Goal: Communication & Community: Answer question/provide support

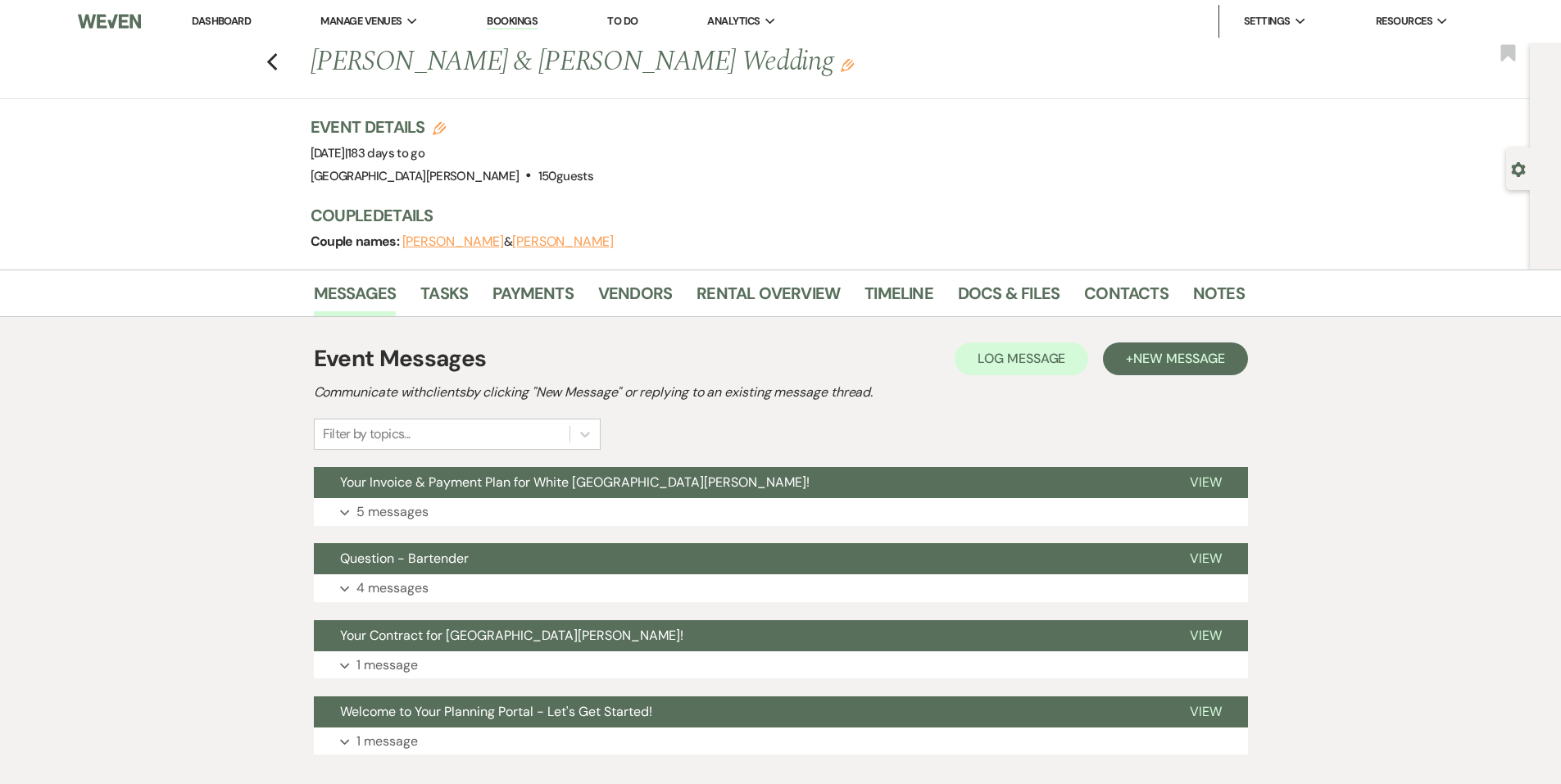
click at [545, 28] on li "Bookings" at bounding box center [512, 22] width 67 height 33
click at [528, 20] on link "Bookings" at bounding box center [512, 22] width 51 height 16
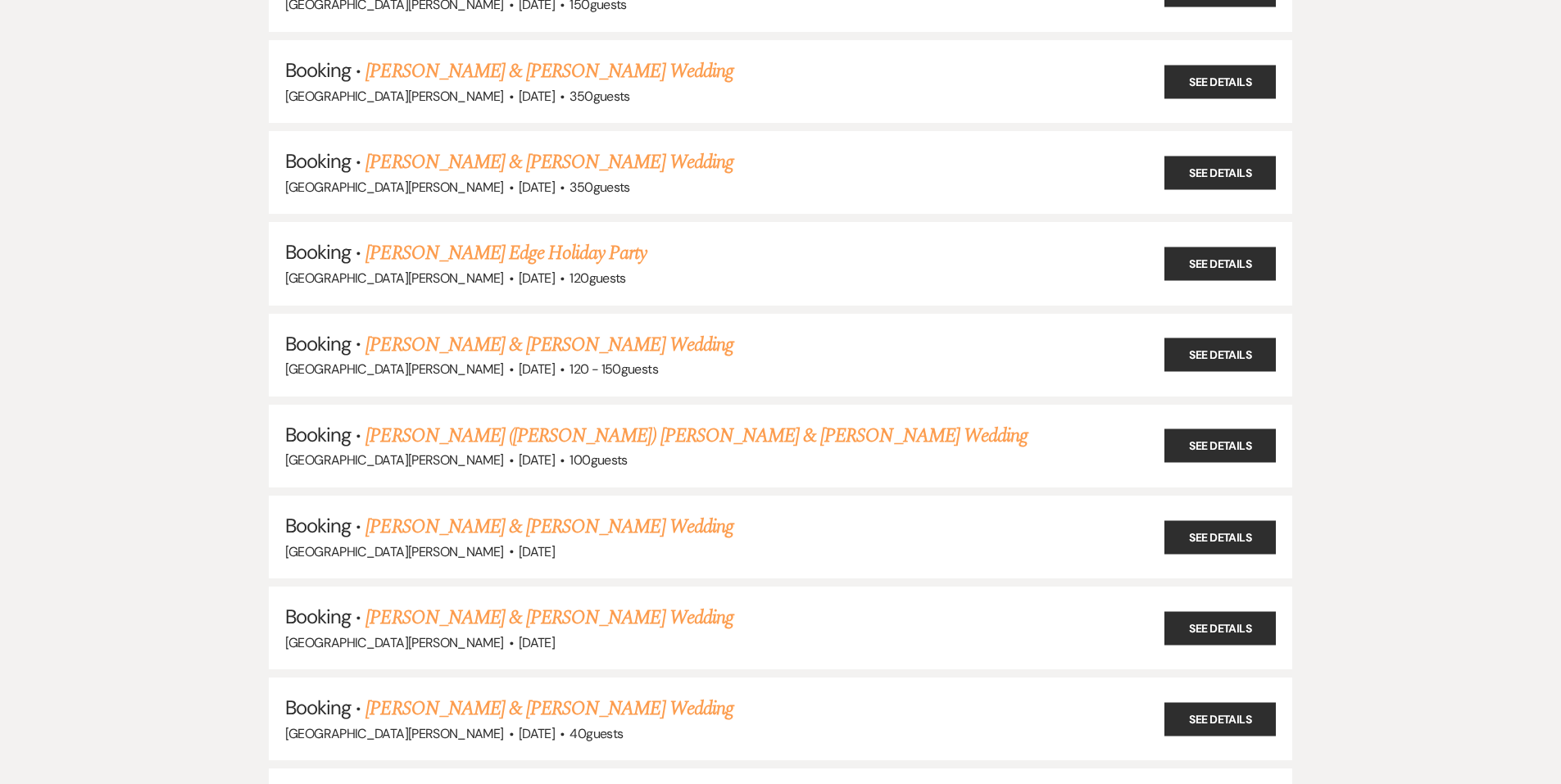
scroll to position [3195, 0]
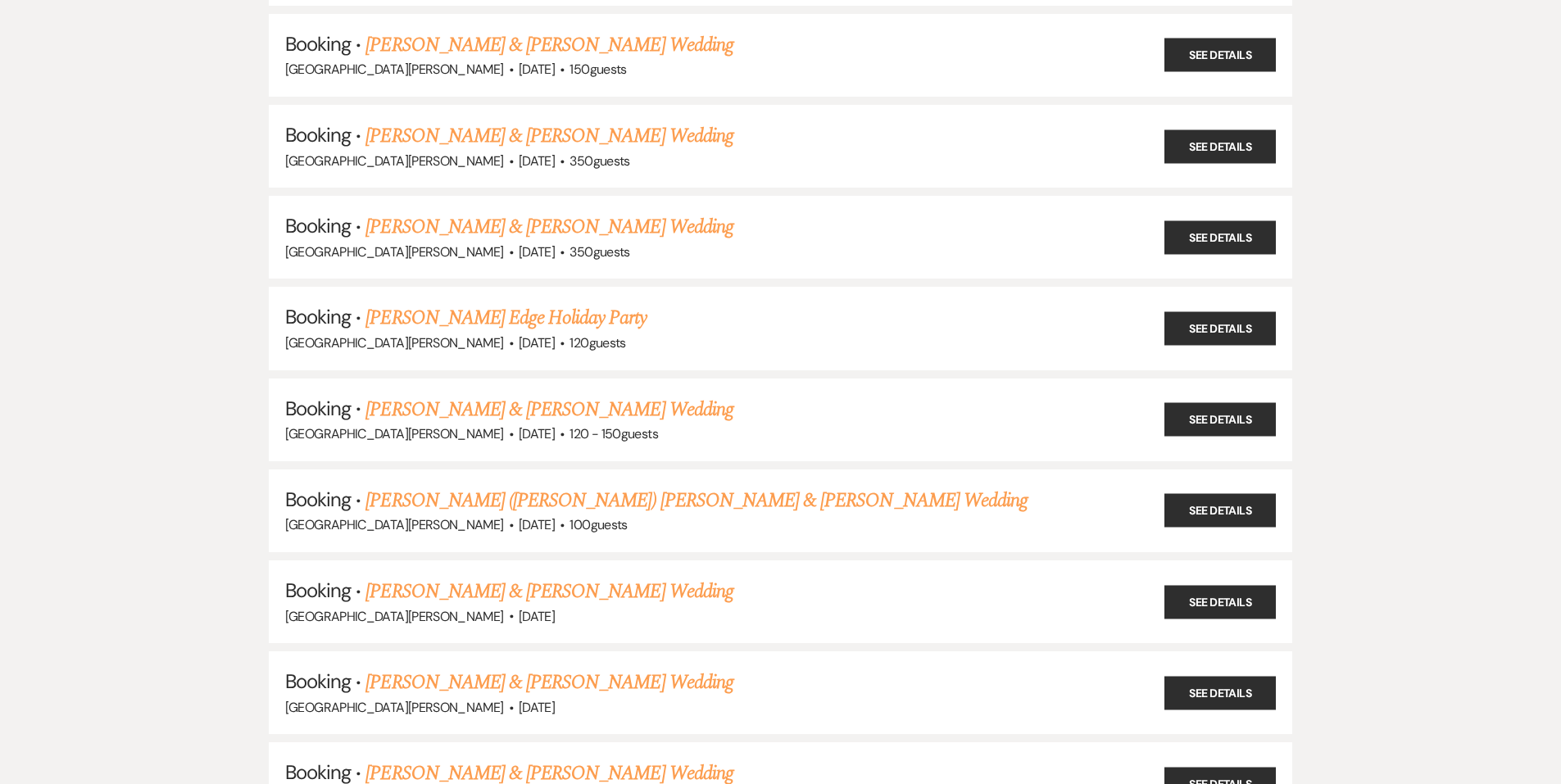
drag, startPoint x: 529, startPoint y: 592, endPoint x: 0, endPoint y: 546, distance: 531.0
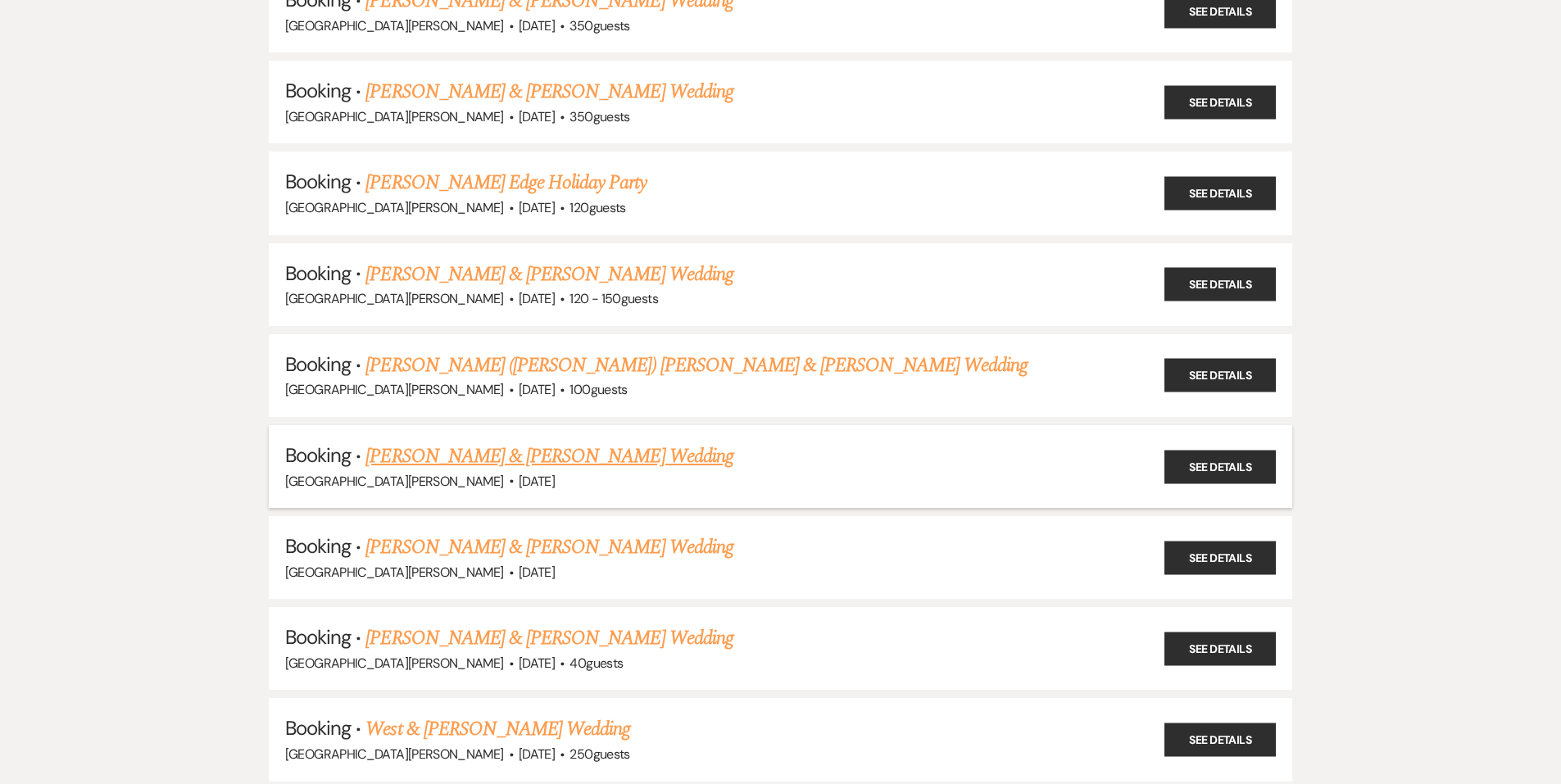
scroll to position [3358, 0]
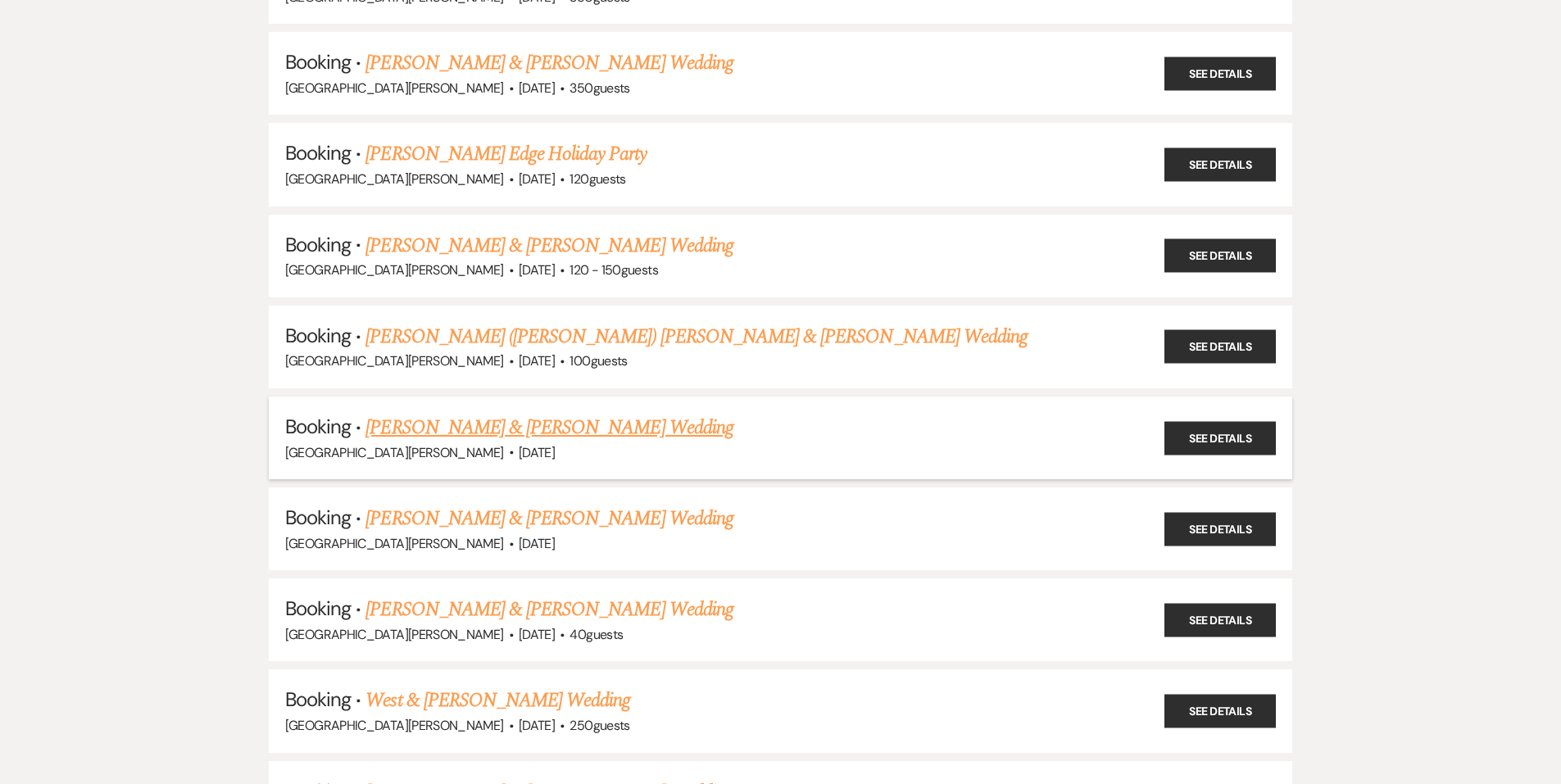
click at [490, 424] on link "Rahma Munye & Ahmed Abubakr's Wedding" at bounding box center [549, 427] width 367 height 29
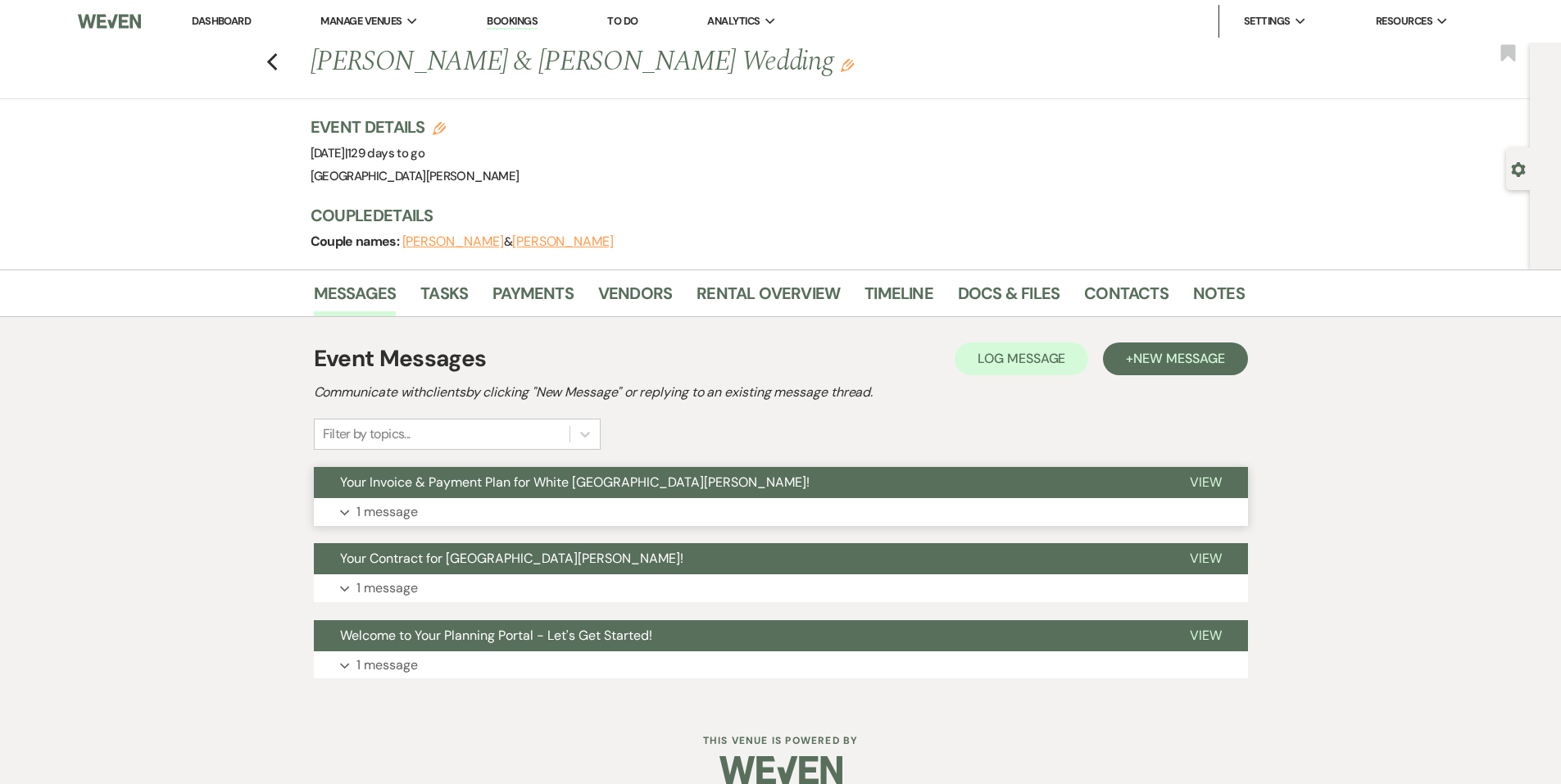
click at [560, 510] on button "Expand 1 message" at bounding box center [781, 512] width 934 height 28
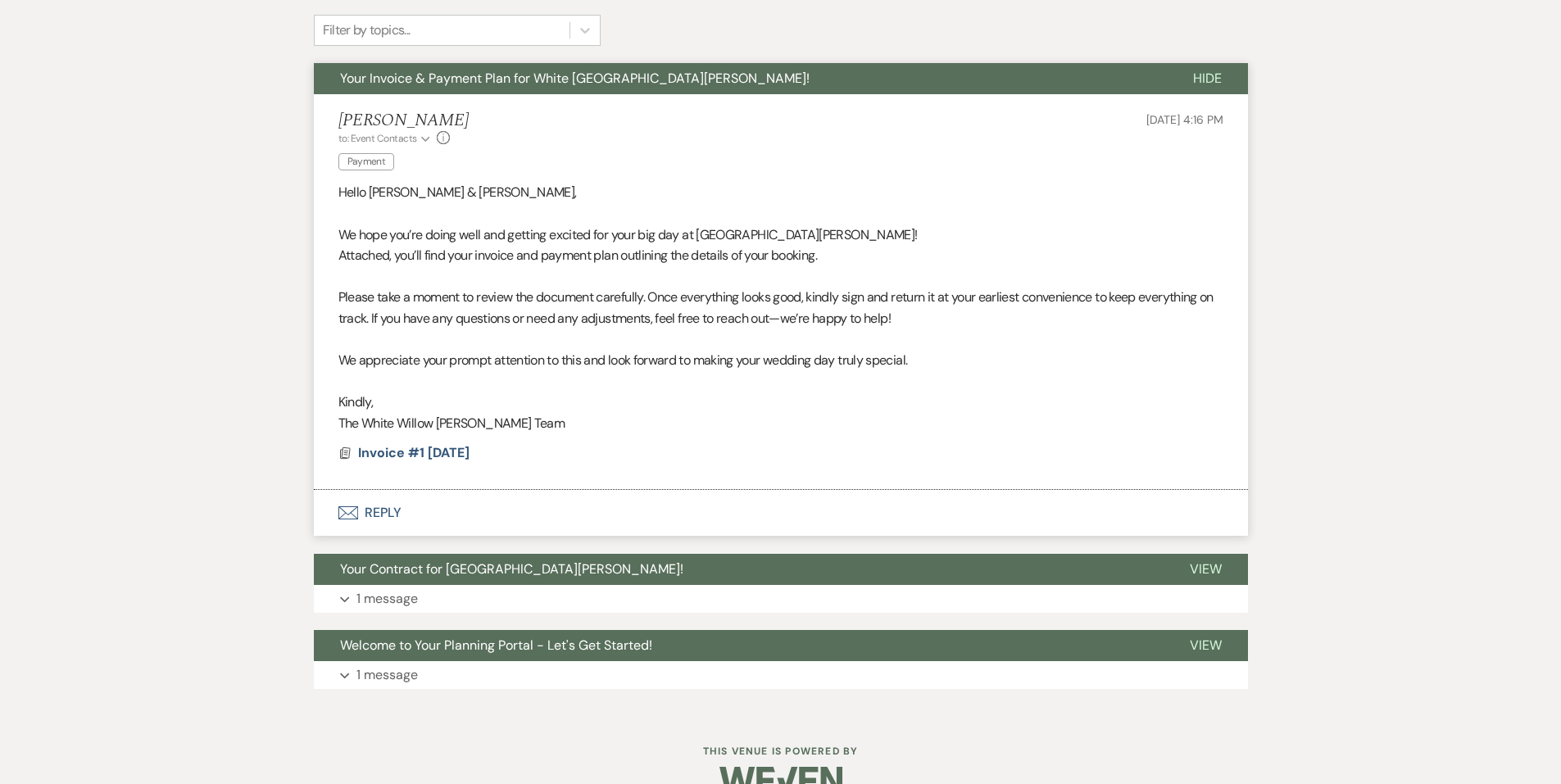
scroll to position [439, 0]
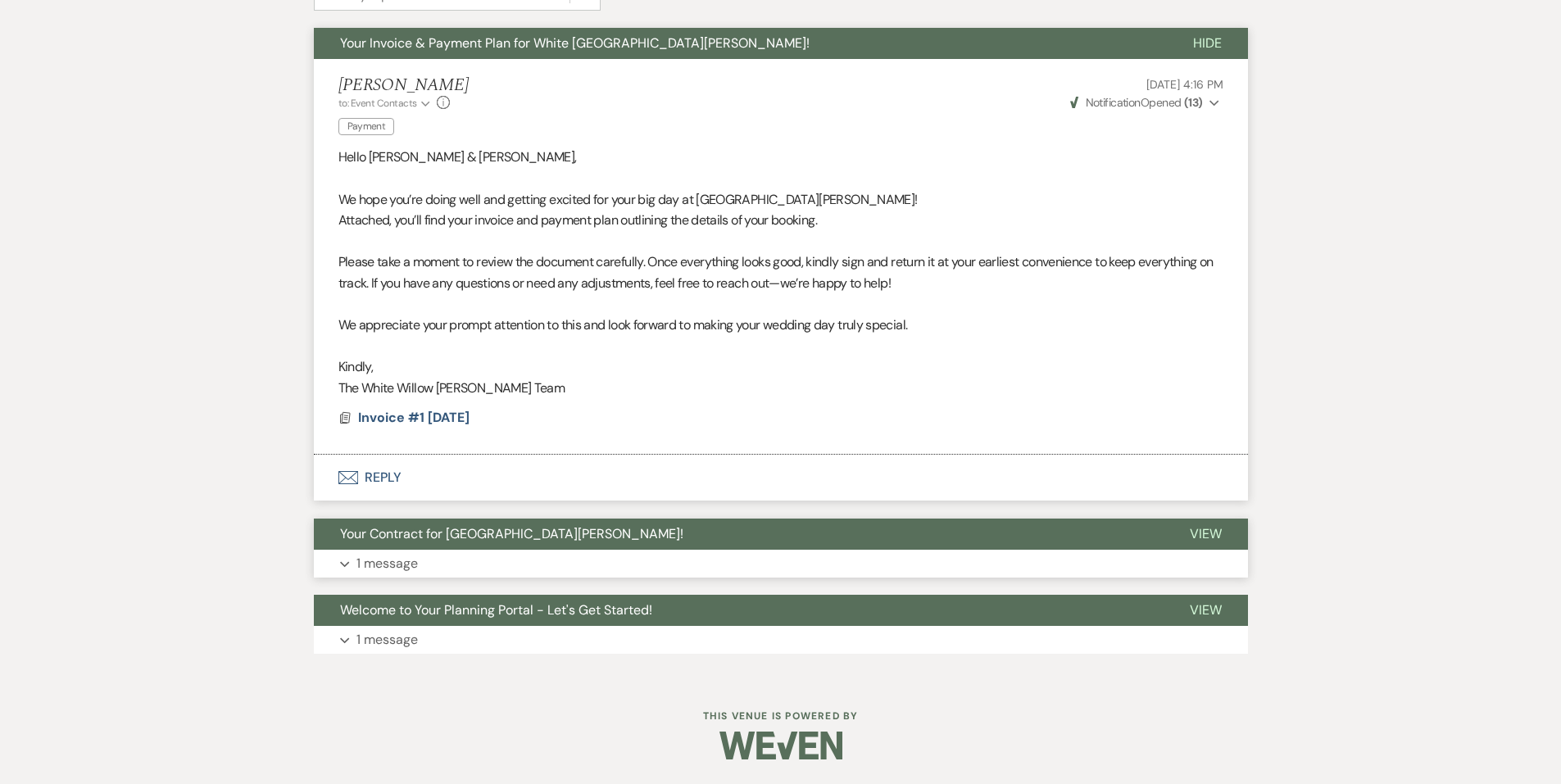
click at [551, 562] on button "Expand 1 message" at bounding box center [781, 563] width 934 height 28
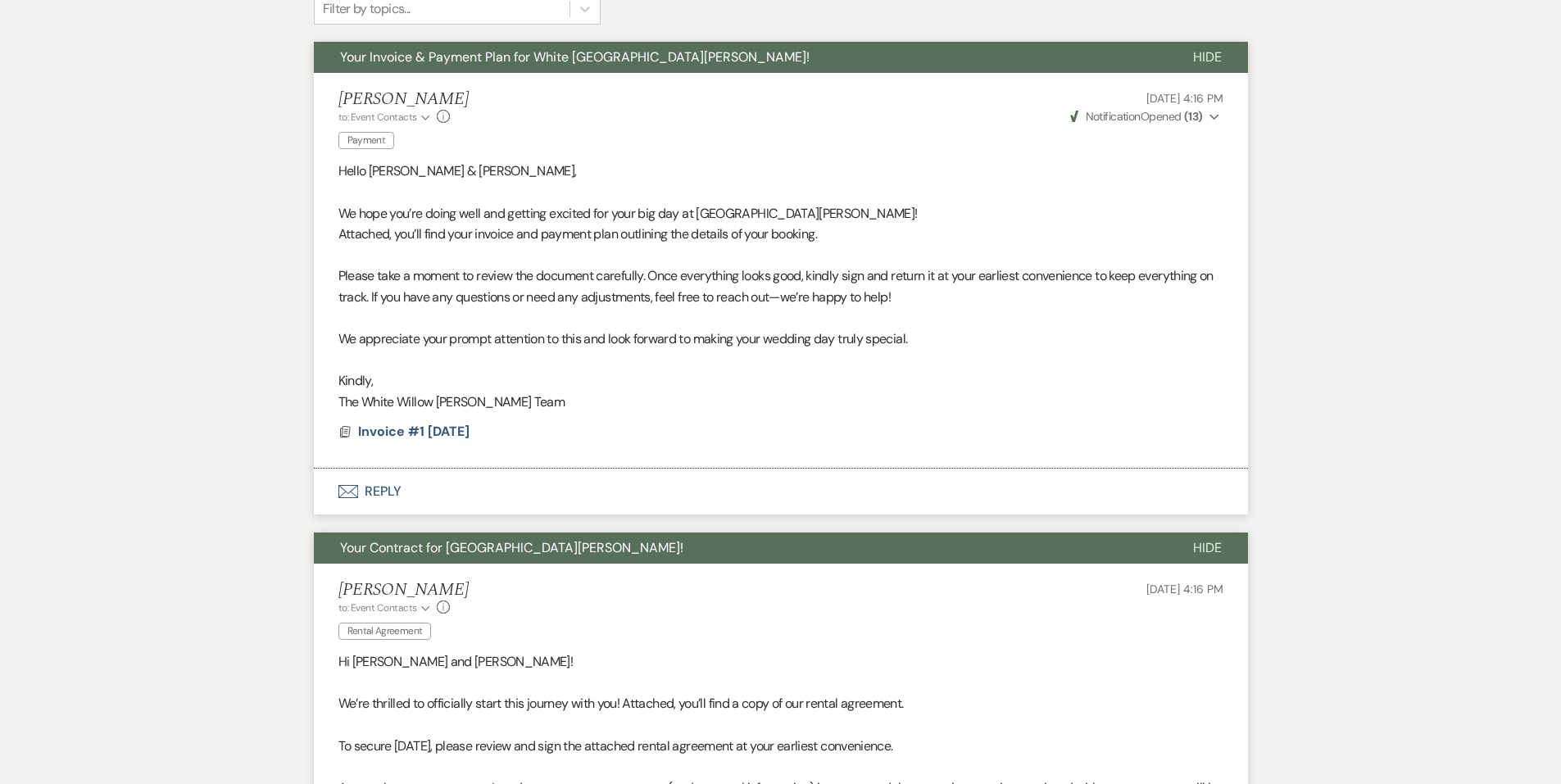
scroll to position [193, 0]
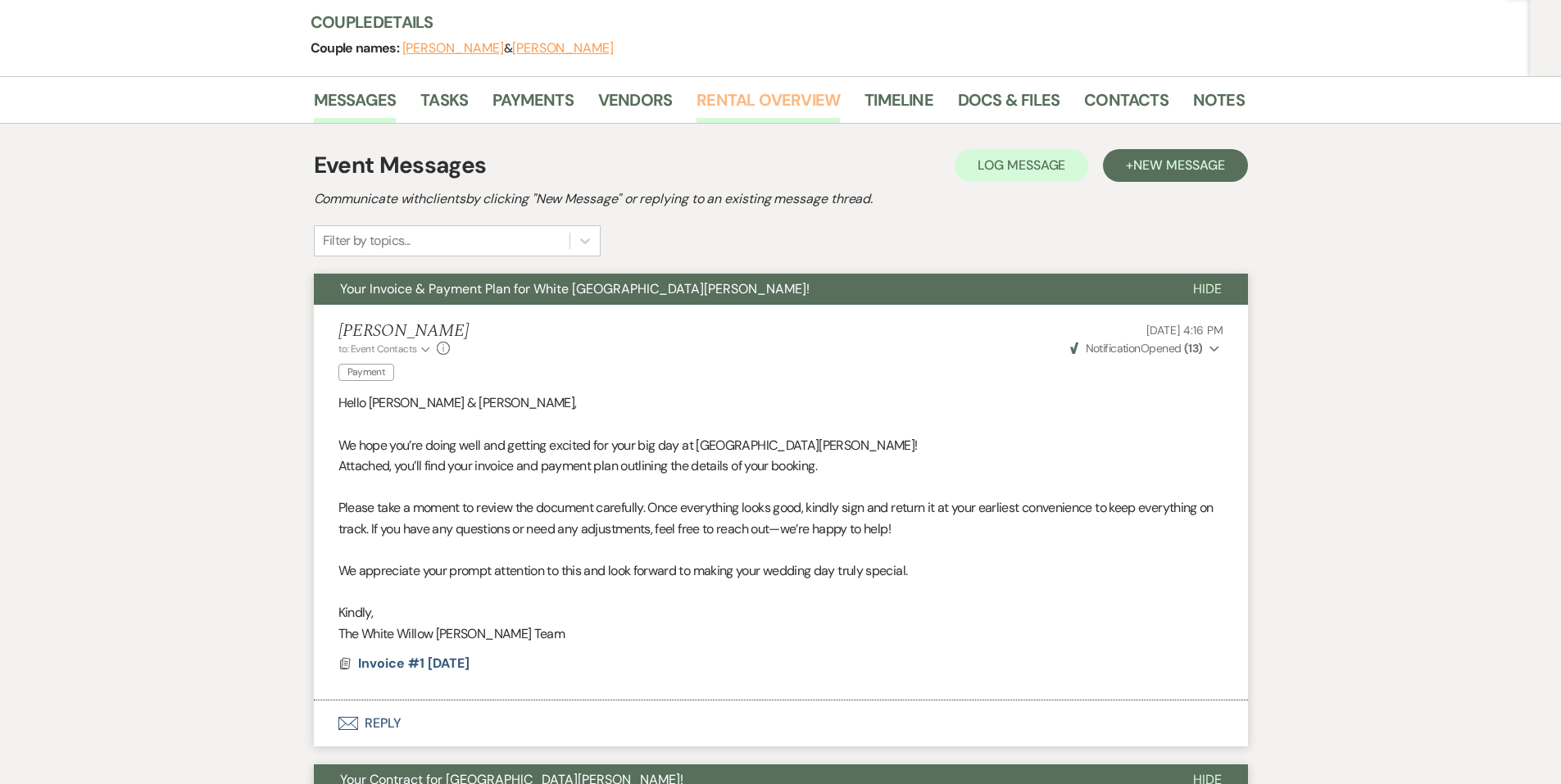
click at [801, 105] on link "Rental Overview" at bounding box center [768, 105] width 143 height 36
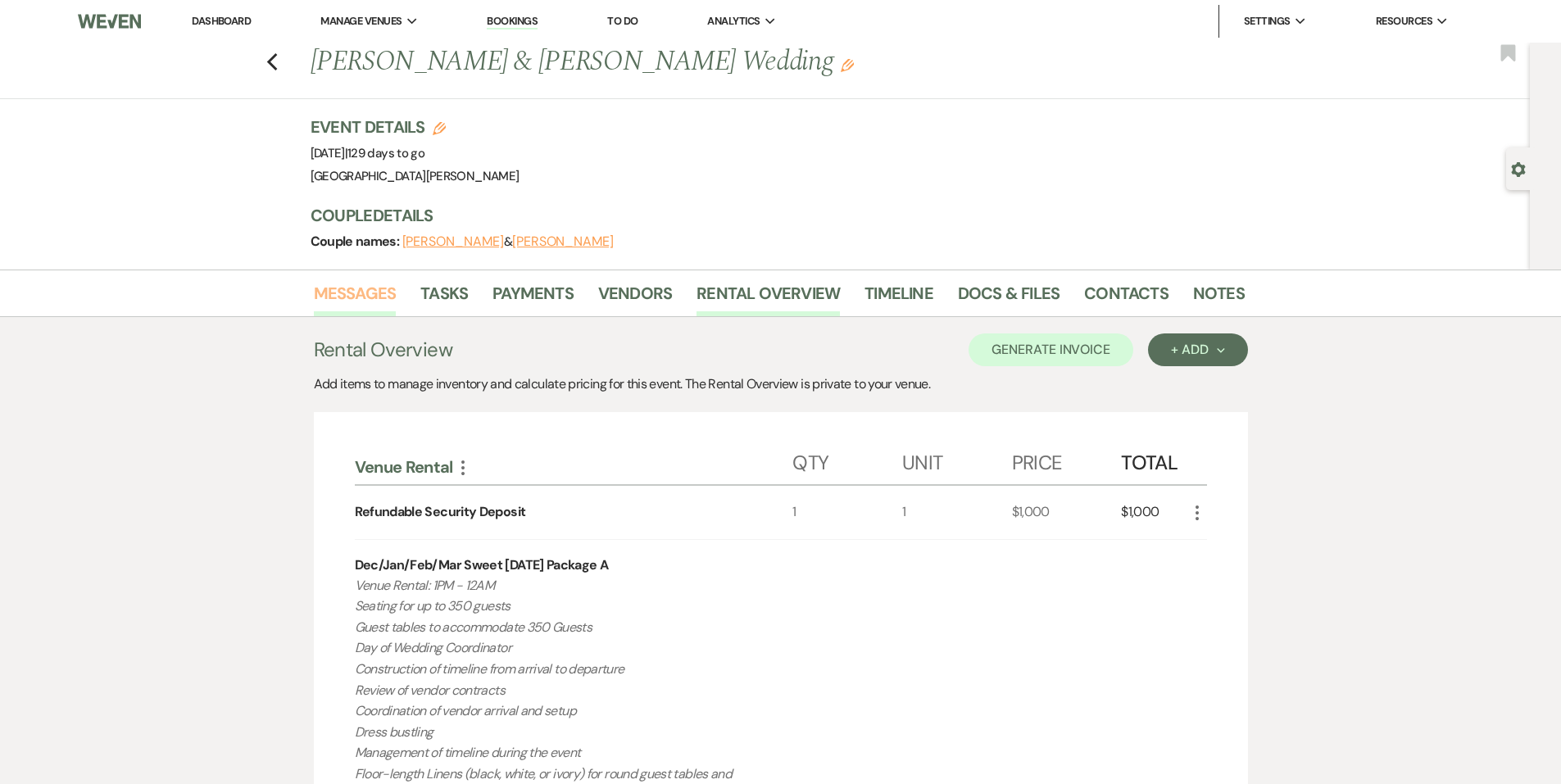
click at [347, 287] on link "Messages" at bounding box center [355, 298] width 83 height 36
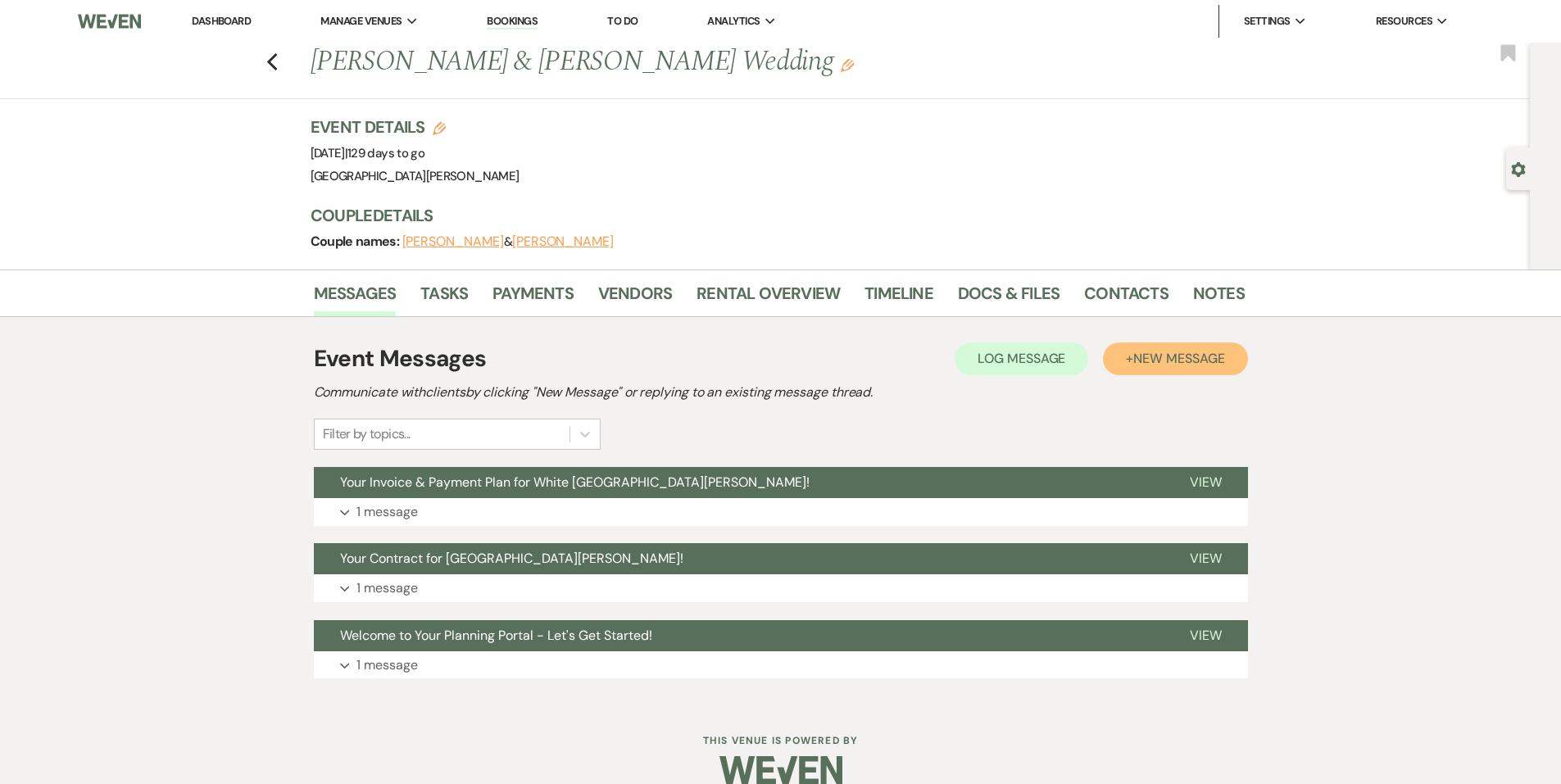
click at [1151, 365] on span "New Message" at bounding box center [1179, 358] width 91 height 17
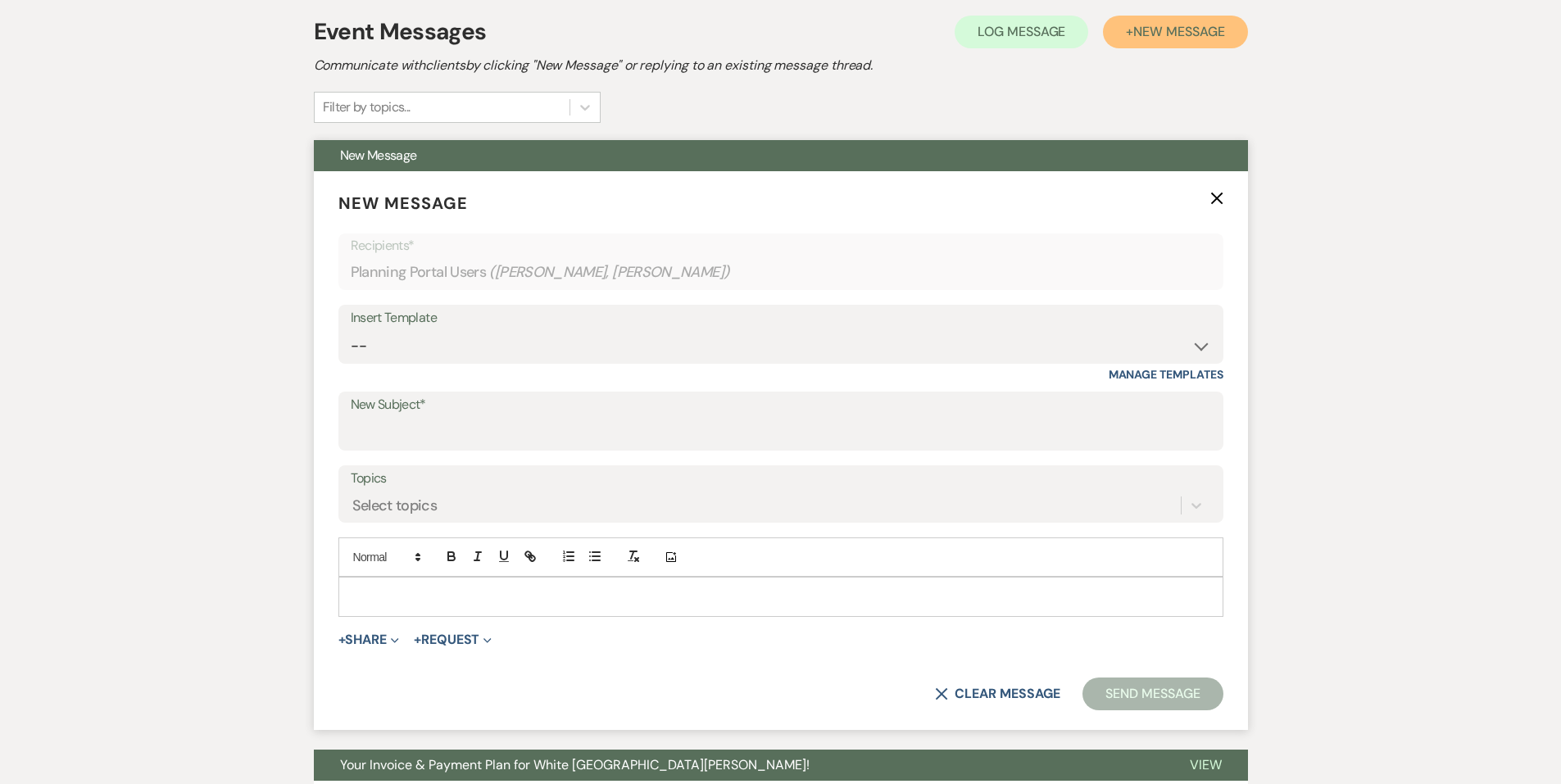
scroll to position [327, 0]
drag, startPoint x: 419, startPoint y: 429, endPoint x: 428, endPoint y: 428, distance: 9.1
click at [419, 429] on input "New Subject*" at bounding box center [781, 432] width 860 height 32
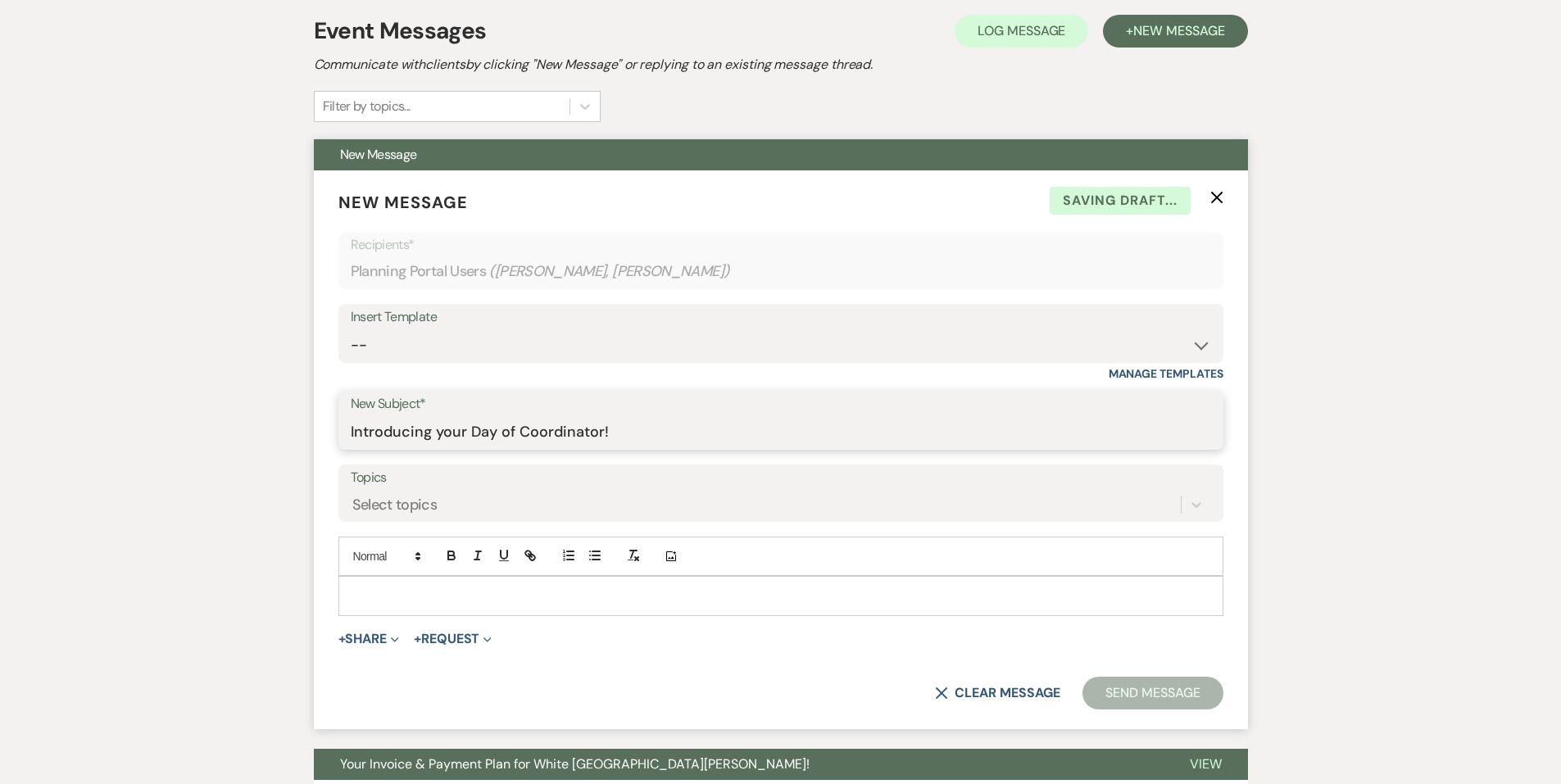
type input "Introducing your Day of Coordinator!"
click at [393, 580] on div at bounding box center [781, 595] width 884 height 38
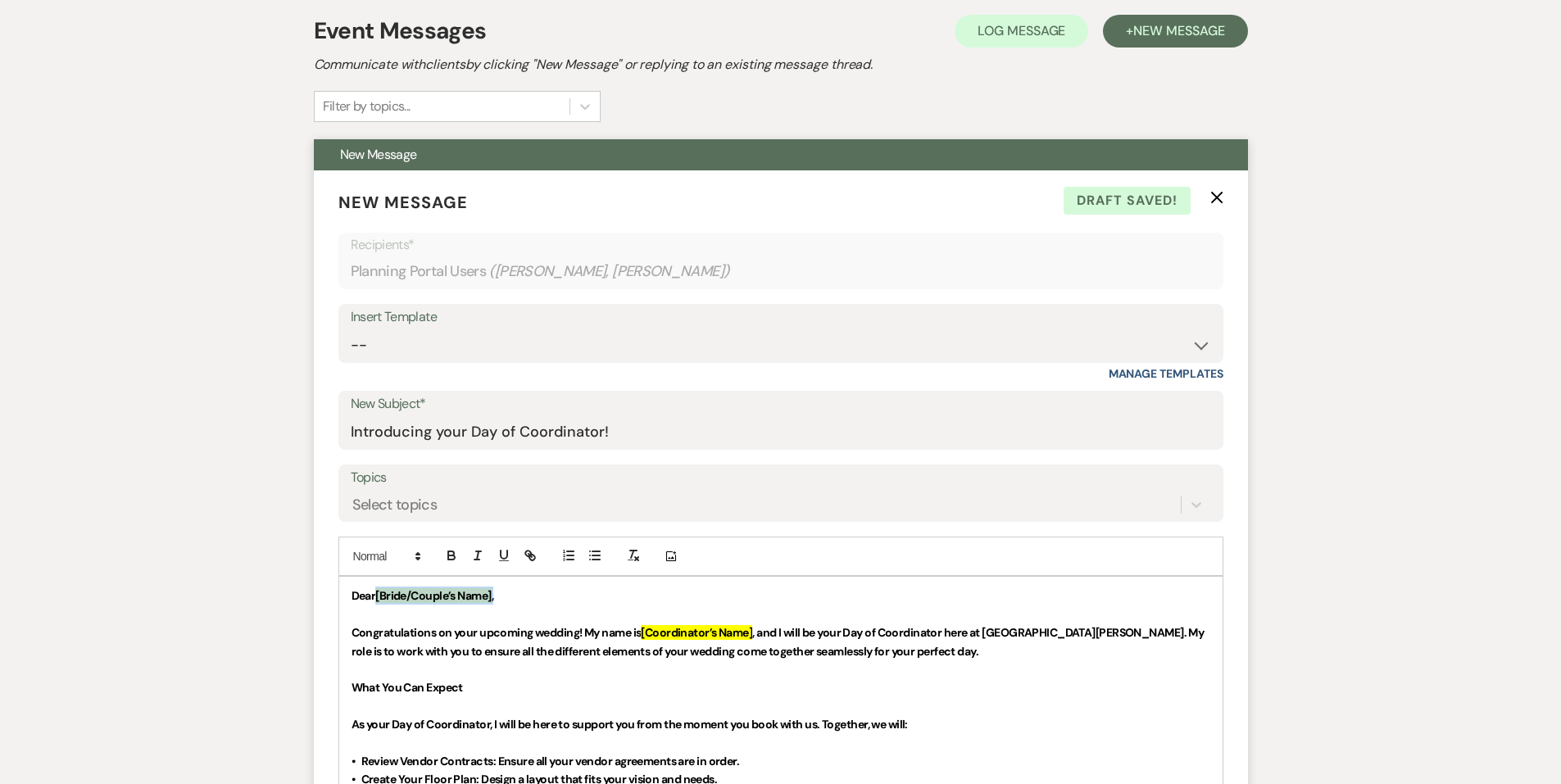
drag, startPoint x: 509, startPoint y: 598, endPoint x: 378, endPoint y: 602, distance: 131.1
click at [378, 602] on p "Dear [Bride/Couple’s Name] ," at bounding box center [781, 595] width 859 height 18
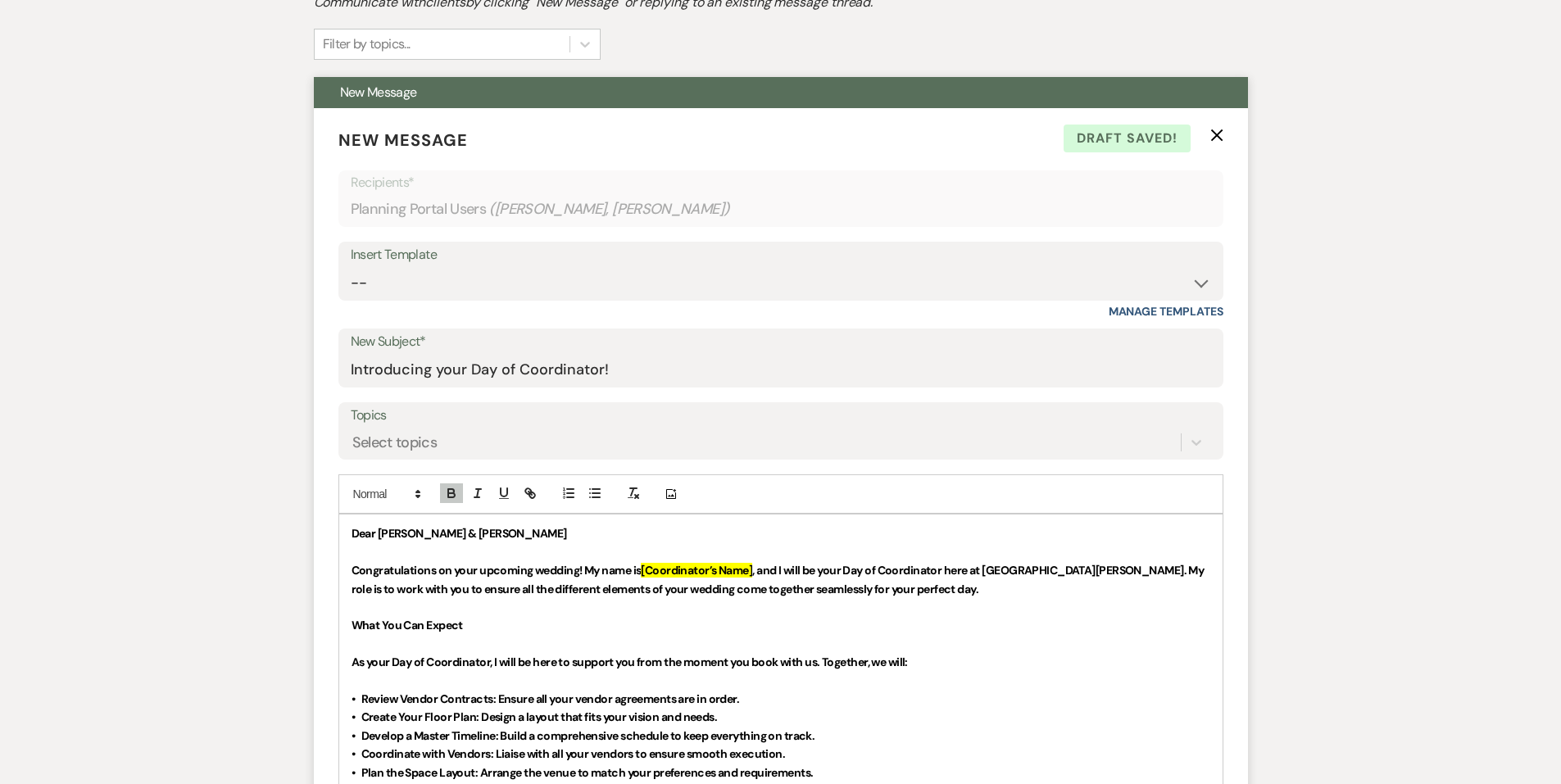
scroll to position [409, 0]
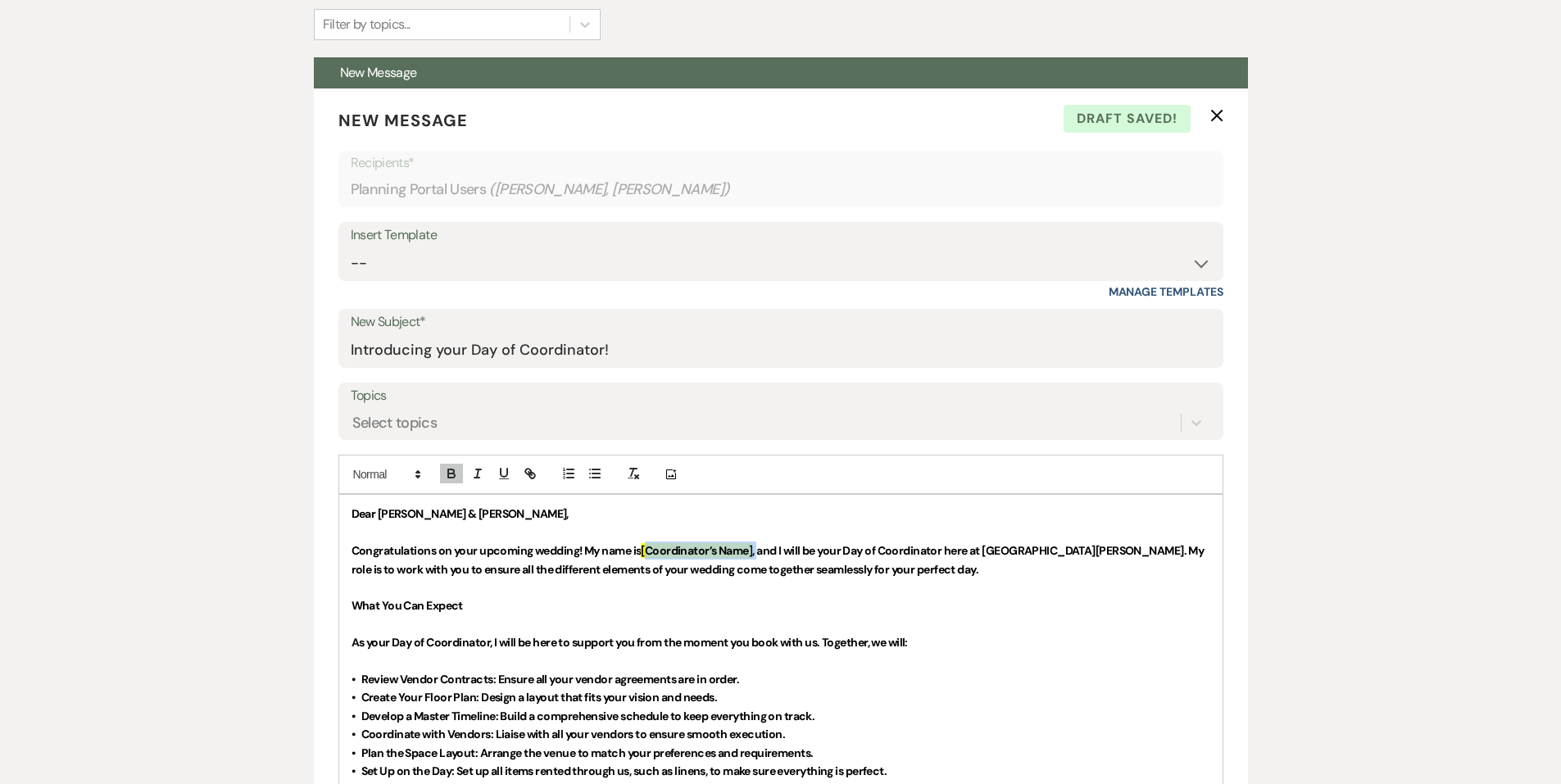
drag, startPoint x: 759, startPoint y: 554, endPoint x: 646, endPoint y: 553, distance: 113.0
click at [646, 553] on p "Congratulations on your upcoming wedding! My name is [Coordinator’s Name] , and…" at bounding box center [781, 560] width 859 height 37
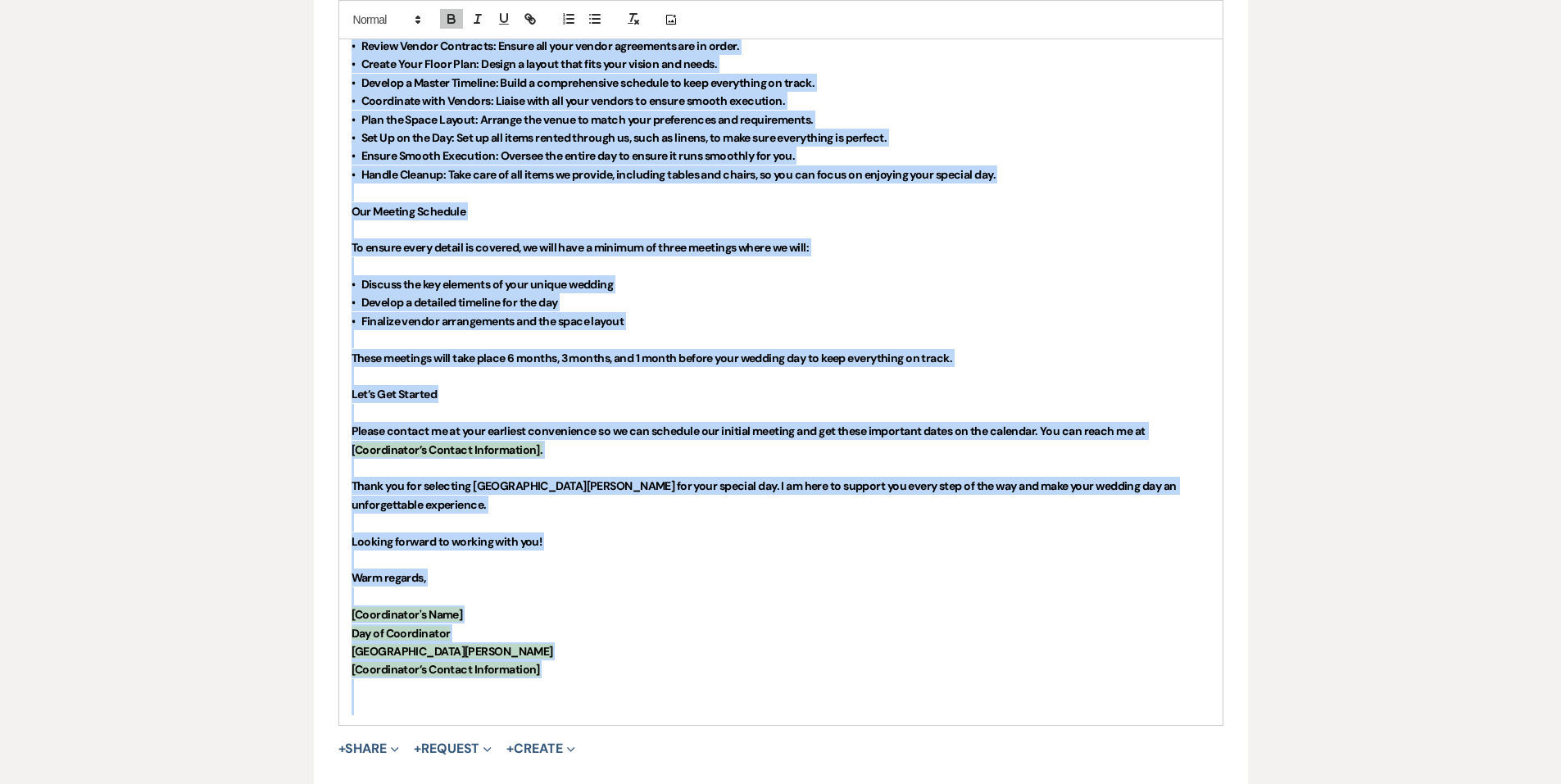
scroll to position [1065, 0]
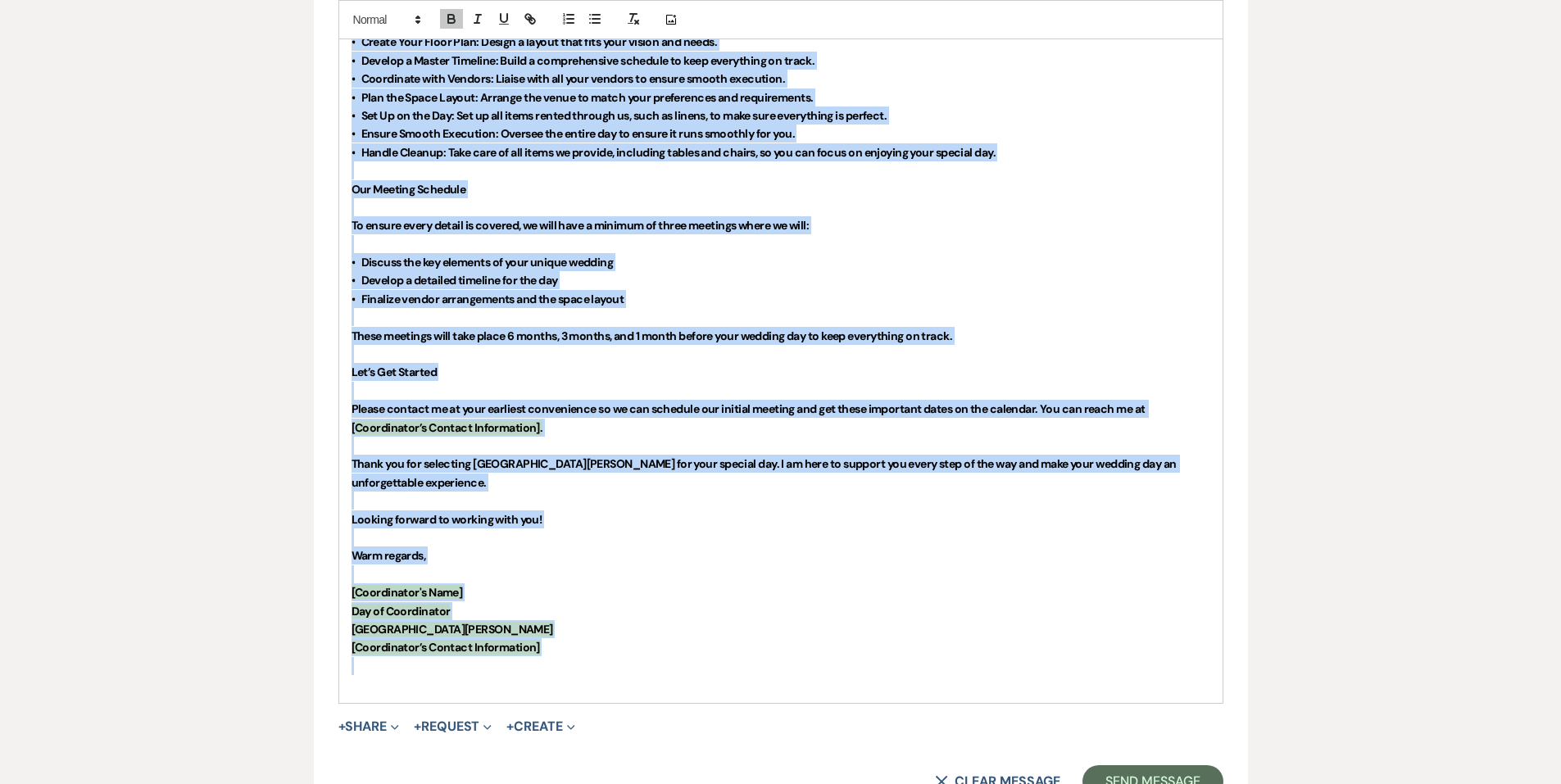
drag, startPoint x: 344, startPoint y: 511, endPoint x: 1021, endPoint y: 667, distance: 694.7
click at [1021, 667] on div "Dear Rahma & Ahmed, Congratulations on your upcoming wedding! My name is Jenna,…" at bounding box center [781, 271] width 884 height 863
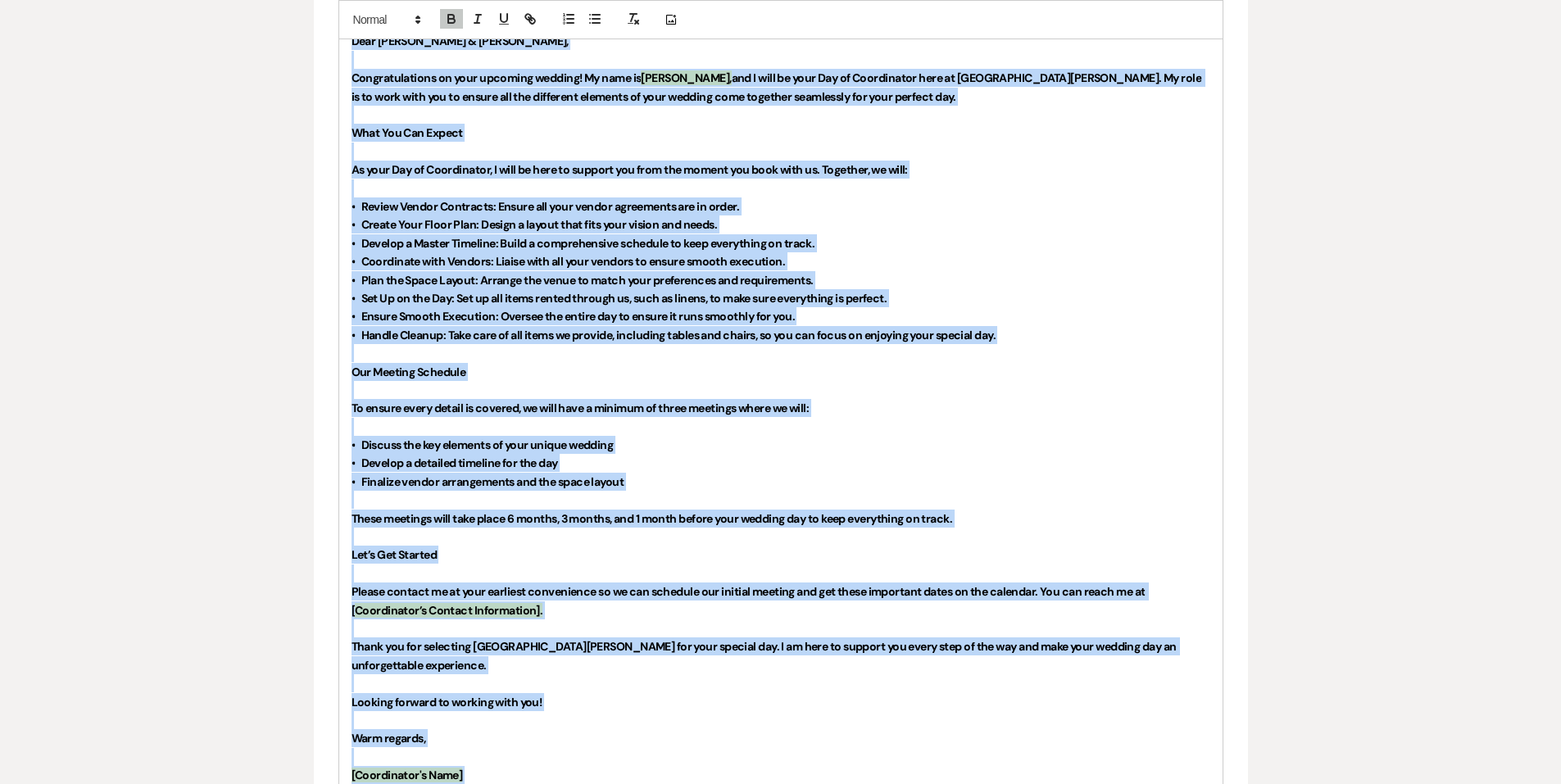
scroll to position [819, 0]
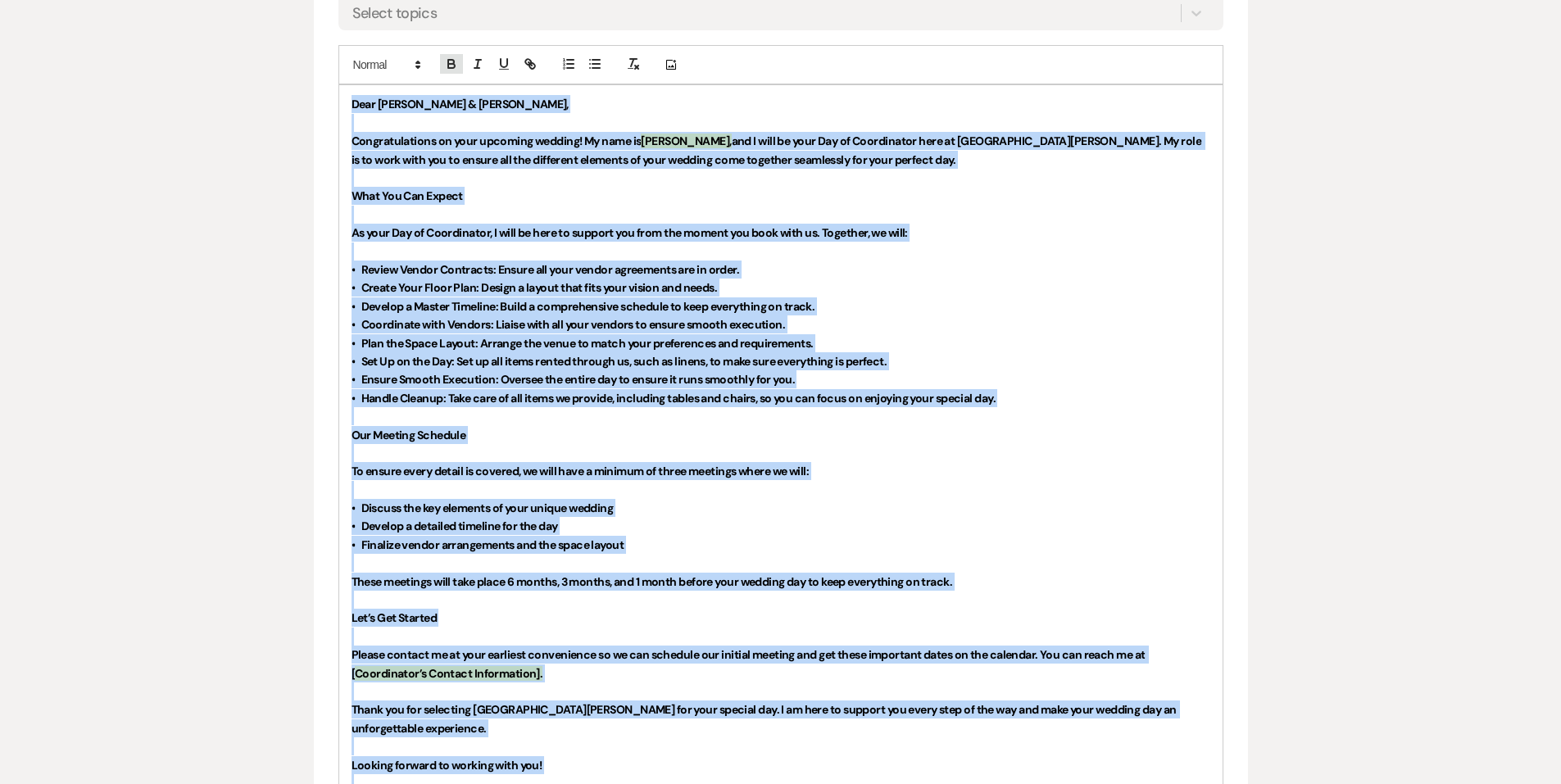
click at [453, 59] on icon "button" at bounding box center [451, 61] width 6 height 4
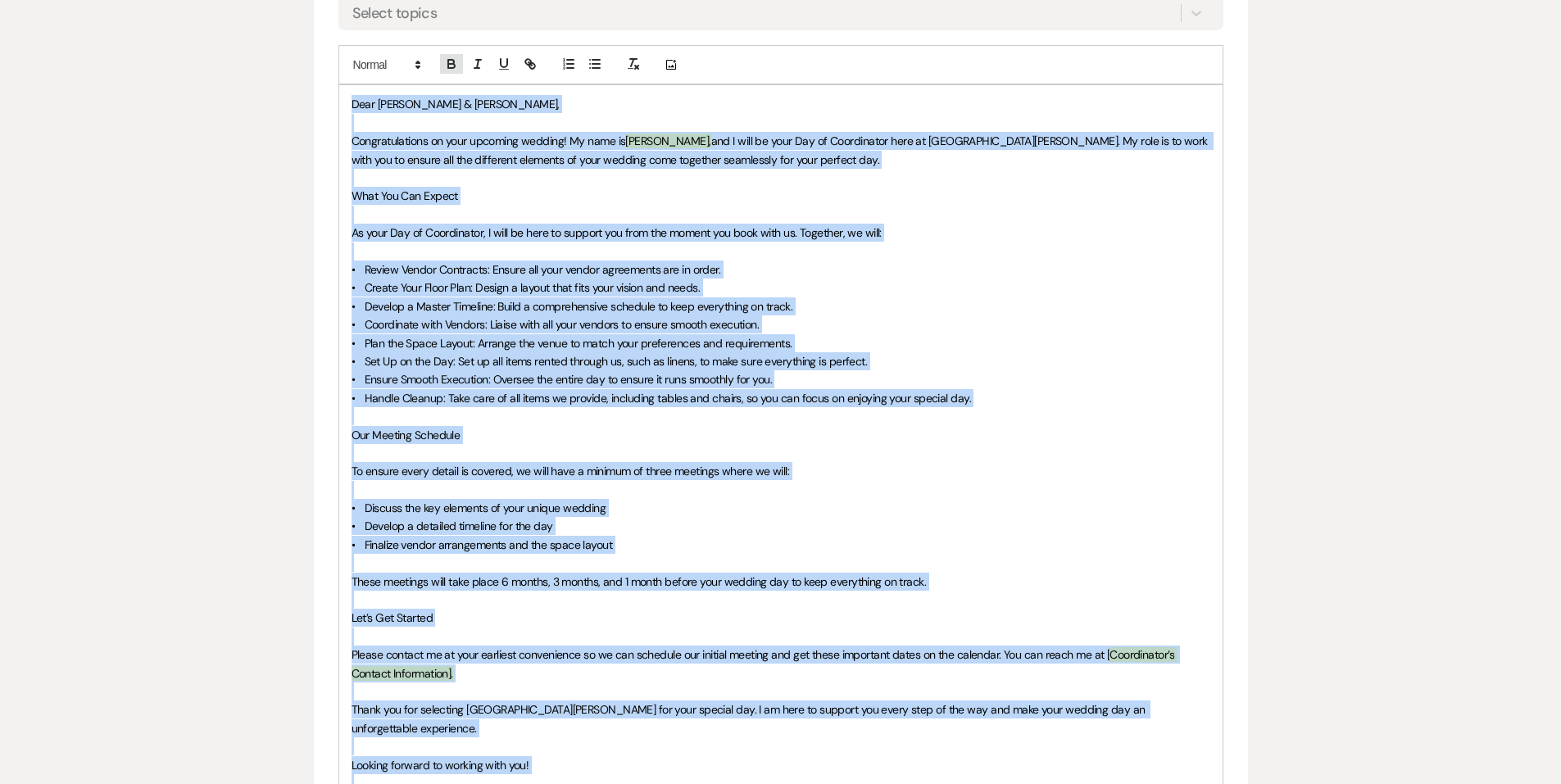
scroll to position [914, 0]
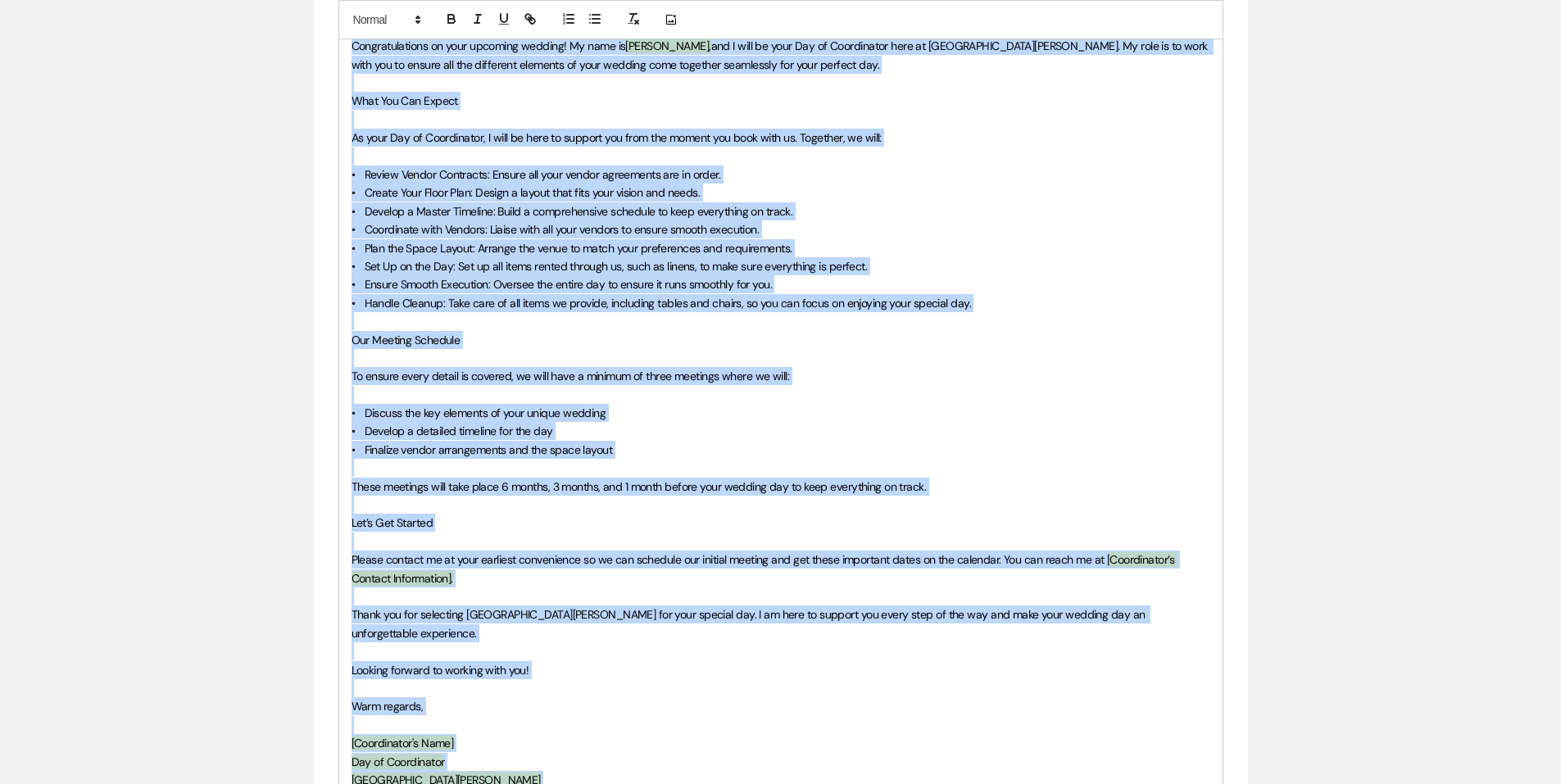
click at [549, 232] on span "• Coordinate with Vendors: Liaise with all your vendors to ensure smooth execut…" at bounding box center [556, 229] width 409 height 15
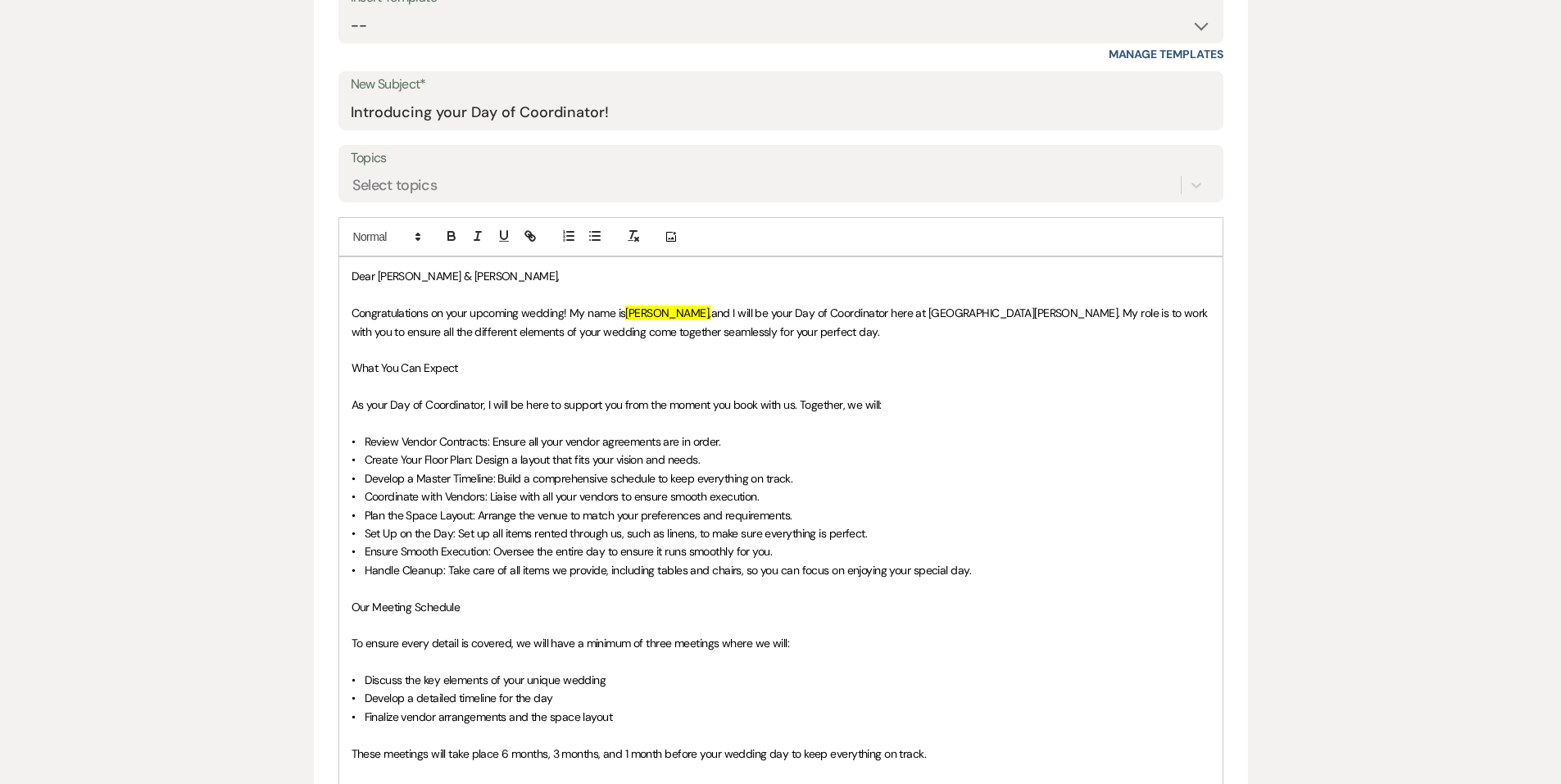
scroll to position [587, 0]
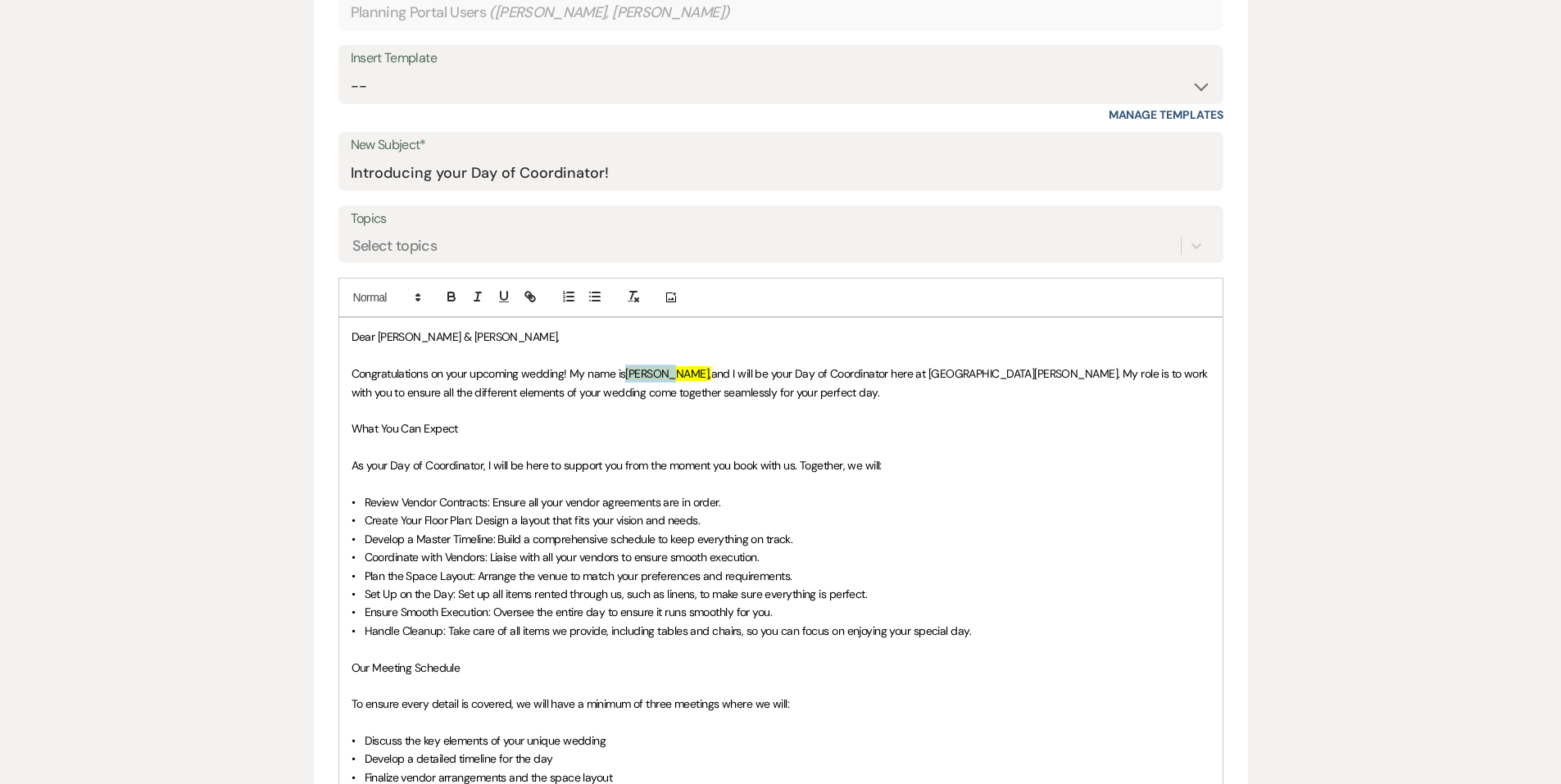
drag, startPoint x: 625, startPoint y: 376, endPoint x: 663, endPoint y: 379, distance: 38.1
click at [663, 379] on p "Congratulations on your upcoming wedding! My name is Jenna, and I will be your …" at bounding box center [781, 383] width 859 height 37
click at [404, 295] on span at bounding box center [385, 297] width 80 height 20
drag, startPoint x: 626, startPoint y: 364, endPoint x: 656, endPoint y: 371, distance: 30.8
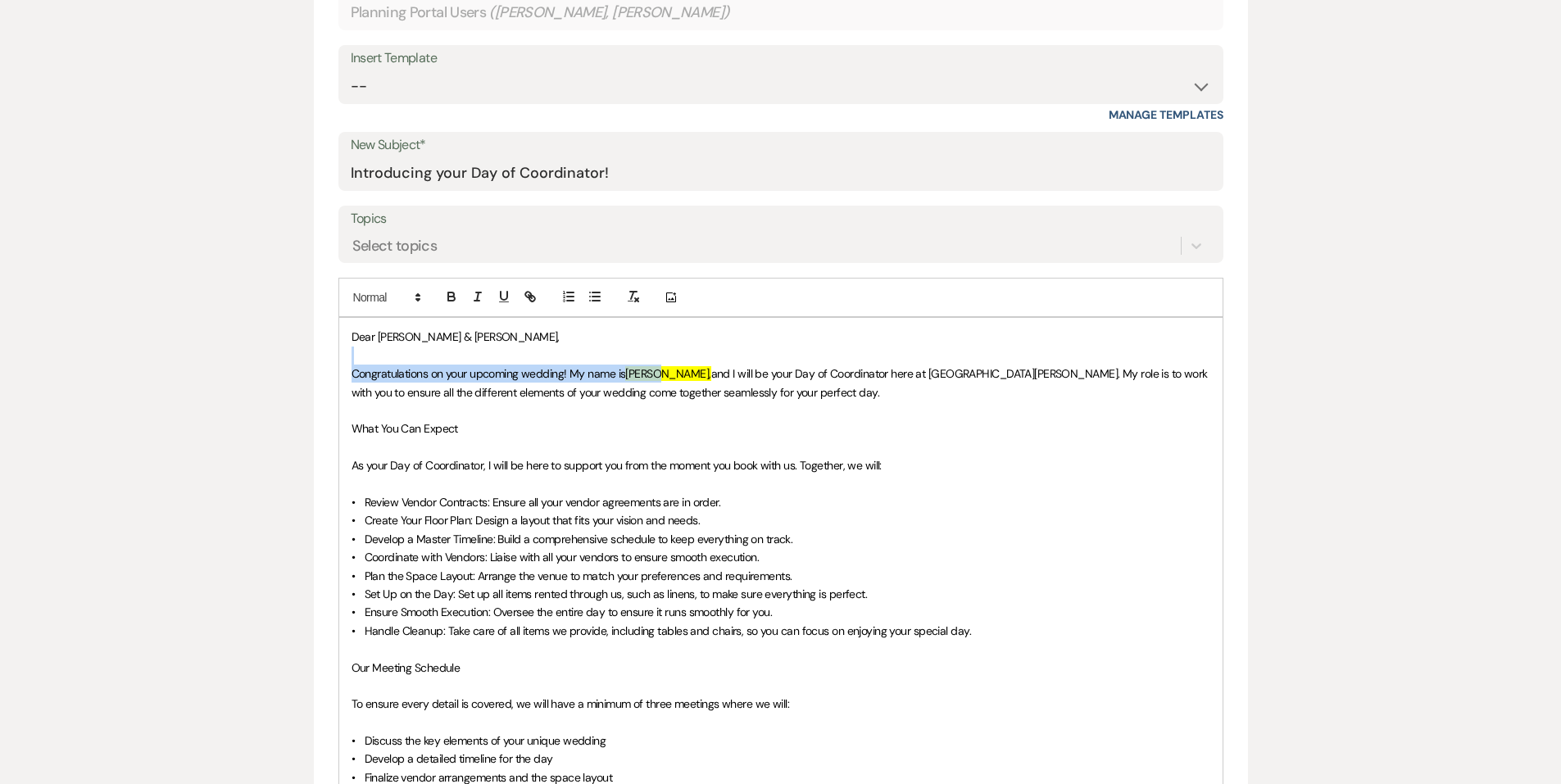
click at [656, 371] on div "Dear Rahma & Ahmed, Congratulations on your upcoming wedding! My name is Jenna,…" at bounding box center [781, 750] width 884 height 863
click at [659, 371] on span "Jenna," at bounding box center [668, 373] width 85 height 15
drag, startPoint x: 664, startPoint y: 372, endPoint x: 643, endPoint y: 373, distance: 21.0
click at [643, 373] on p "Congratulations on your upcoming wedding! My name is Jenna, and I will be your …" at bounding box center [781, 383] width 859 height 37
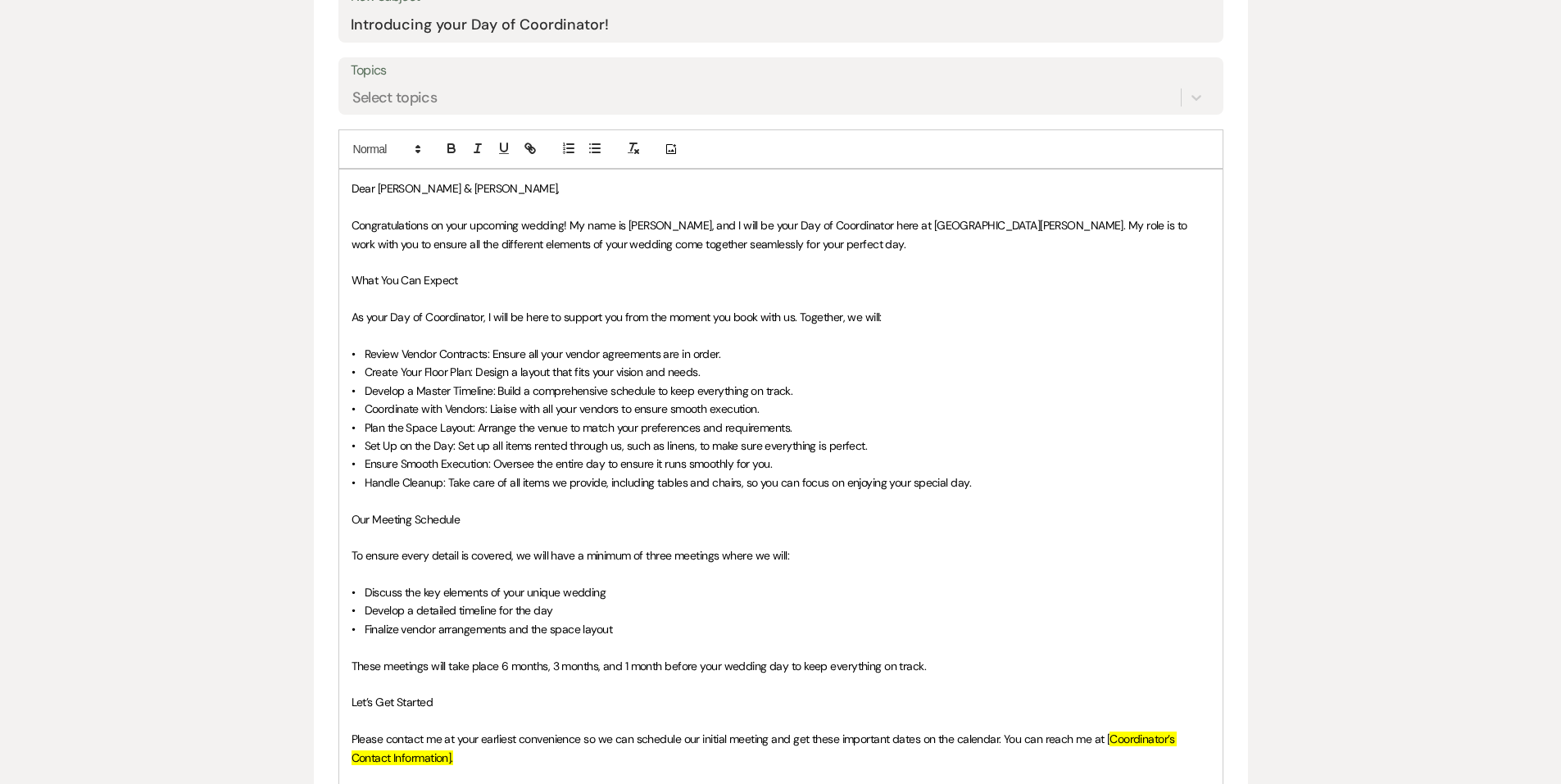
scroll to position [914, 0]
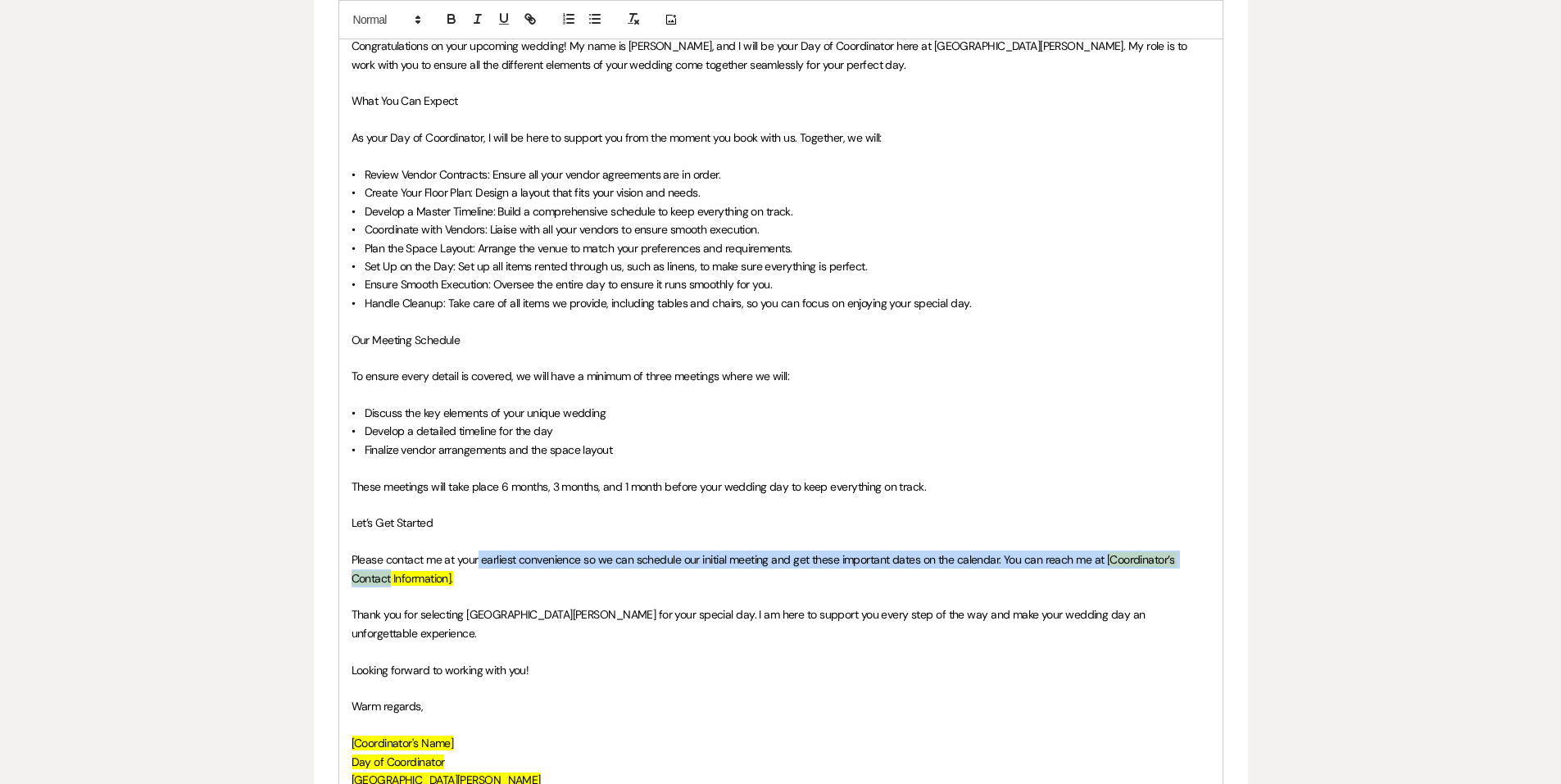
drag, startPoint x: 478, startPoint y: 566, endPoint x: 392, endPoint y: 573, distance: 86.3
click at [392, 573] on p "Please contact me at your earliest convenience so we can schedule our initial m…" at bounding box center [781, 569] width 859 height 37
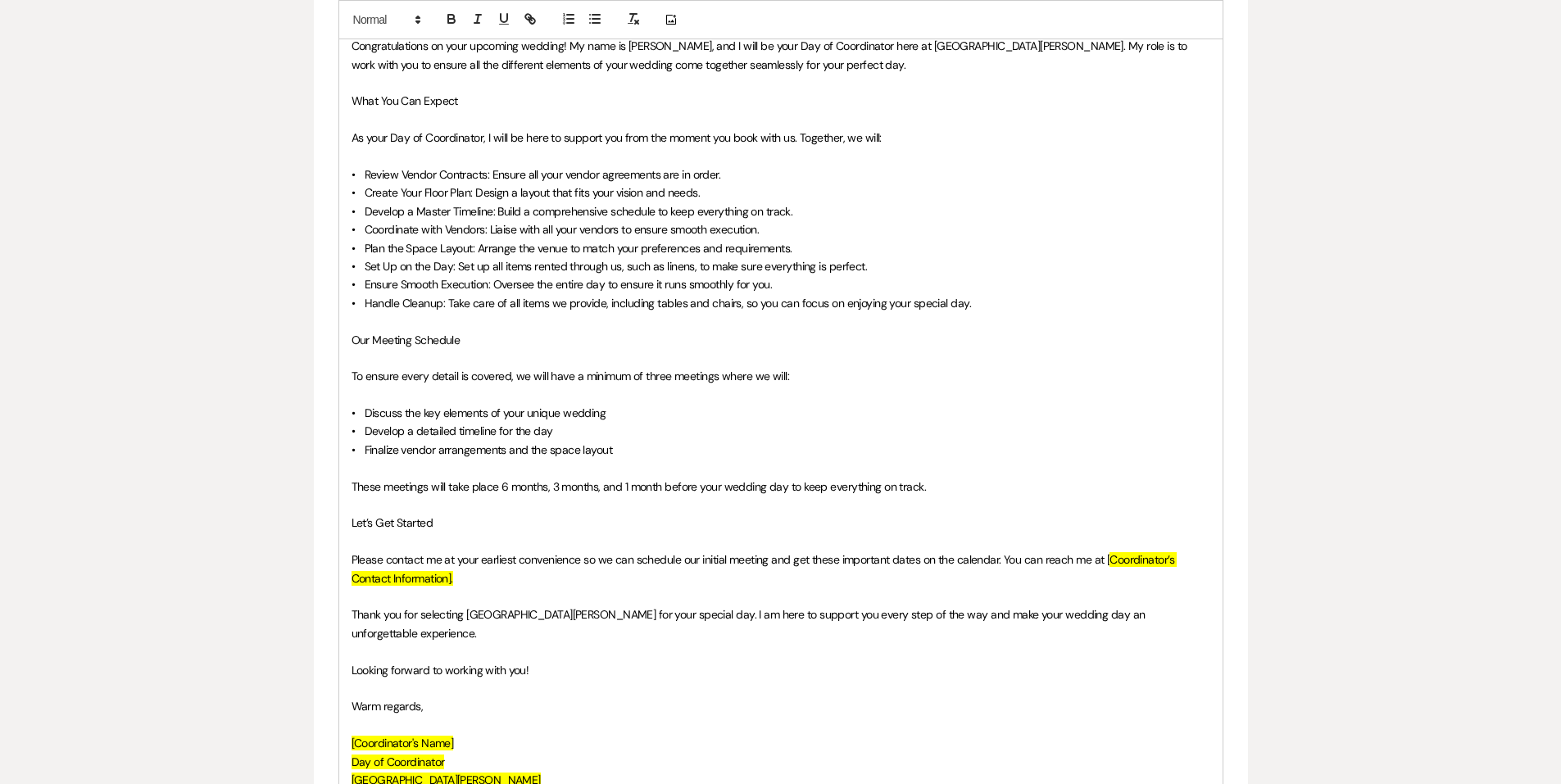
click at [484, 574] on p "Please contact me at your earliest convenience so we can schedule our initial m…" at bounding box center [781, 569] width 859 height 37
drag, startPoint x: 509, startPoint y: 595, endPoint x: 1003, endPoint y: 562, distance: 495.1
click at [1003, 562] on div "Dear Rahma & Ahmed, Congratulations on your upcoming wedding! My name is Jenna,…" at bounding box center [781, 422] width 884 height 863
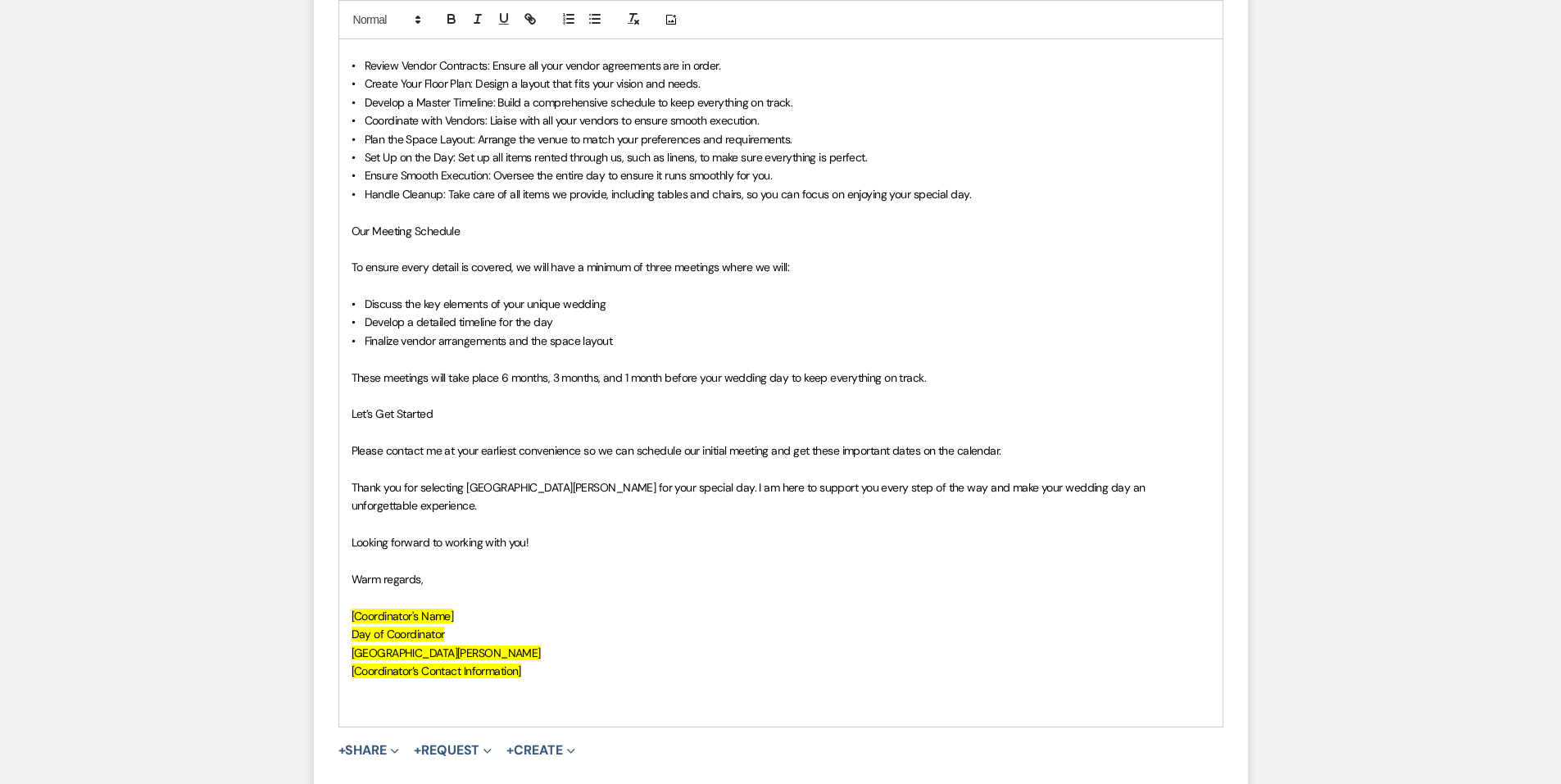
scroll to position [1160, 0]
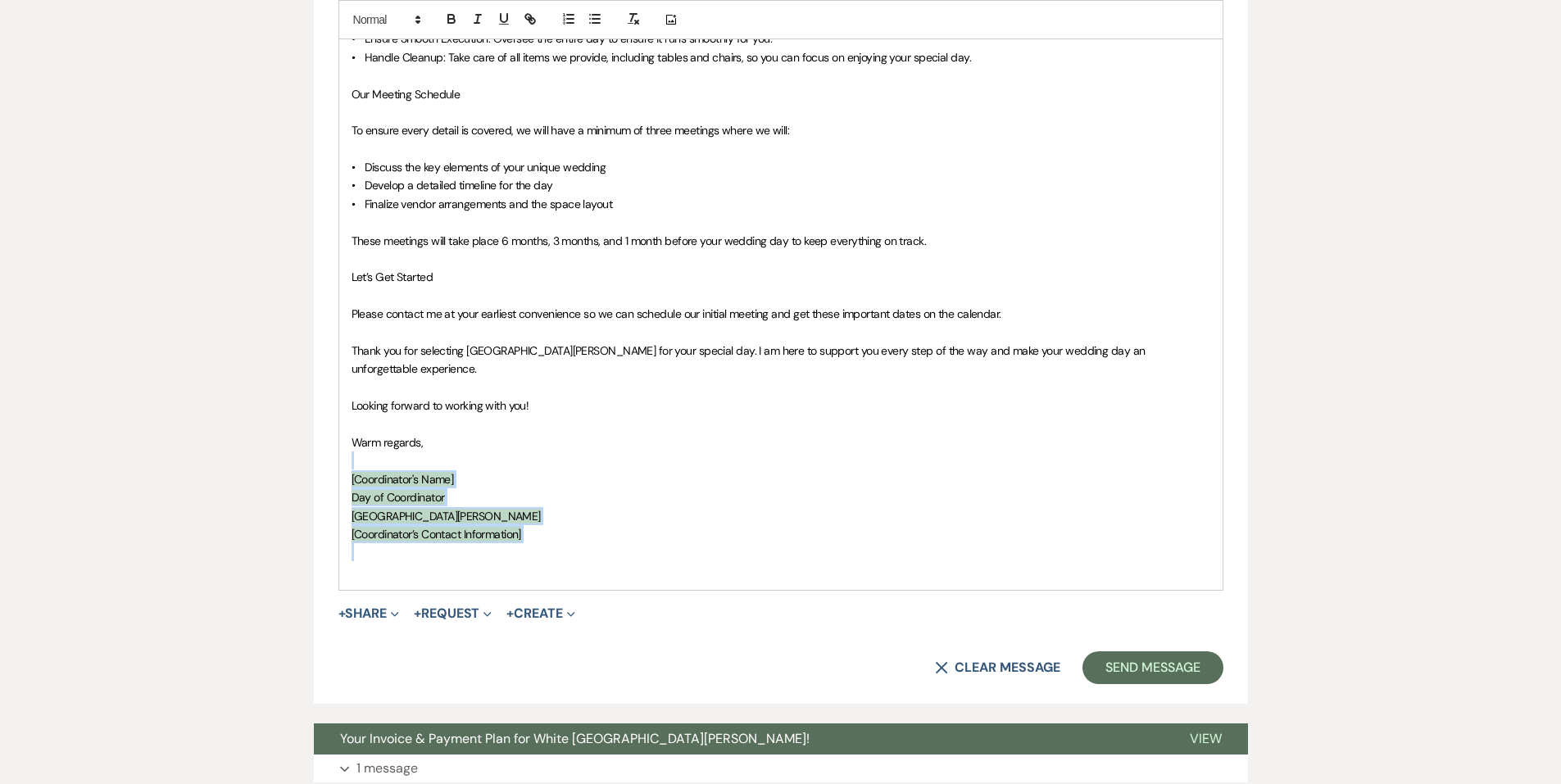
drag, startPoint x: 533, startPoint y: 526, endPoint x: 304, endPoint y: 447, distance: 242.2
click at [304, 447] on div "Messages Tasks Payments Vendors Rental Overview Timeline Docs & Files Contacts …" at bounding box center [780, 34] width 1561 height 1851
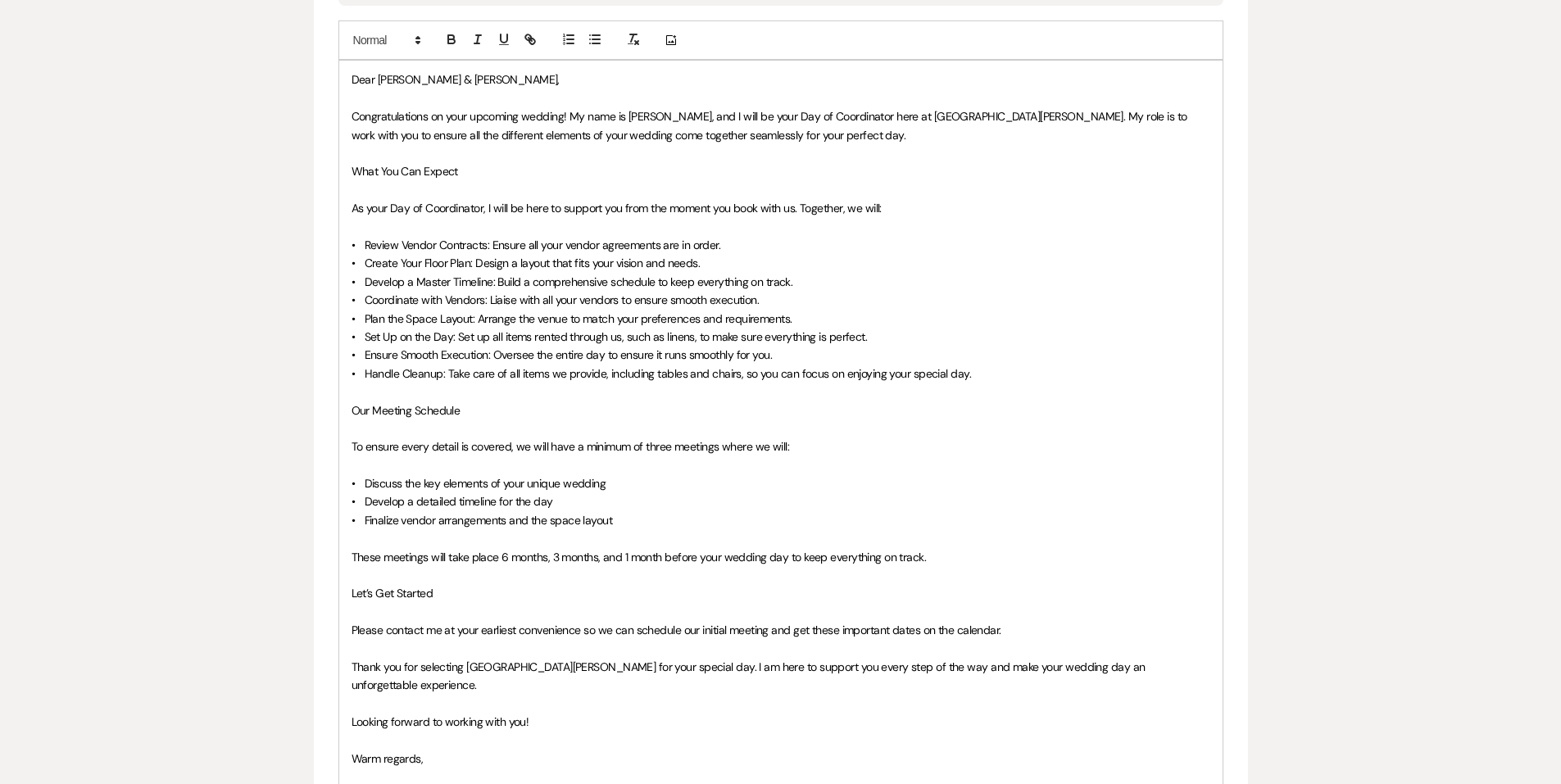
scroll to position [832, 0]
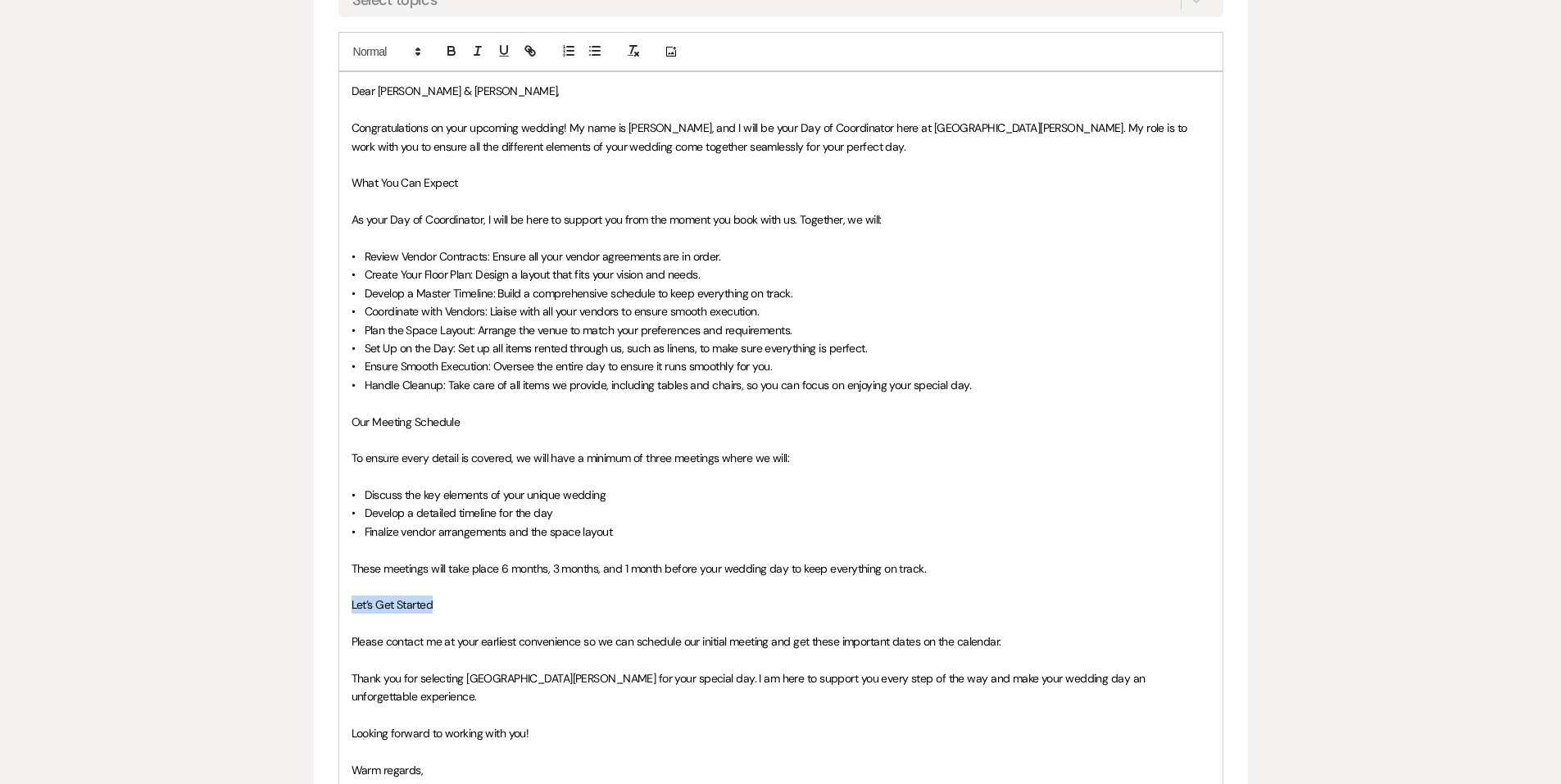
drag, startPoint x: 467, startPoint y: 603, endPoint x: 323, endPoint y: 596, distance: 144.2
click at [323, 603] on form "New Message X Draft Recipients* Planning Portal Users ( Rahma Munye, Ahmed Abub…" at bounding box center [781, 294] width 934 height 1256
click at [453, 42] on button "button" at bounding box center [452, 51] width 23 height 20
drag, startPoint x: 471, startPoint y: 423, endPoint x: 330, endPoint y: 427, distance: 141.1
click at [330, 427] on form "New Message X Saving draft... Recipients* Planning Portal Users ( Rahma Munye, …" at bounding box center [781, 294] width 934 height 1256
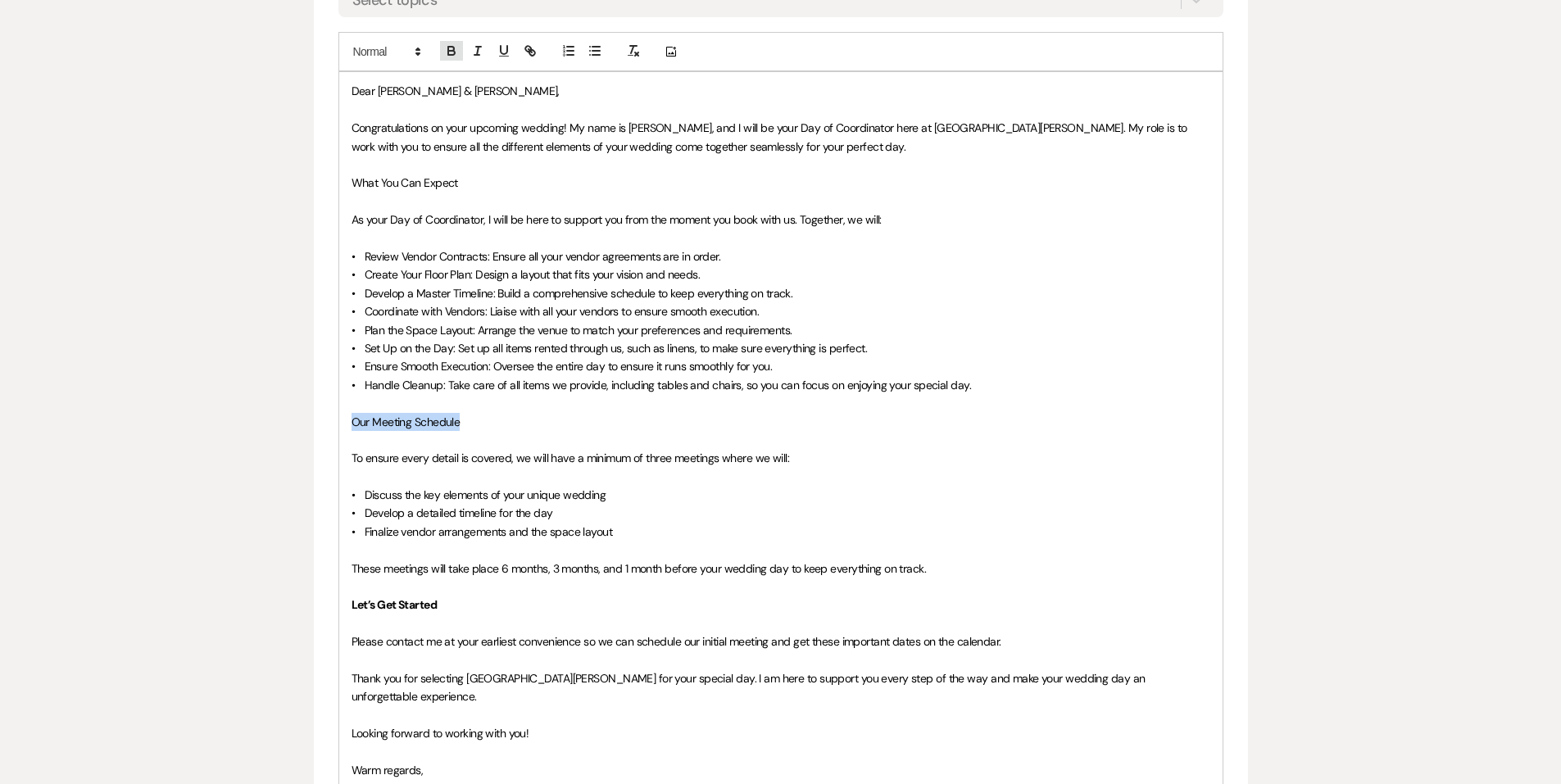
click at [457, 50] on icon "button" at bounding box center [451, 50] width 15 height 15
drag, startPoint x: 465, startPoint y: 177, endPoint x: 315, endPoint y: 177, distance: 150.0
click at [315, 177] on form "New Message X Saving draft... Recipients* Planning Portal Users ( Rahma Munye, …" at bounding box center [781, 294] width 934 height 1256
click at [448, 49] on icon "button" at bounding box center [451, 48] width 6 height 4
click at [456, 228] on p "As your Day of Coordinator, I will be here to support you from the moment you b…" at bounding box center [781, 219] width 859 height 18
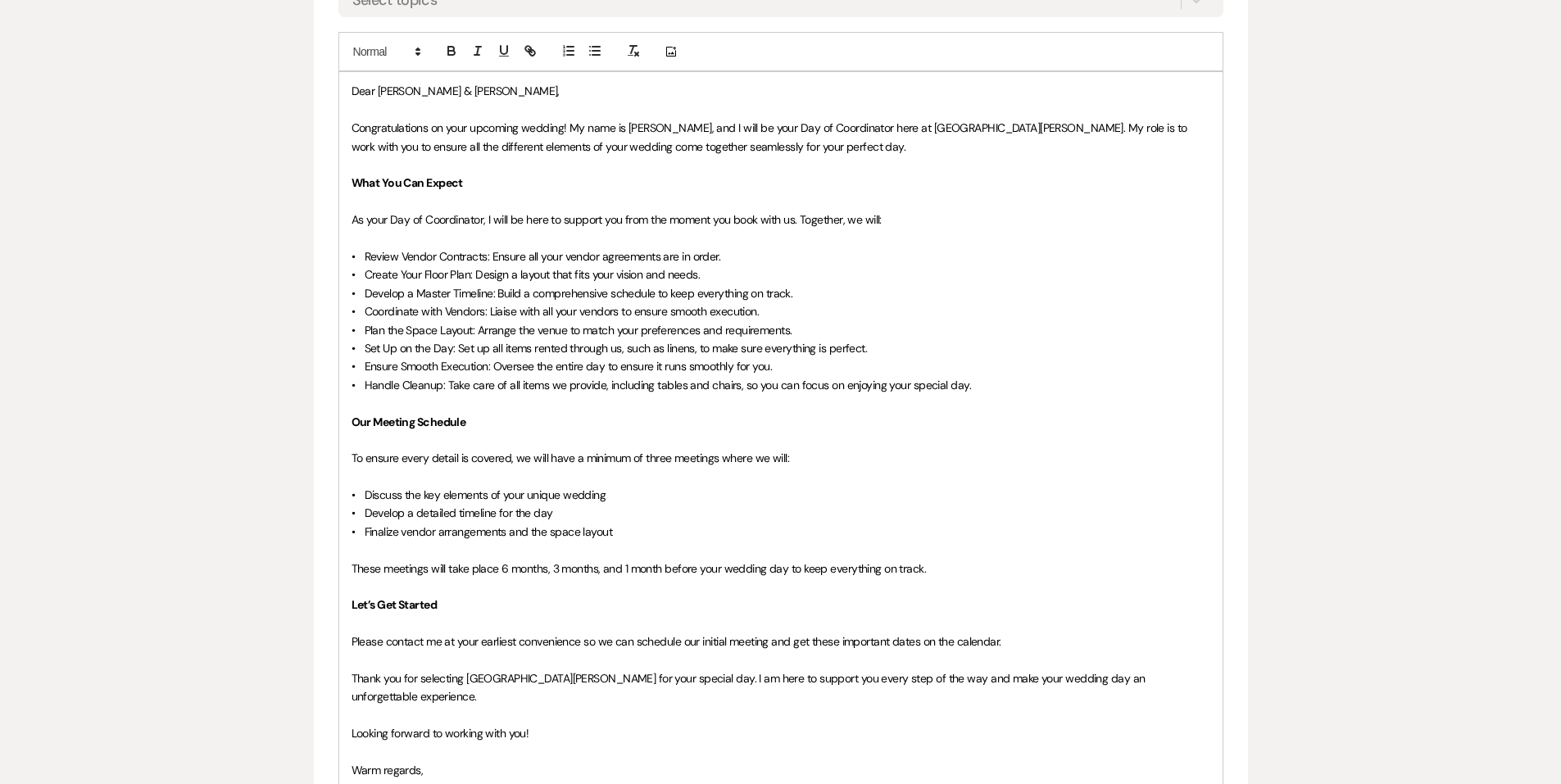
click at [633, 388] on span "• Handle Cleanup: Take care of all items we provide, including tables and chair…" at bounding box center [661, 384] width 620 height 15
click at [763, 509] on p "• Develop a detailed timeline for the day" at bounding box center [781, 513] width 859 height 18
click at [942, 582] on p at bounding box center [781, 586] width 859 height 18
drag, startPoint x: 446, startPoint y: 575, endPoint x: 431, endPoint y: 572, distance: 15.3
click at [431, 572] on span "These meetings will take place 6 months, 3 months, and 1 month before your wedd…" at bounding box center [640, 568] width 576 height 15
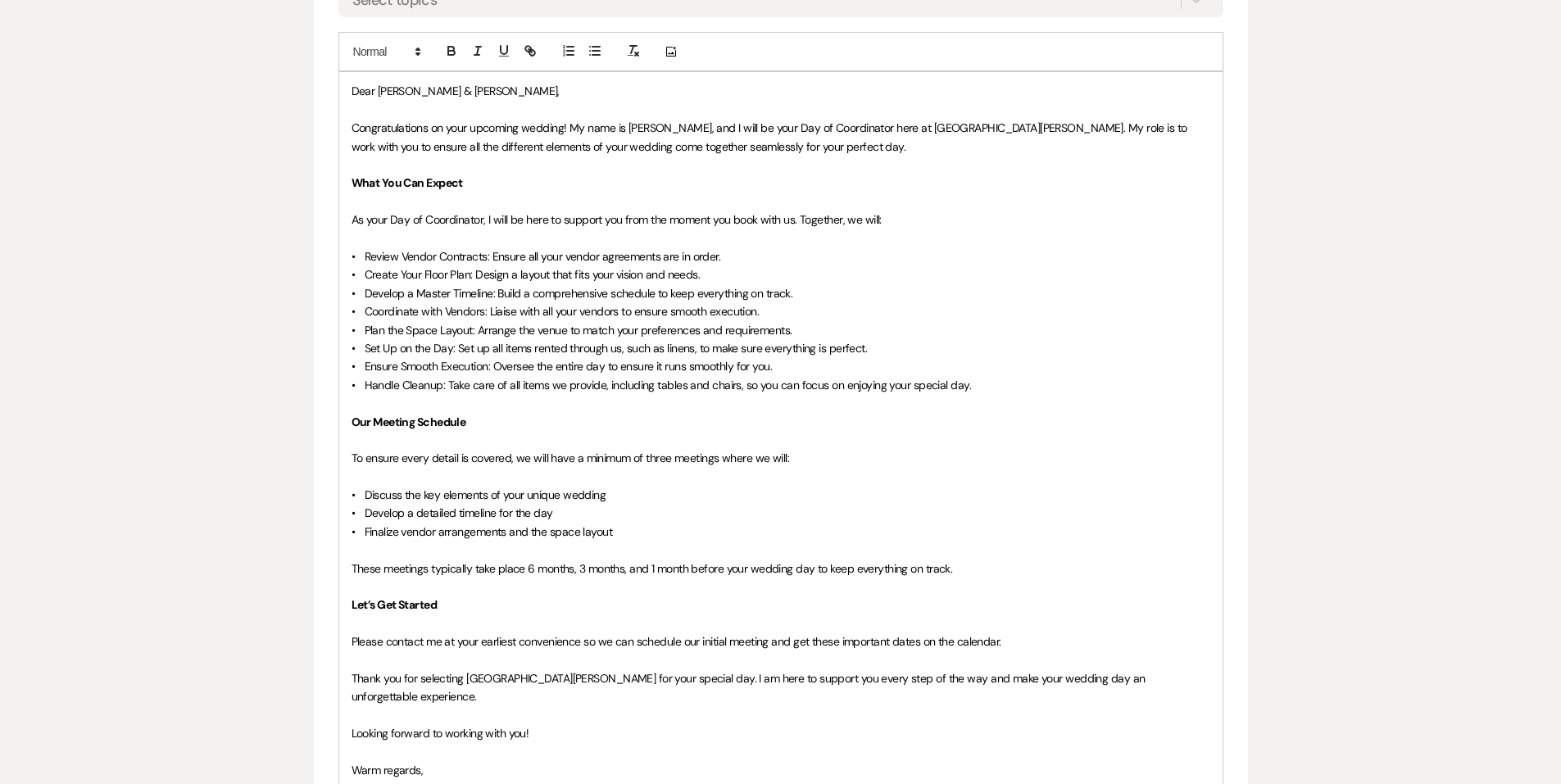
click at [998, 569] on p "These meetings typically take place 6 months, 3 months, and 1 month before your…" at bounding box center [781, 568] width 859 height 18
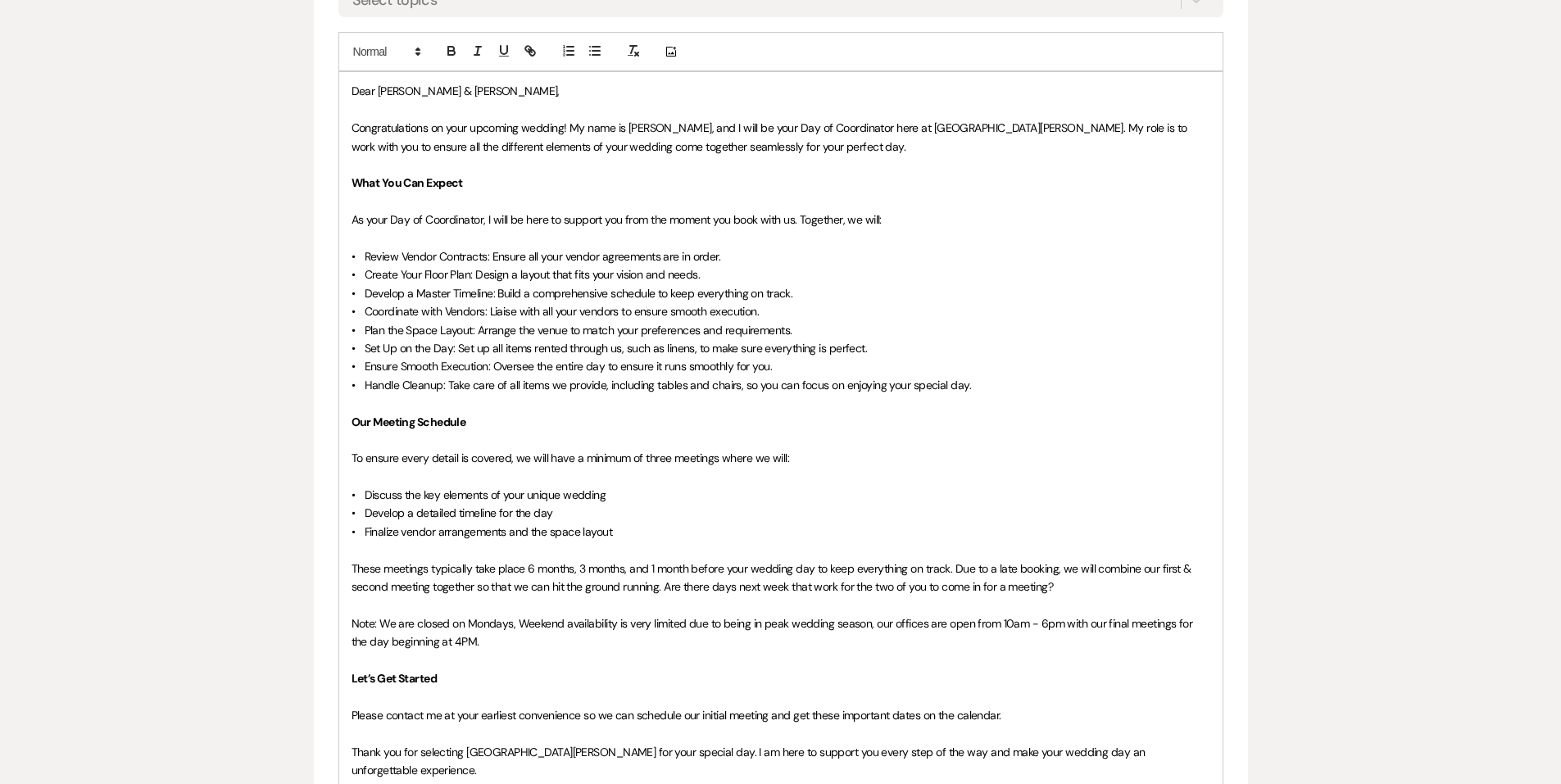
drag, startPoint x: 497, startPoint y: 638, endPoint x: 303, endPoint y: 618, distance: 195.0
click at [303, 618] on div "Messages Tasks Payments Vendors Rental Overview Timeline Docs & Files Contacts …" at bounding box center [780, 344] width 1561 height 1814
click at [476, 58] on icon "button" at bounding box center [478, 50] width 15 height 15
click at [490, 644] on p "Note: We are closed on Mondays, Weekend availability is very limited due to bei…" at bounding box center [781, 632] width 859 height 37
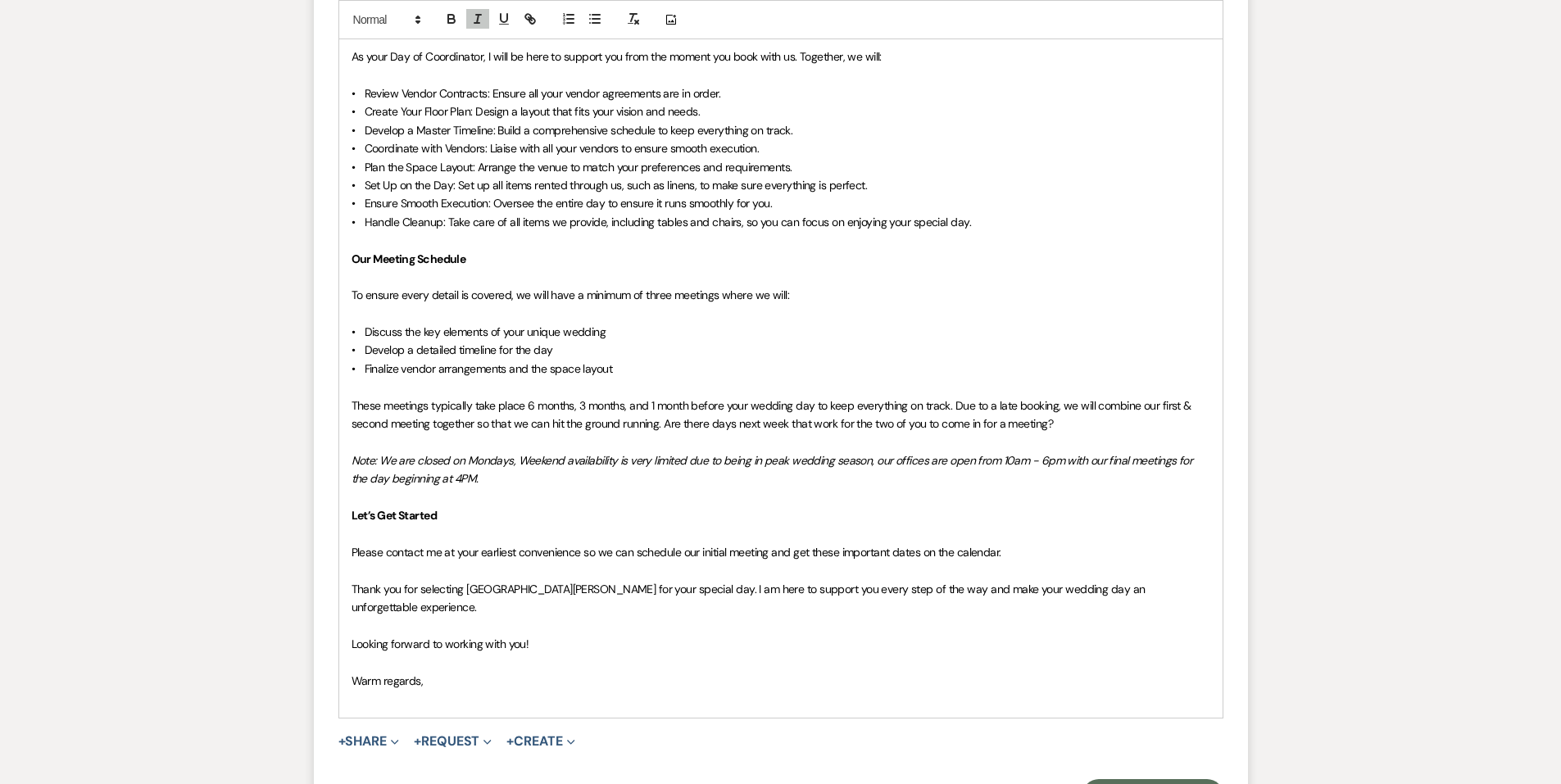
scroll to position [996, 0]
click at [769, 552] on span "Please contact me at your earliest convenience so we can schedule our initial m…" at bounding box center [677, 551] width 650 height 15
click at [786, 584] on span "Thank you for selecting White Willow Meadows for your special day. I am here to…" at bounding box center [750, 597] width 796 height 33
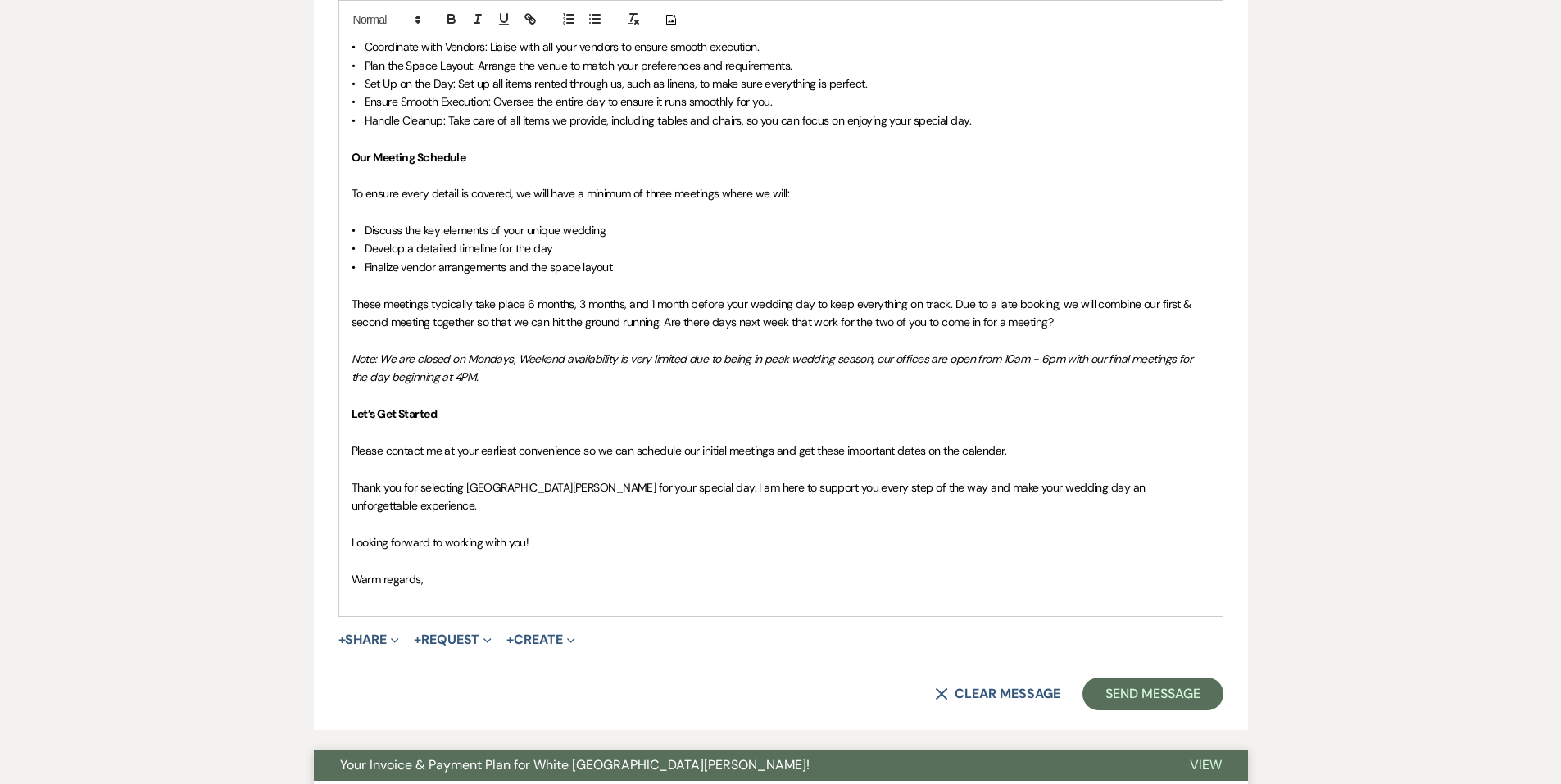
scroll to position [1242, 0]
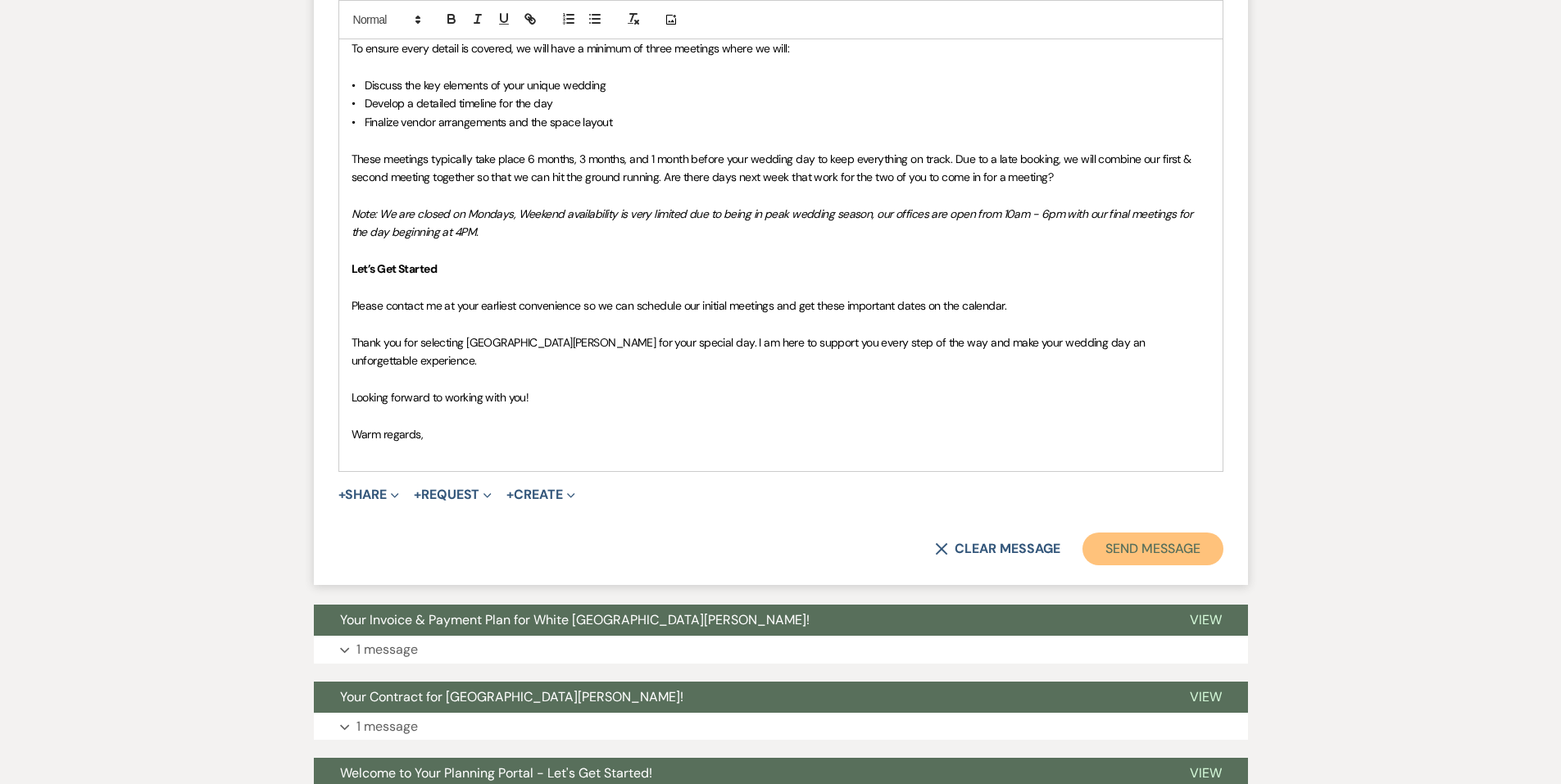
click at [1146, 534] on button "Send Message" at bounding box center [1152, 549] width 140 height 33
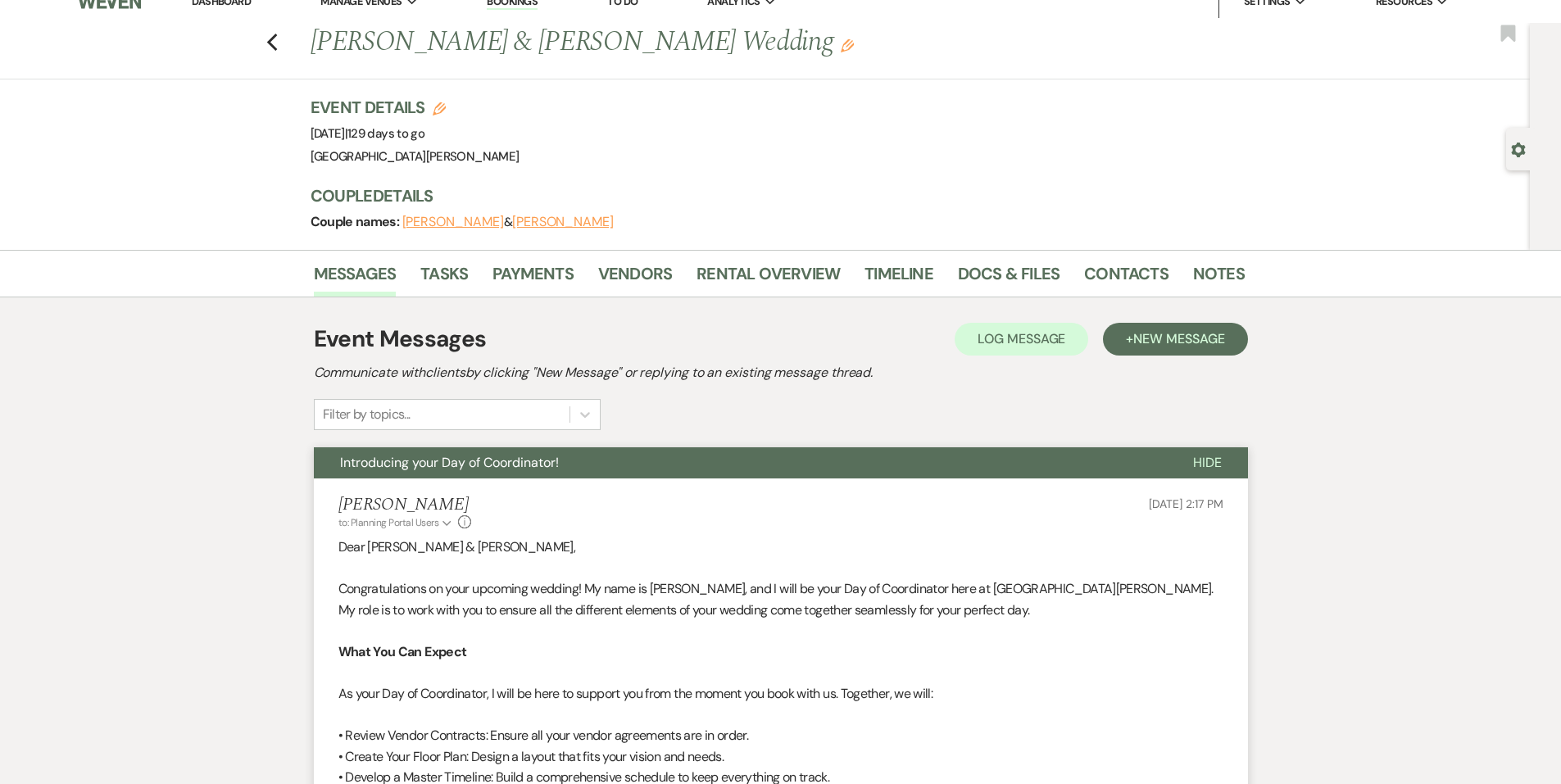
scroll to position [0, 0]
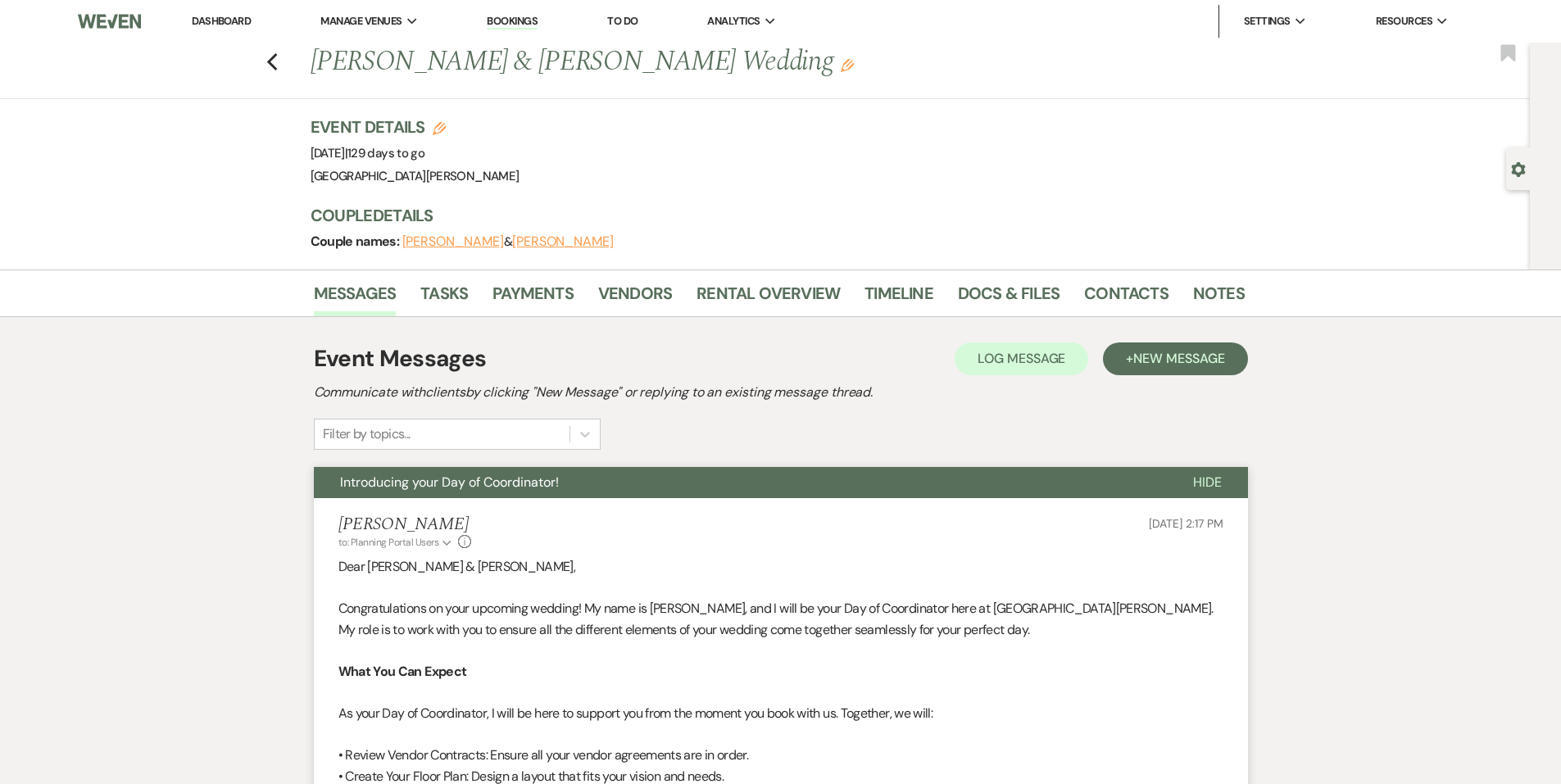
click at [255, 14] on li "Dashboard" at bounding box center [221, 22] width 75 height 33
click at [251, 14] on link "Dashboard" at bounding box center [222, 21] width 59 height 14
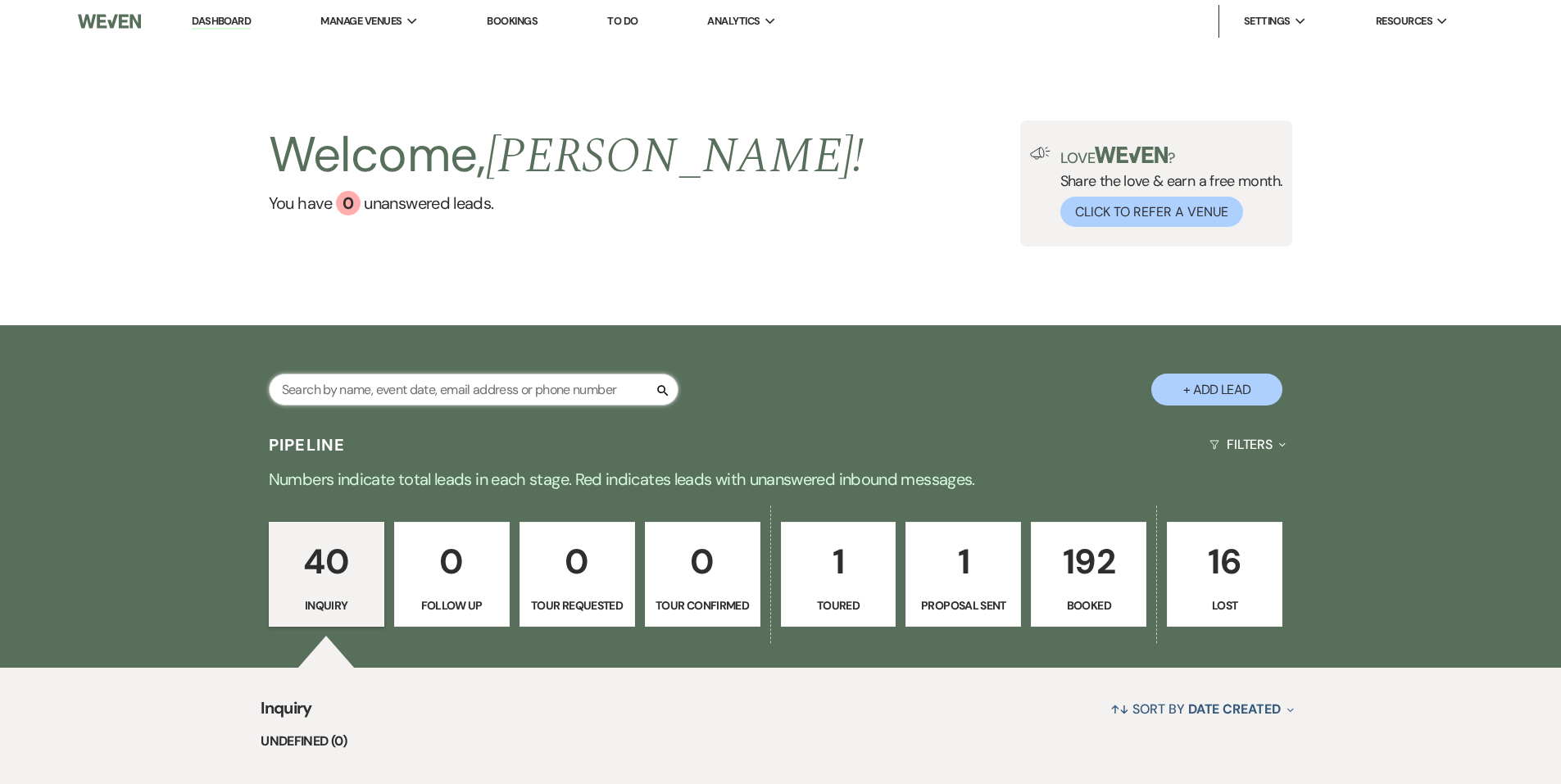
click at [402, 405] on input "text" at bounding box center [473, 389] width 409 height 32
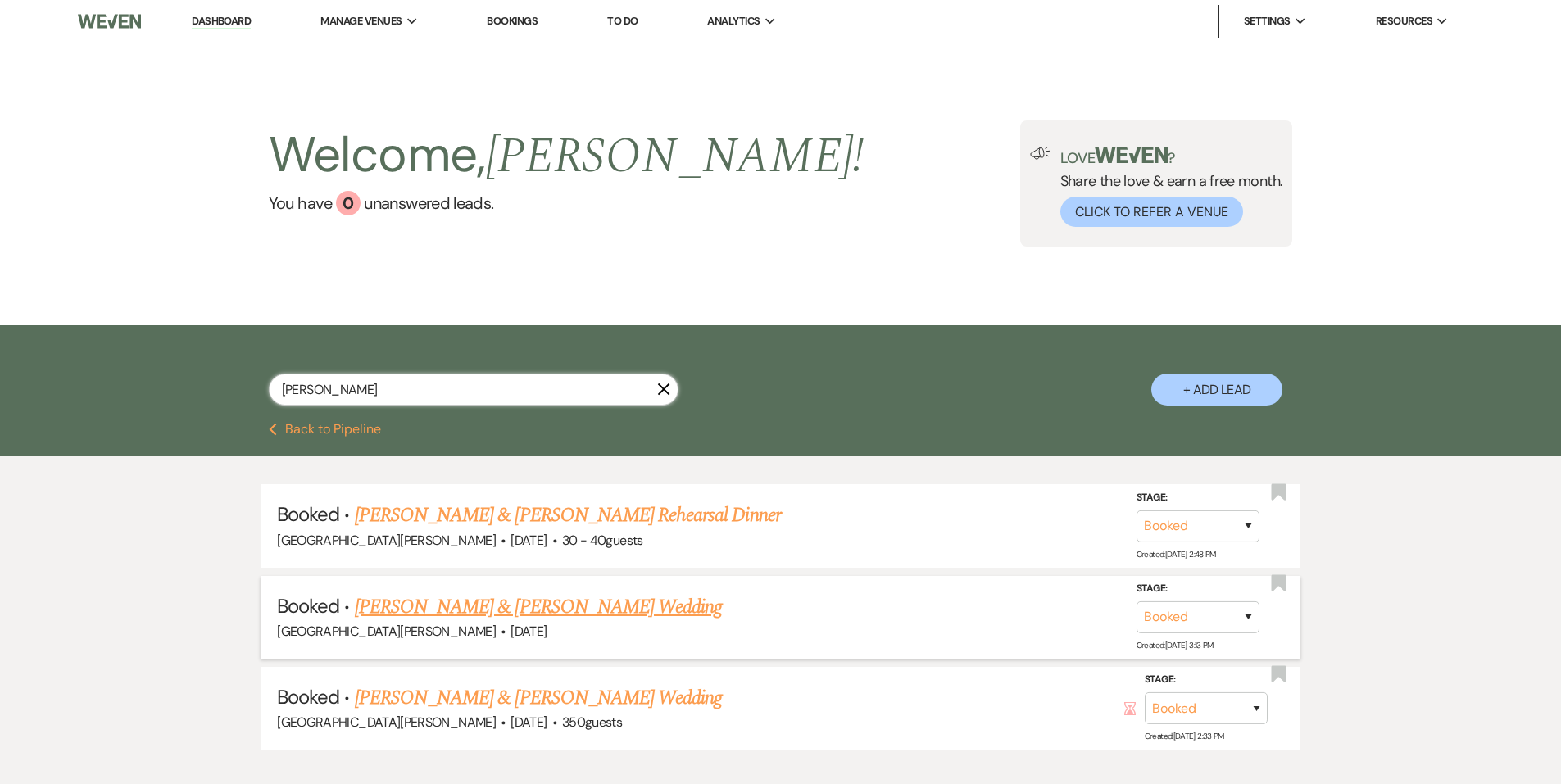
type input "ward"
click at [489, 600] on link "Regan Ward & Grace Moore's Wedding" at bounding box center [539, 607] width 367 height 29
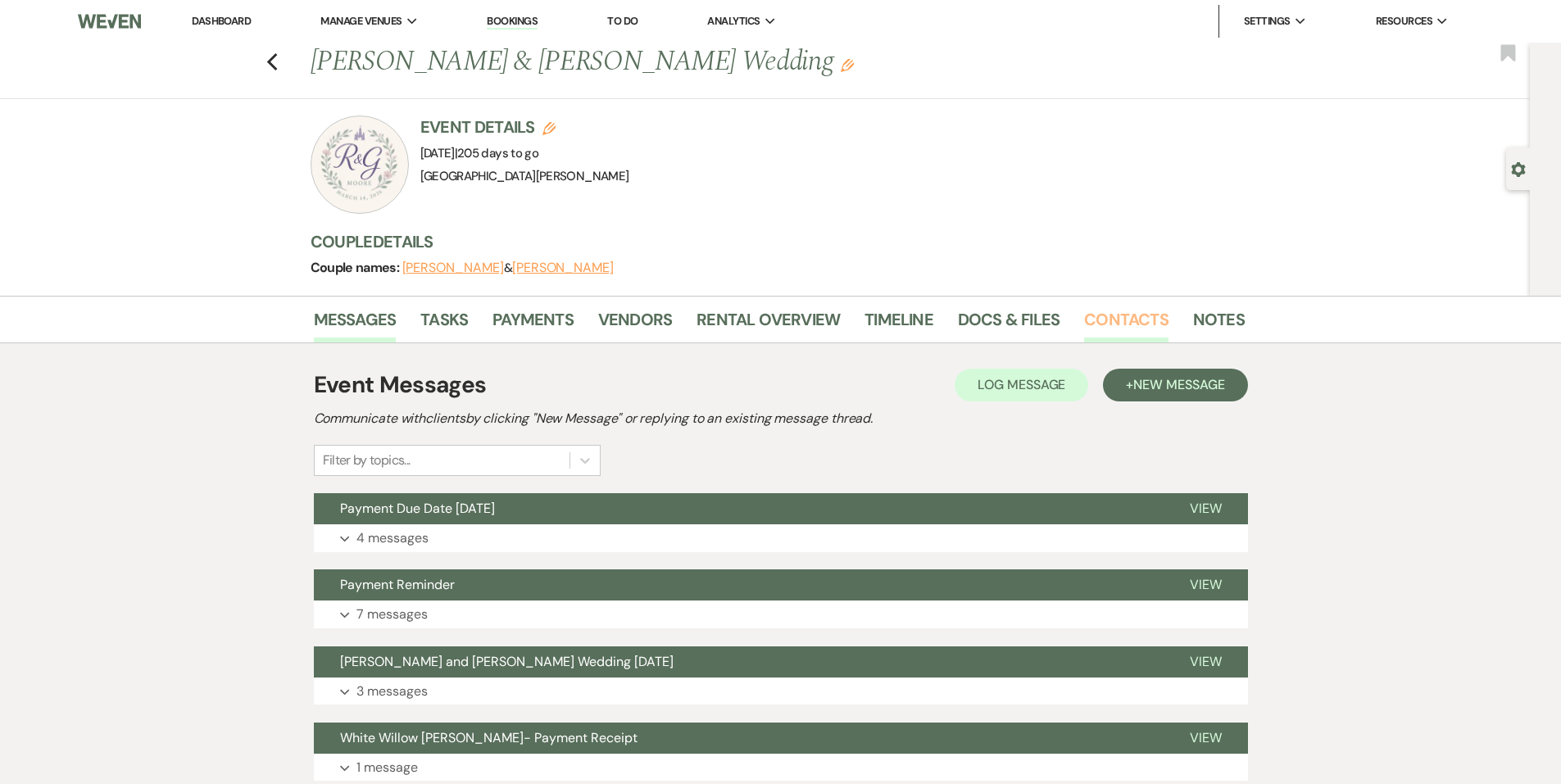
click at [1090, 328] on link "Contacts" at bounding box center [1127, 325] width 84 height 36
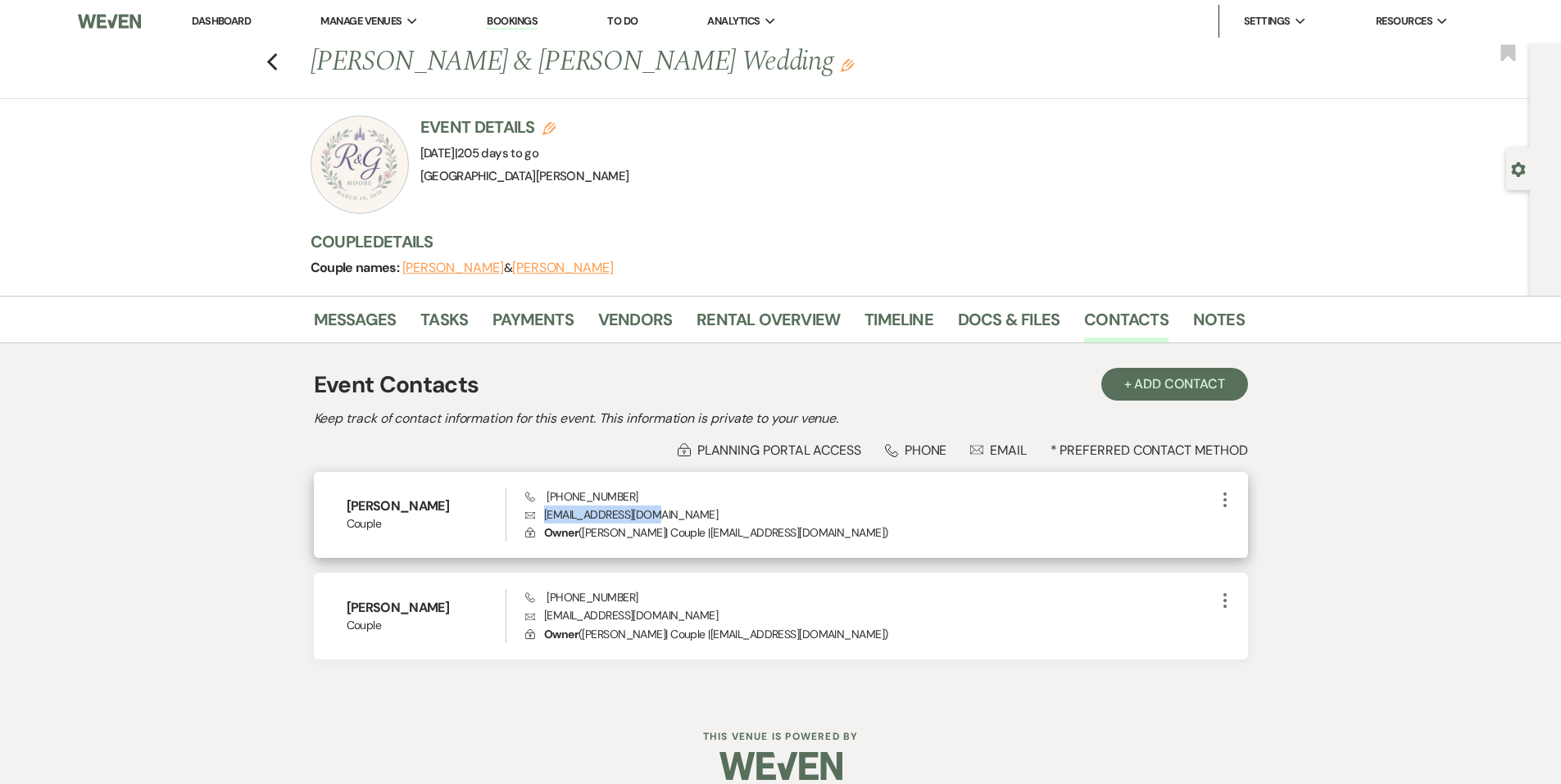
drag, startPoint x: 667, startPoint y: 515, endPoint x: 543, endPoint y: 515, distance: 124.0
click at [543, 515] on p "Envelope reganw105@gmail.com" at bounding box center [871, 514] width 690 height 18
copy p "reganw105@gmail.com"
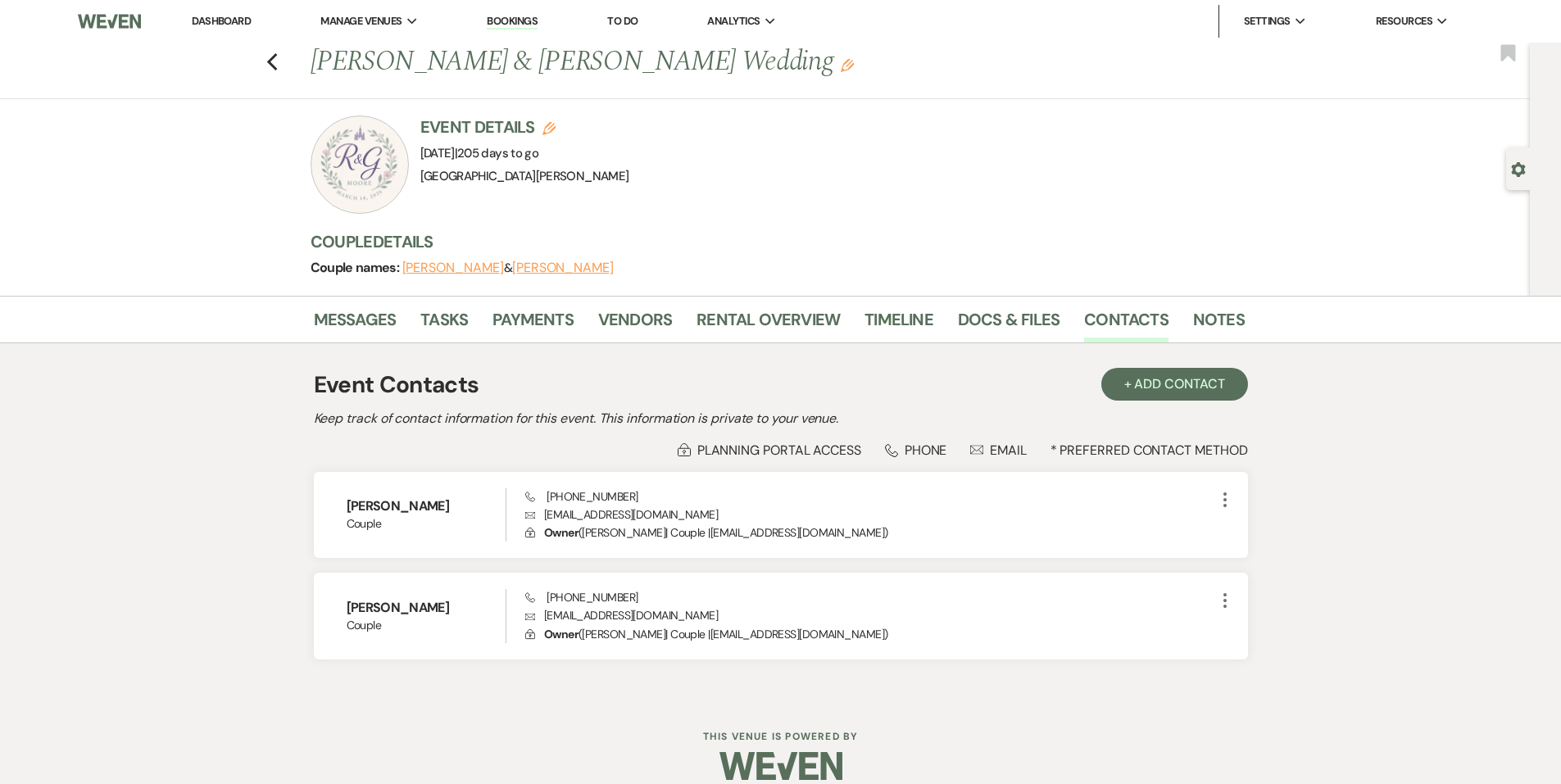
click at [265, 67] on div "Previous Regan Ward & Grace Moore's Wedding Edit Bookmark" at bounding box center [760, 71] width 1539 height 57
click at [277, 65] on use "button" at bounding box center [272, 62] width 10 height 18
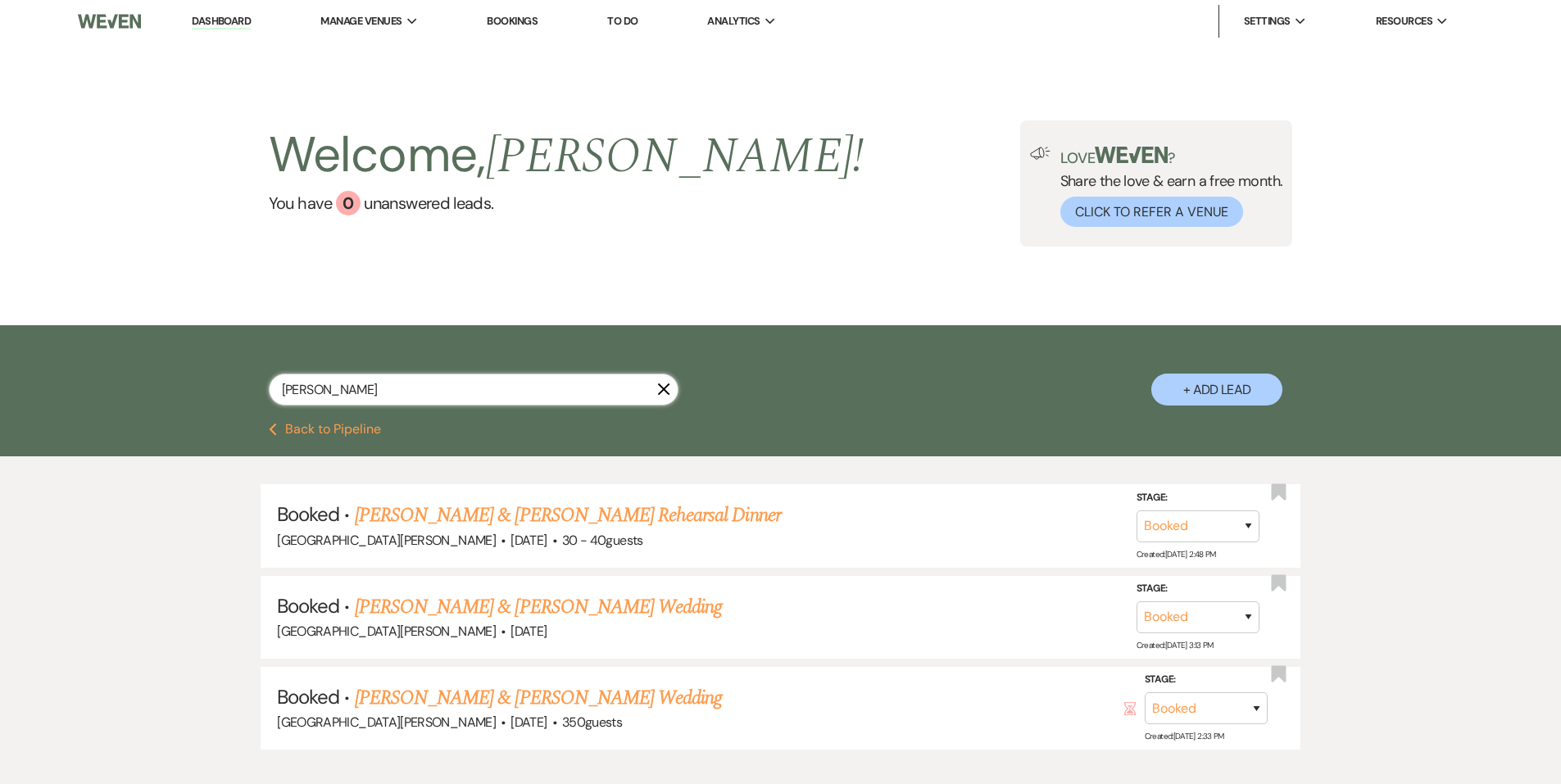
drag, startPoint x: 358, startPoint y: 391, endPoint x: 231, endPoint y: 395, distance: 127.1
click at [231, 395] on div "ward X + Add Lead" at bounding box center [781, 376] width 1180 height 86
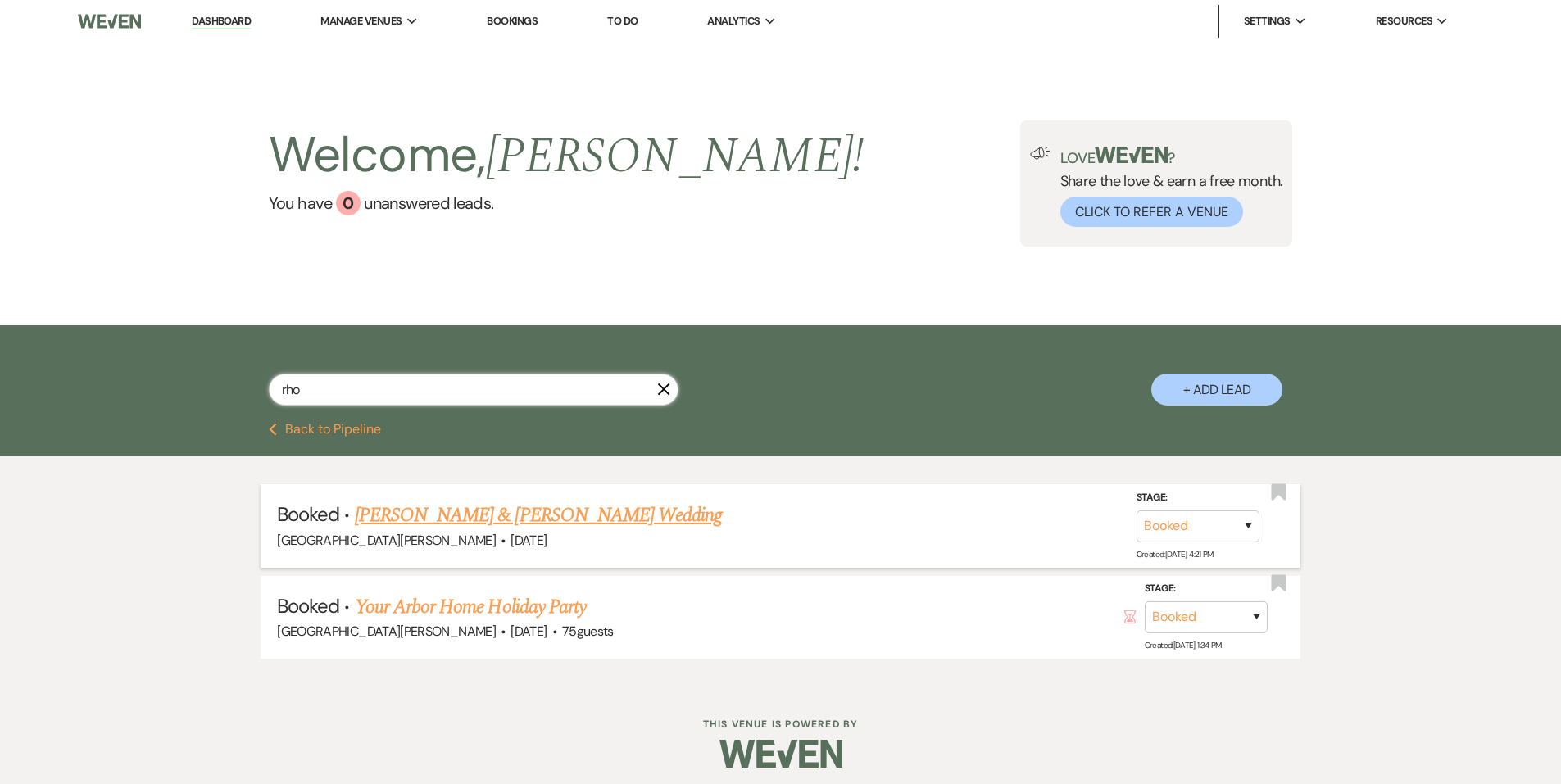
type input "rho"
click at [456, 516] on link "Jaelyn Rhodes & Brian Causey's Wedding" at bounding box center [539, 515] width 367 height 29
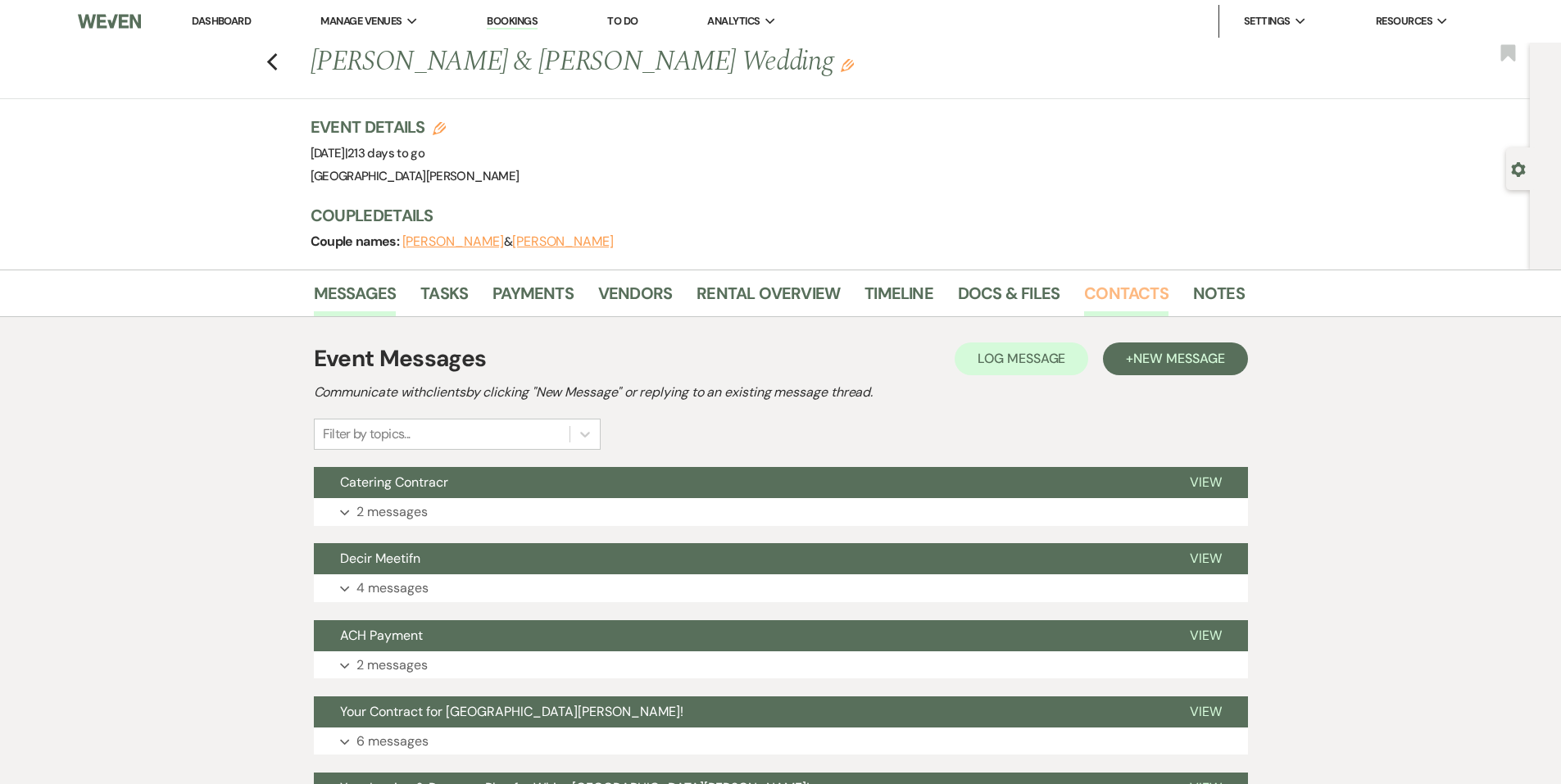
click at [1128, 299] on link "Contacts" at bounding box center [1127, 298] width 84 height 36
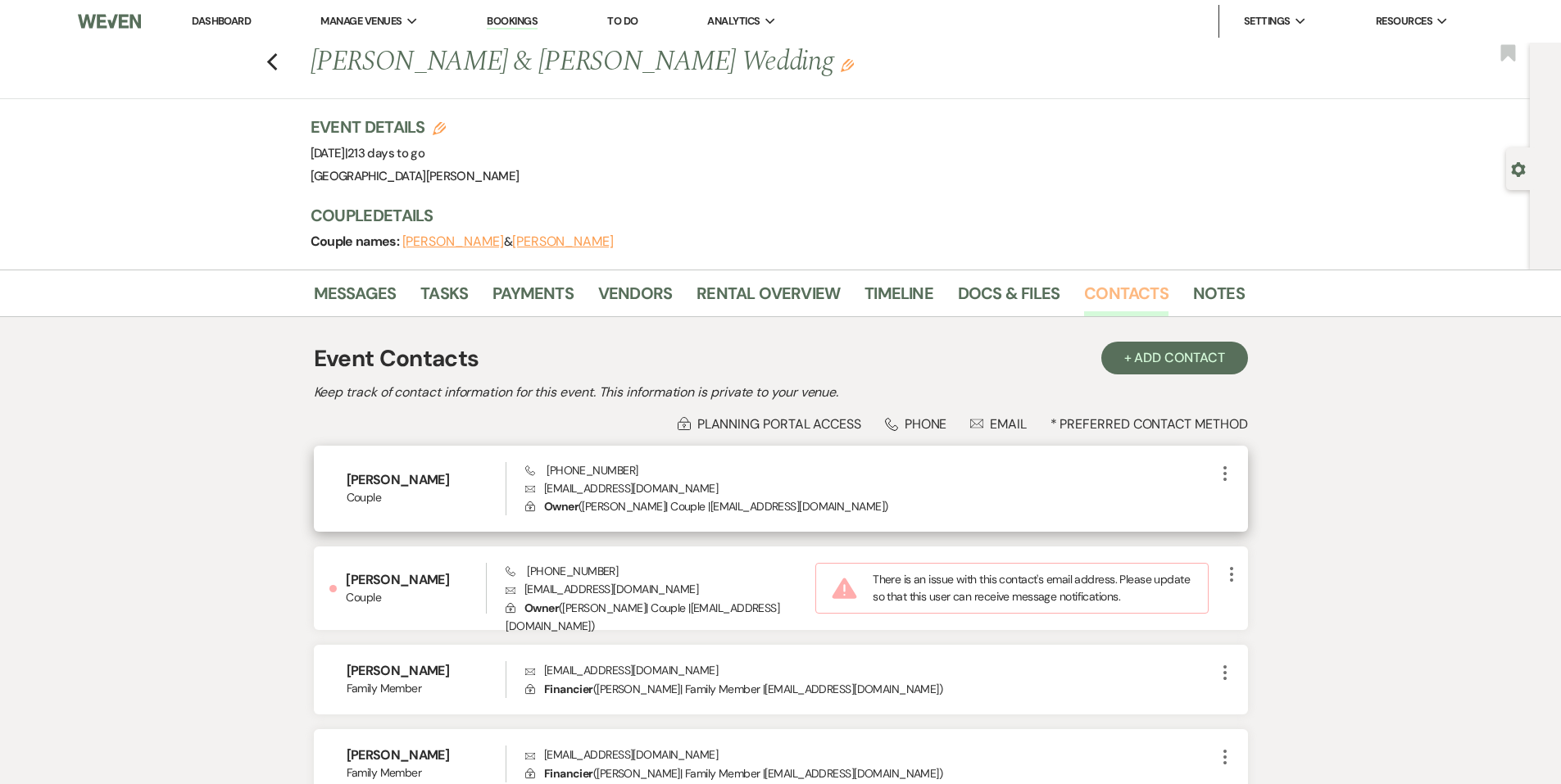
scroll to position [159, 0]
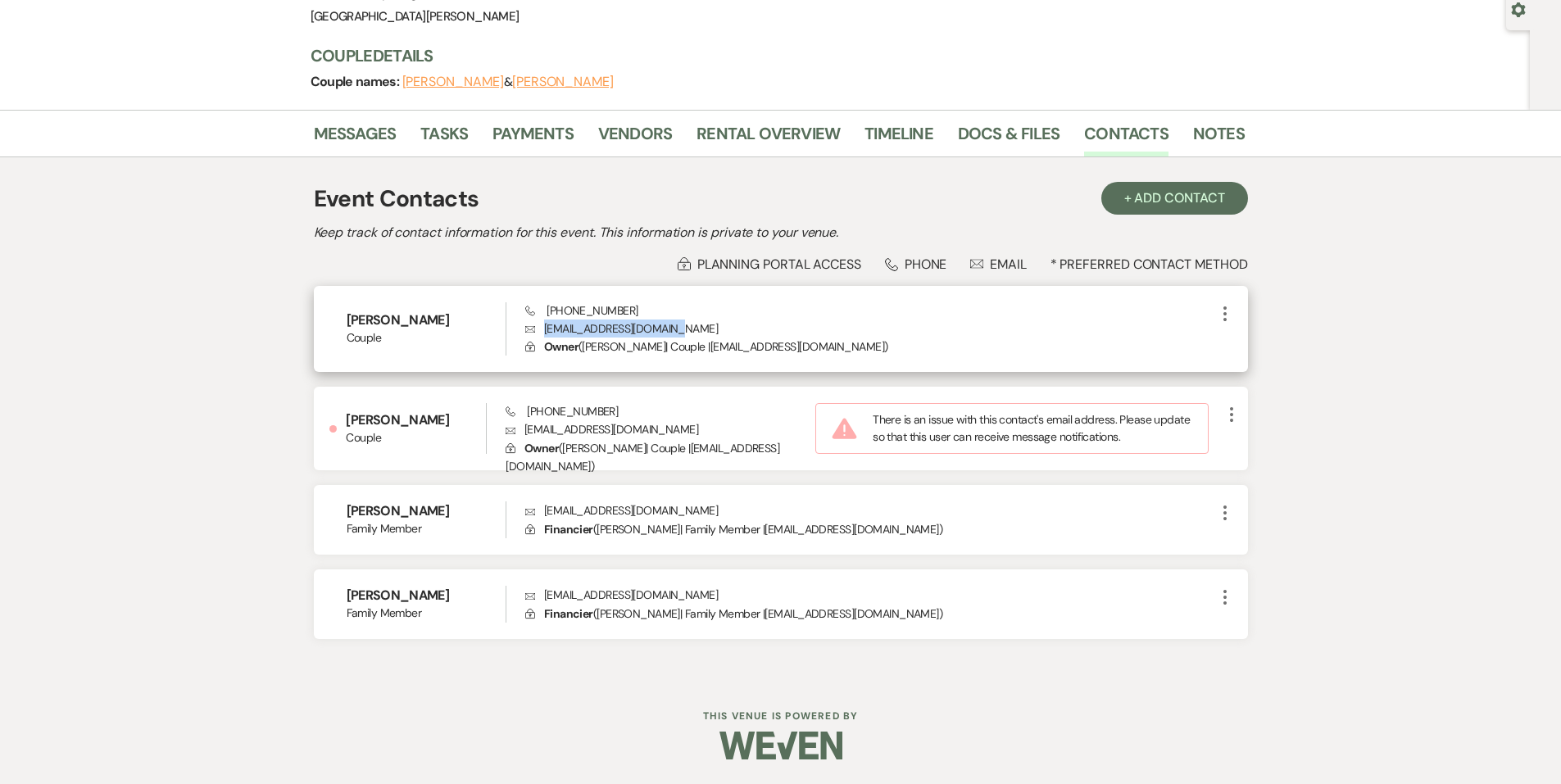
drag, startPoint x: 684, startPoint y: 327, endPoint x: 540, endPoint y: 329, distance: 144.0
click at [540, 329] on p "Envelope rhodesjaelyn6@gmail.com" at bounding box center [871, 328] width 690 height 18
copy p "rhodesjaelyn6@gmail.com"
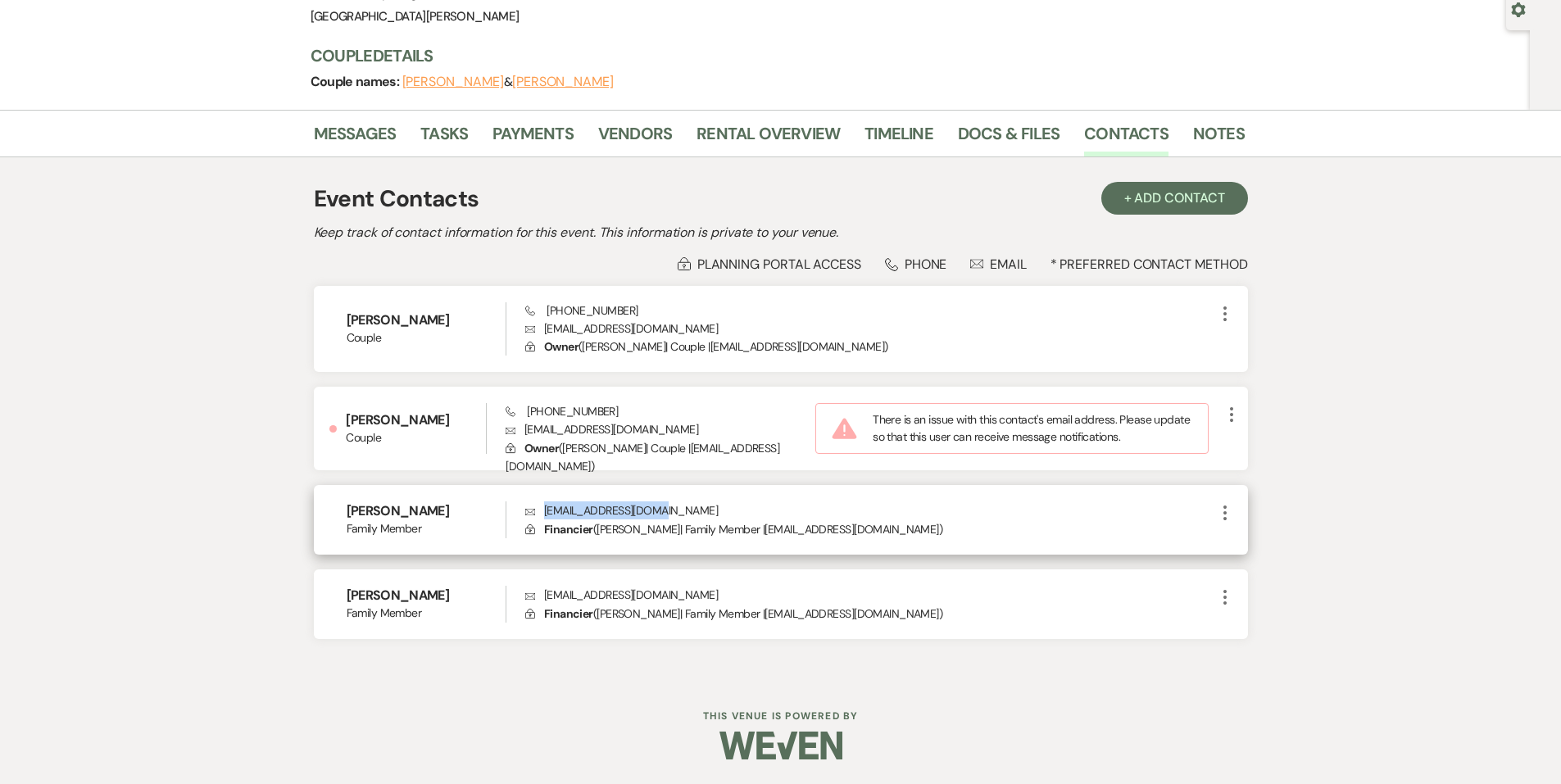
drag, startPoint x: 684, startPoint y: 512, endPoint x: 537, endPoint y: 515, distance: 147.0
click at [537, 515] on p "Envelope kikirhodes@gmail.com" at bounding box center [871, 510] width 690 height 18
copy p "kikirhodes@gmail.com"
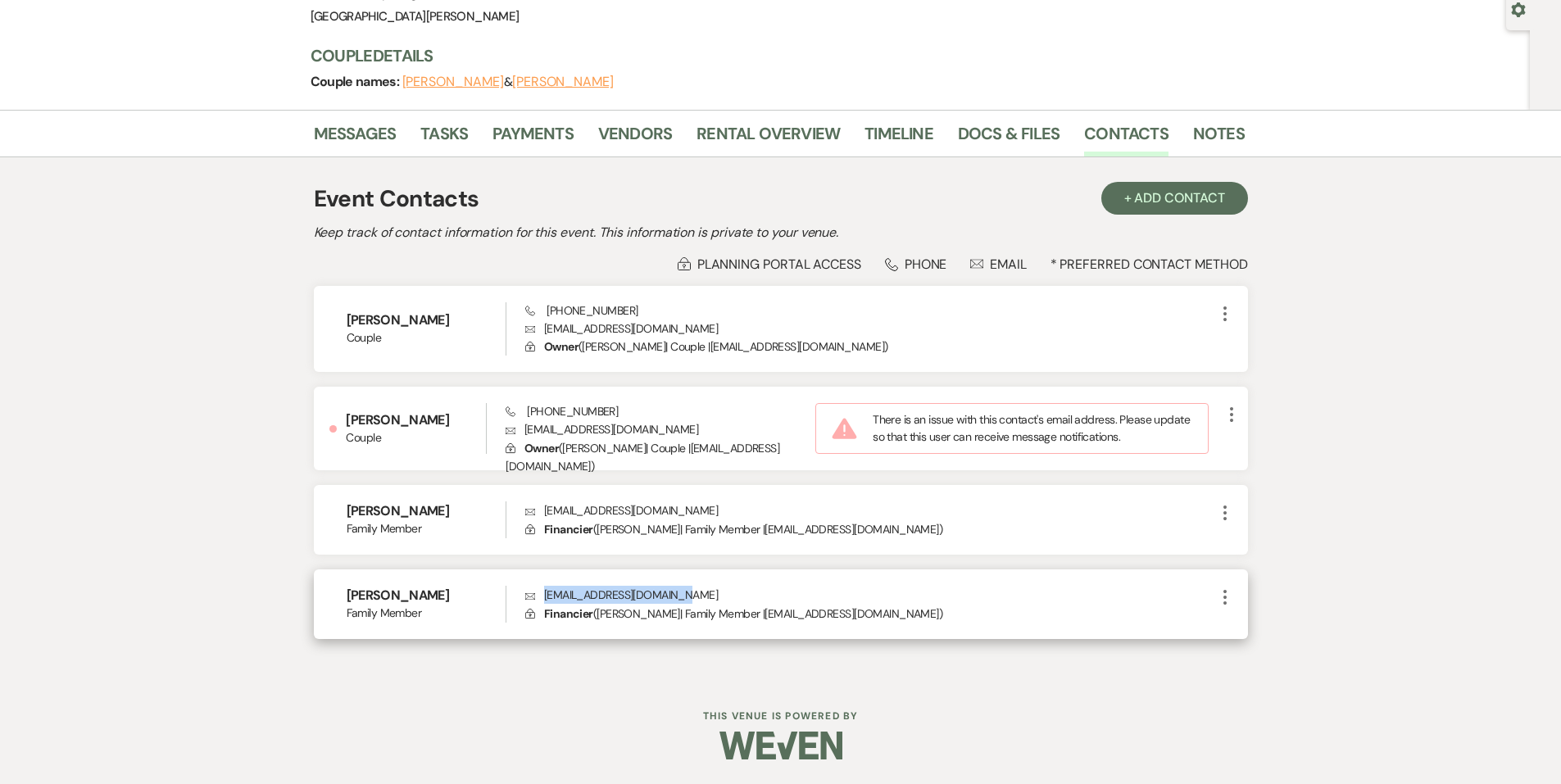
drag, startPoint x: 700, startPoint y: 594, endPoint x: 539, endPoint y: 598, distance: 161.0
click at [539, 598] on p "Envelope jamesrhodesiii@gmail.com" at bounding box center [871, 594] width 690 height 18
copy p "jamesrhodesiii@gmail.com"
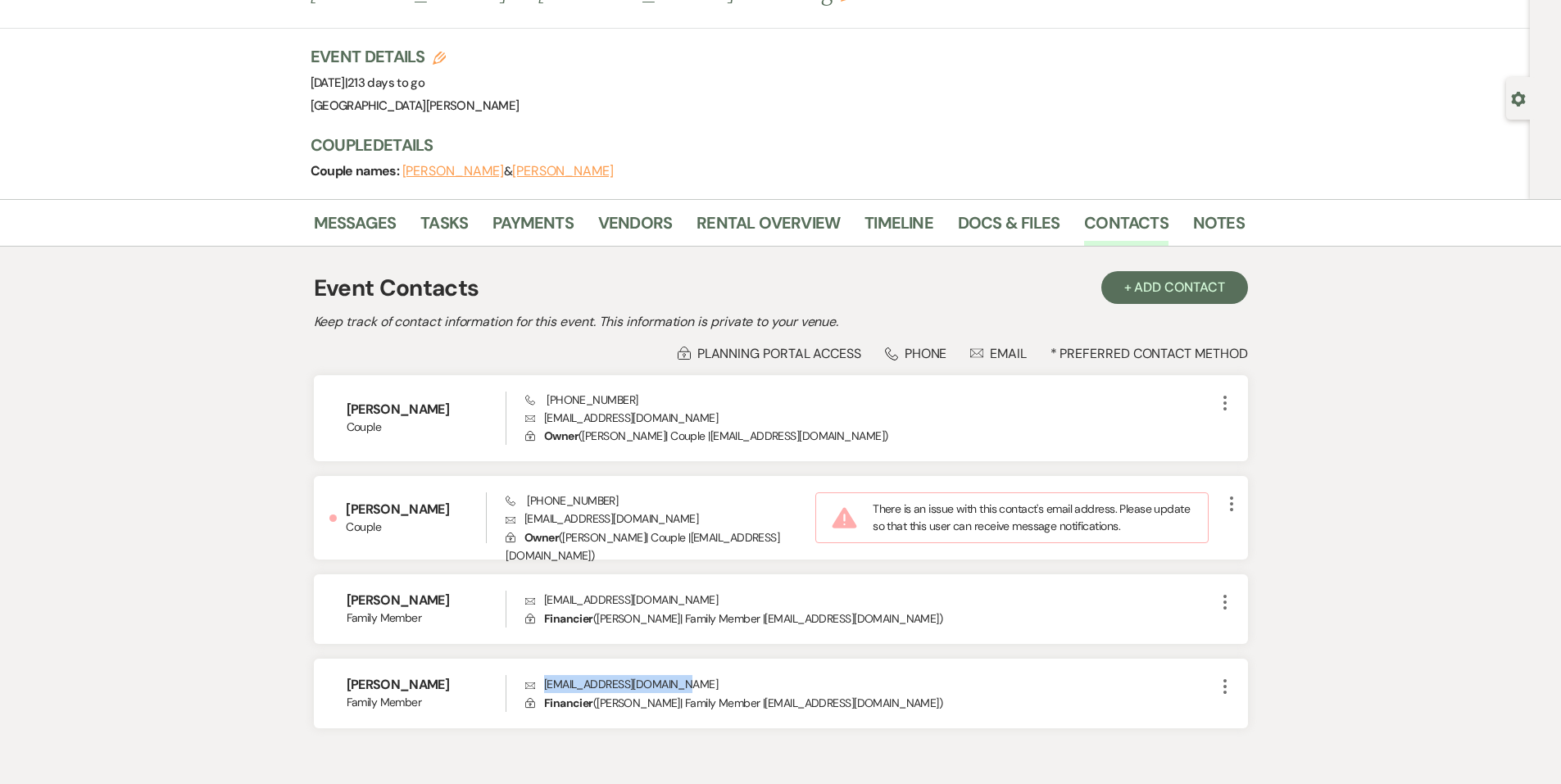
scroll to position [0, 0]
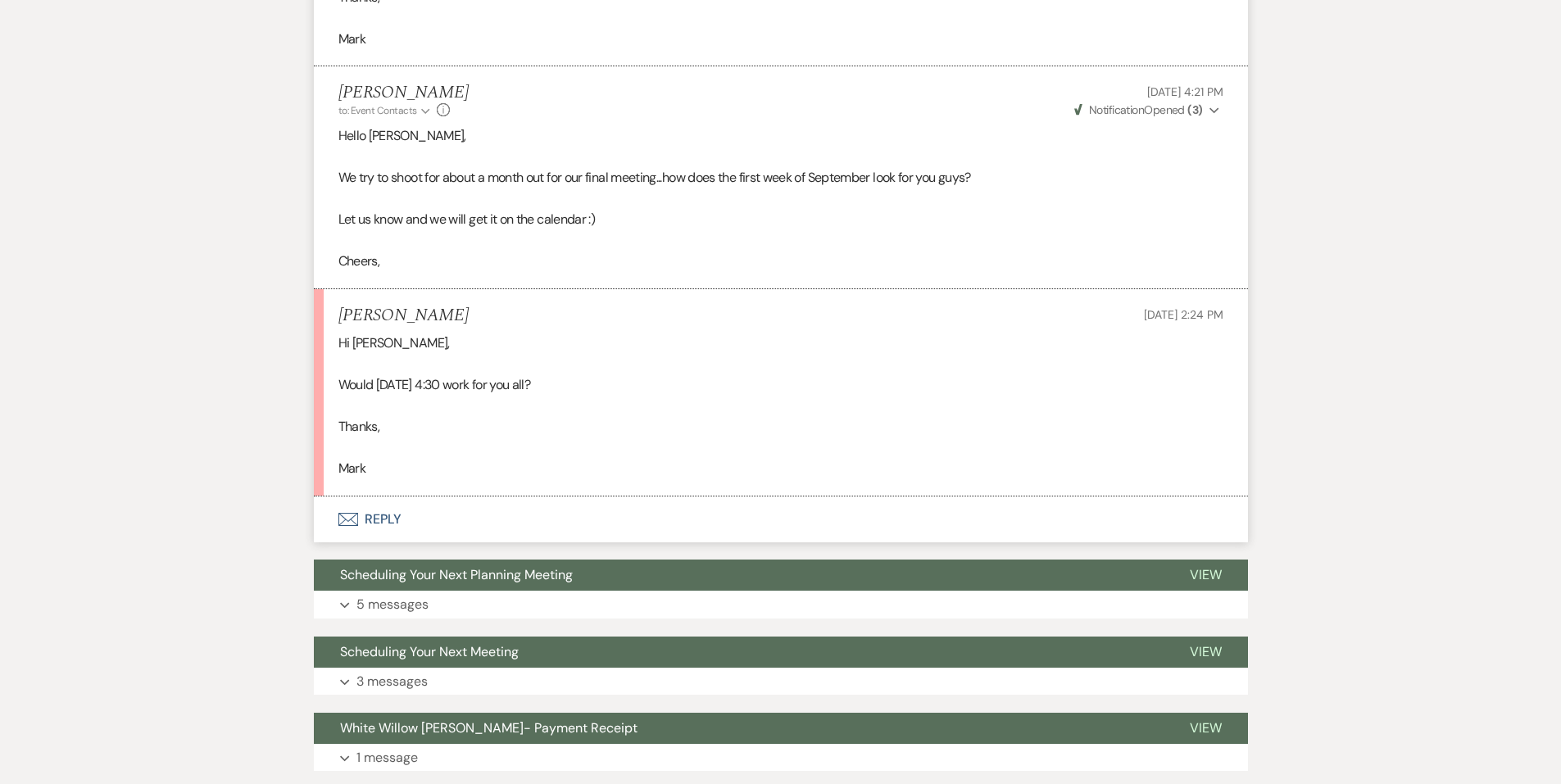
scroll to position [1249, 0]
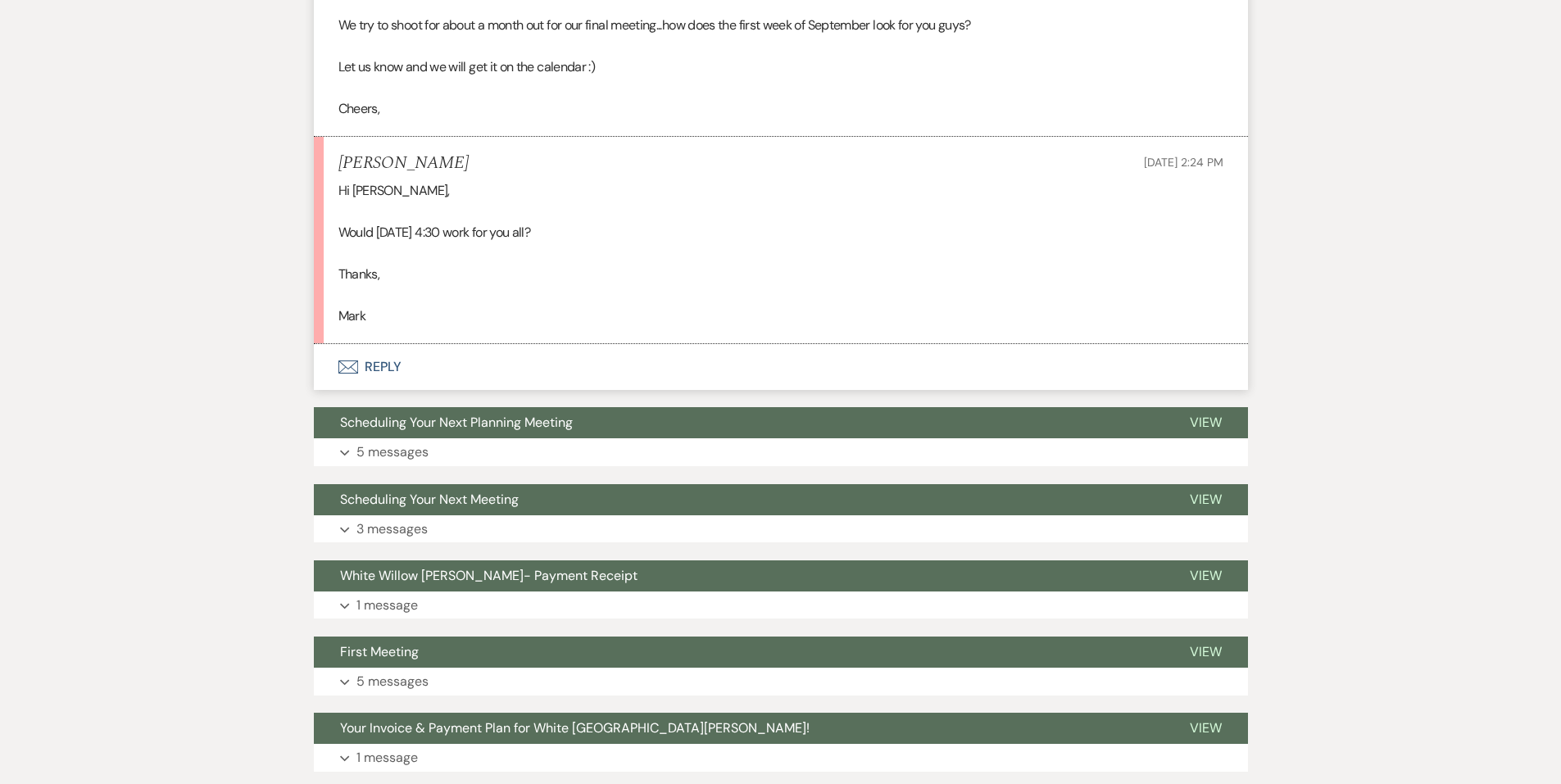
click at [411, 372] on button "Envelope Reply" at bounding box center [781, 366] width 934 height 46
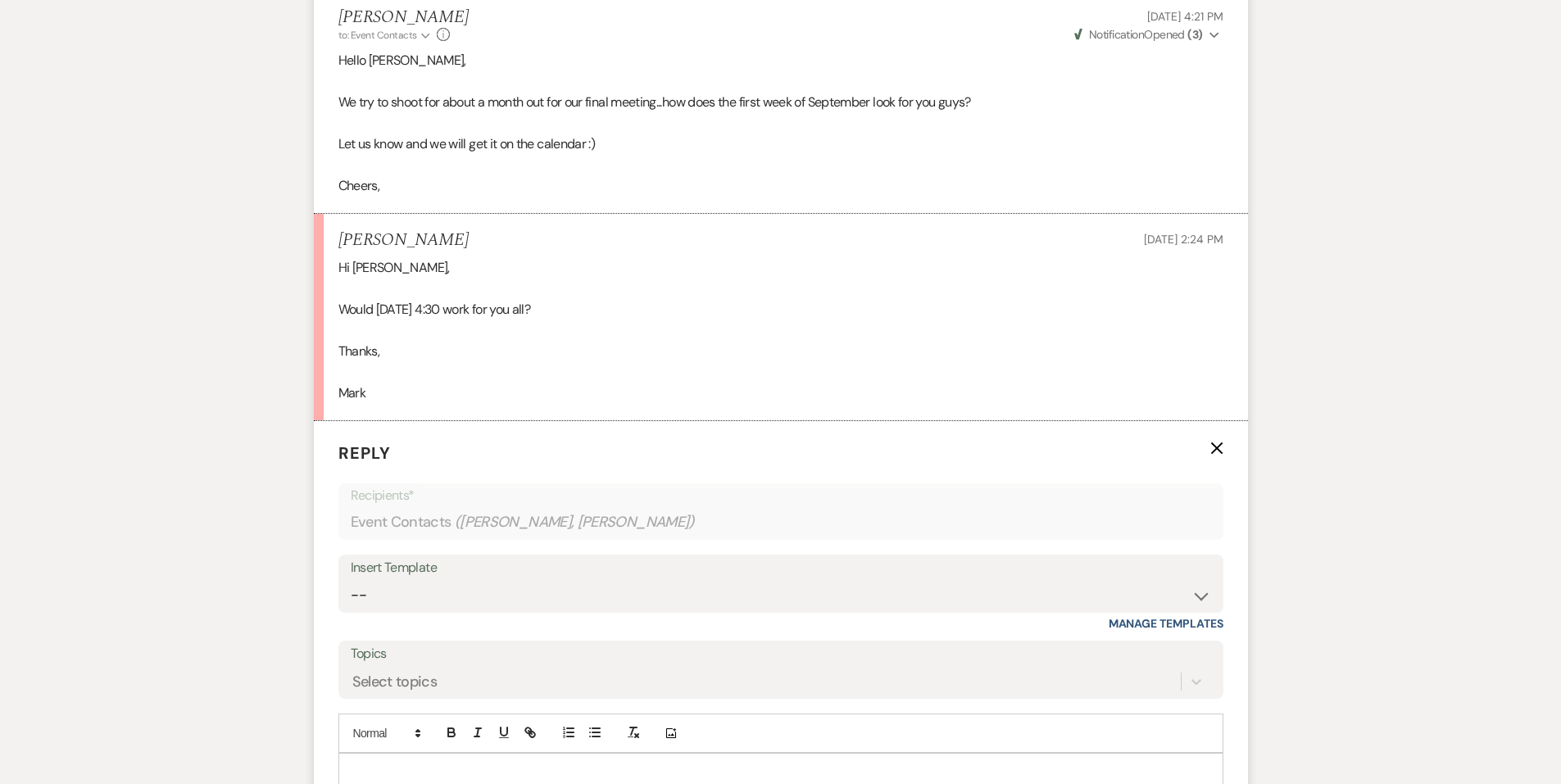
scroll to position [1331, 0]
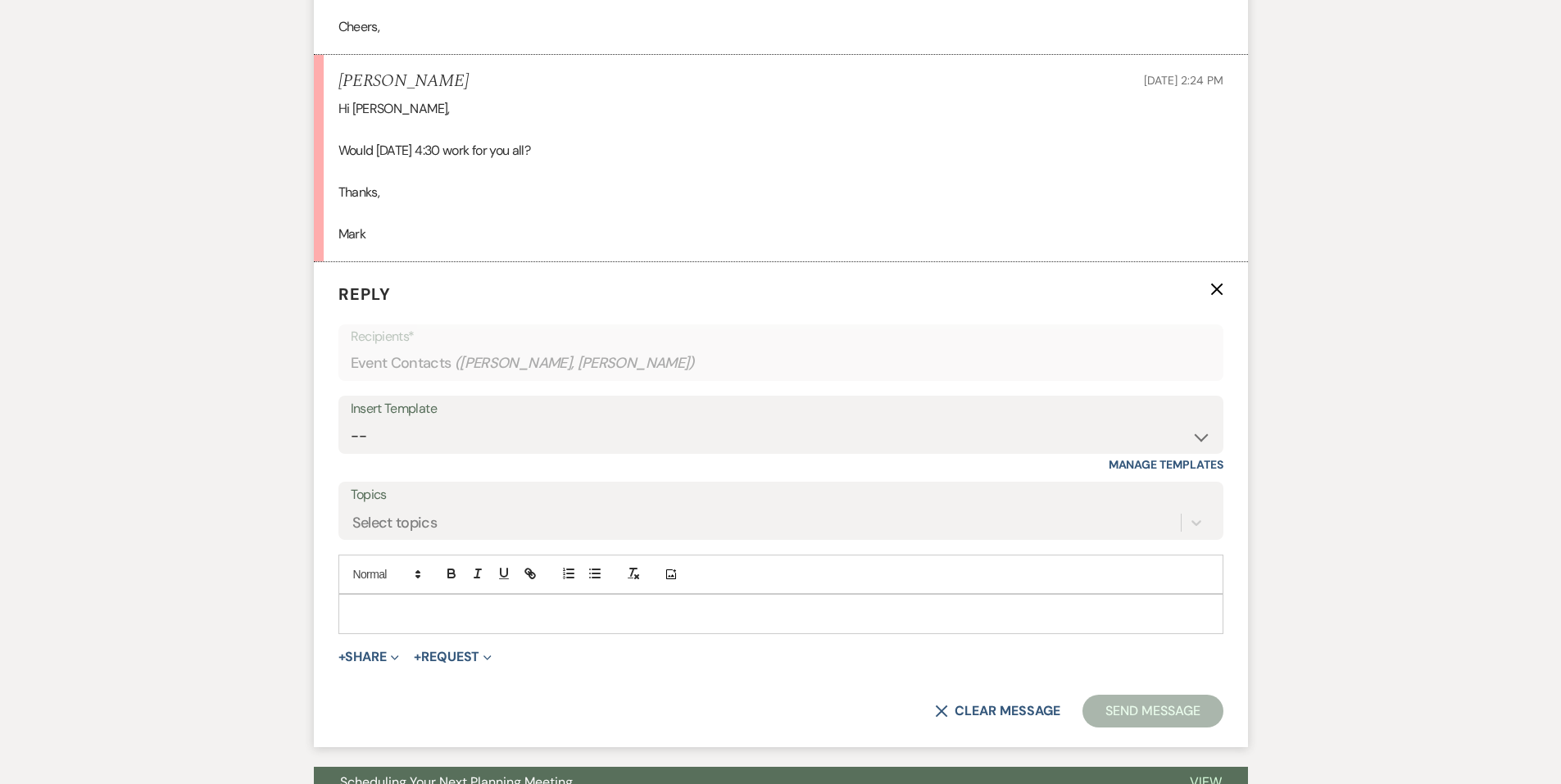
click at [426, 610] on p at bounding box center [781, 613] width 859 height 18
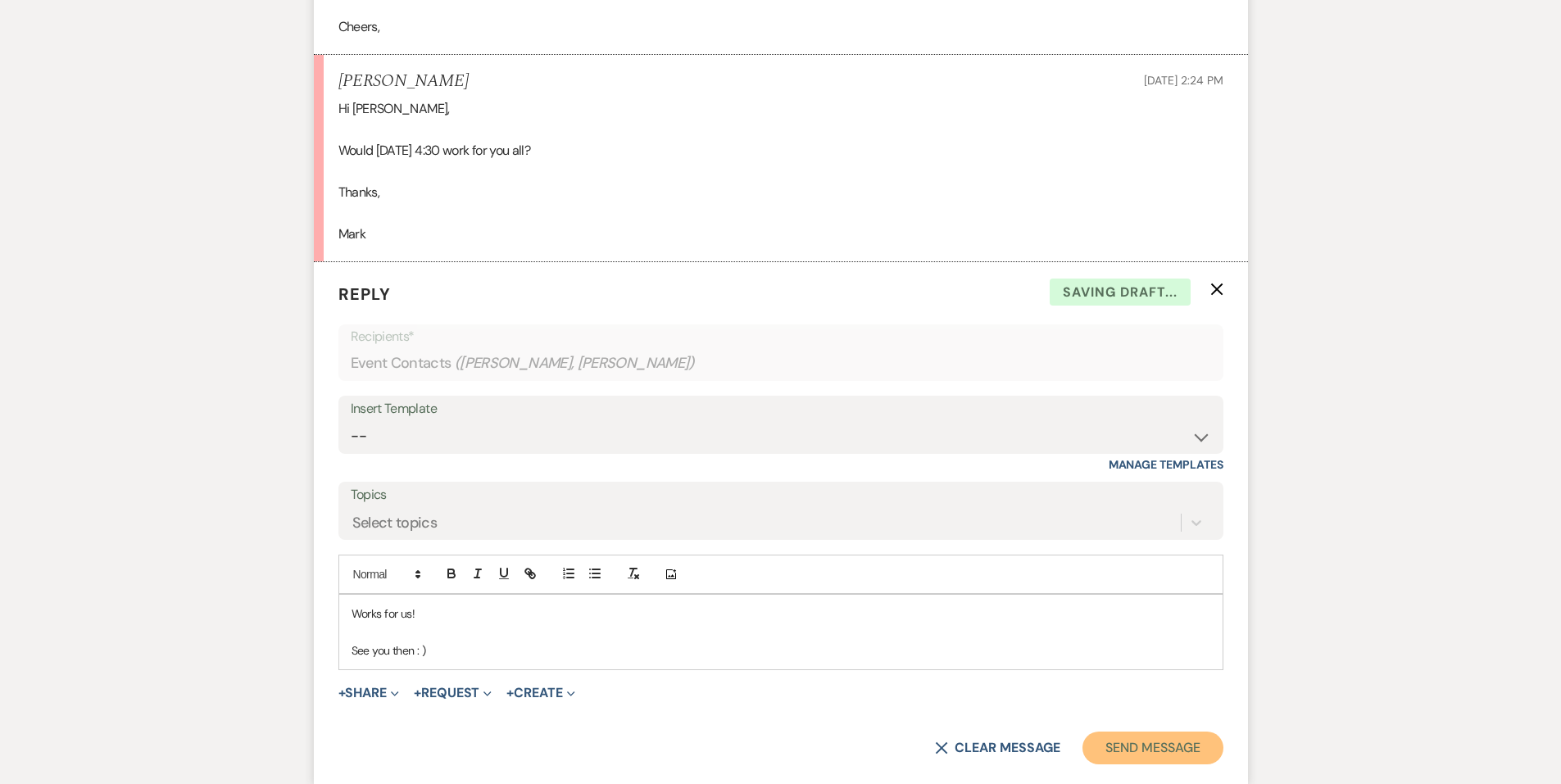
click at [1127, 750] on button "Send Message" at bounding box center [1152, 748] width 140 height 33
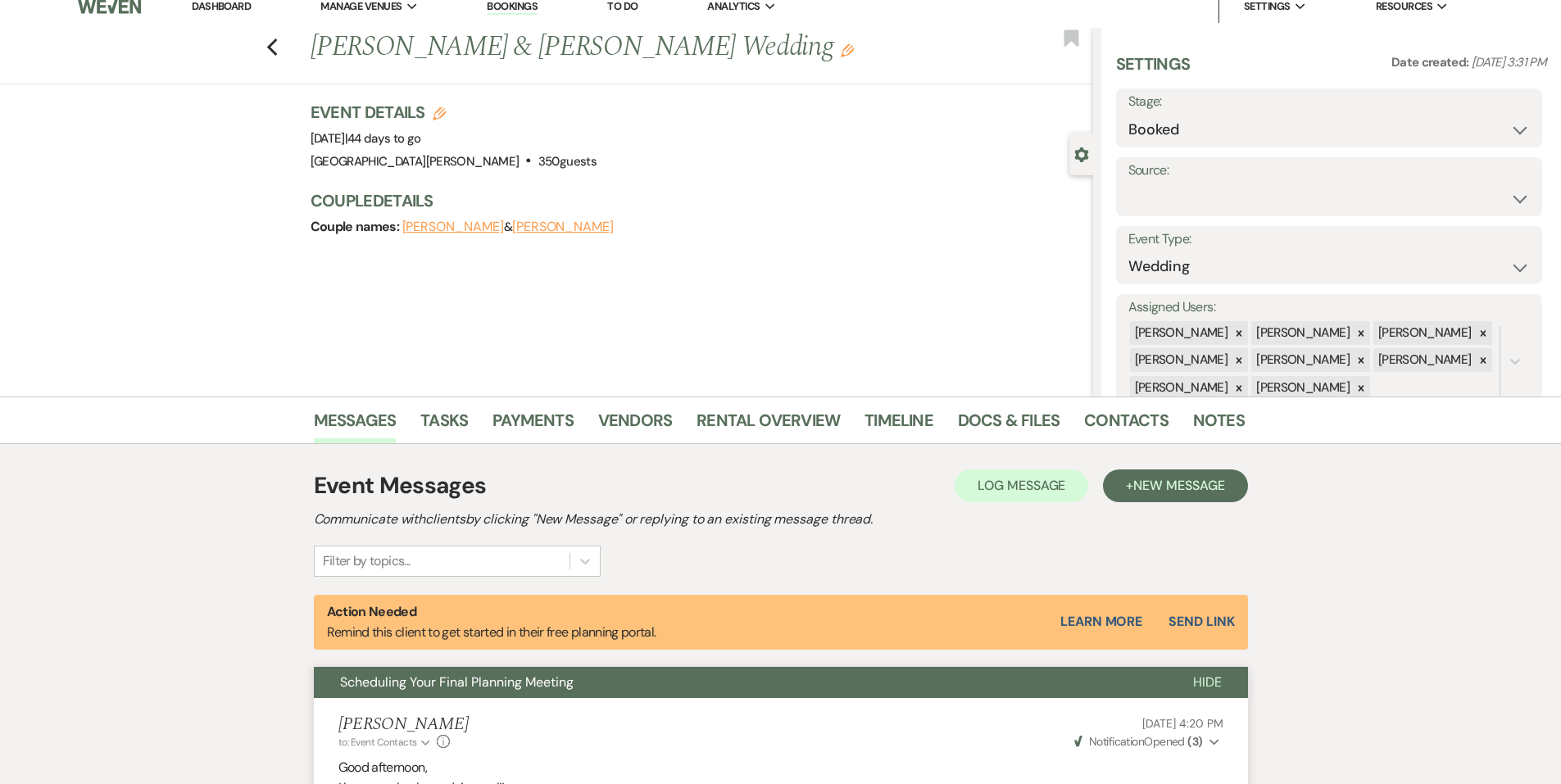
scroll to position [0, 0]
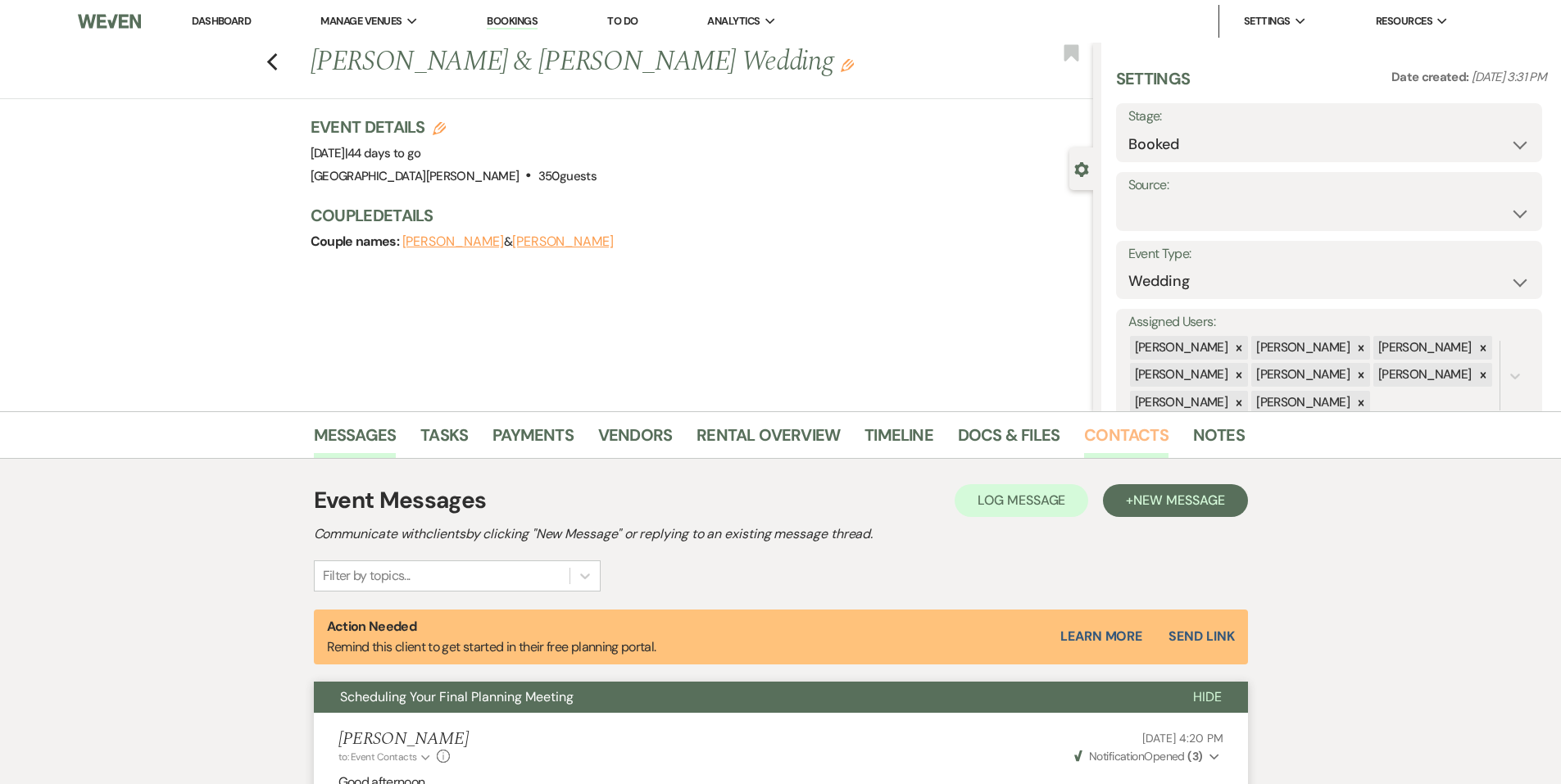
click at [1140, 445] on link "Contacts" at bounding box center [1127, 440] width 84 height 36
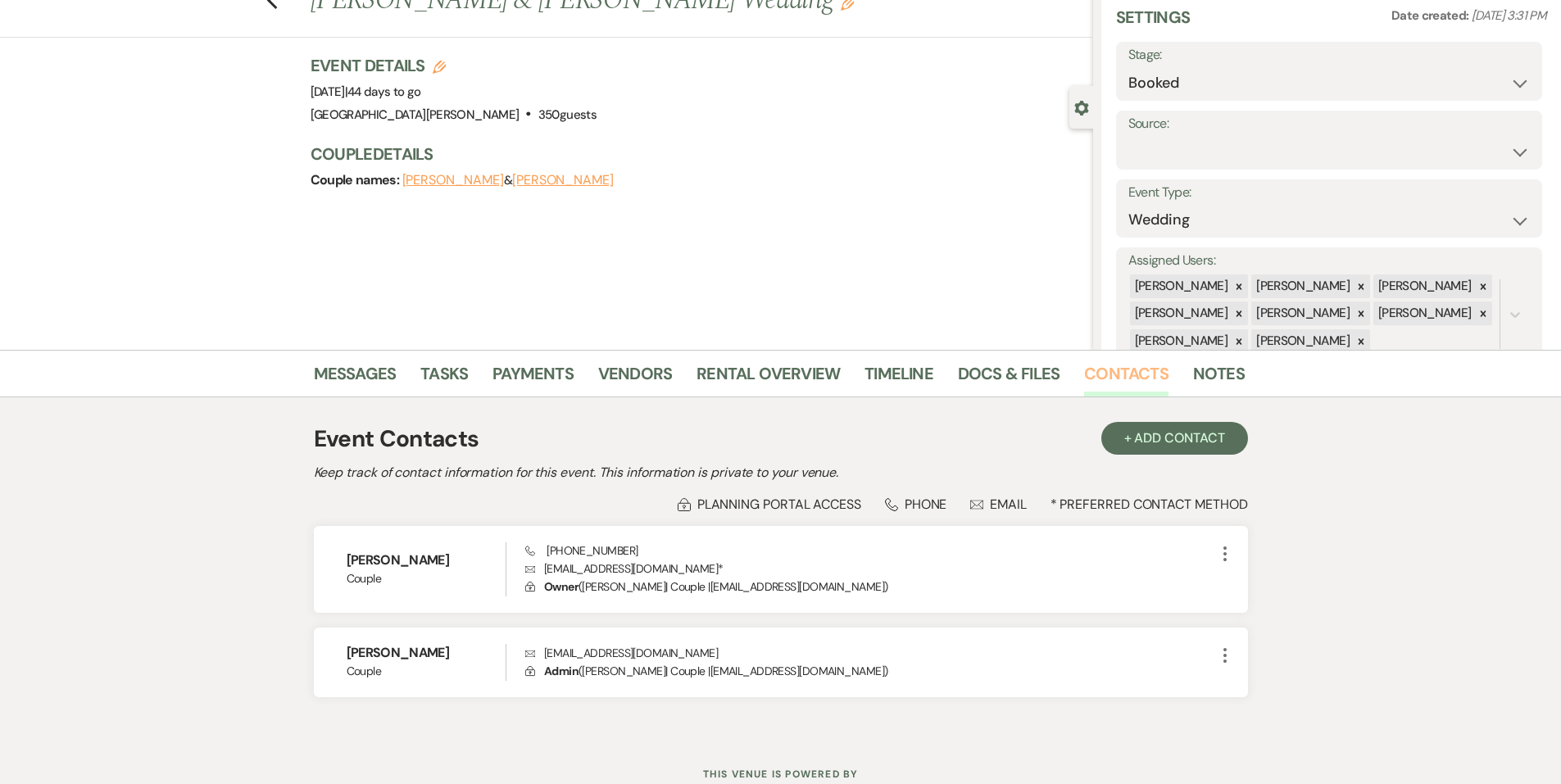
scroll to position [119, 0]
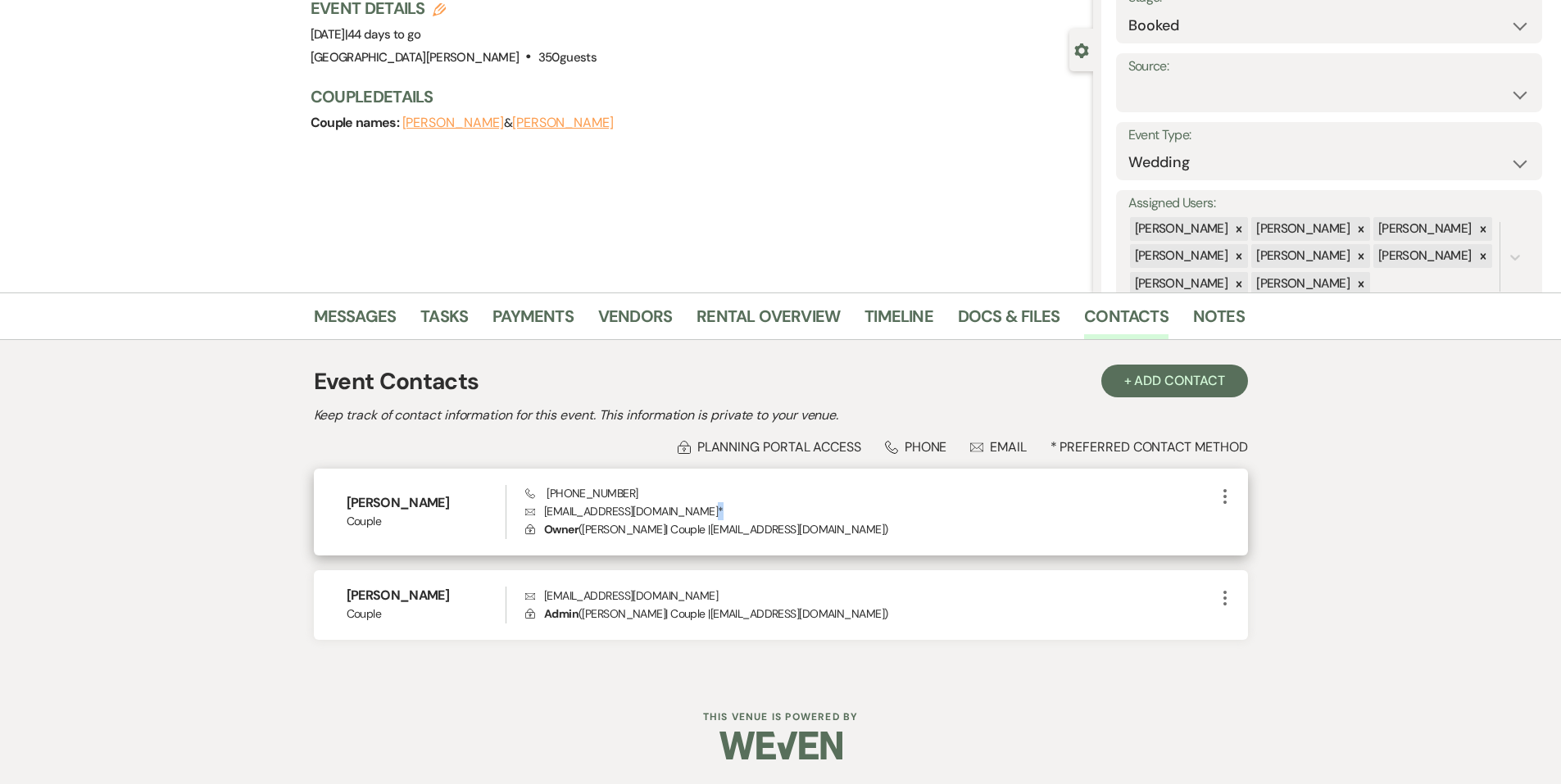
drag, startPoint x: 680, startPoint y: 520, endPoint x: 654, endPoint y: 518, distance: 26.1
click at [654, 518] on p "Envelope [EMAIL_ADDRESS][DOMAIN_NAME] *" at bounding box center [871, 511] width 690 height 18
drag, startPoint x: 654, startPoint y: 518, endPoint x: 650, endPoint y: 509, distance: 9.8
click at [650, 509] on p "Envelope [EMAIL_ADDRESS][DOMAIN_NAME] *" at bounding box center [871, 511] width 690 height 18
drag, startPoint x: 656, startPoint y: 510, endPoint x: 546, endPoint y: 520, distance: 110.5
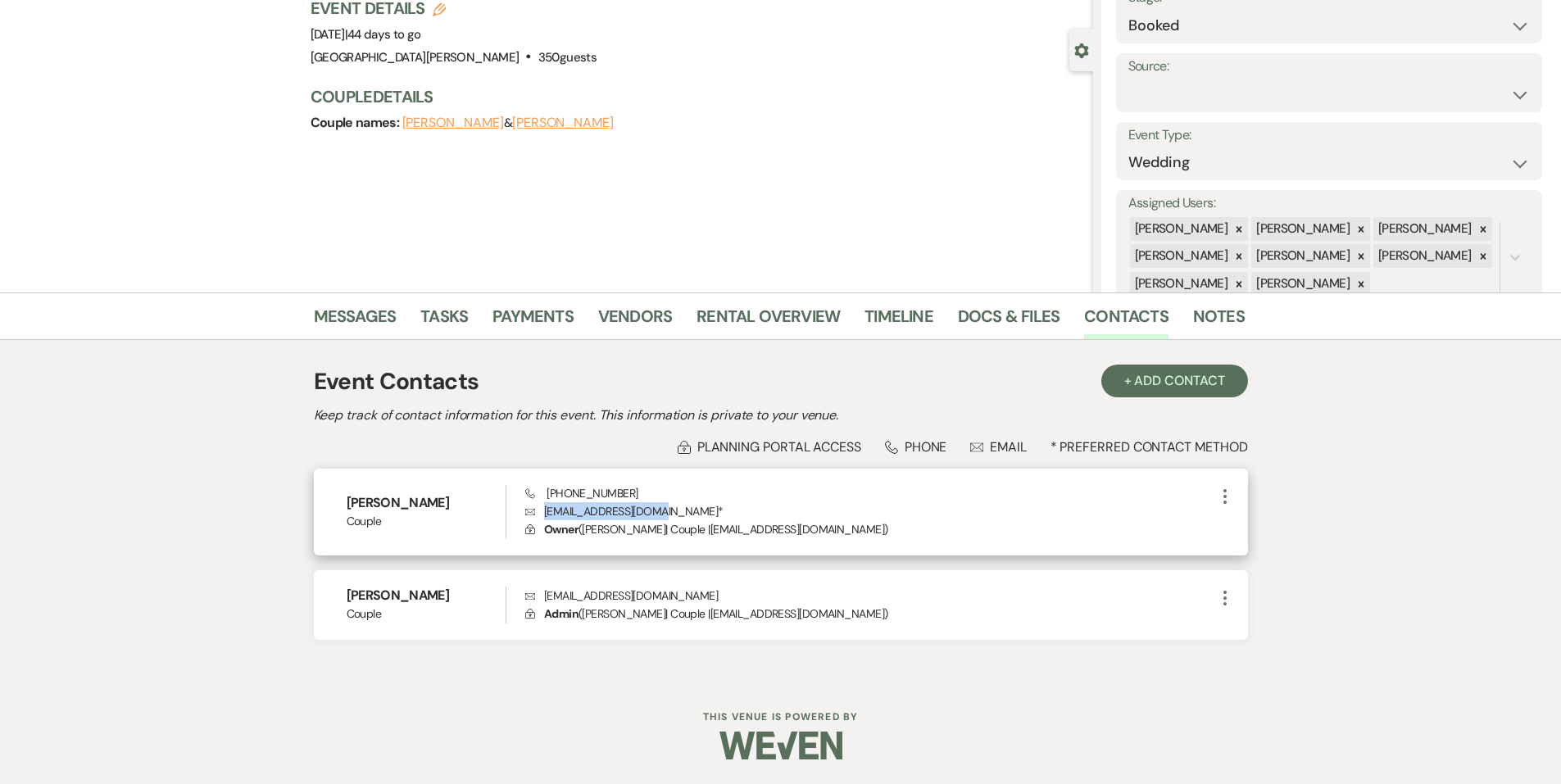
click at [546, 520] on p "Envelope [EMAIL_ADDRESS][DOMAIN_NAME] *" at bounding box center [871, 511] width 690 height 18
copy p "[EMAIL_ADDRESS][DOMAIN_NAME]"
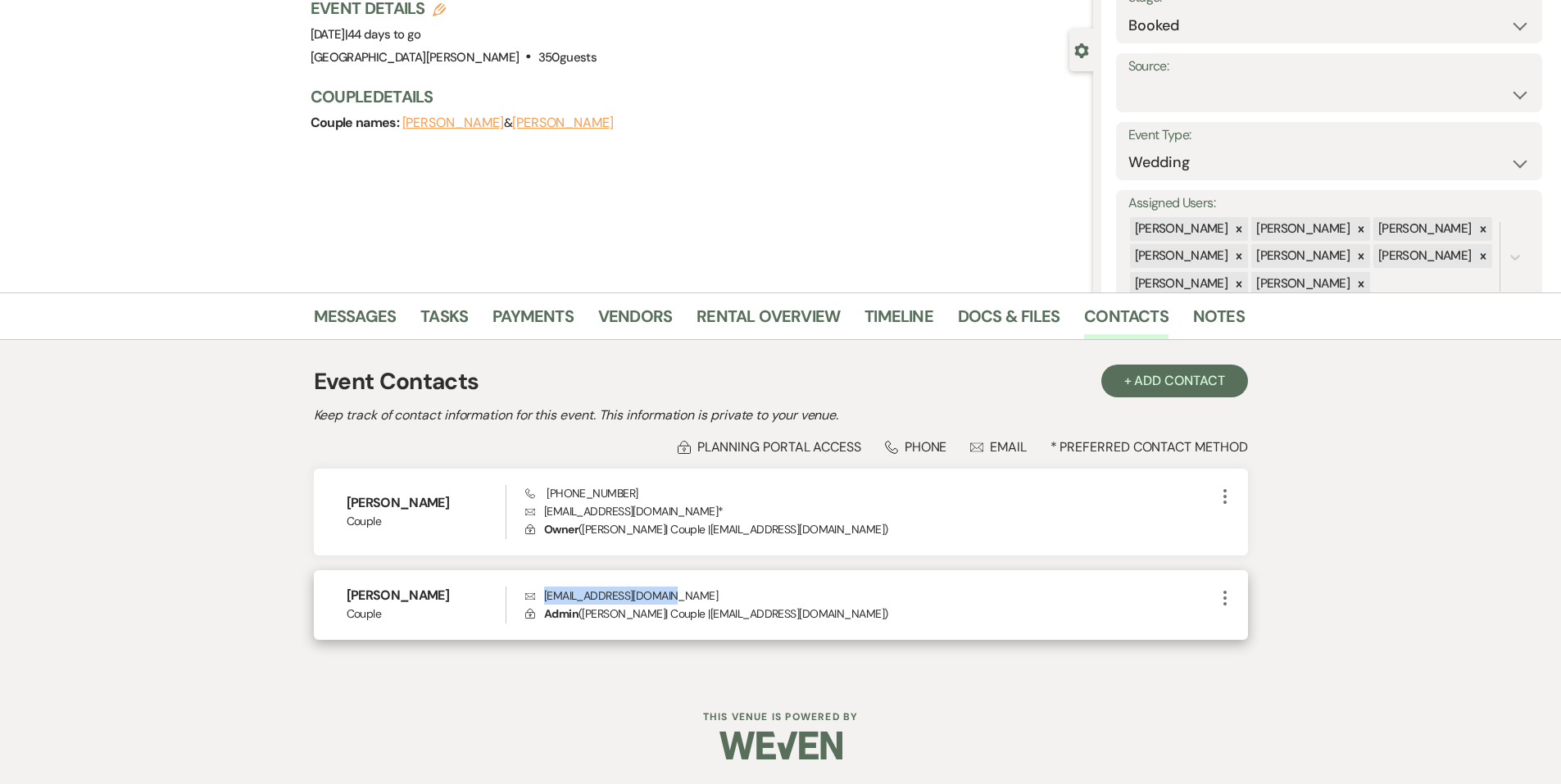
drag, startPoint x: 671, startPoint y: 595, endPoint x: 543, endPoint y: 601, distance: 128.1
click at [543, 601] on p "Envelope [EMAIL_ADDRESS][DOMAIN_NAME]" at bounding box center [871, 595] width 690 height 18
copy p "[EMAIL_ADDRESS][DOMAIN_NAME]"
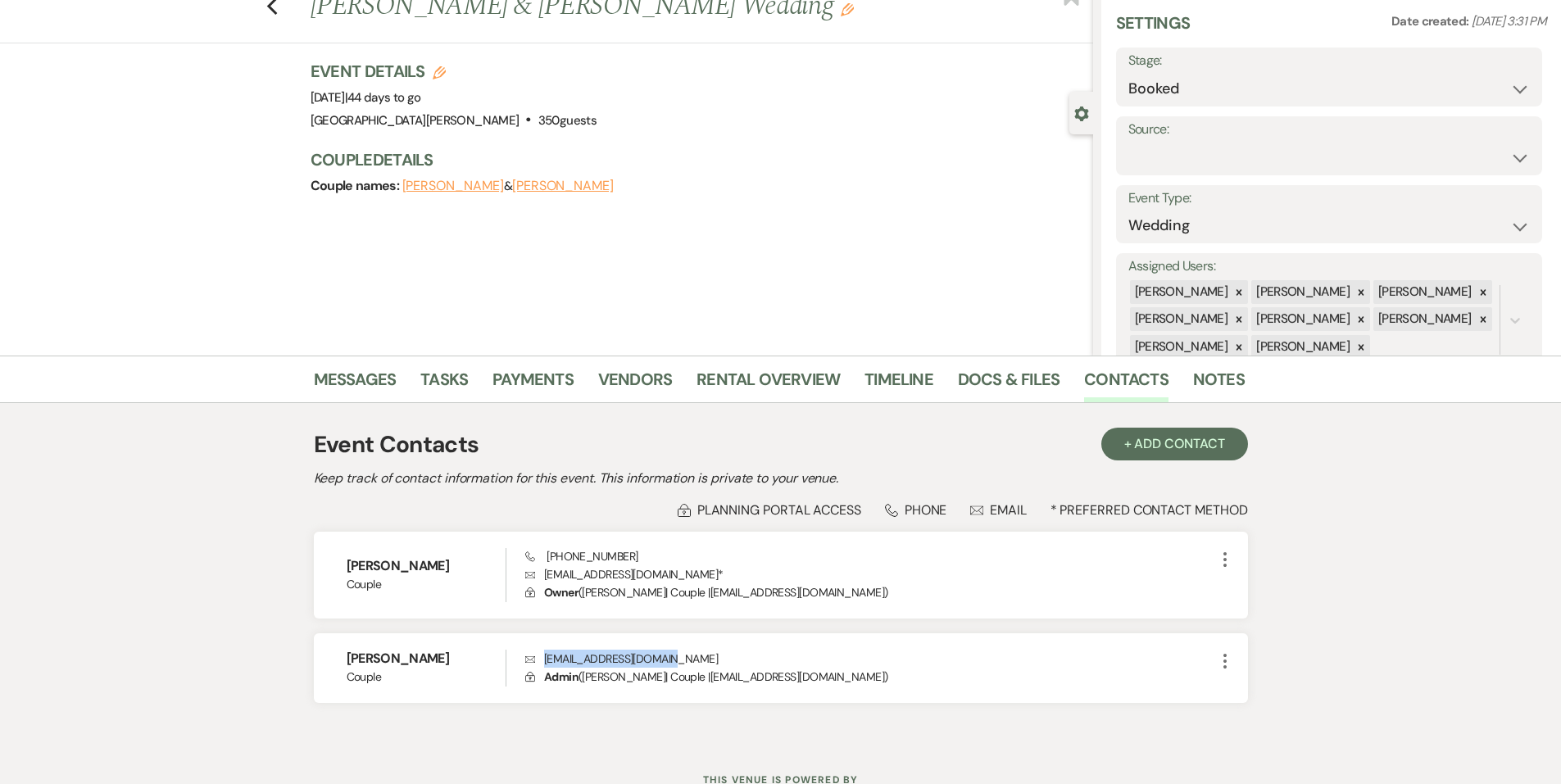
scroll to position [0, 0]
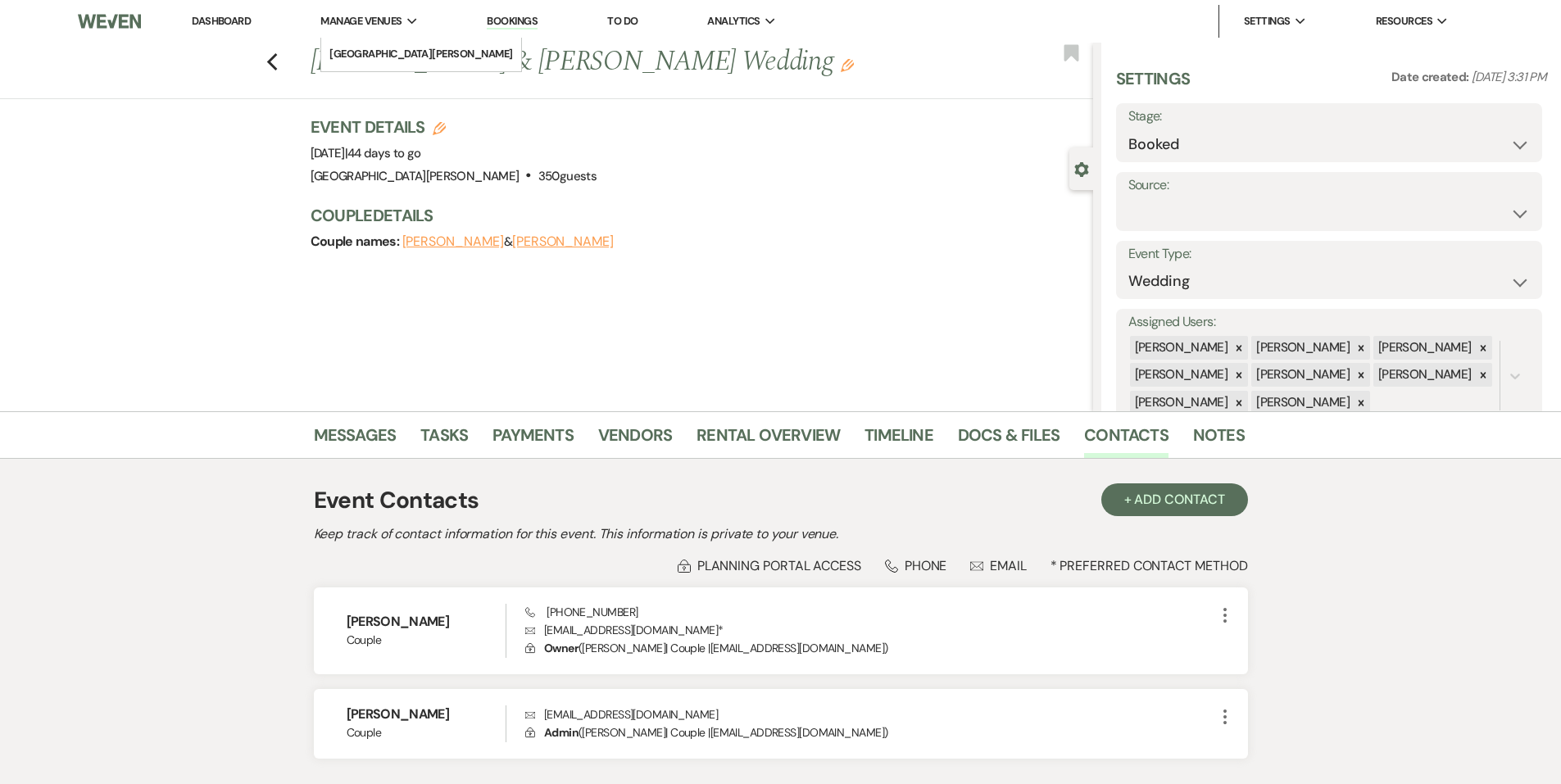
click at [359, 16] on span "Manage Venues" at bounding box center [361, 21] width 81 height 16
click at [388, 70] on link "[GEOGRAPHIC_DATA][PERSON_NAME]" at bounding box center [421, 54] width 200 height 33
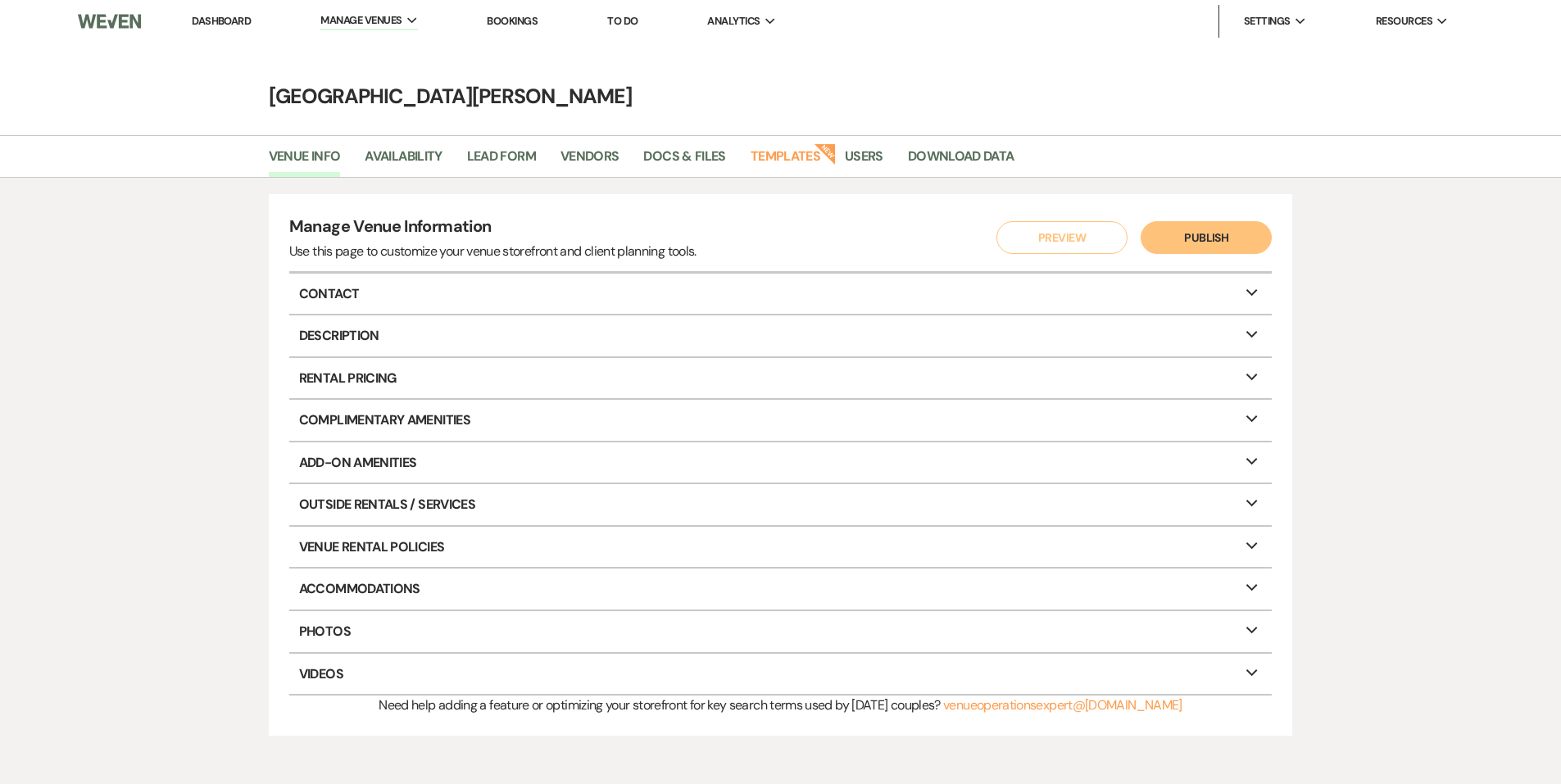
click at [355, 149] on li "Venue Info" at bounding box center [317, 159] width 97 height 34
click at [435, 160] on link "Availability" at bounding box center [403, 161] width 77 height 31
select select "3"
select select "2026"
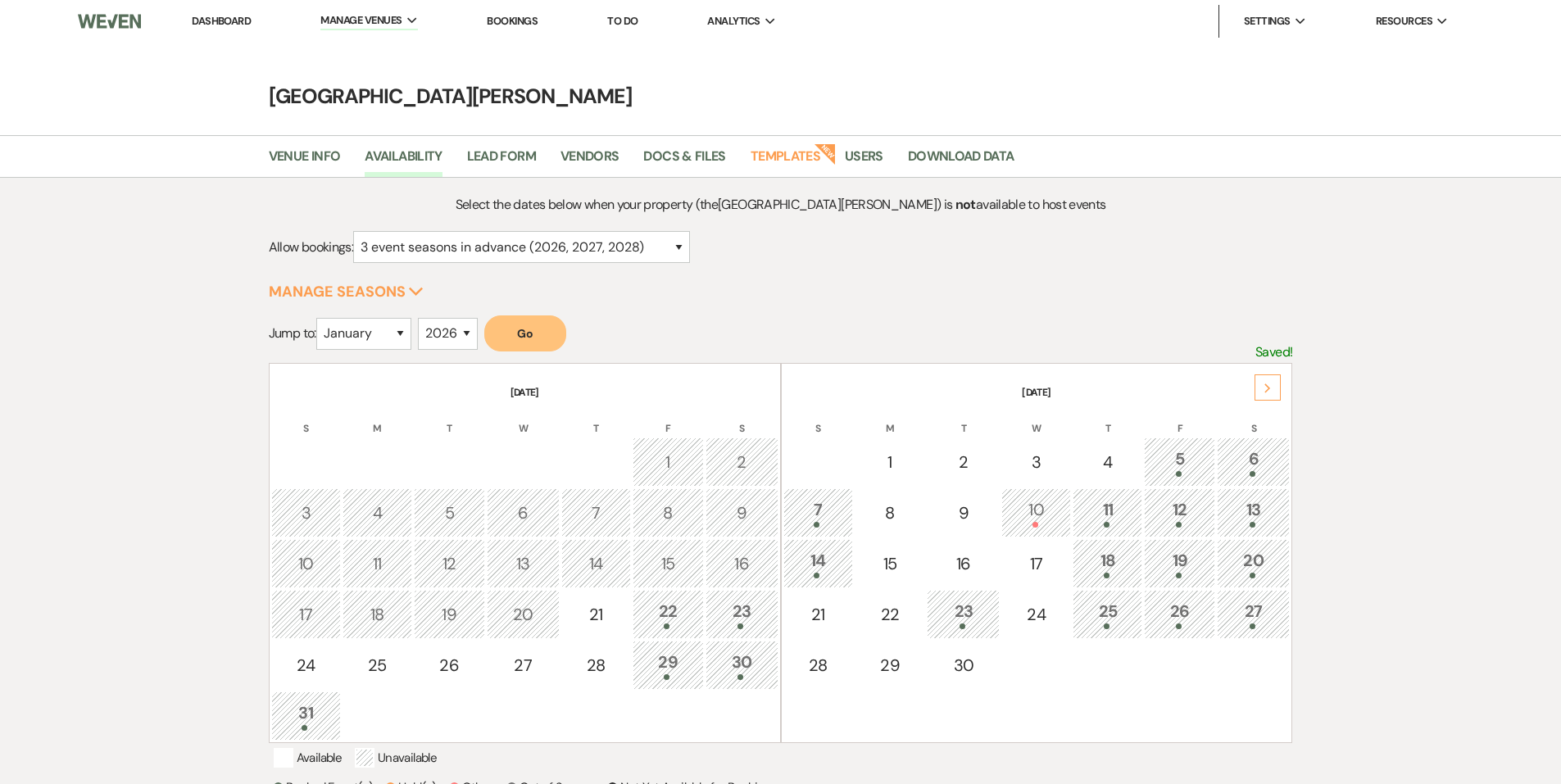
click at [1277, 395] on div "Next" at bounding box center [1268, 388] width 26 height 26
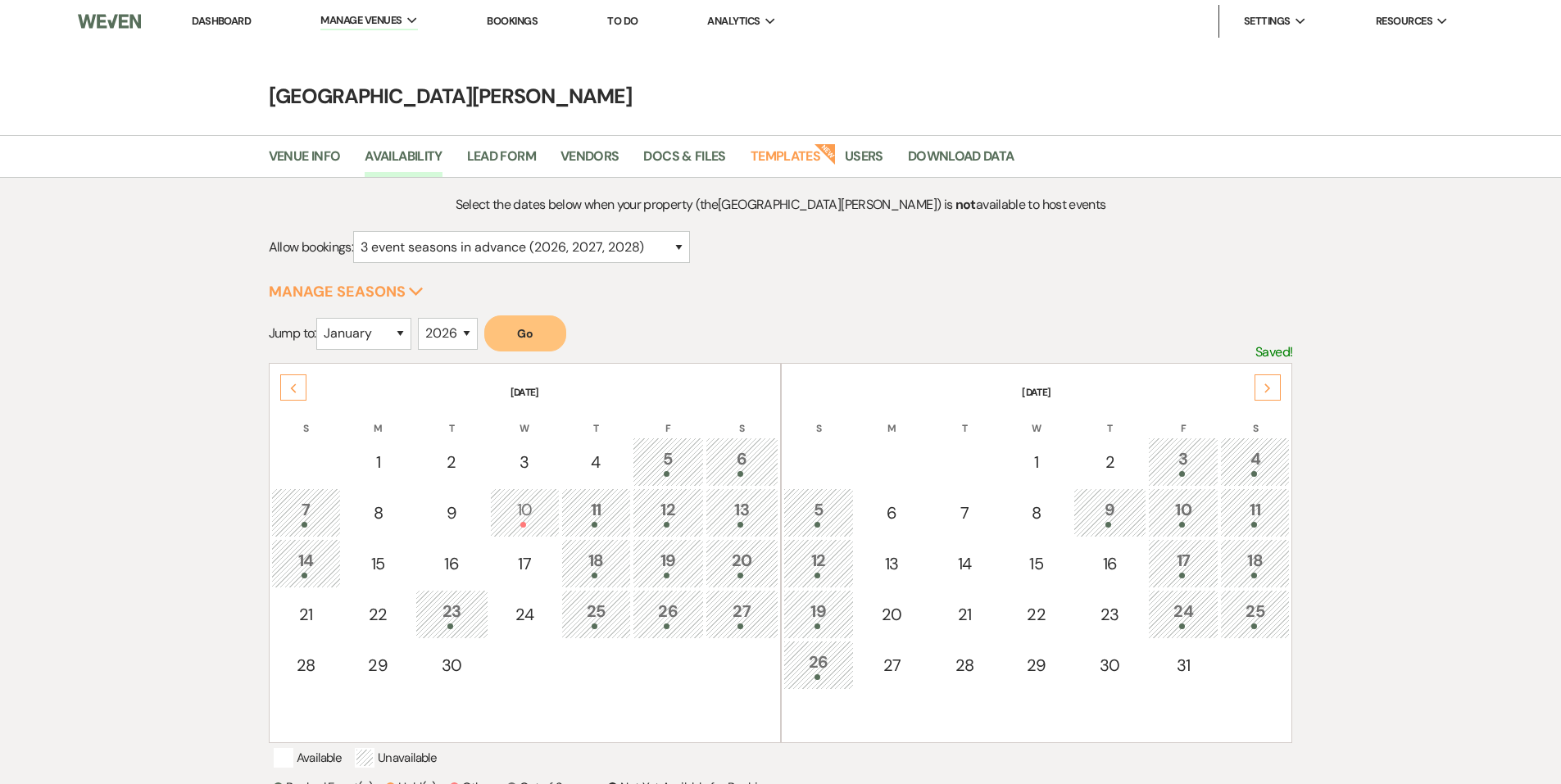
click at [1277, 395] on div "Next" at bounding box center [1268, 388] width 26 height 26
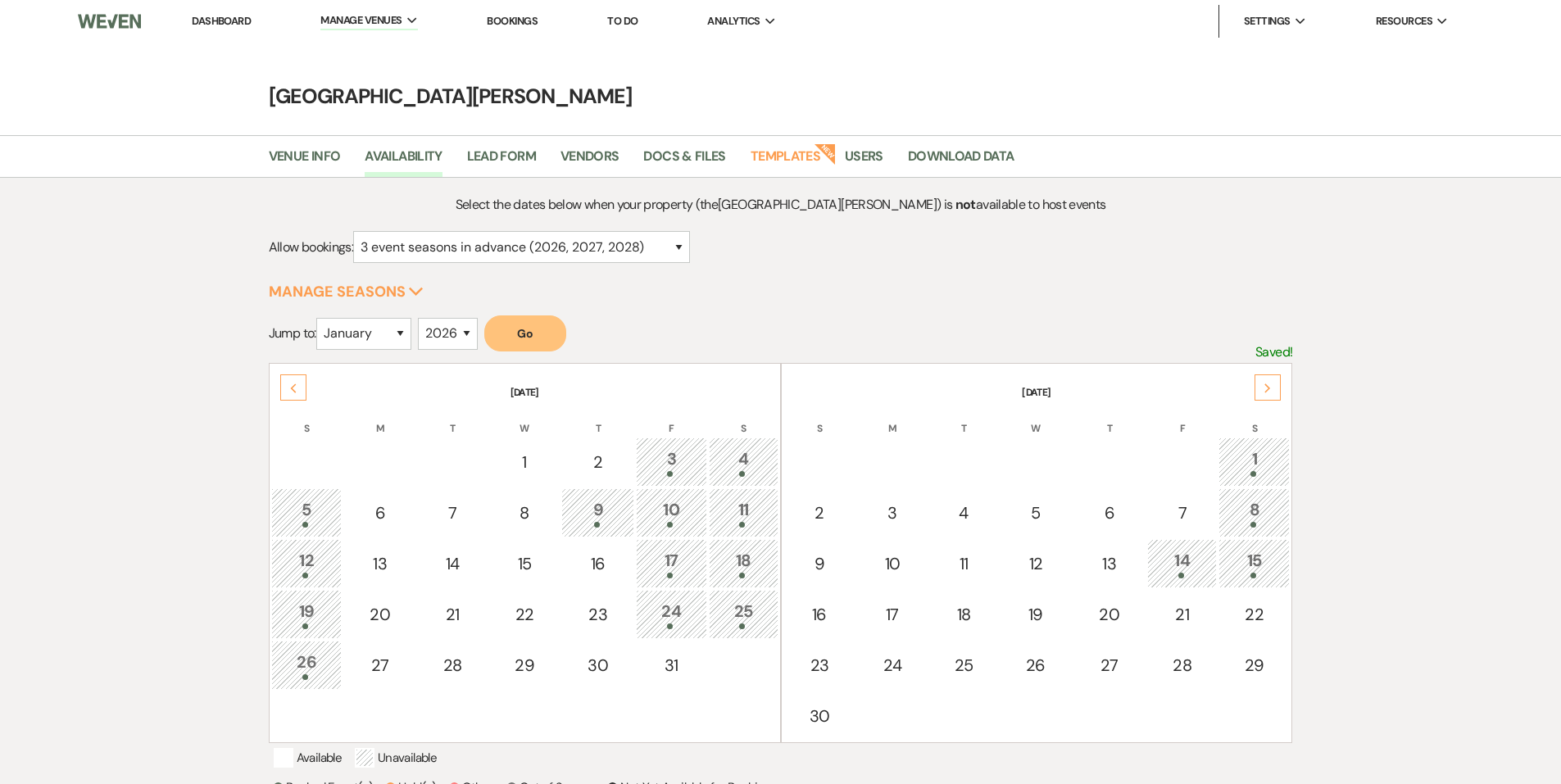
drag, startPoint x: 1249, startPoint y: 566, endPoint x: 988, endPoint y: 384, distance: 318.2
click at [1248, 568] on div "15" at bounding box center [1254, 563] width 53 height 30
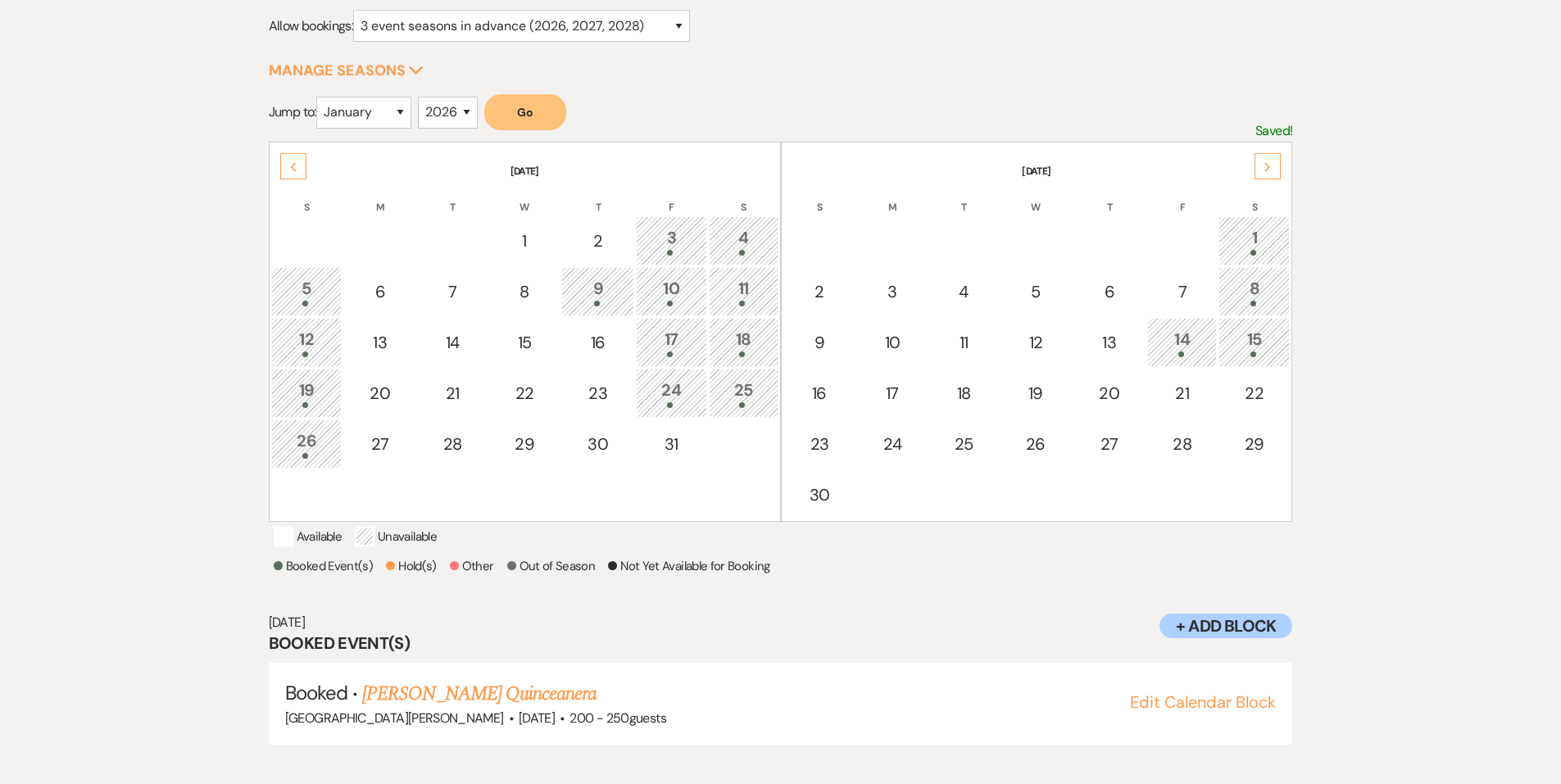
scroll to position [235, 0]
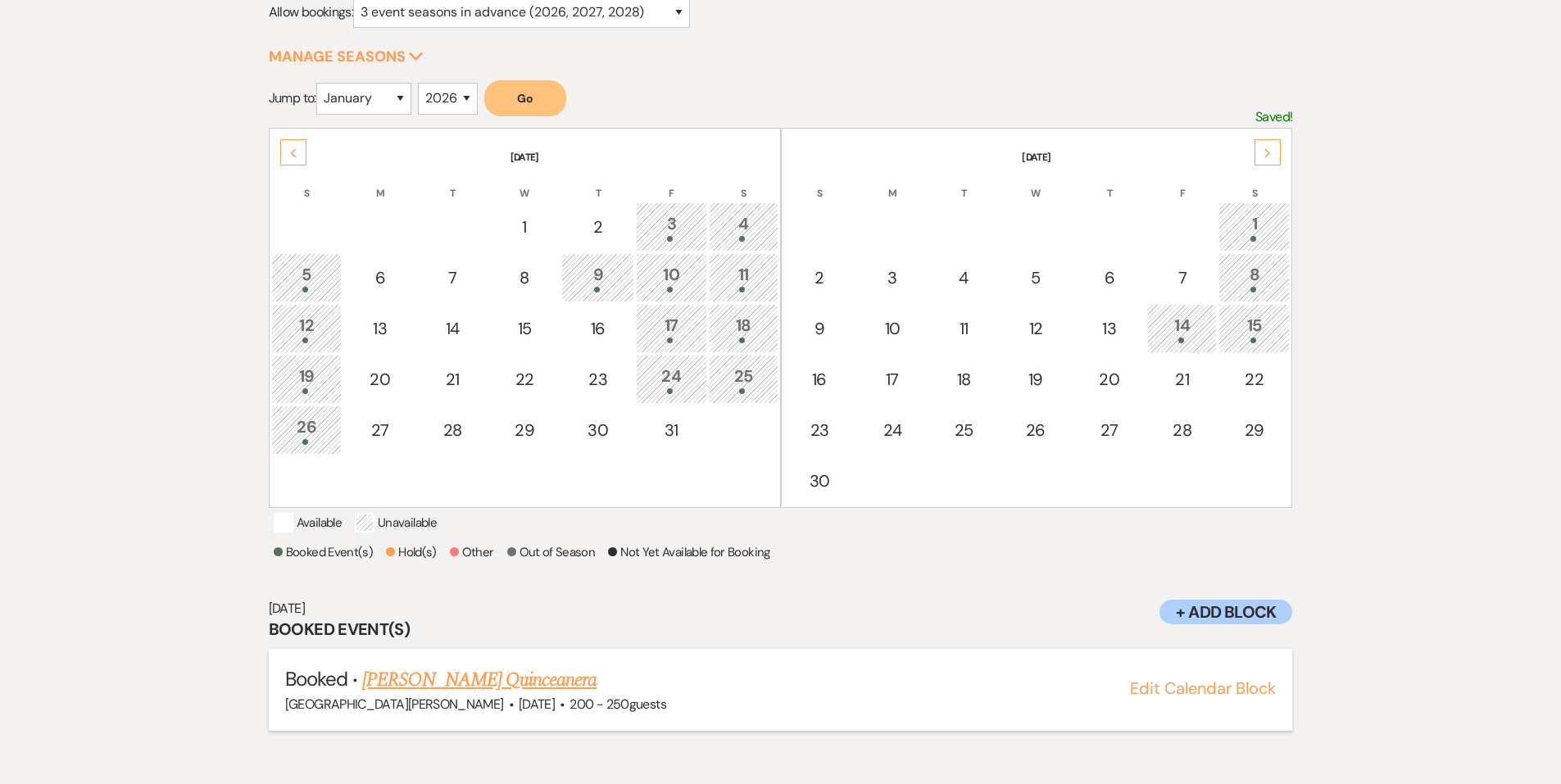
click at [427, 689] on link "[PERSON_NAME] Quinceanera" at bounding box center [479, 680] width 234 height 29
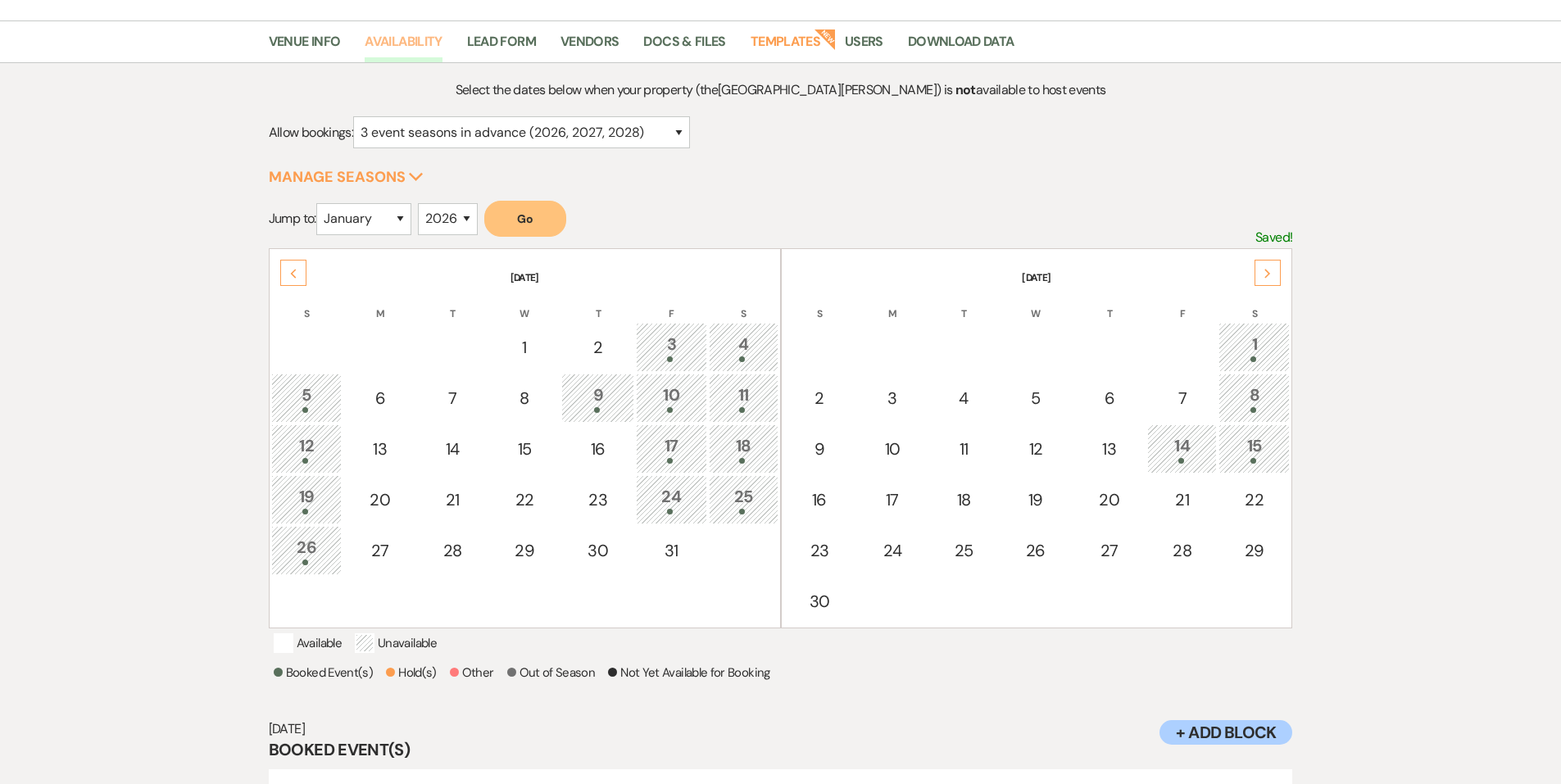
scroll to position [0, 0]
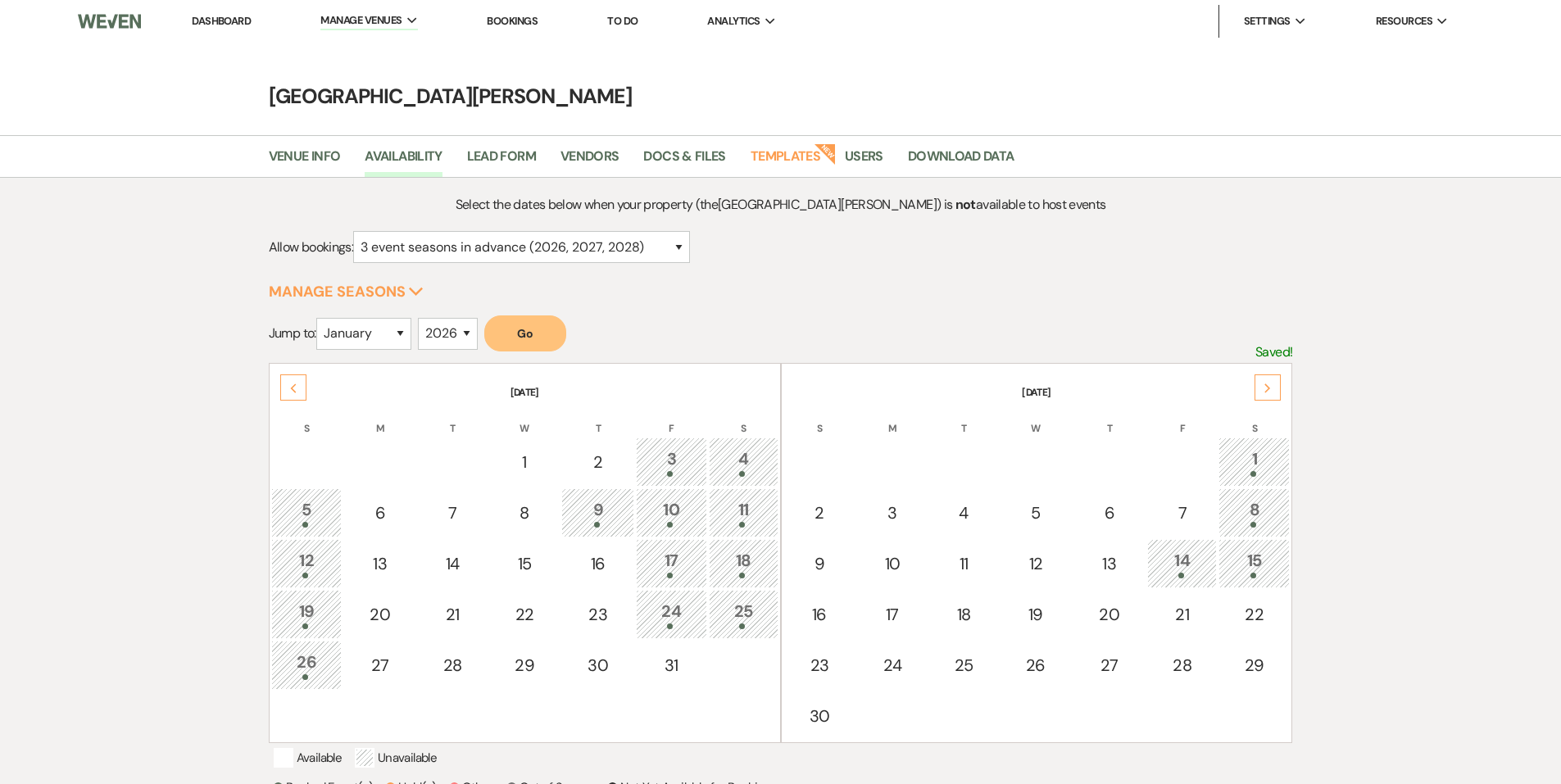
click at [213, 27] on link "Dashboard" at bounding box center [222, 21] width 59 height 14
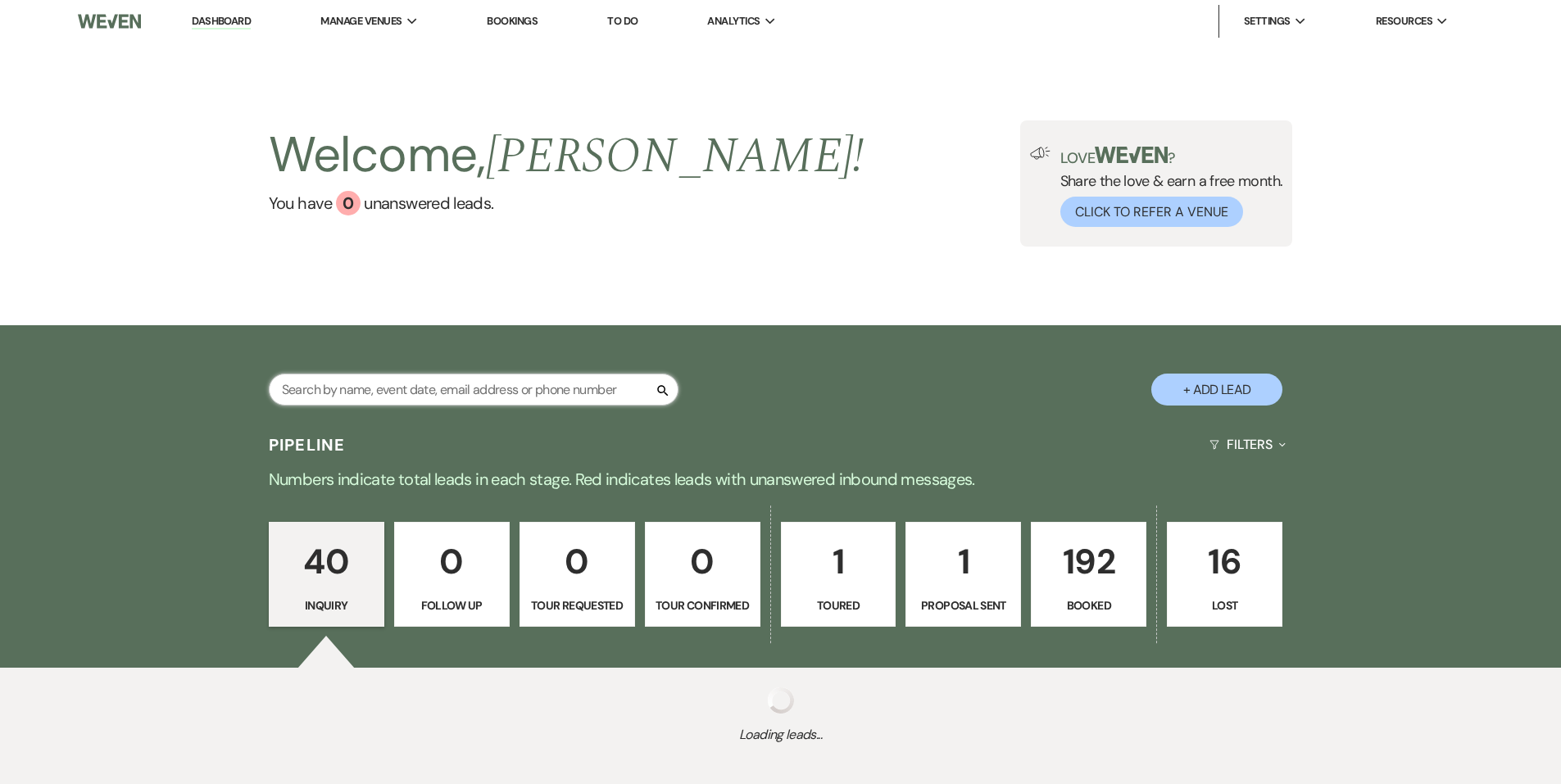
click at [468, 383] on input "text" at bounding box center [473, 389] width 409 height 32
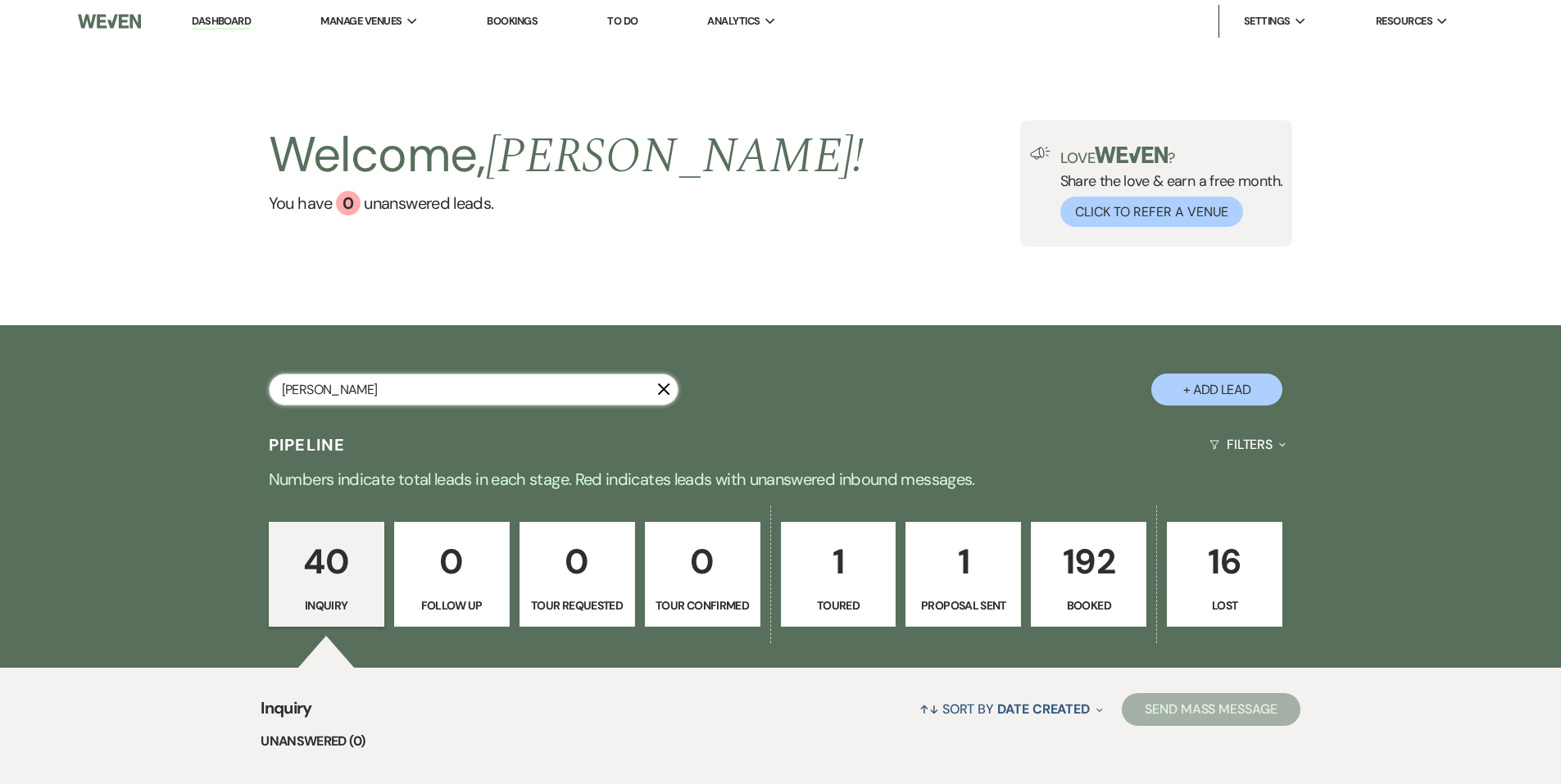
type input "[PERSON_NAME]"
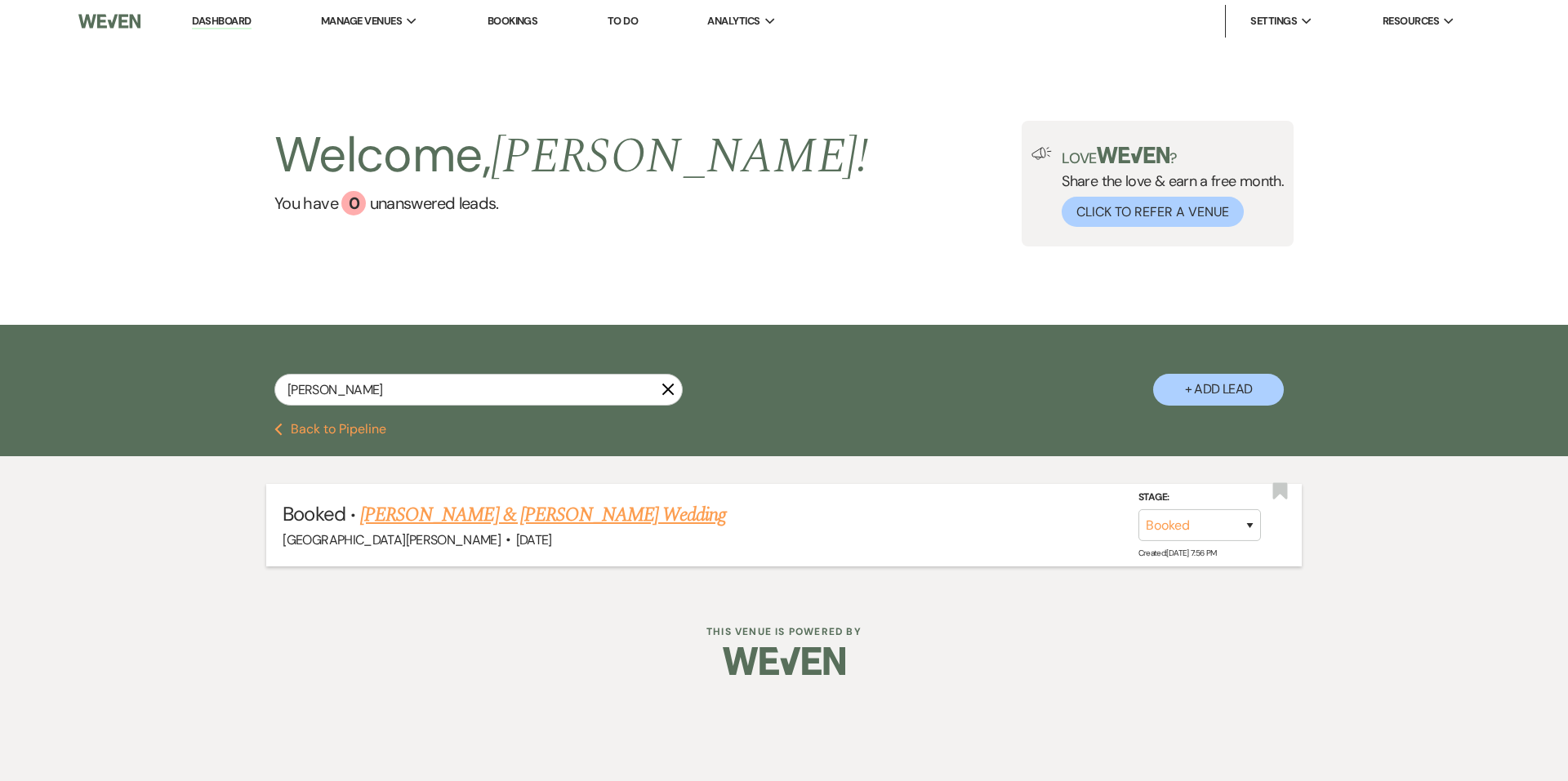
click at [540, 530] on div "[GEOGRAPHIC_DATA][PERSON_NAME] · [DATE]" at bounding box center [783, 540] width 1002 height 21
click at [569, 512] on link "[PERSON_NAME] & [PERSON_NAME] Wedding" at bounding box center [543, 515] width 366 height 29
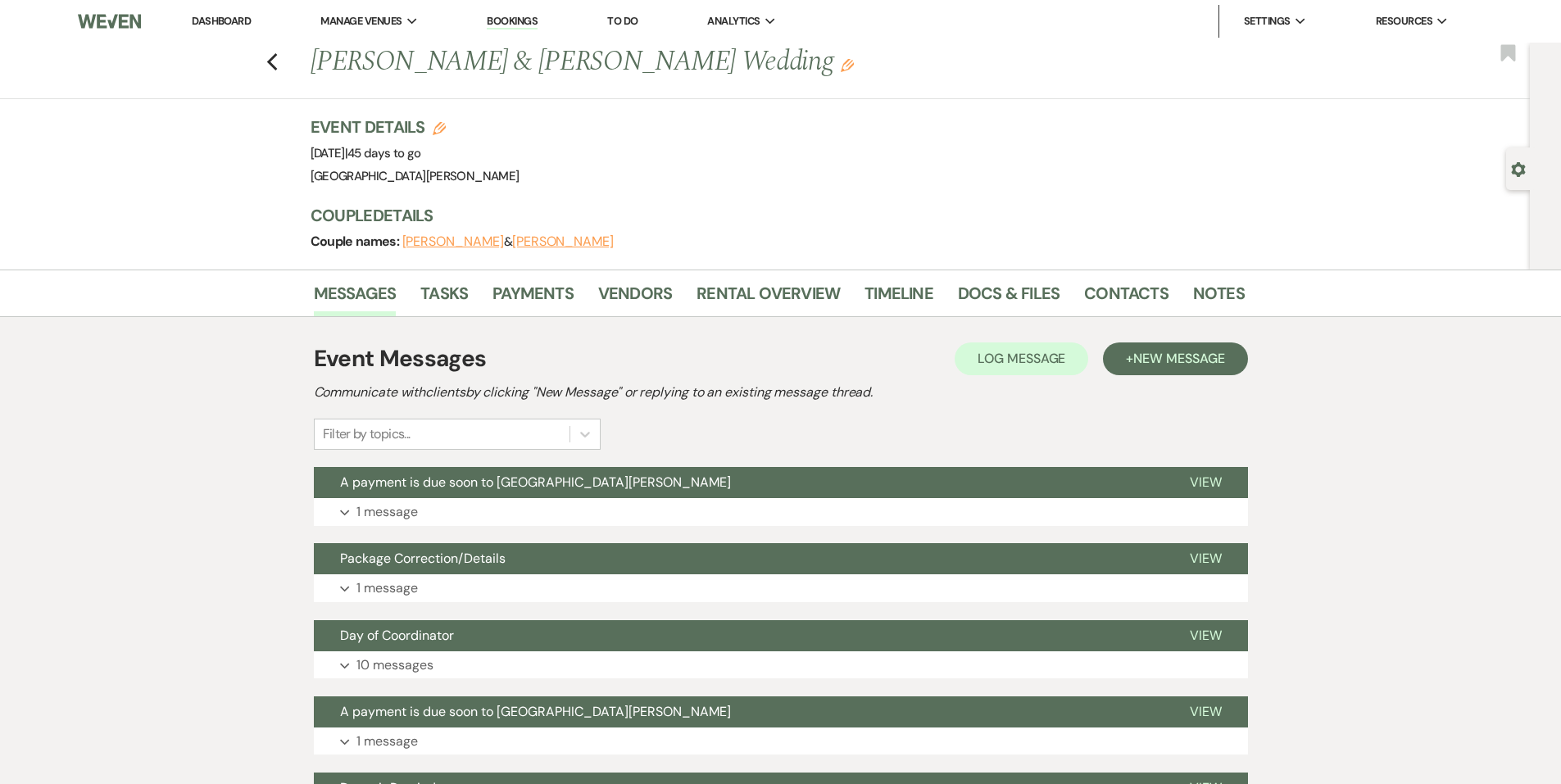
click at [503, 529] on div "Event Messages Log Log Message + New Message Communicate with clients by clicki…" at bounding box center [781, 777] width 934 height 888
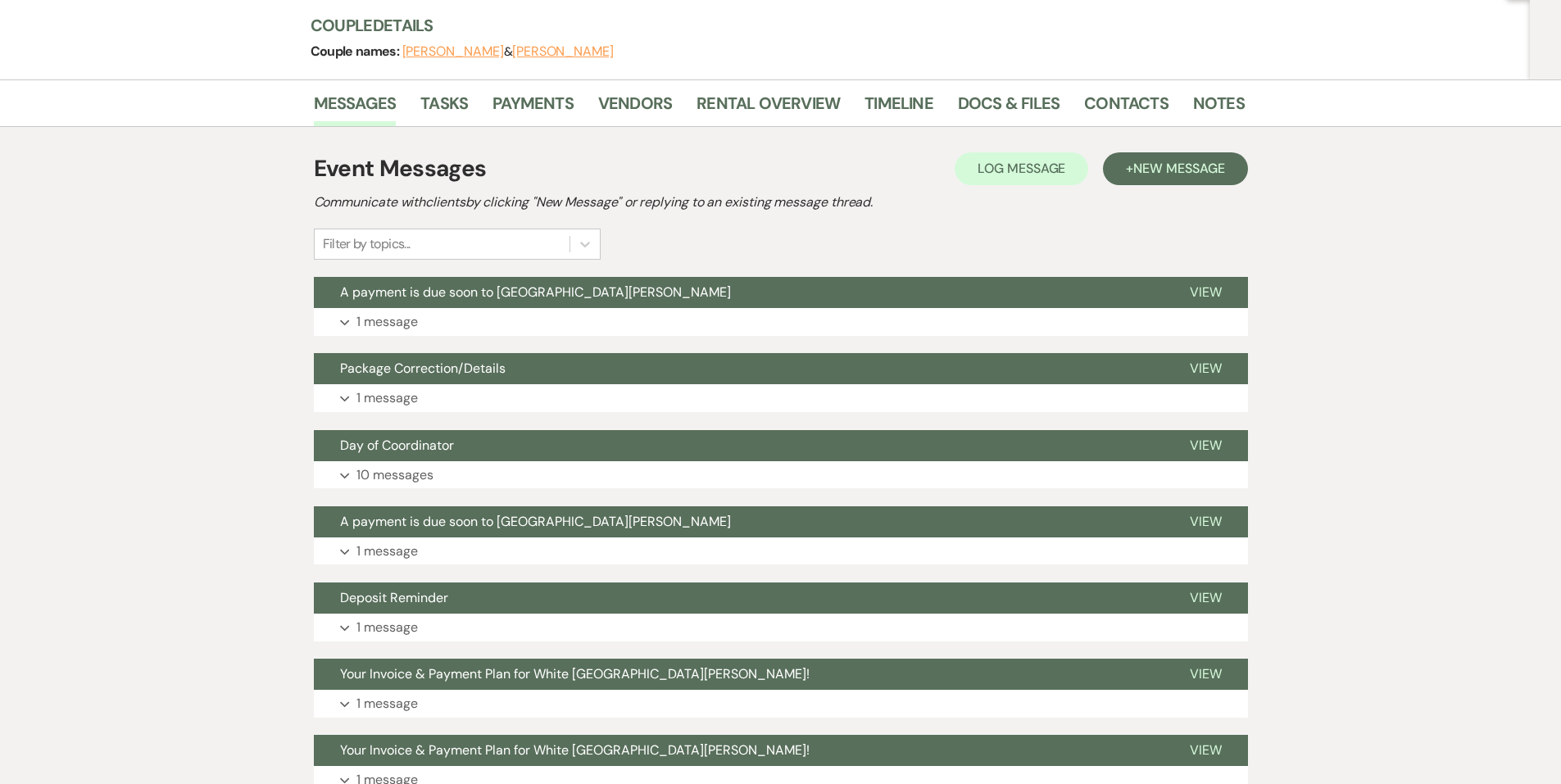
scroll to position [327, 0]
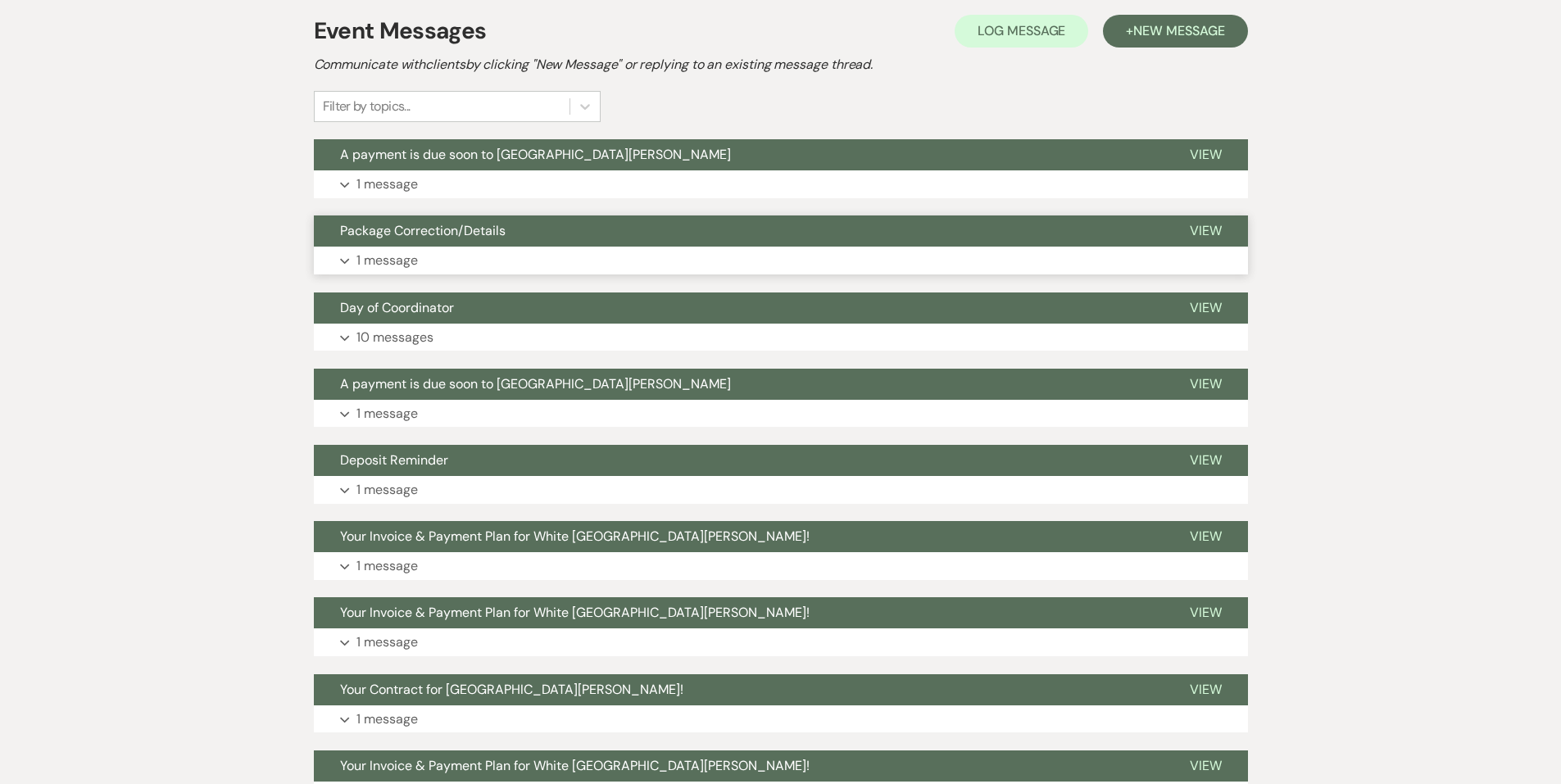
click at [440, 266] on button "Expand 1 message" at bounding box center [781, 260] width 934 height 28
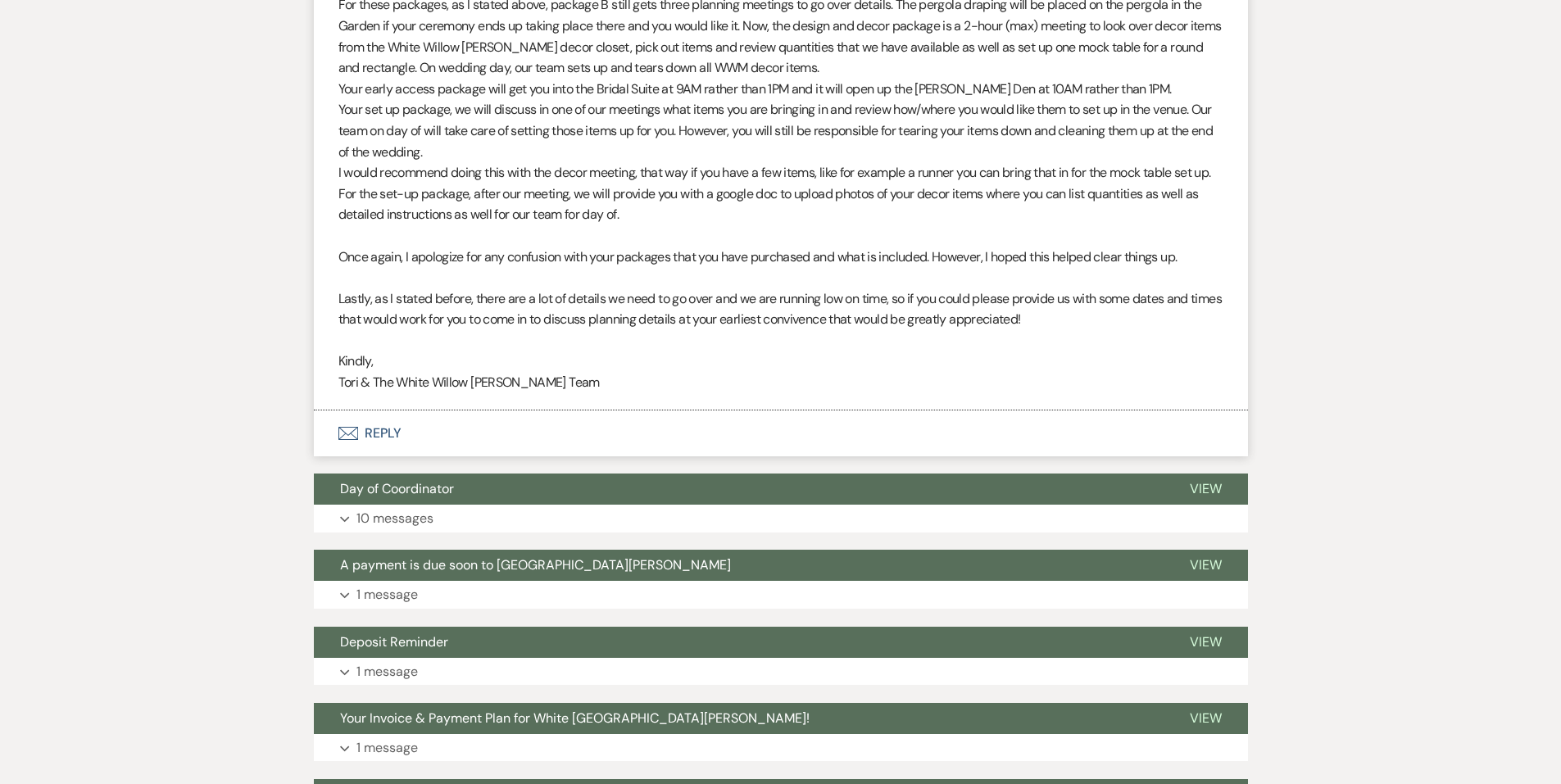
scroll to position [1065, 0]
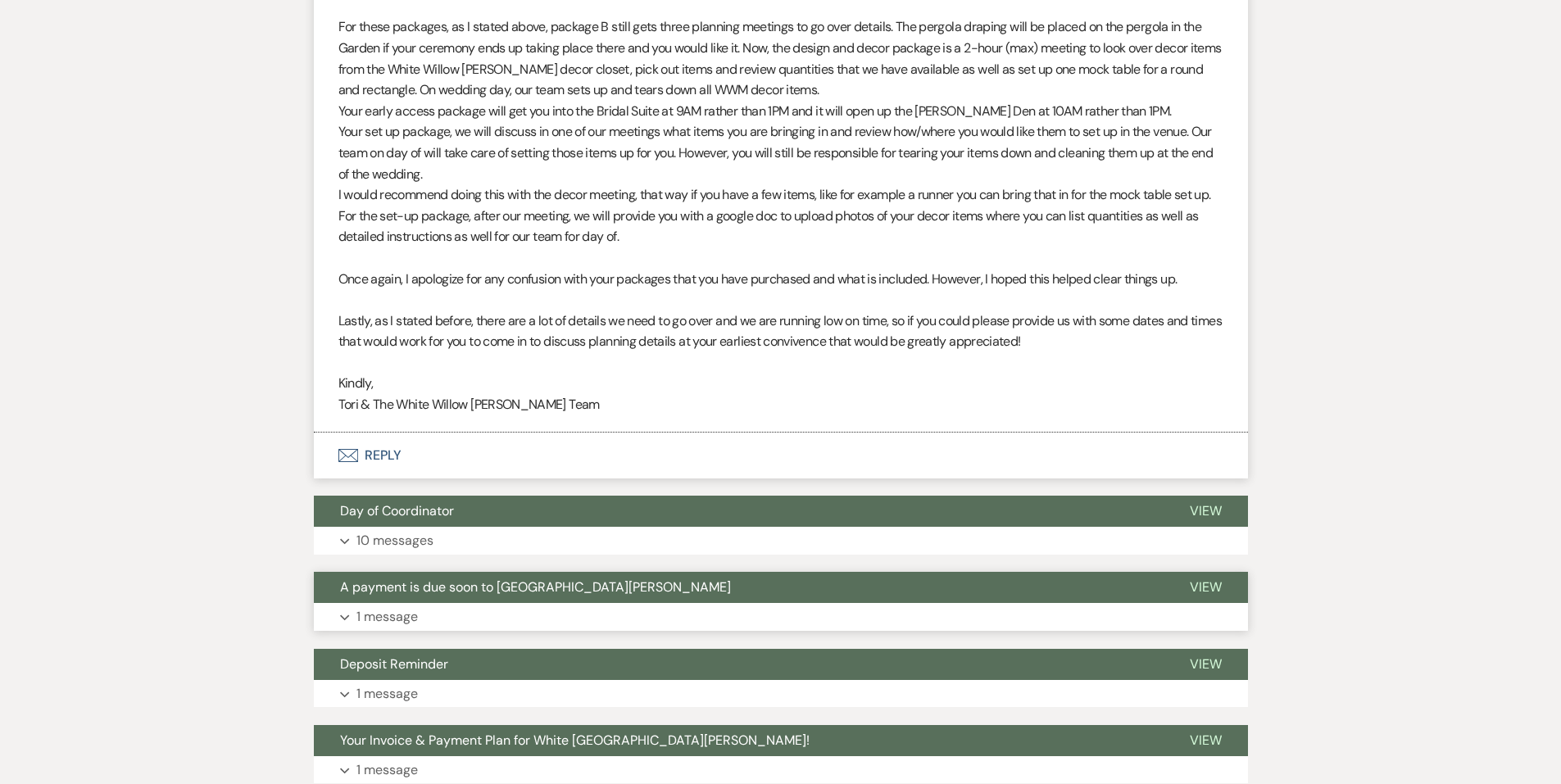
click at [527, 603] on button "Expand 1 message" at bounding box center [781, 617] width 934 height 28
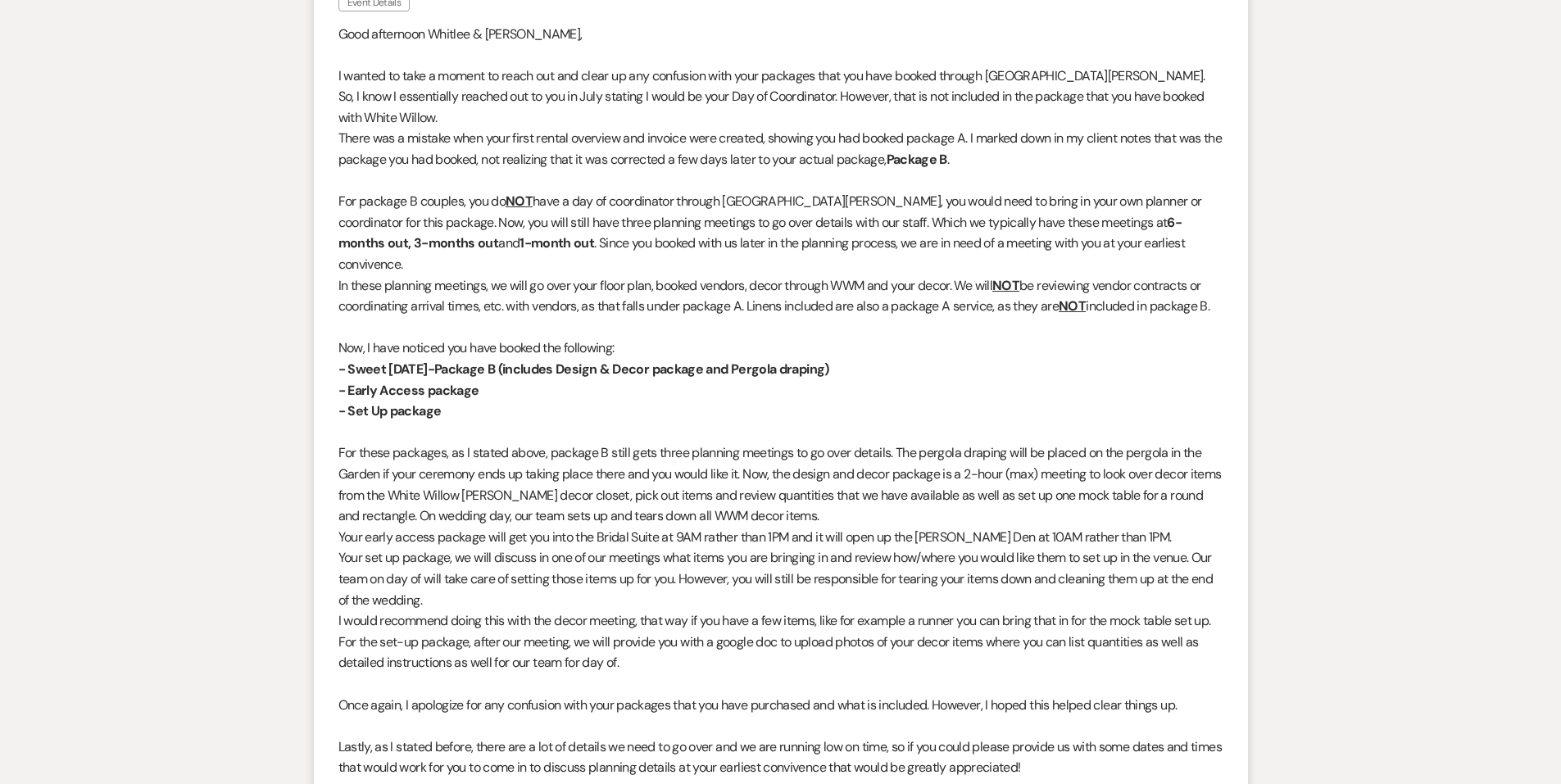
scroll to position [0, 0]
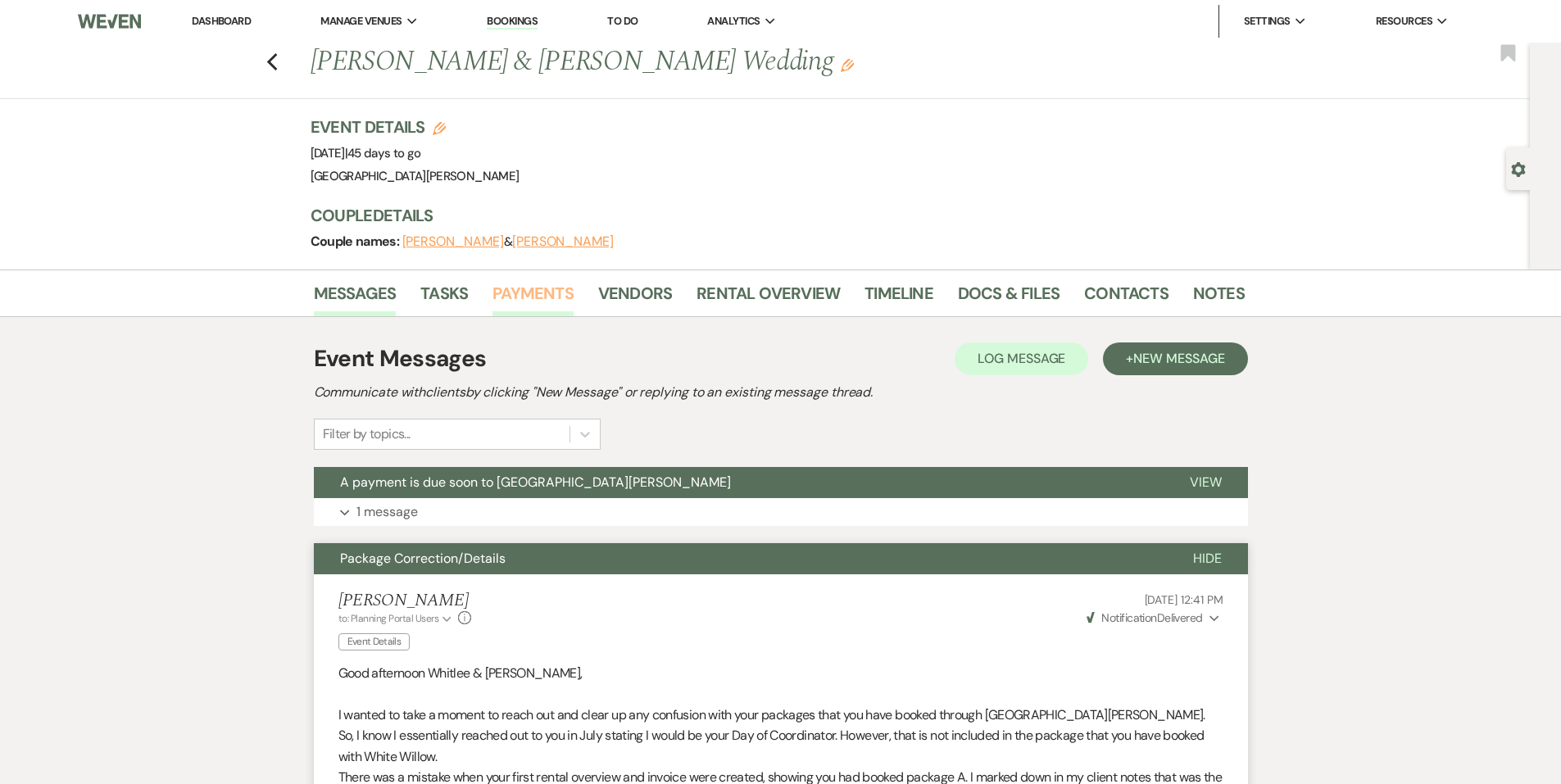
click at [545, 301] on link "Payments" at bounding box center [533, 298] width 81 height 36
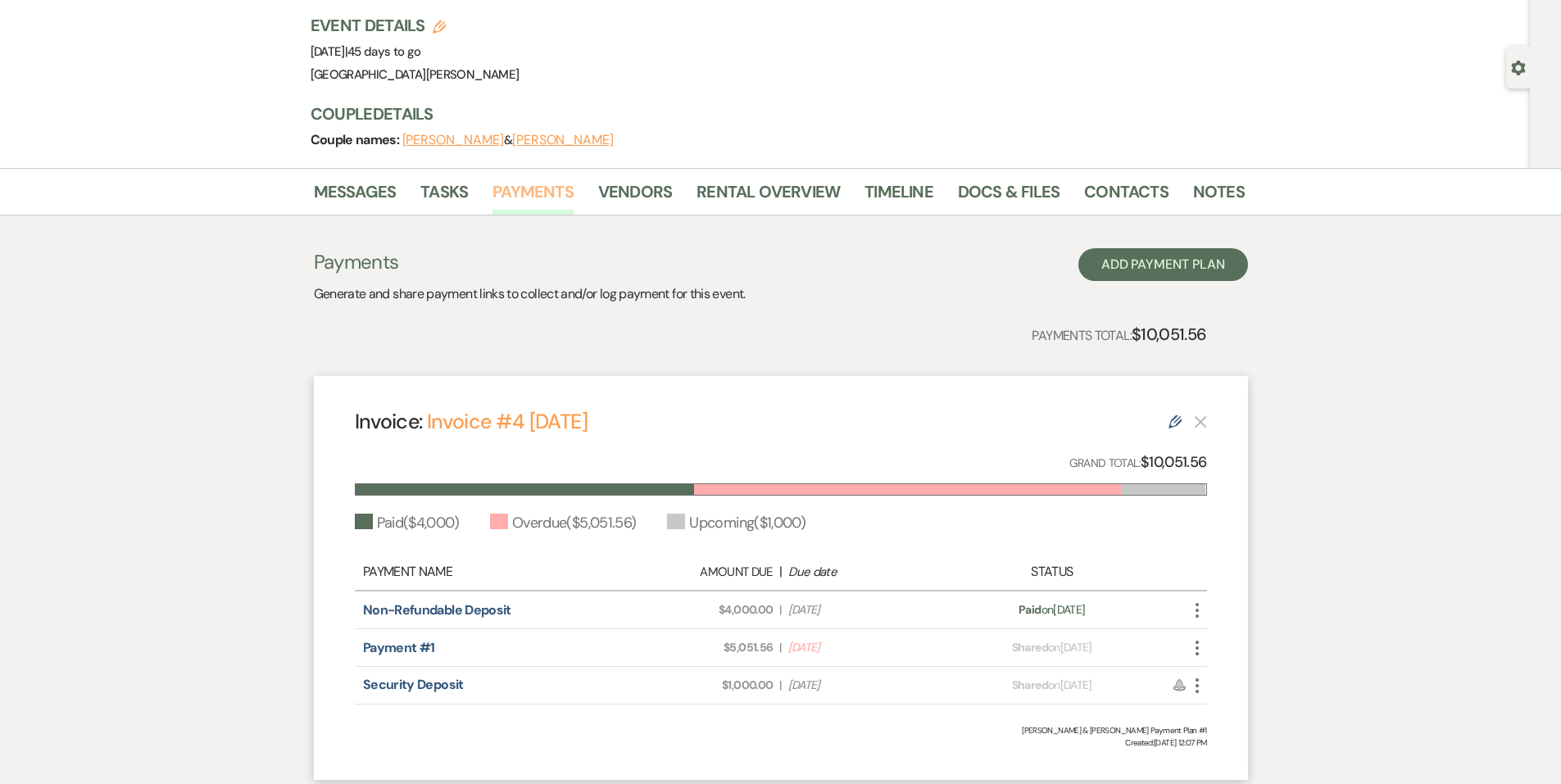
scroll to position [220, 0]
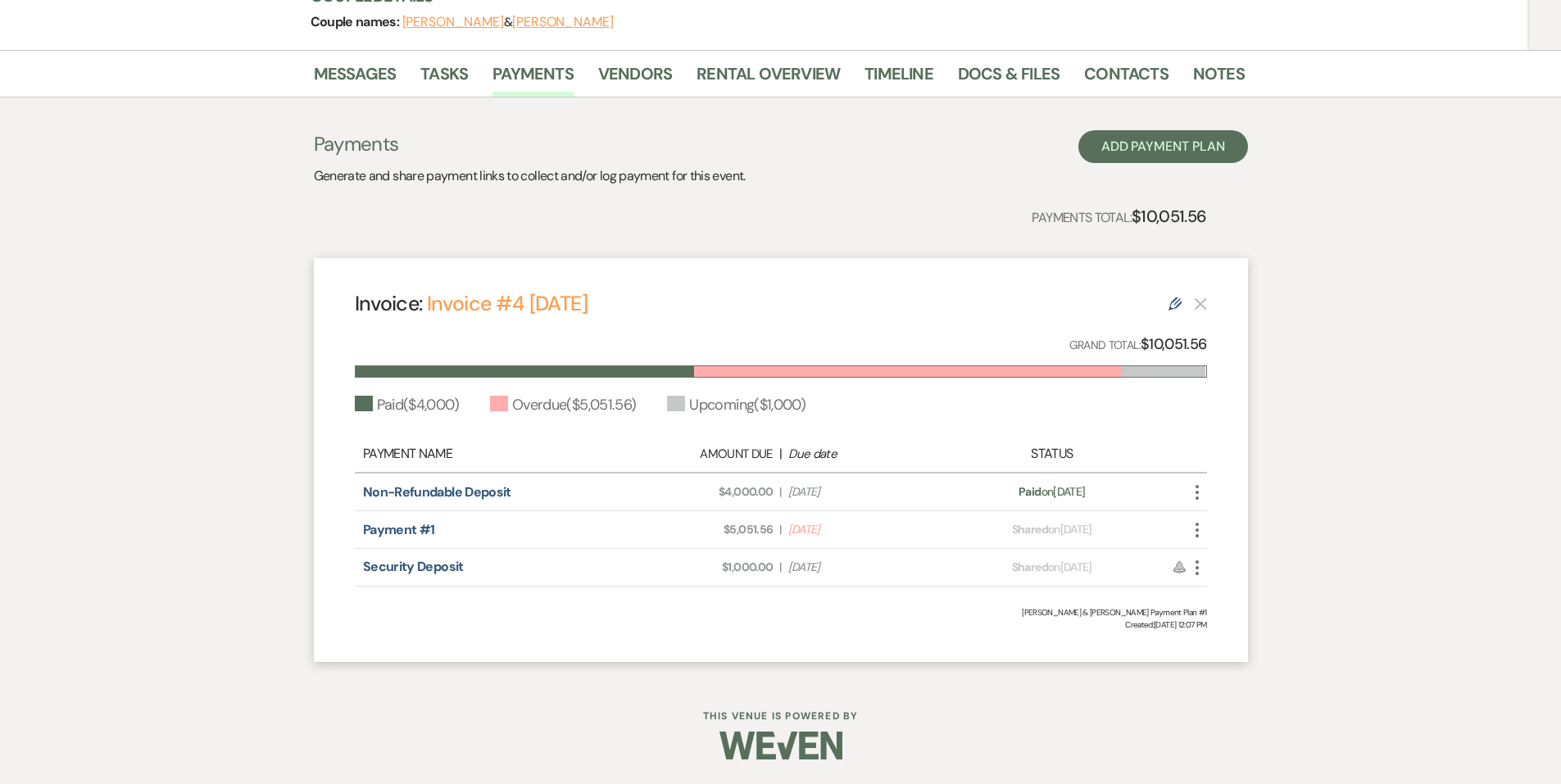
drag, startPoint x: 889, startPoint y: 530, endPoint x: 471, endPoint y: 530, distance: 418.0
click at [471, 530] on div "Payment #1 Amount Due: $5,051.56 | Due Date [DATE] Payment status: Shared on [D…" at bounding box center [781, 530] width 852 height 38
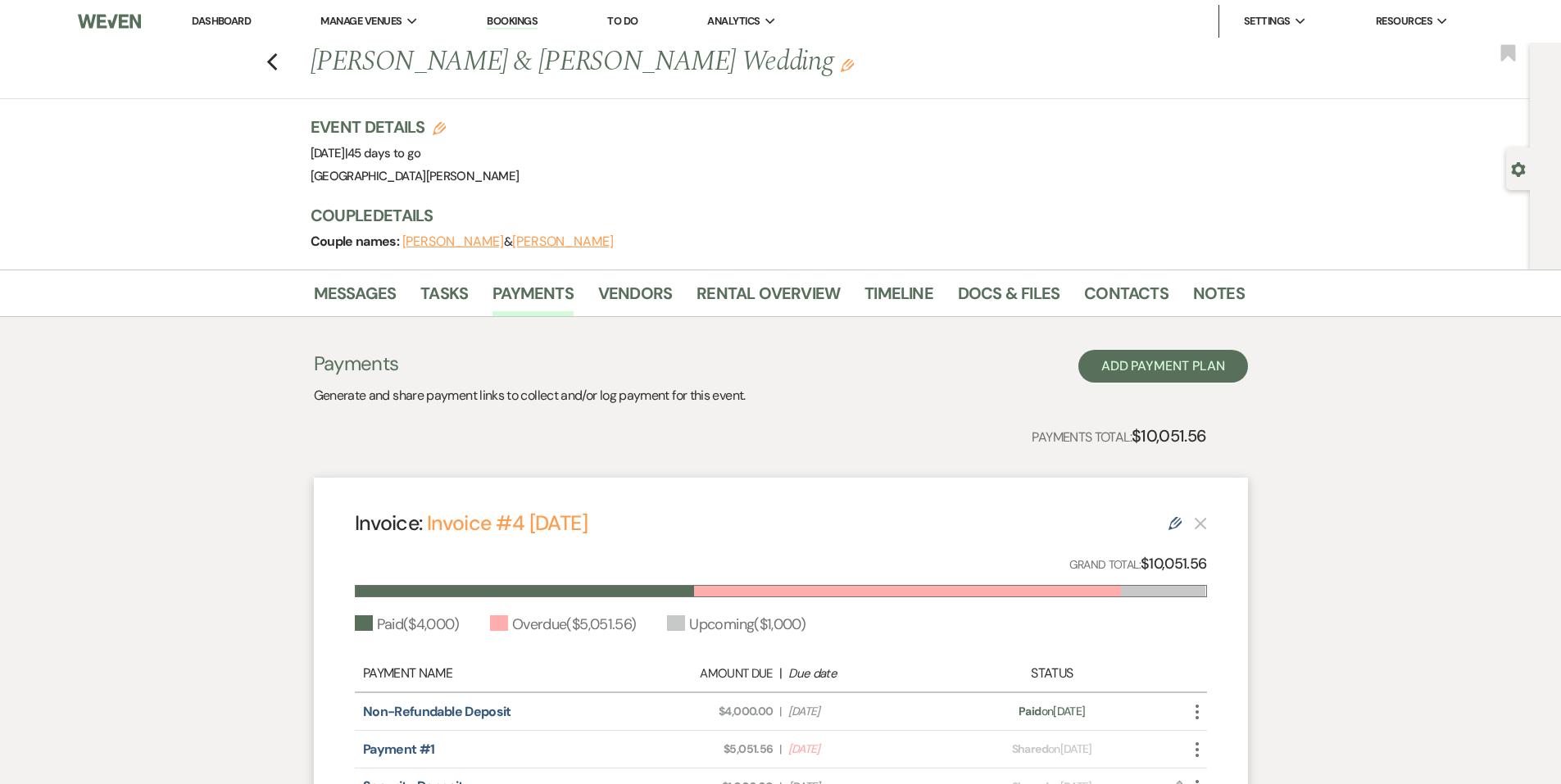
click at [221, 12] on li "Dashboard" at bounding box center [221, 22] width 75 height 33
click at [230, 24] on link "Dashboard" at bounding box center [222, 21] width 59 height 14
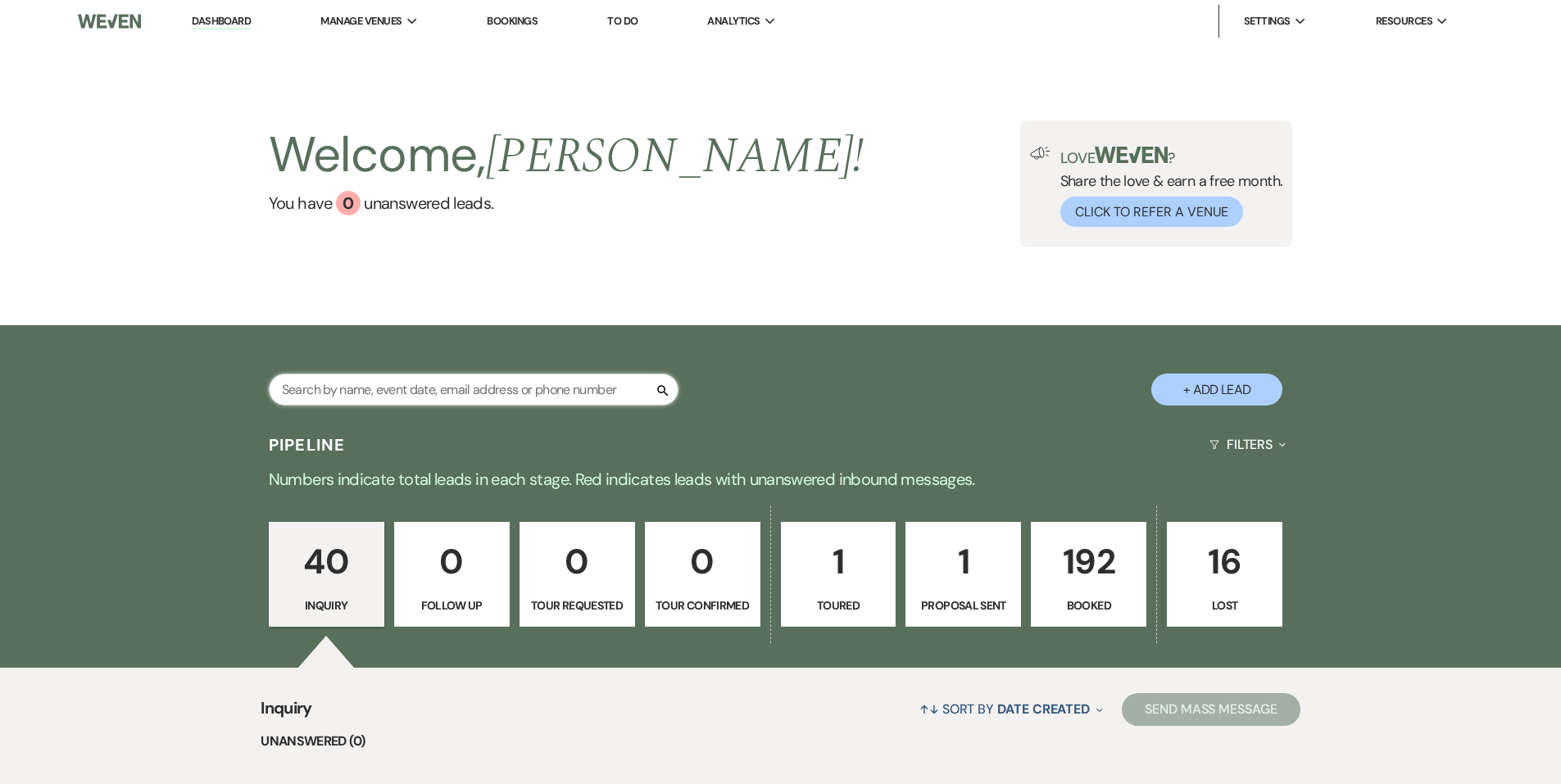
click at [453, 392] on input "text" at bounding box center [473, 389] width 409 height 32
type input "her"
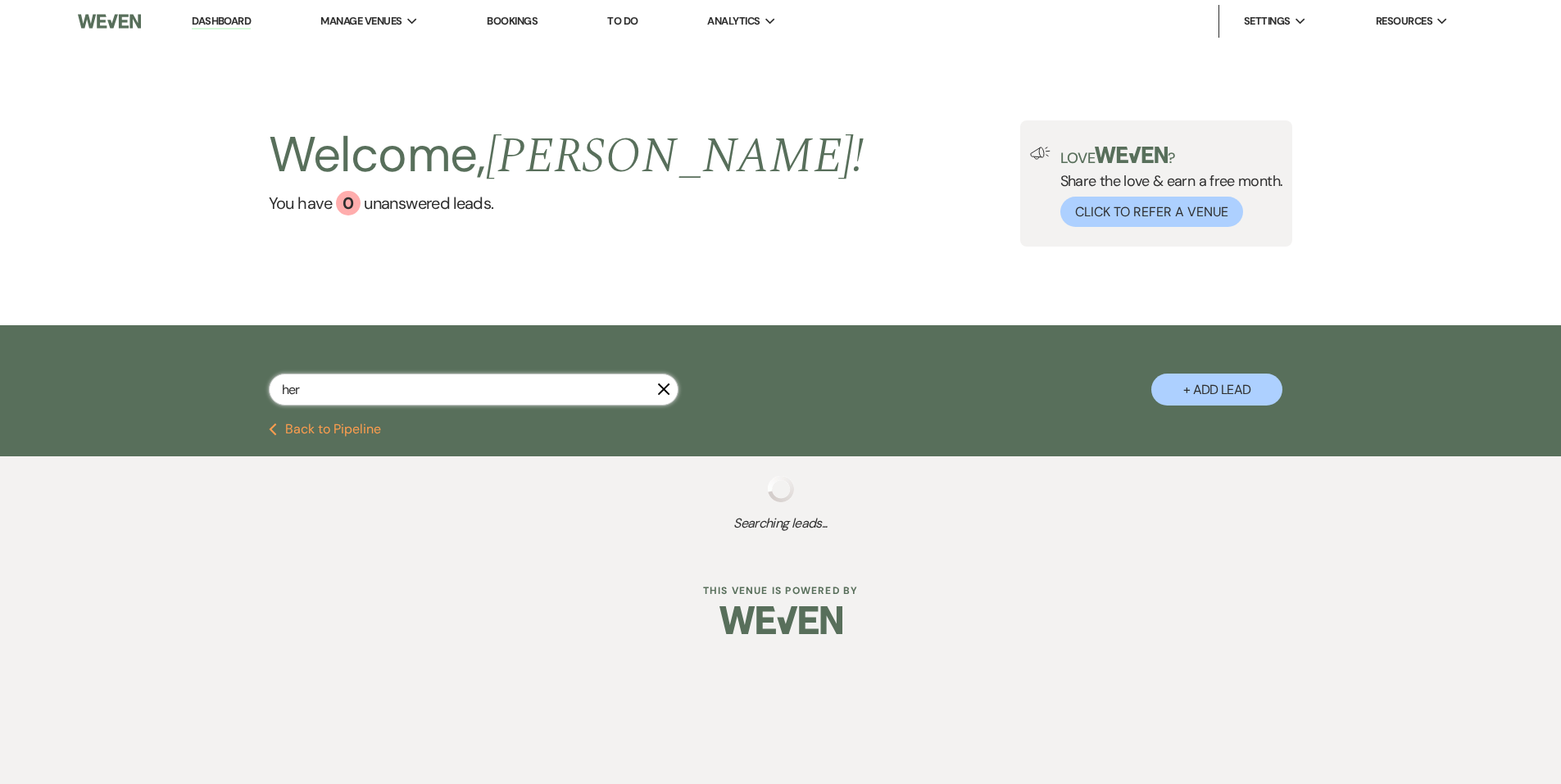
select select "8"
select select "5"
select select "8"
select select "6"
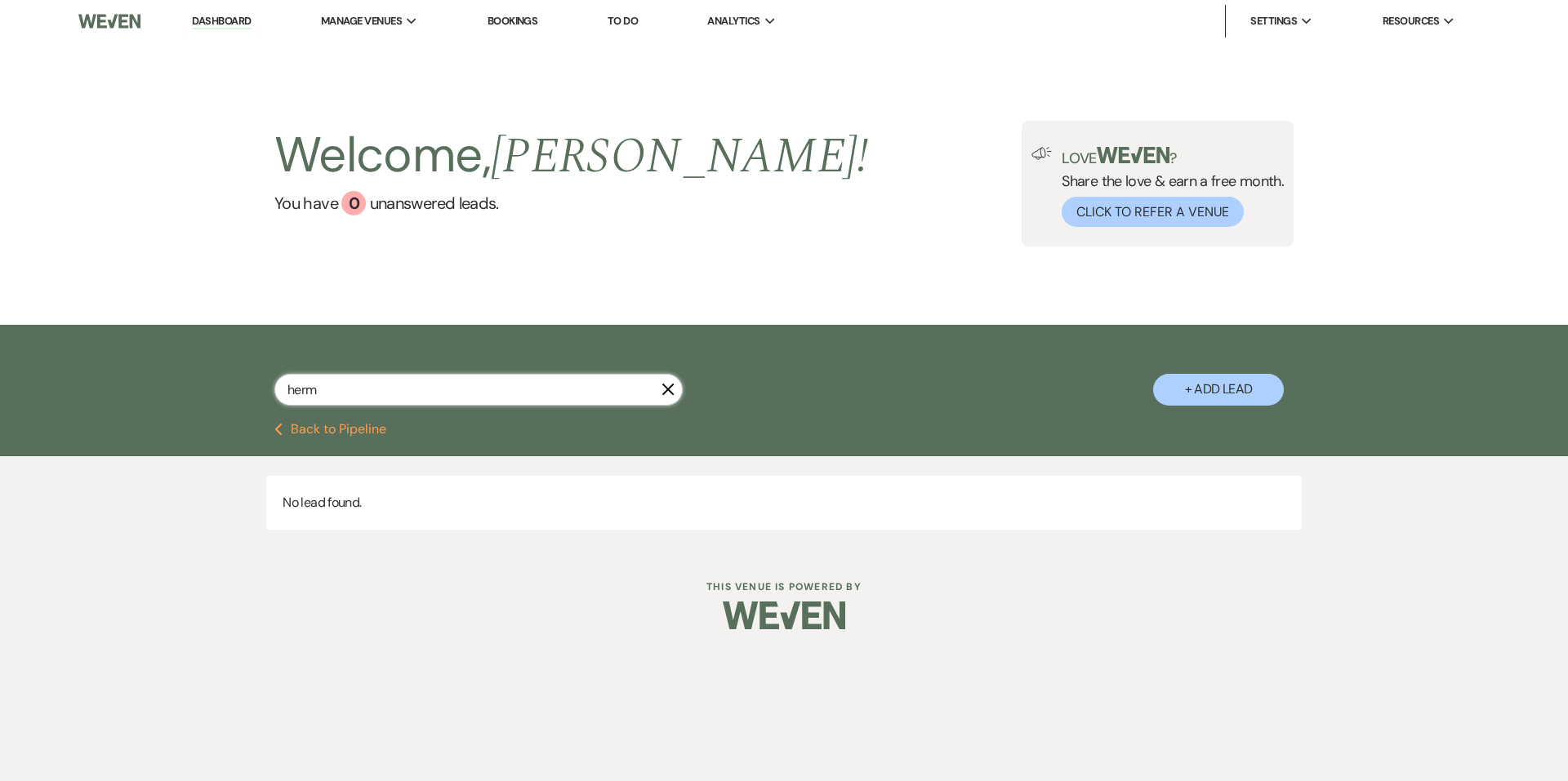
type input "her"
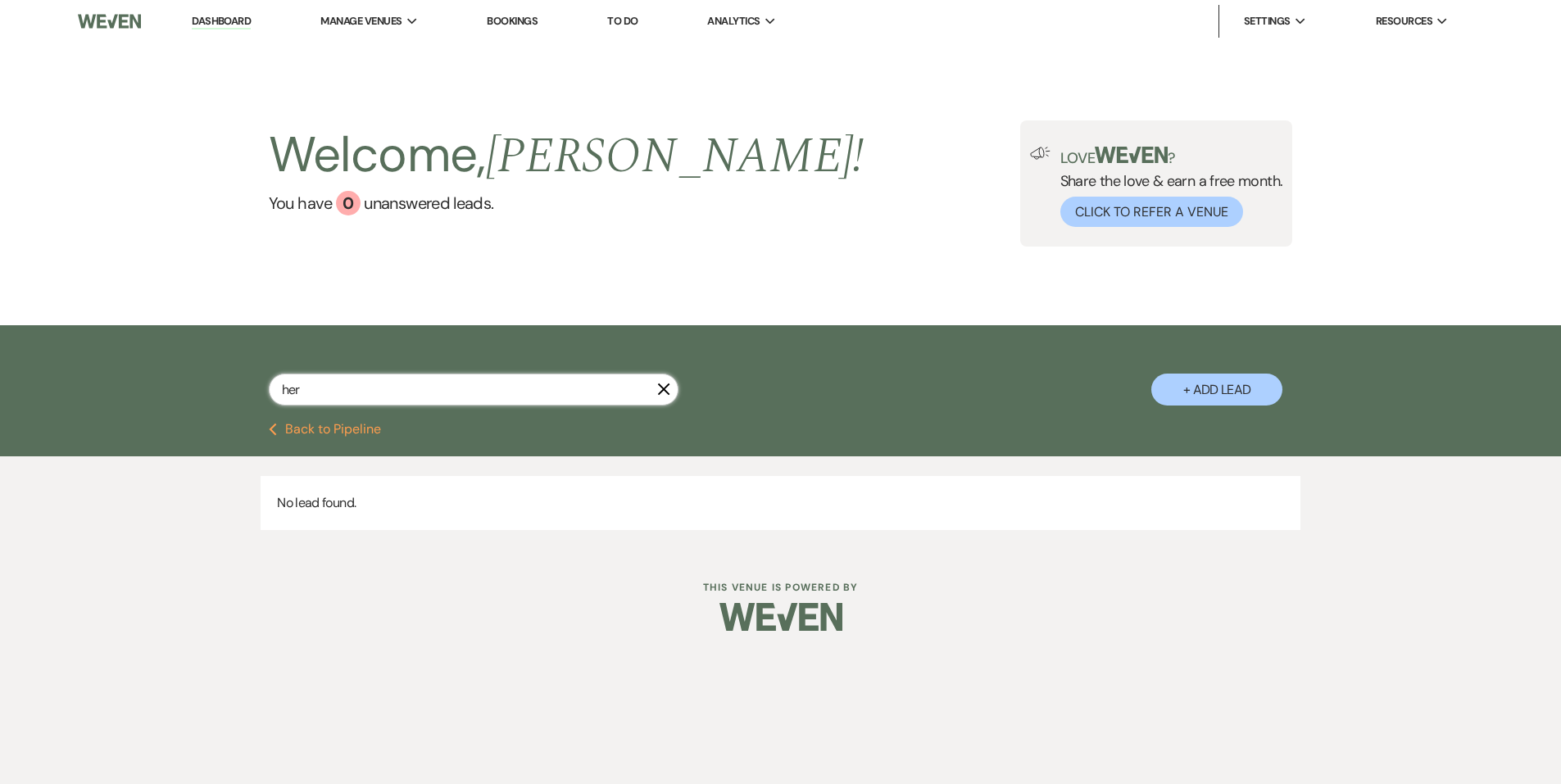
select select "8"
select select "5"
select select "8"
select select "6"
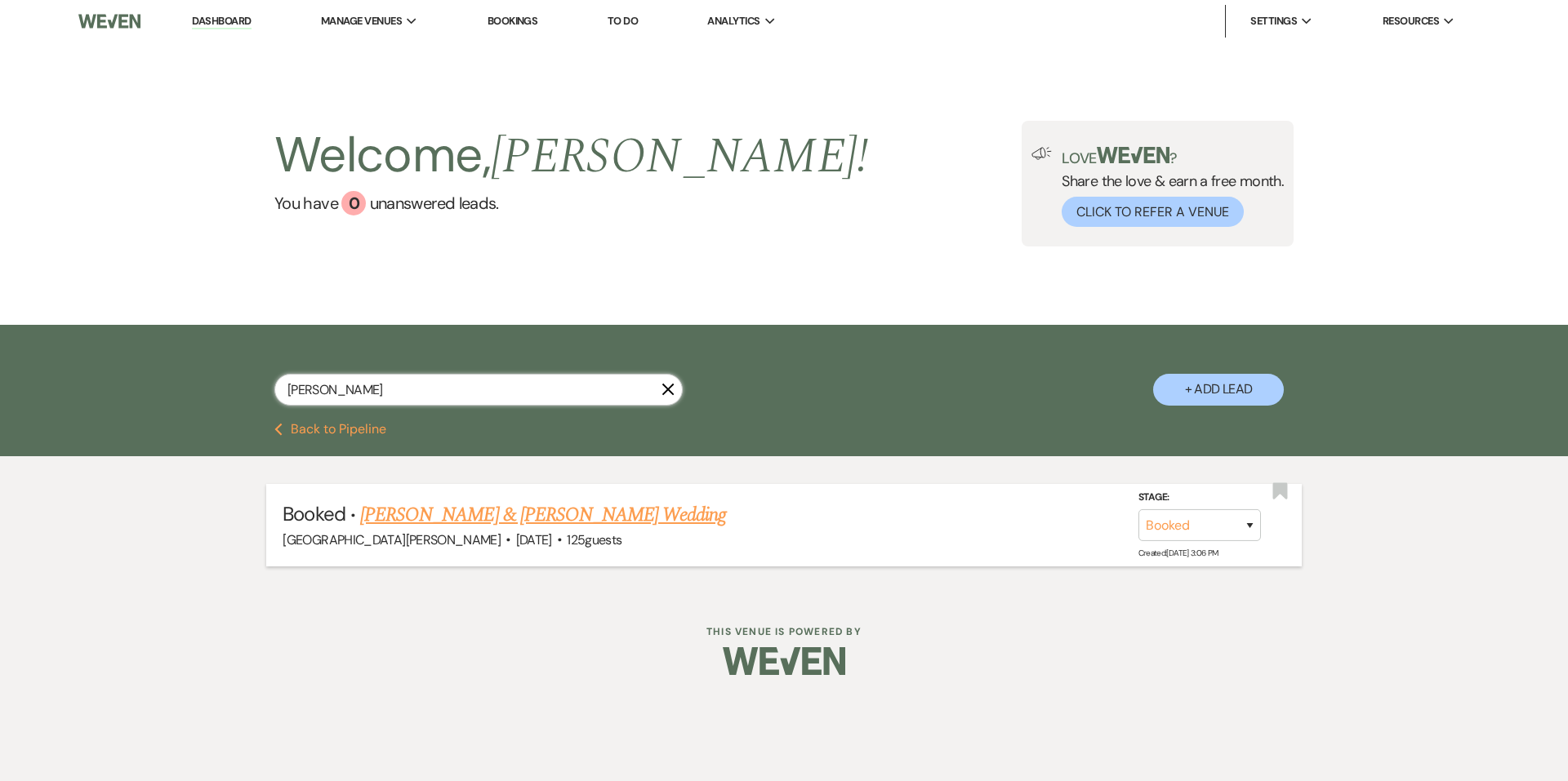
type input "[PERSON_NAME]"
click at [467, 512] on link "[PERSON_NAME] & [PERSON_NAME] Wedding" at bounding box center [543, 515] width 366 height 29
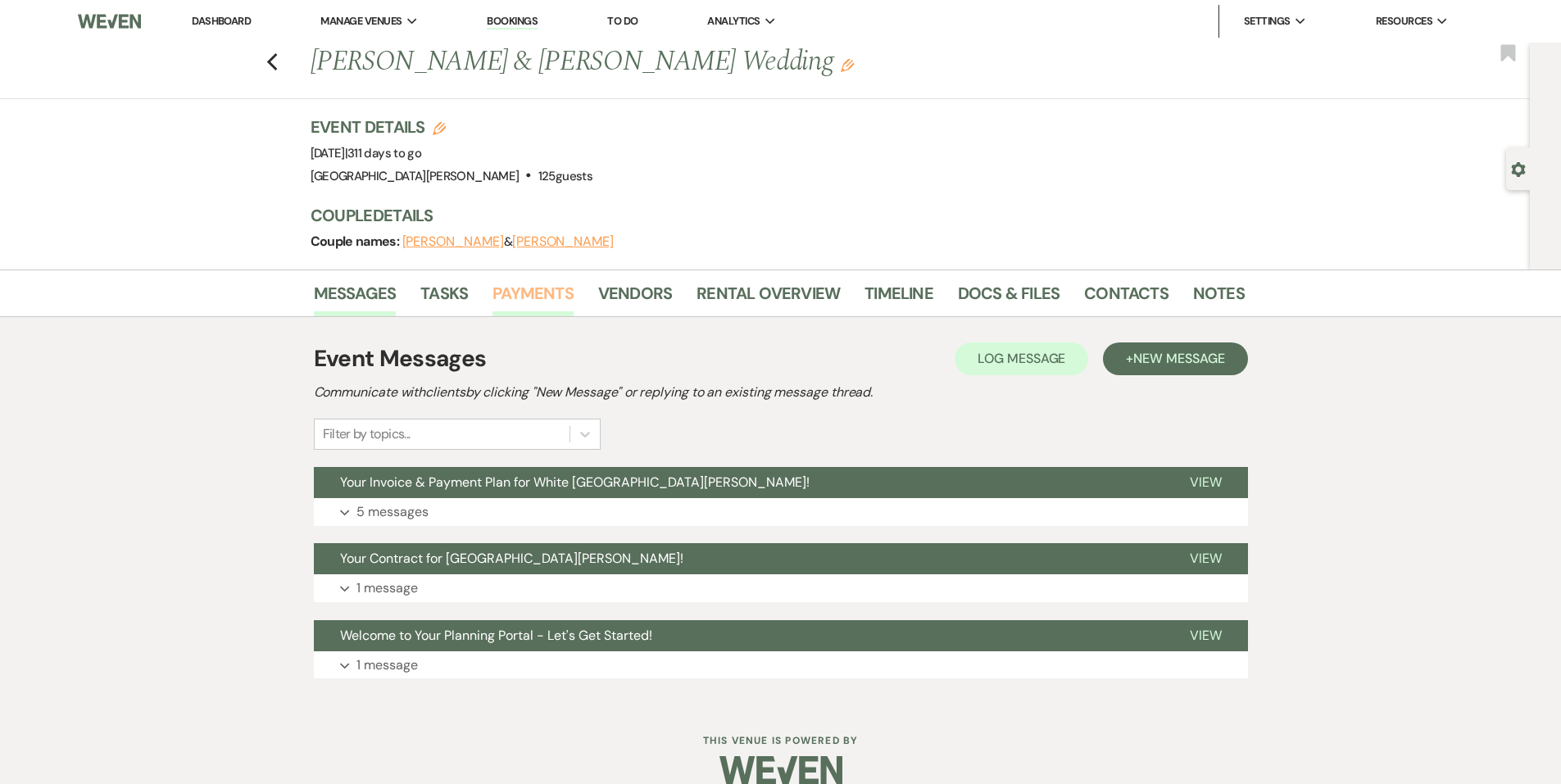
click at [539, 300] on link "Payments" at bounding box center [533, 298] width 81 height 36
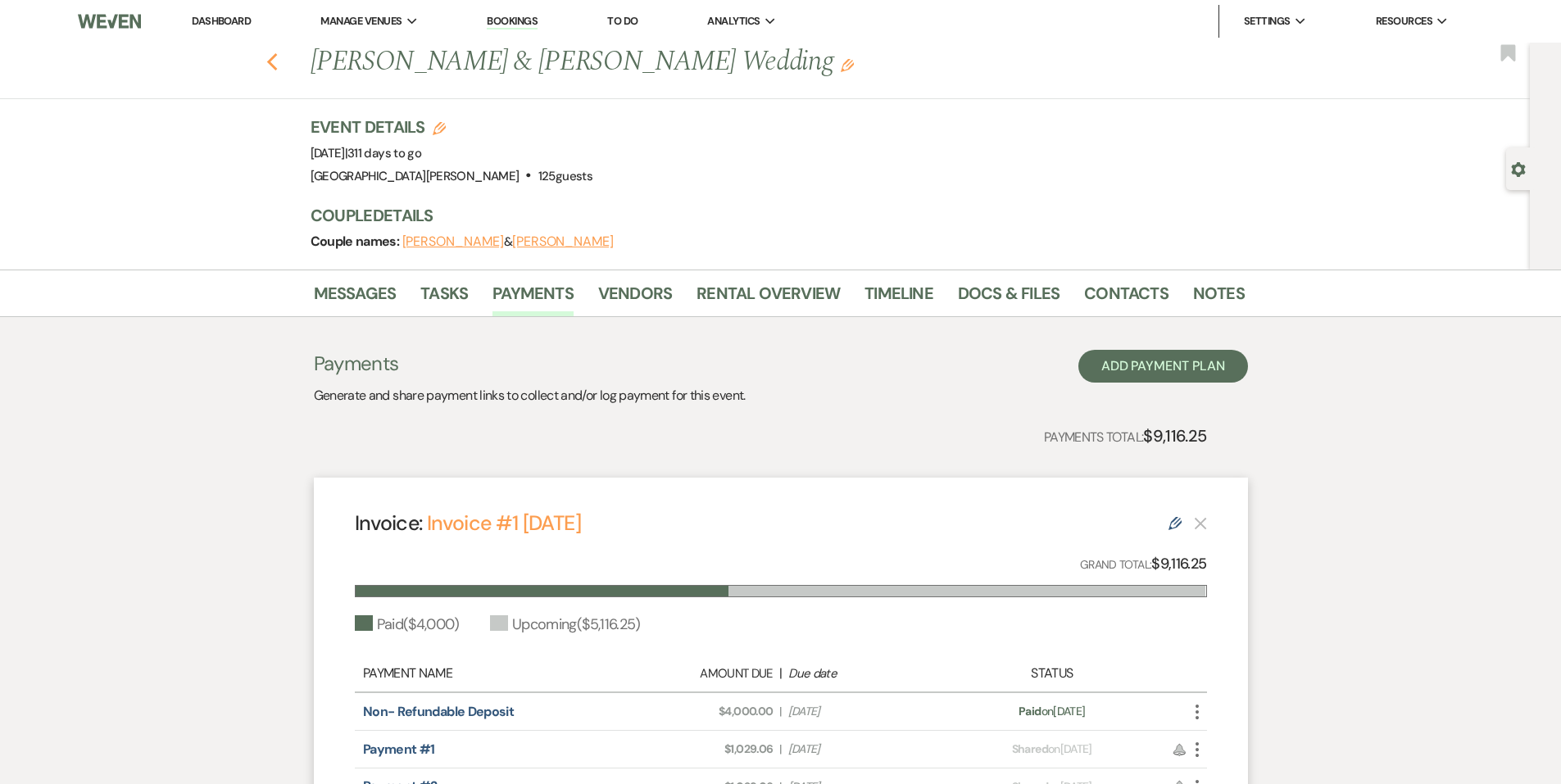
click at [278, 54] on icon "Previous" at bounding box center [272, 62] width 12 height 20
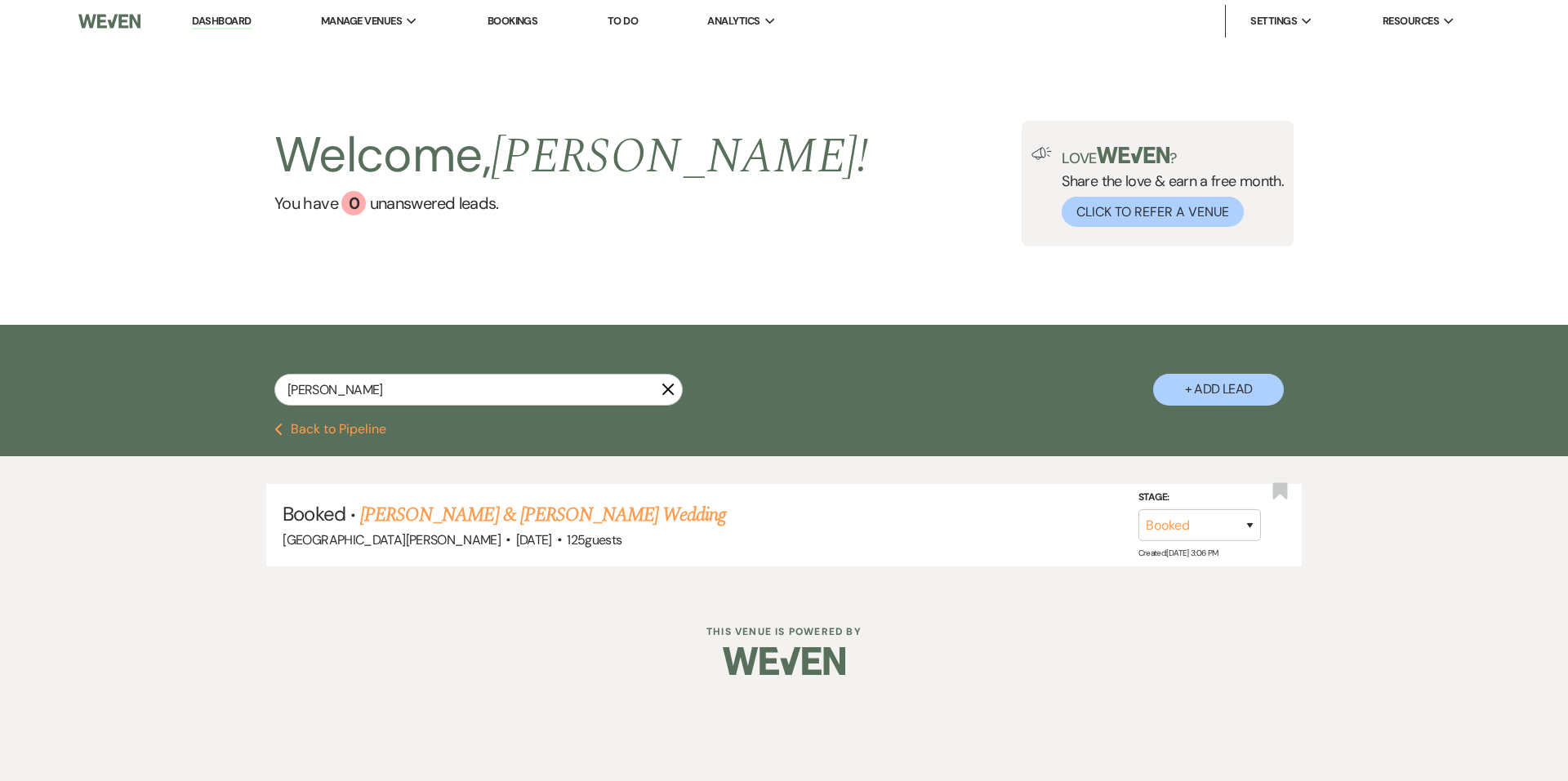
click at [223, 25] on link "Dashboard" at bounding box center [221, 21] width 58 height 15
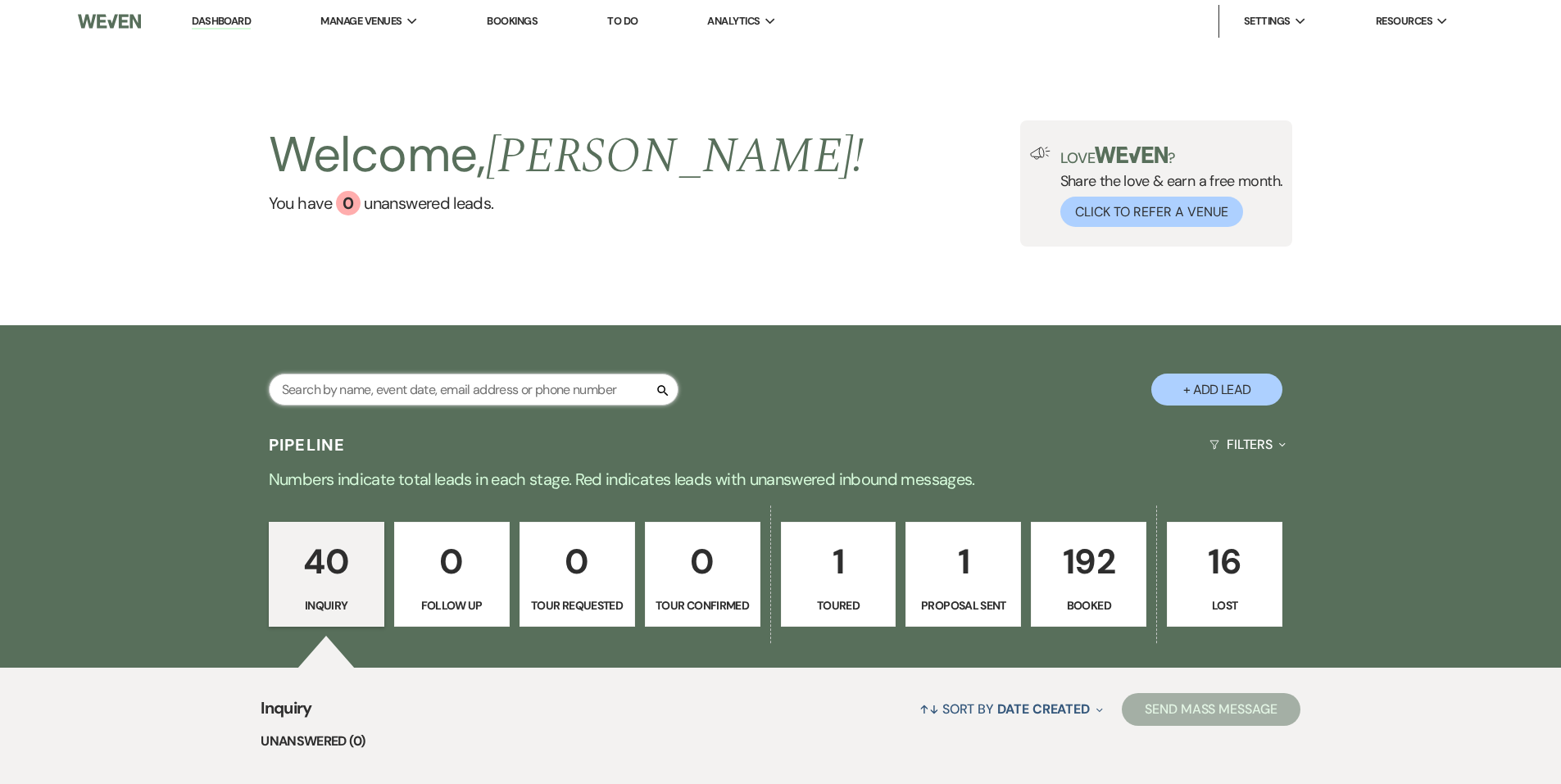
click at [417, 394] on input "text" at bounding box center [473, 389] width 409 height 32
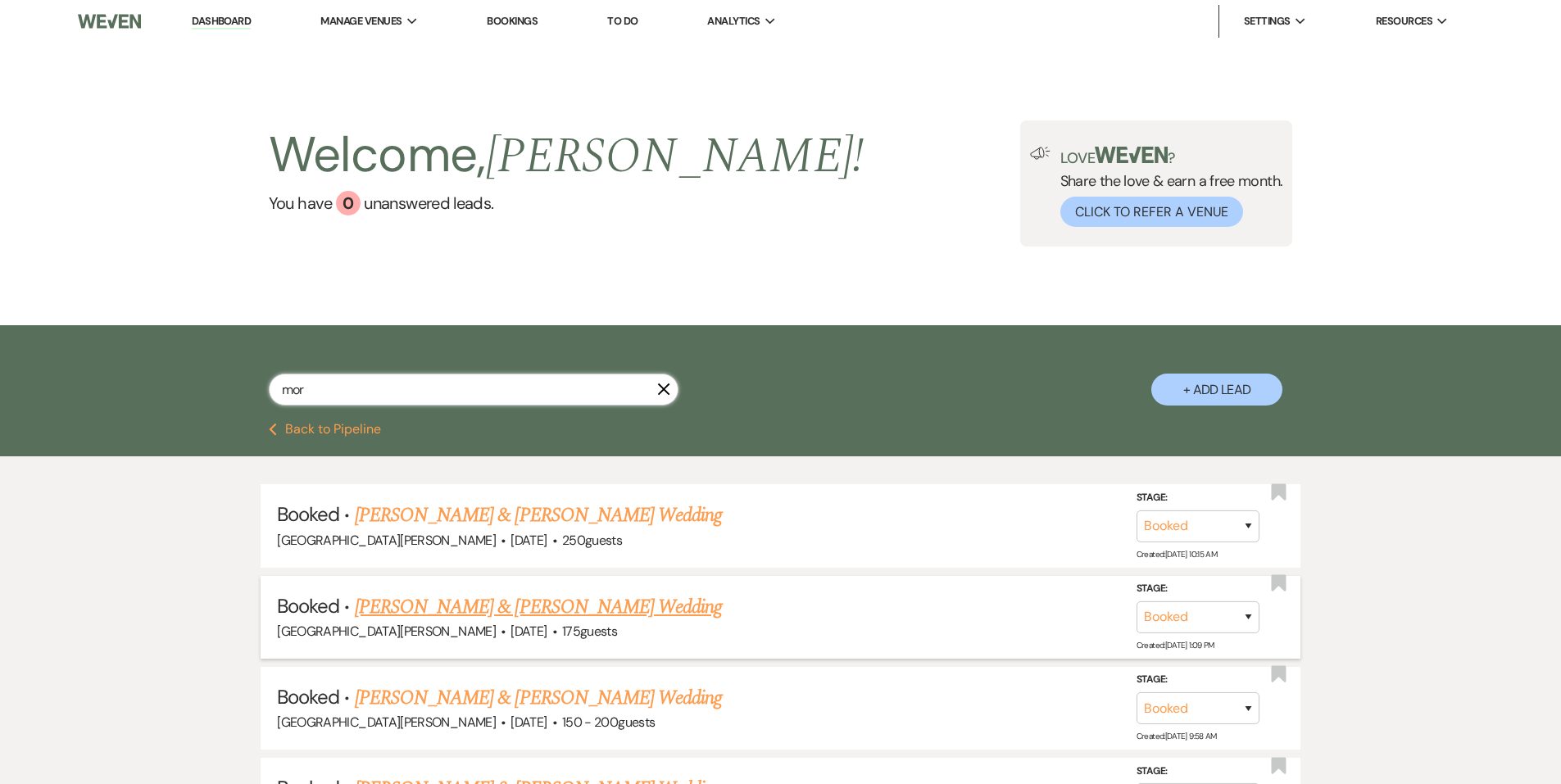
type input "mor"
click at [466, 604] on link "[PERSON_NAME] & [PERSON_NAME] Wedding" at bounding box center [539, 607] width 367 height 29
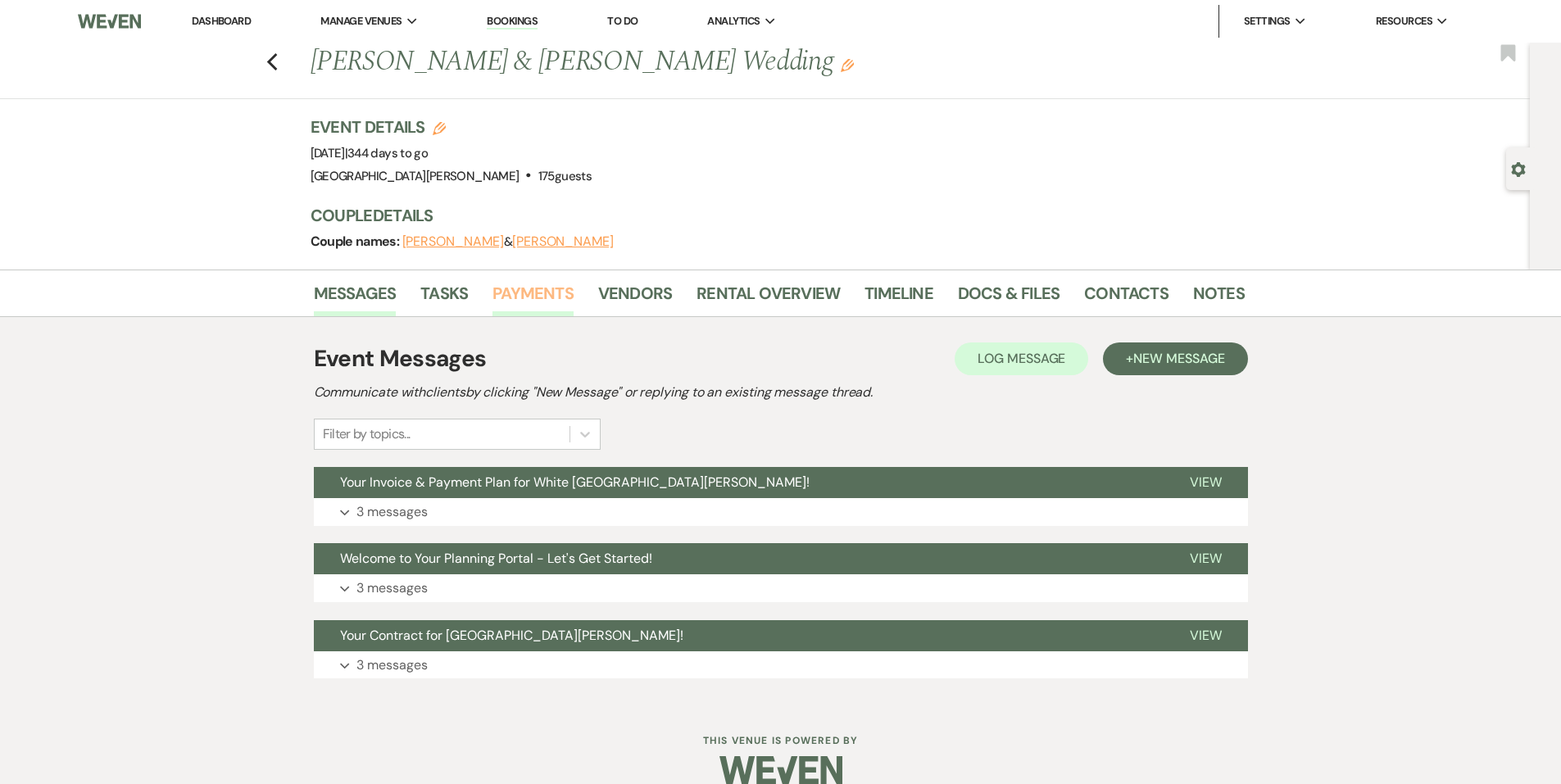
click at [546, 307] on link "Payments" at bounding box center [533, 298] width 81 height 36
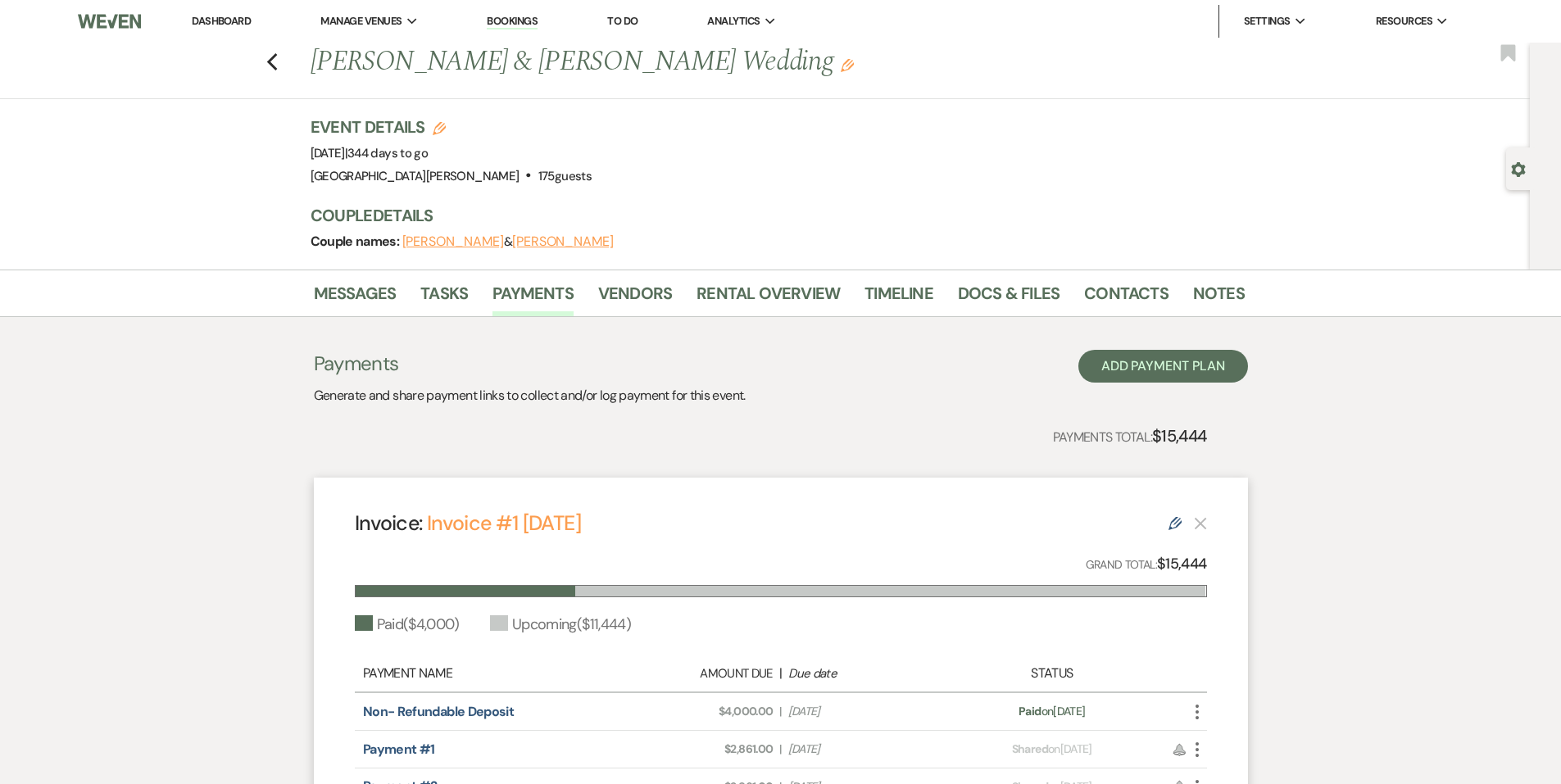
click at [228, 22] on link "Dashboard" at bounding box center [222, 21] width 59 height 14
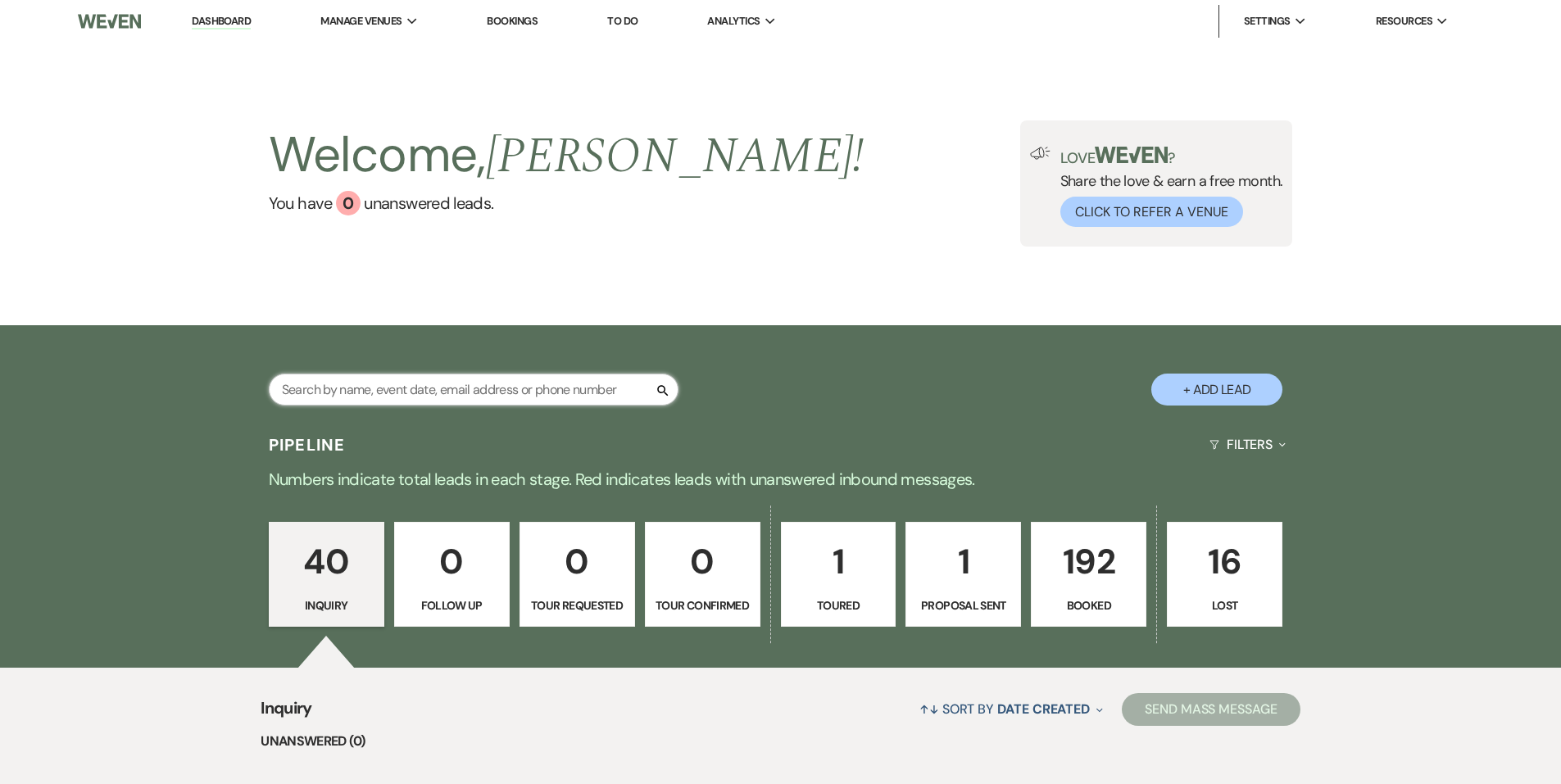
click at [394, 389] on input "text" at bounding box center [473, 389] width 409 height 32
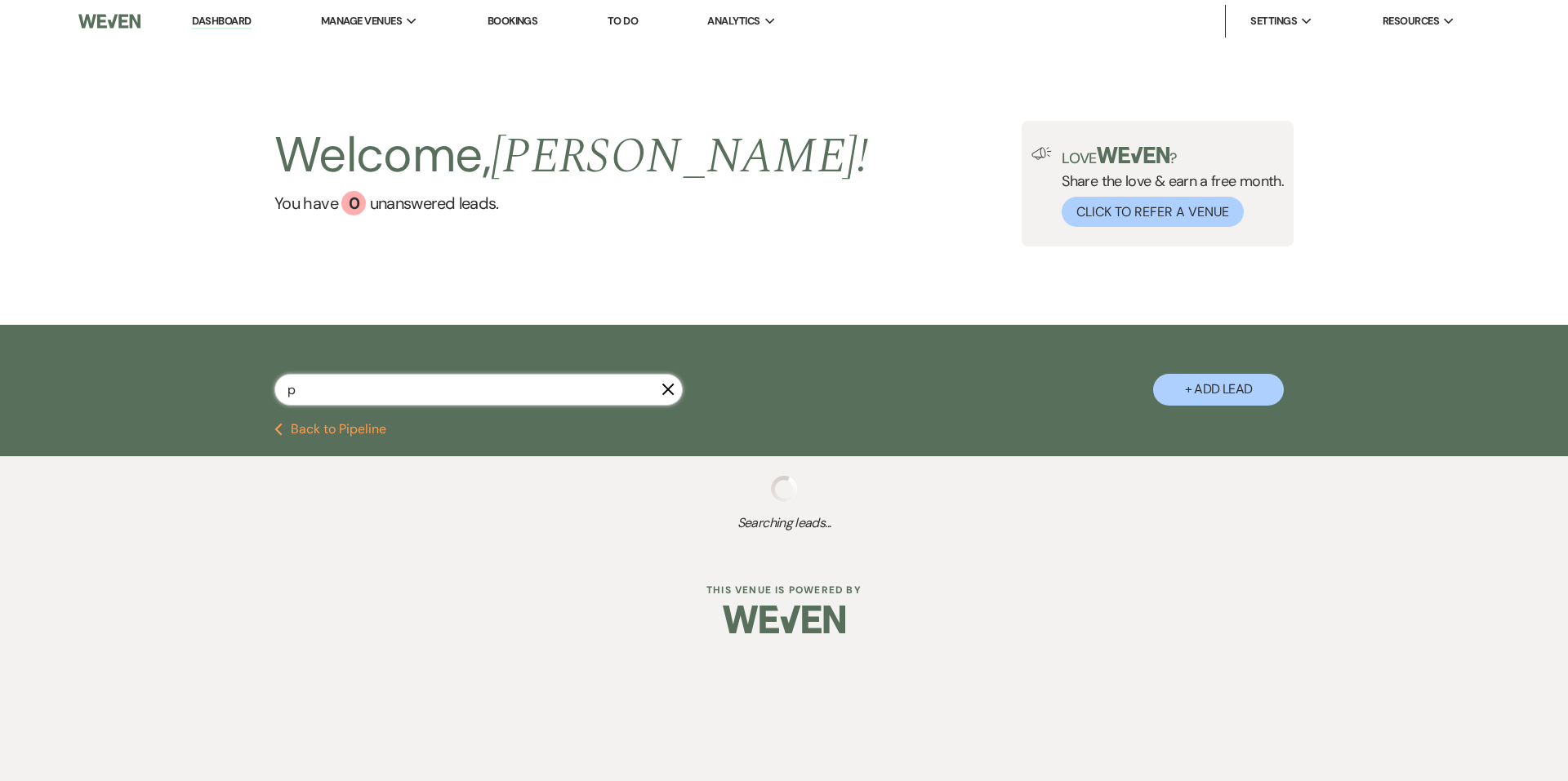
type input "pa"
select select "8"
select select "5"
select select "8"
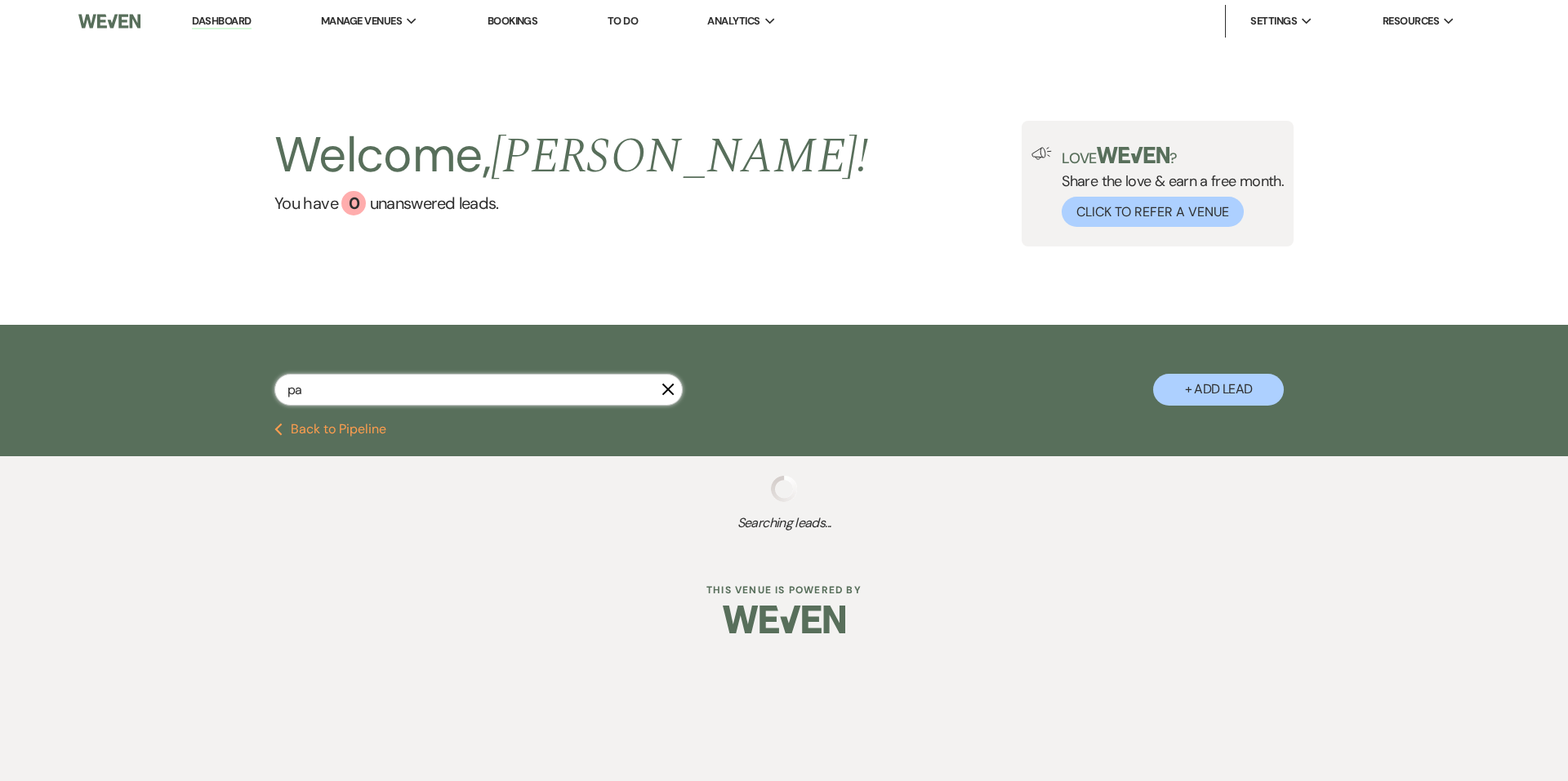
select select "11"
select select "8"
select select "11"
select select "8"
select select "6"
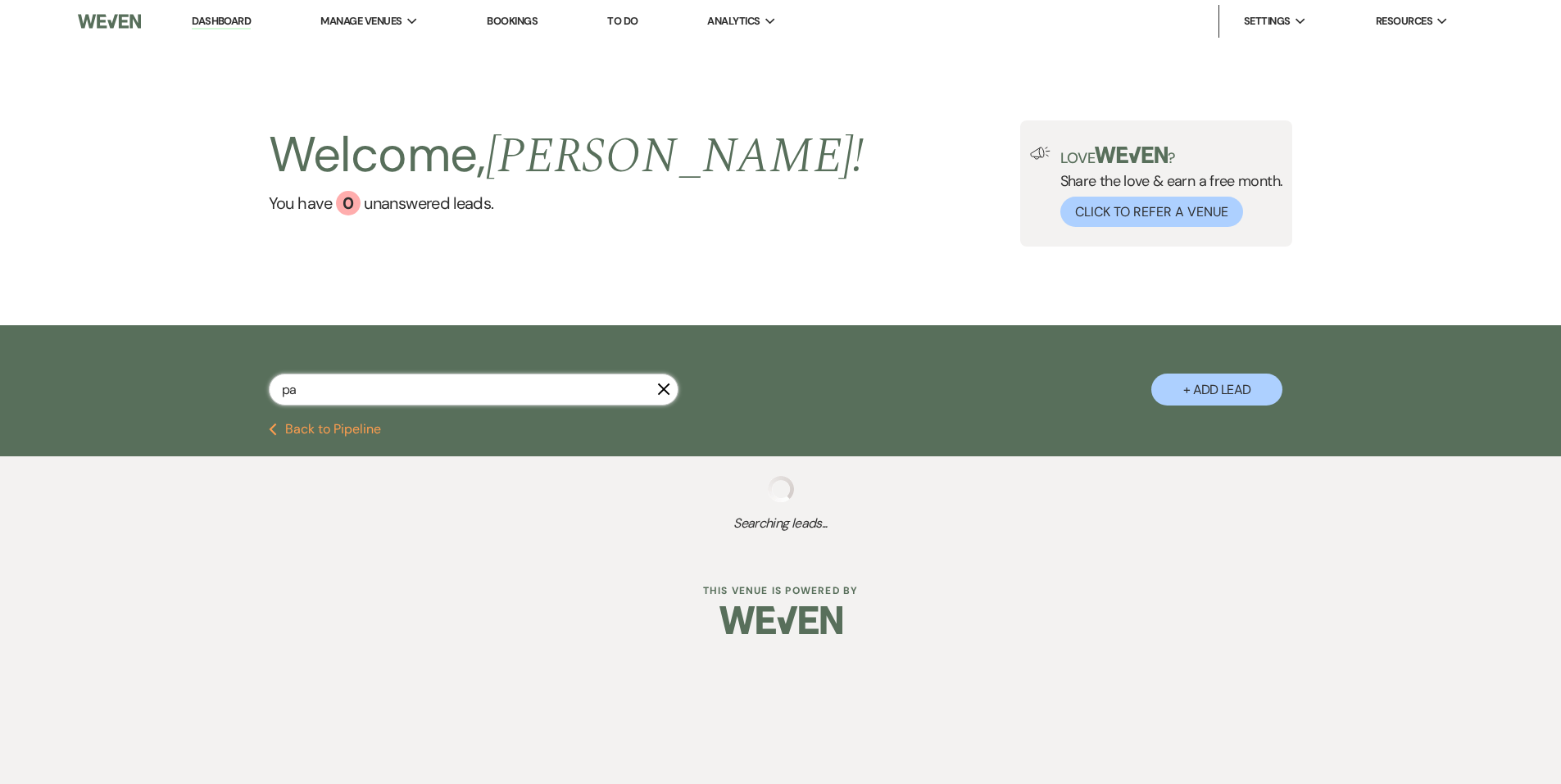
select select "8"
select select "5"
select select "8"
select select "11"
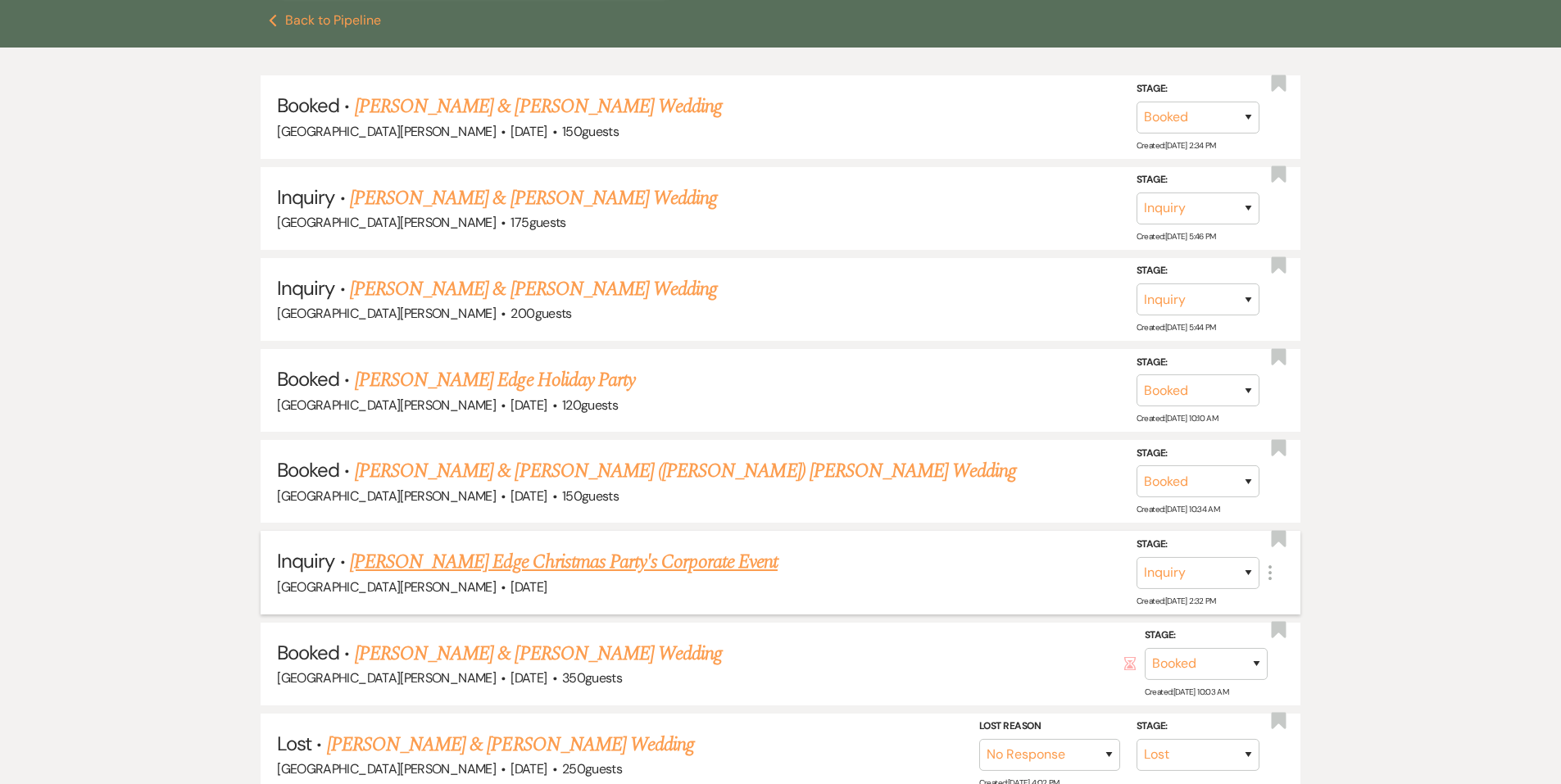
scroll to position [409, 0]
type input "pa"
click at [496, 469] on link "[PERSON_NAME] & [PERSON_NAME] ([PERSON_NAME]) [PERSON_NAME] Wedding" at bounding box center [686, 470] width 662 height 29
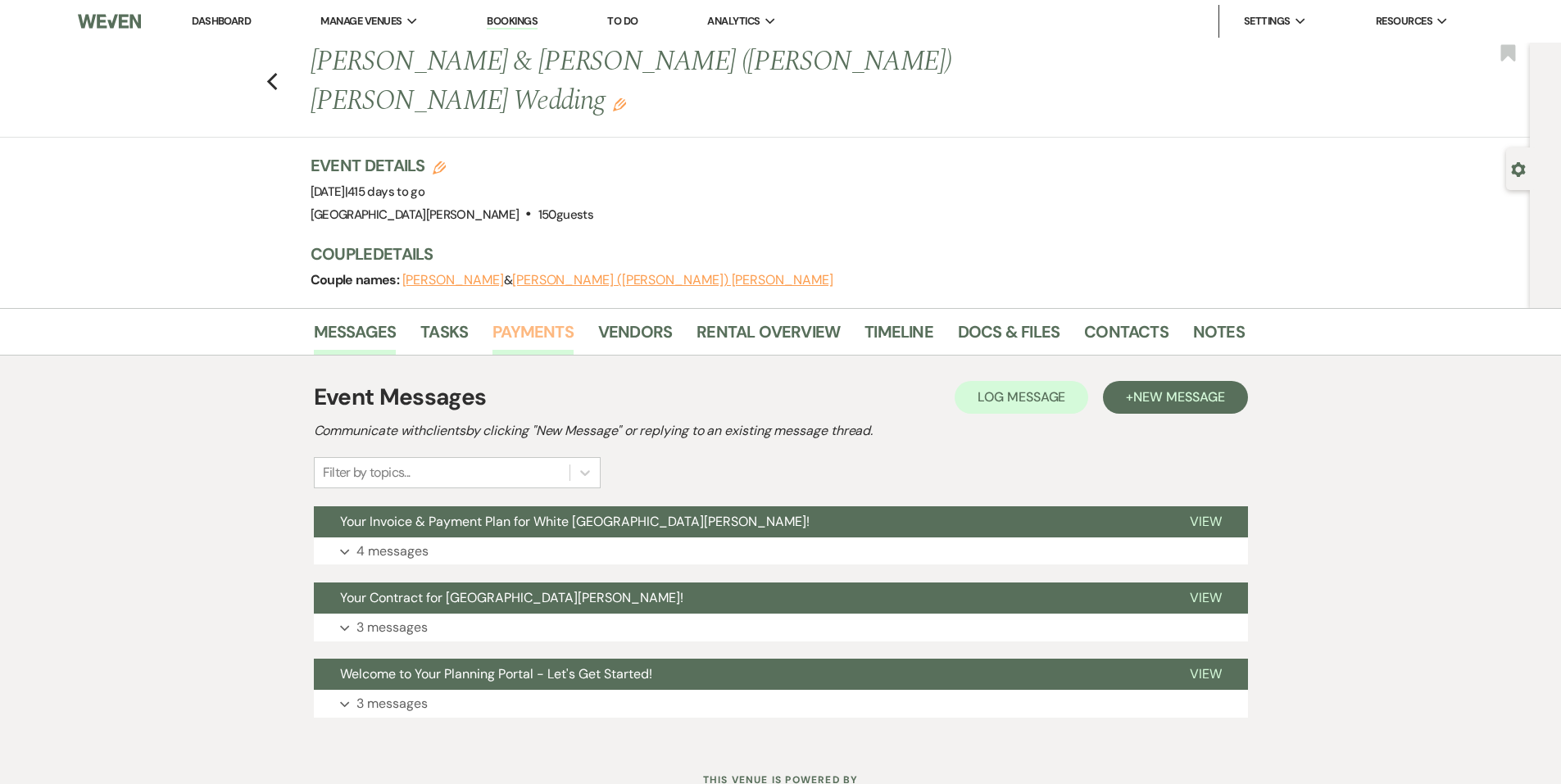
click at [523, 319] on link "Payments" at bounding box center [533, 337] width 81 height 36
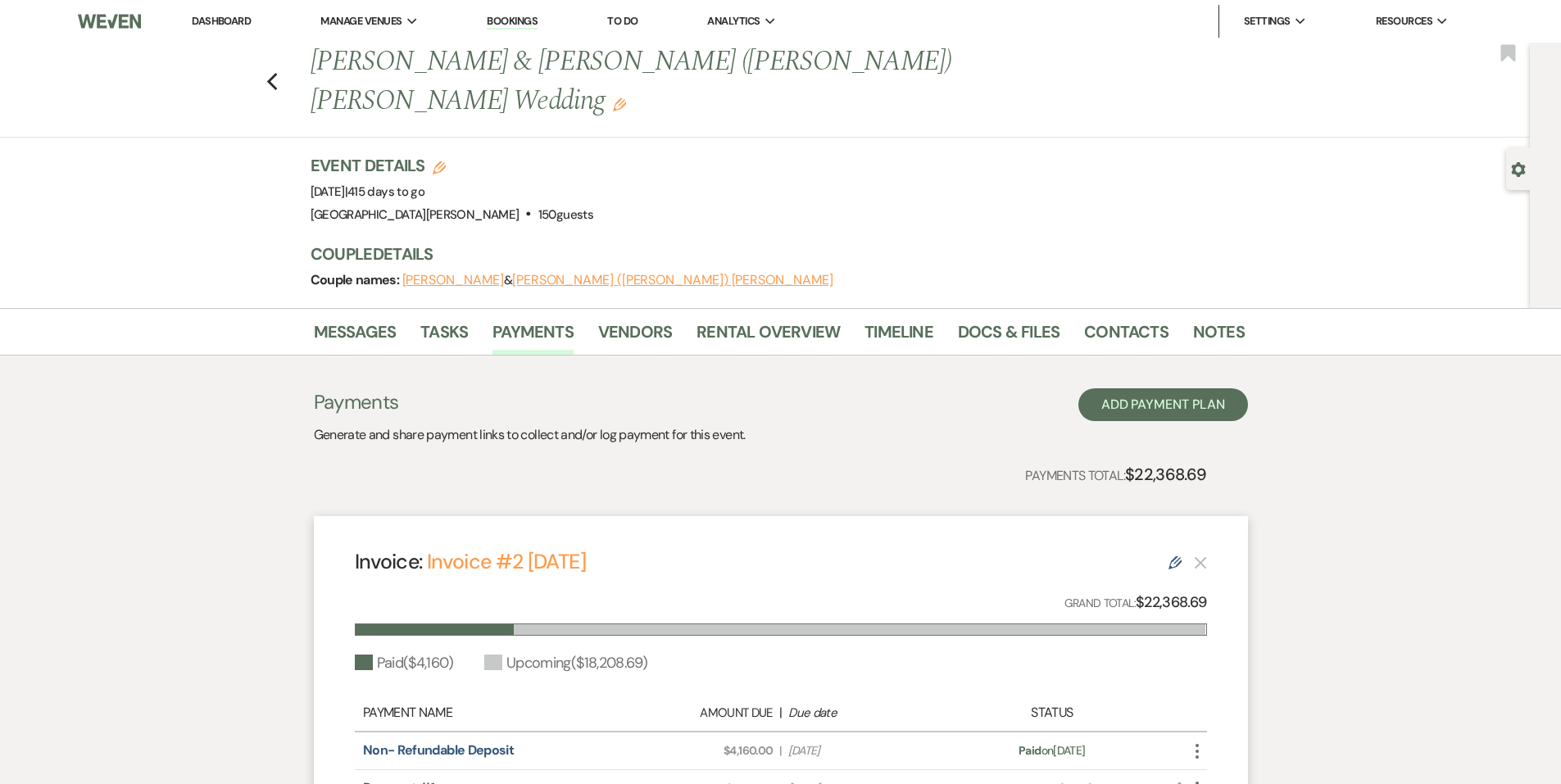
click at [251, 22] on link "Dashboard" at bounding box center [222, 21] width 59 height 14
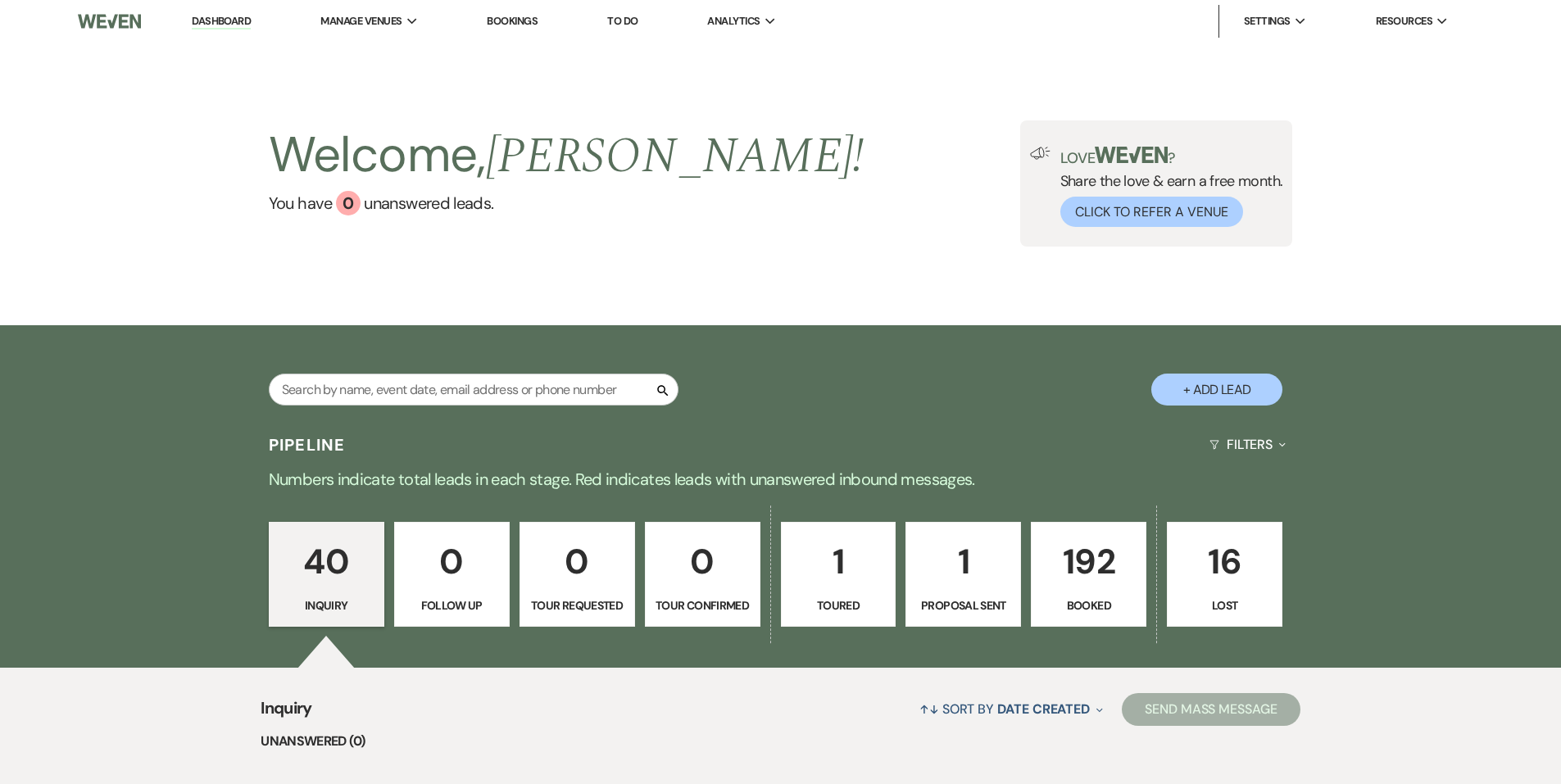
click at [469, 415] on div "Search" at bounding box center [473, 396] width 409 height 45
click at [476, 386] on input "text" at bounding box center [473, 389] width 409 height 32
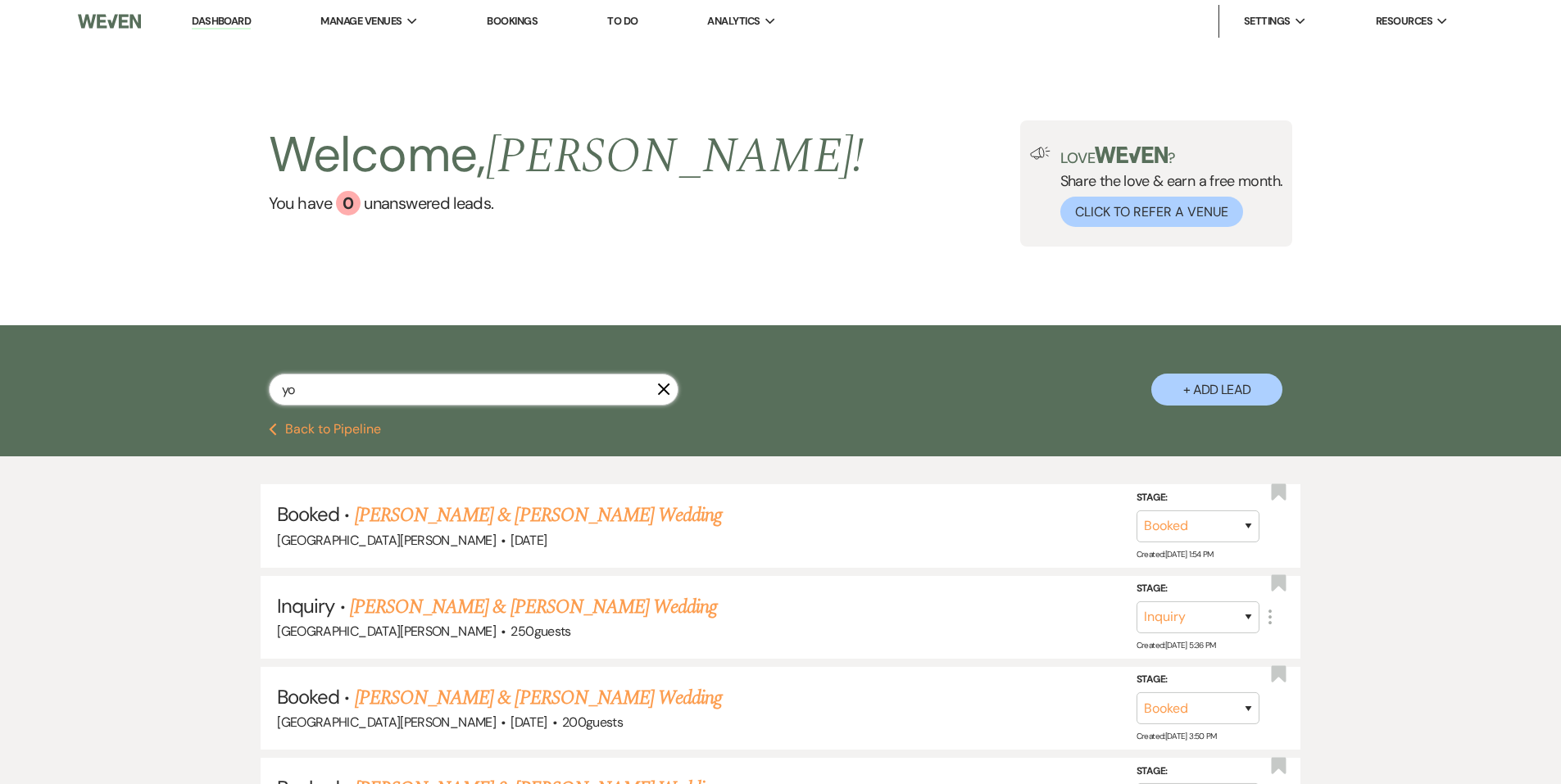
type input "yoc"
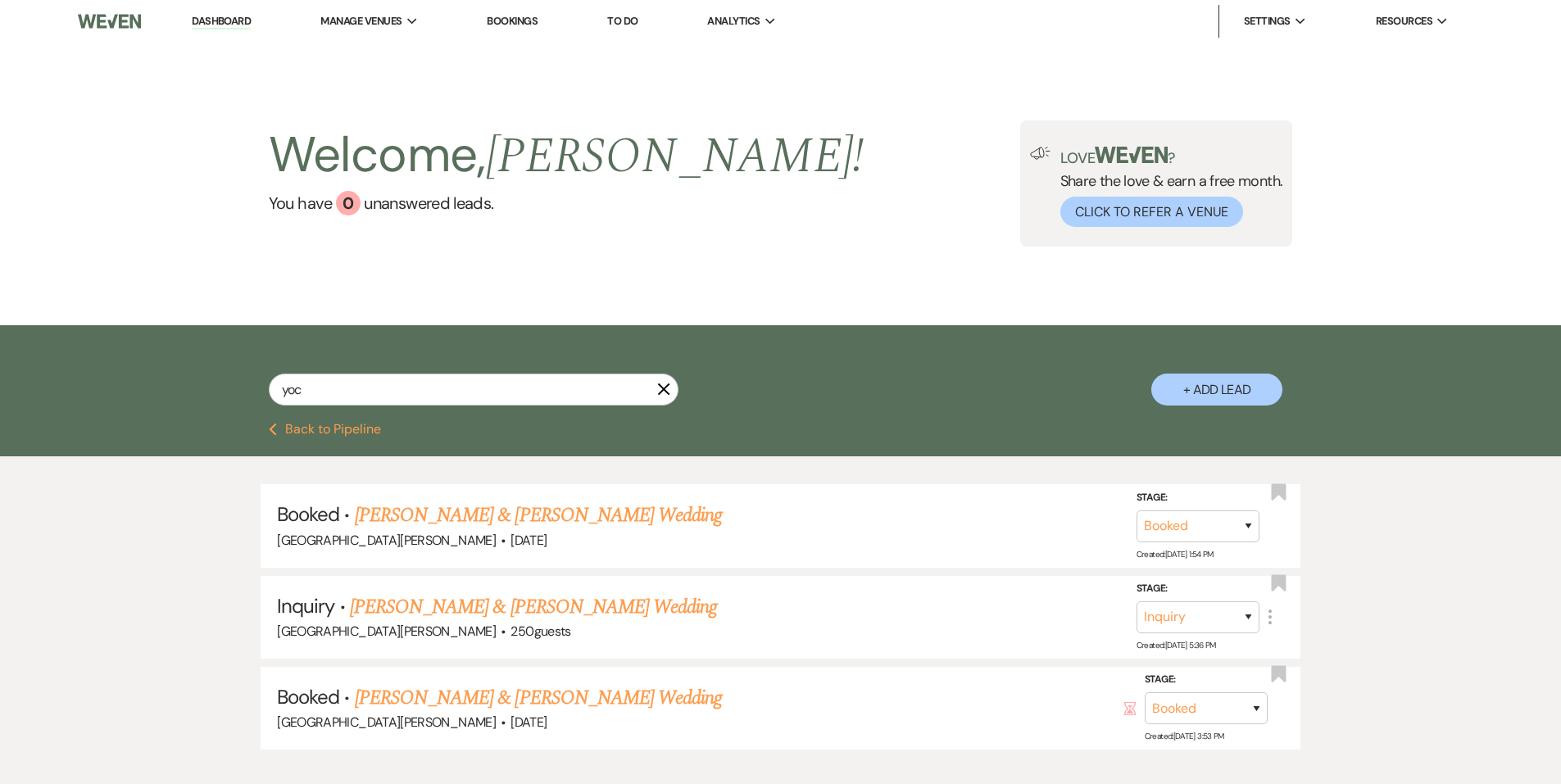
click at [490, 514] on link "[PERSON_NAME] & [PERSON_NAME] Wedding" at bounding box center [539, 515] width 367 height 29
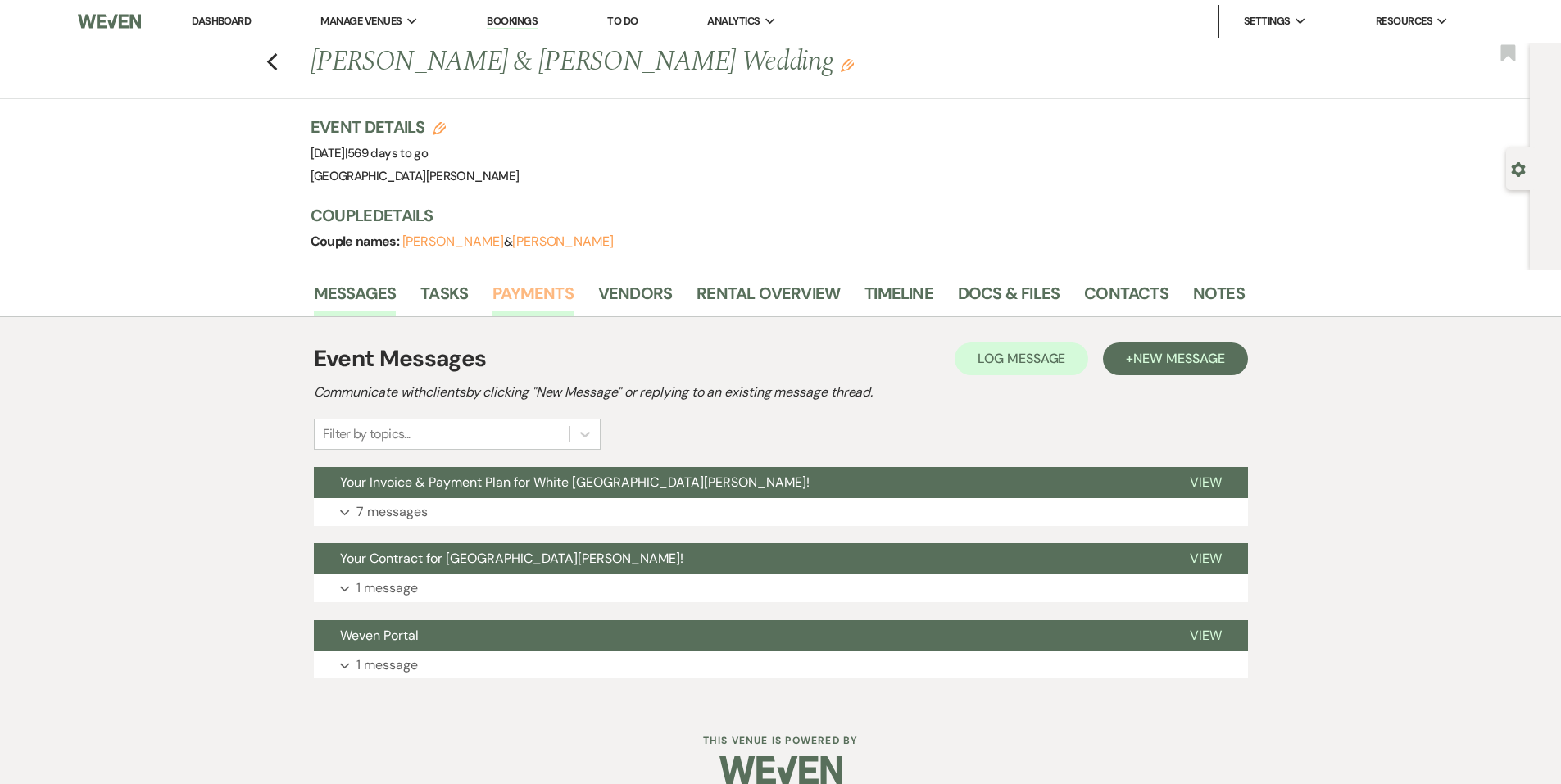
click at [565, 292] on link "Payments" at bounding box center [533, 298] width 81 height 36
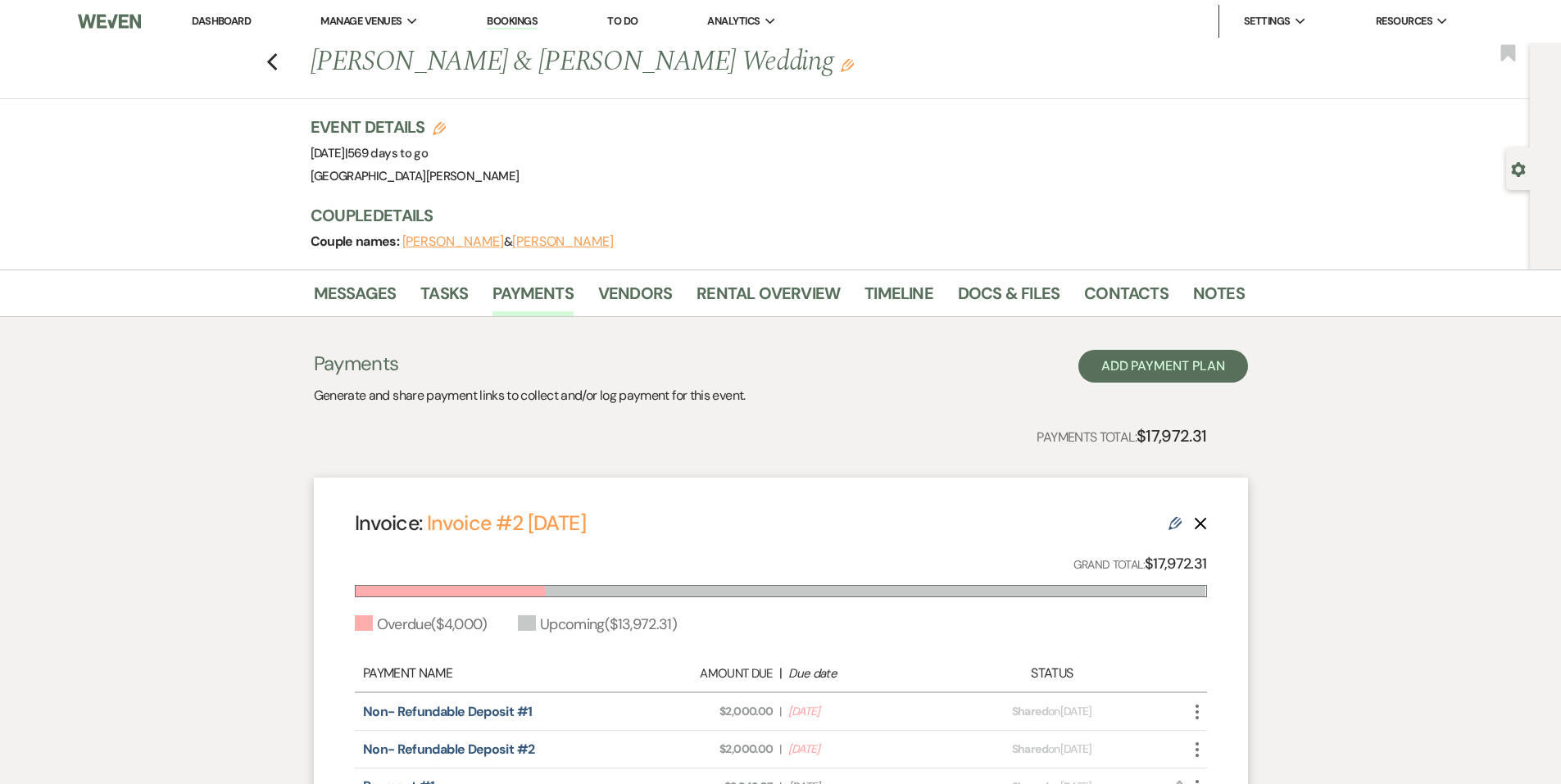
drag, startPoint x: 219, startPoint y: 44, endPoint x: 223, endPoint y: 23, distance: 21.4
click at [219, 44] on div "Previous [PERSON_NAME] & [PERSON_NAME] Wedding Edit Bookmark" at bounding box center [760, 71] width 1539 height 57
click at [223, 23] on link "Dashboard" at bounding box center [222, 21] width 59 height 14
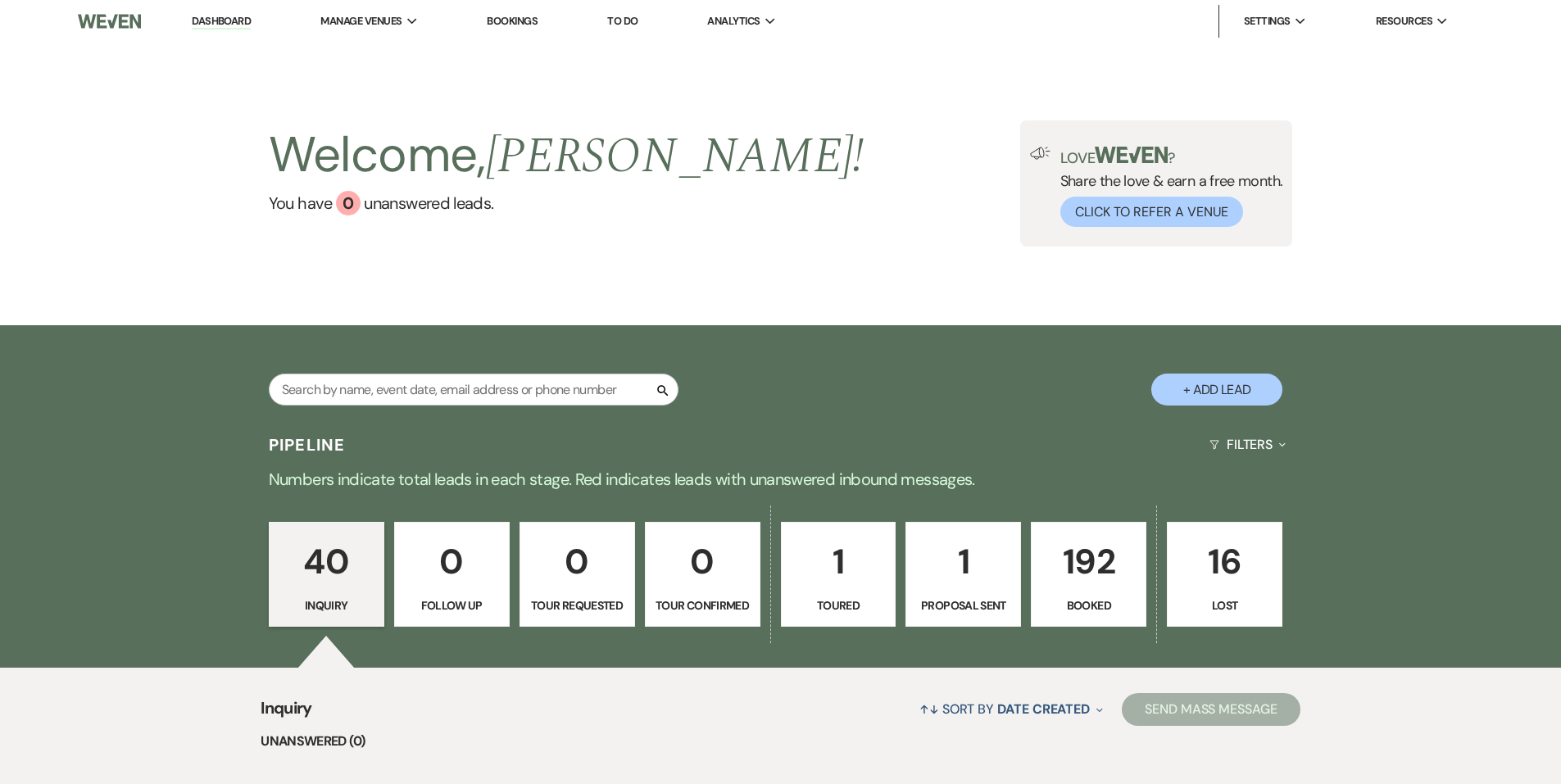
click at [542, 12] on li "Bookings" at bounding box center [512, 22] width 67 height 33
click at [335, 15] on span "Manage Venues" at bounding box center [361, 21] width 81 height 16
click at [384, 53] on li "[GEOGRAPHIC_DATA][PERSON_NAME]" at bounding box center [421, 53] width 184 height 16
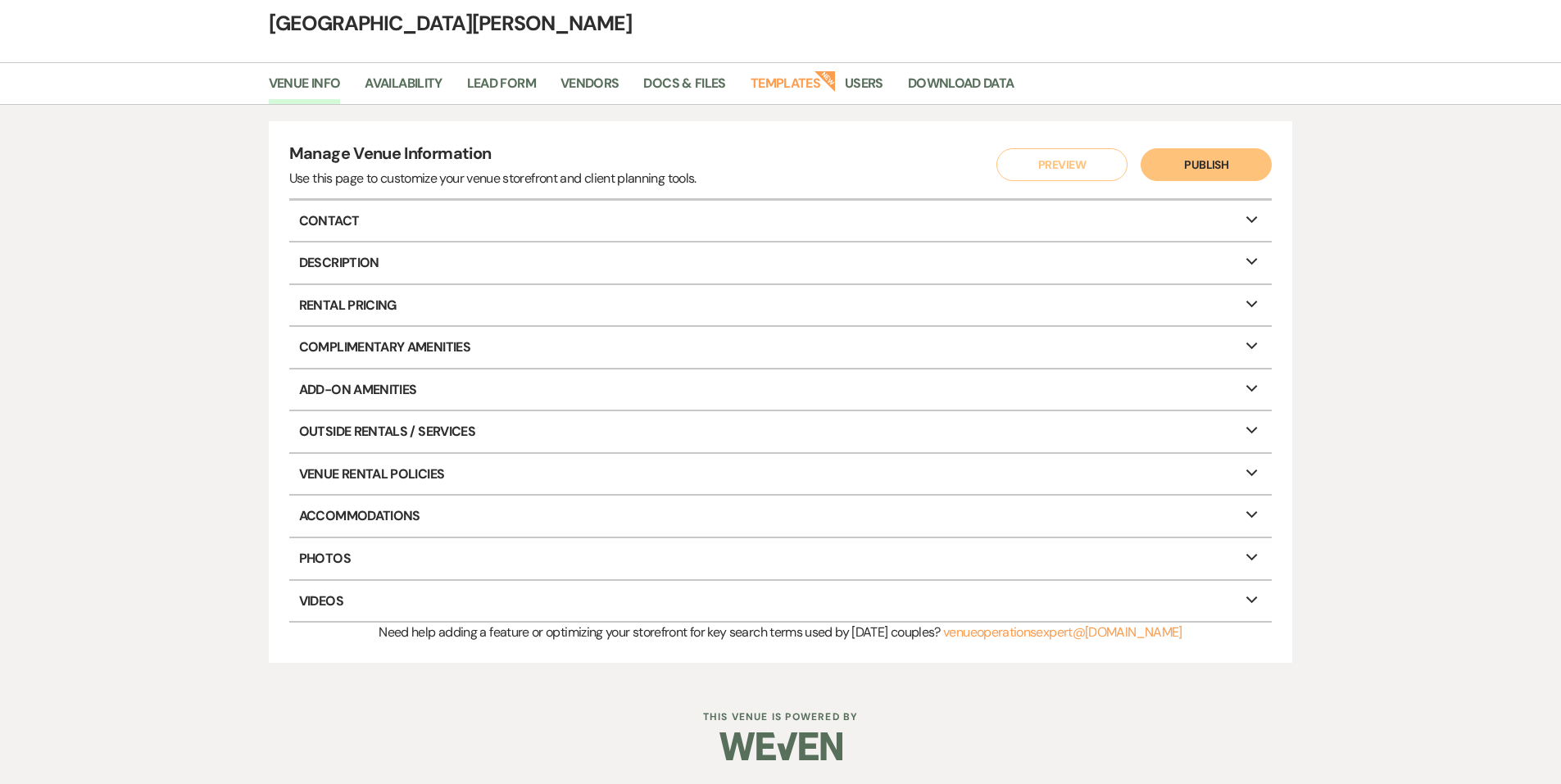
scroll to position [74, 0]
click at [571, 83] on link "Vendors" at bounding box center [590, 88] width 59 height 31
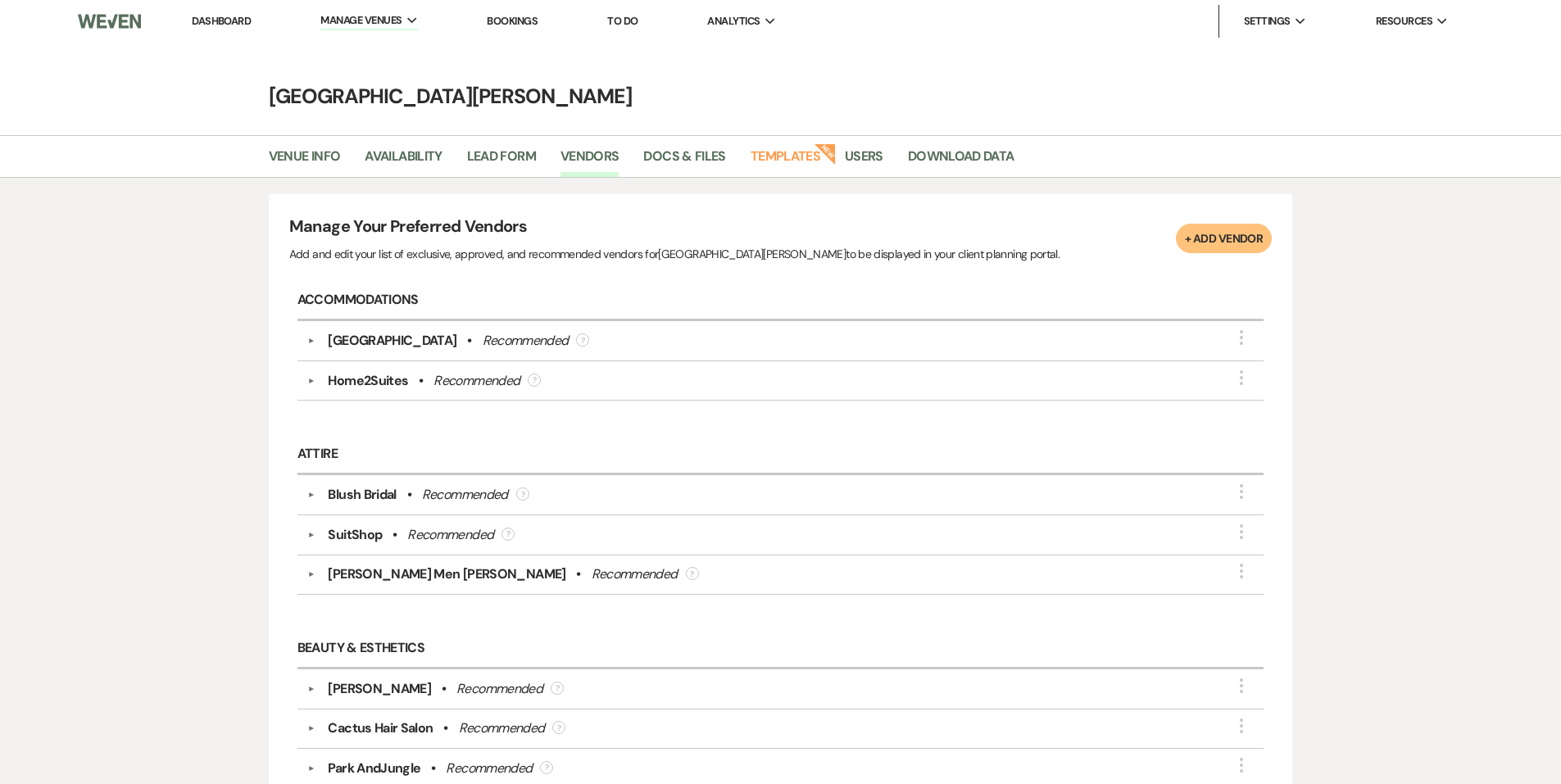
click at [1213, 241] on button "+ Add Vendor" at bounding box center [1224, 239] width 96 height 29
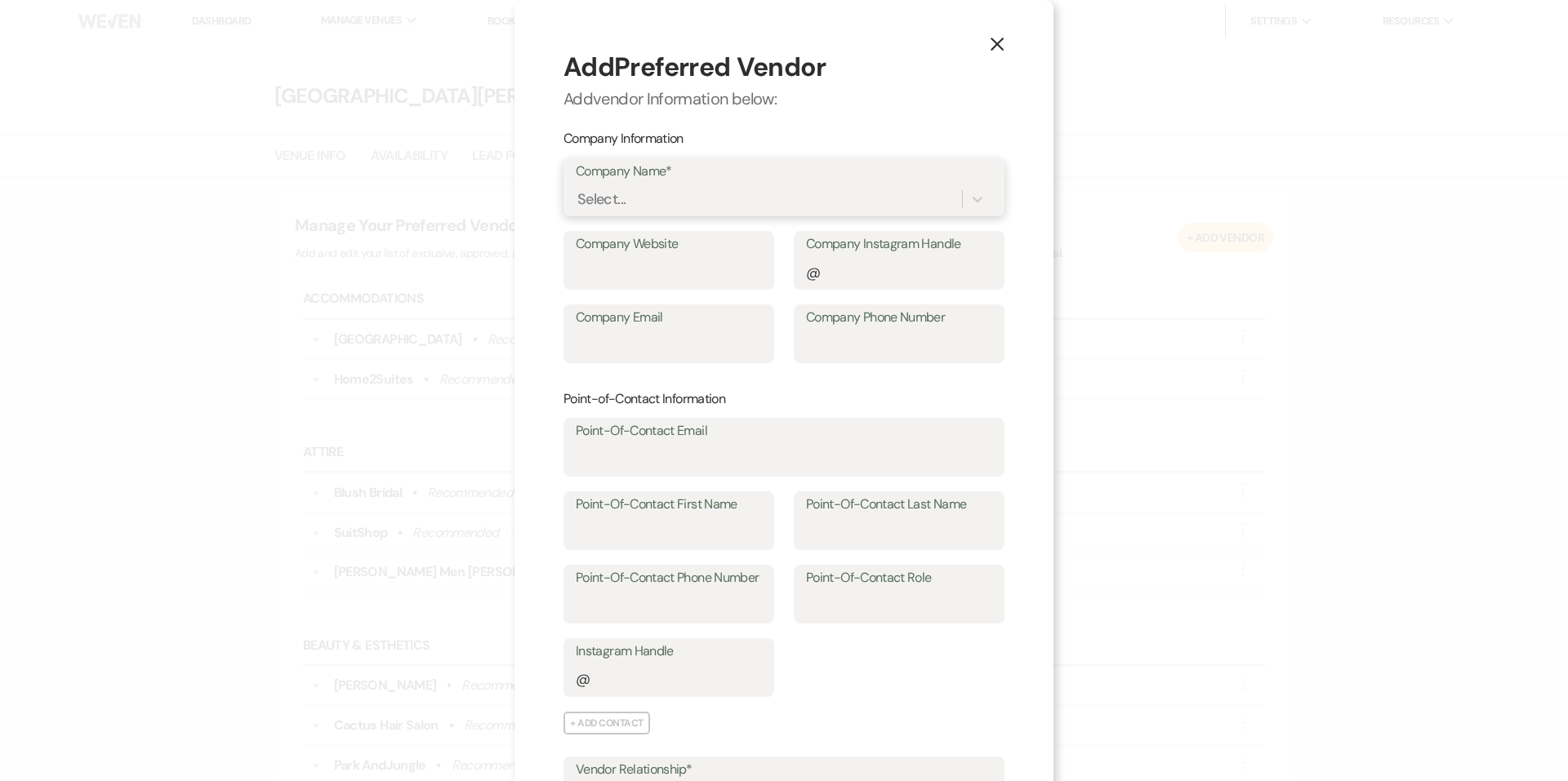
click at [642, 201] on div "Select..." at bounding box center [769, 199] width 386 height 28
type input "Oak & Aura Massage"
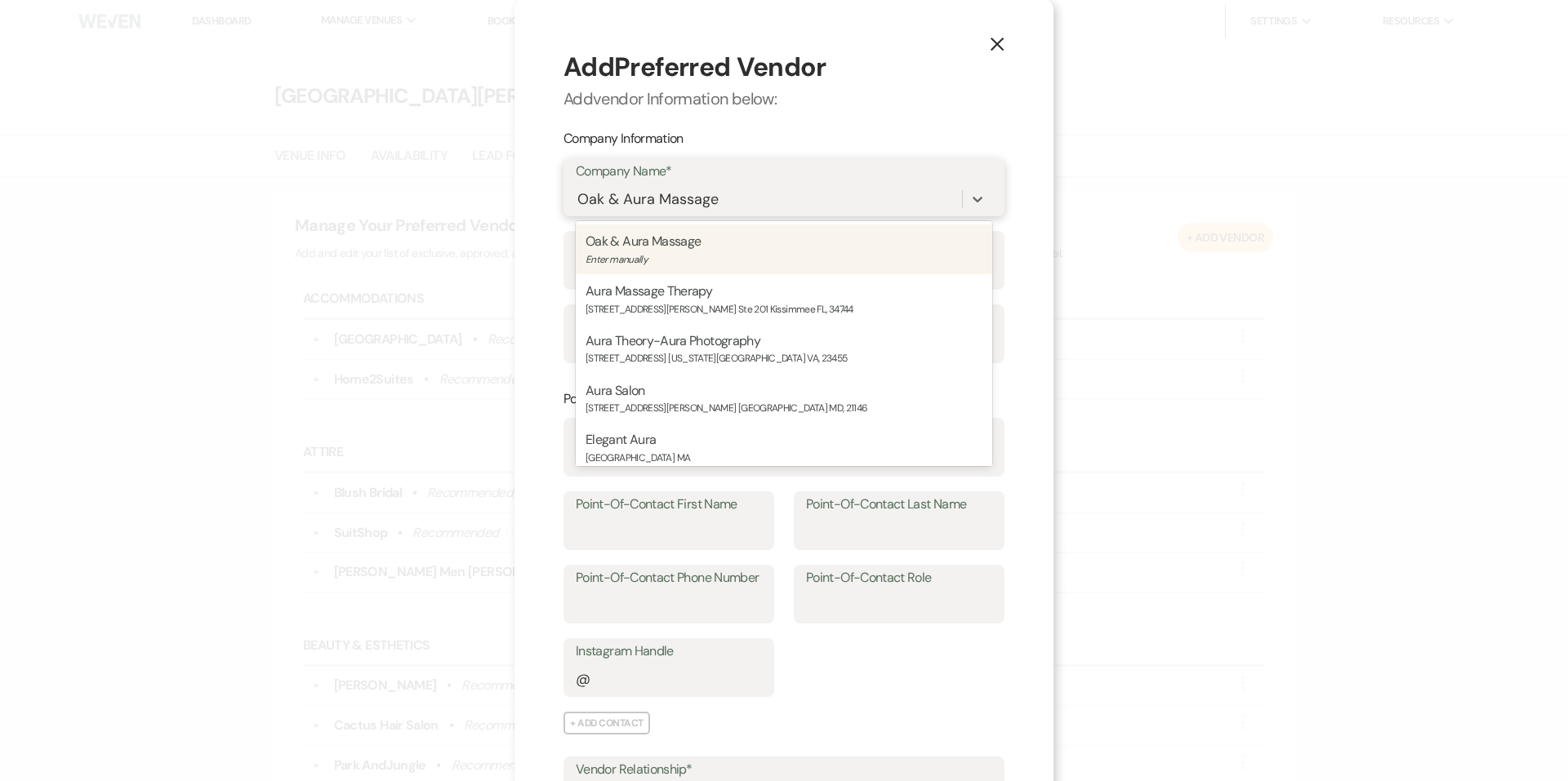
click at [730, 257] on p "Enter manually" at bounding box center [784, 260] width 397 height 15
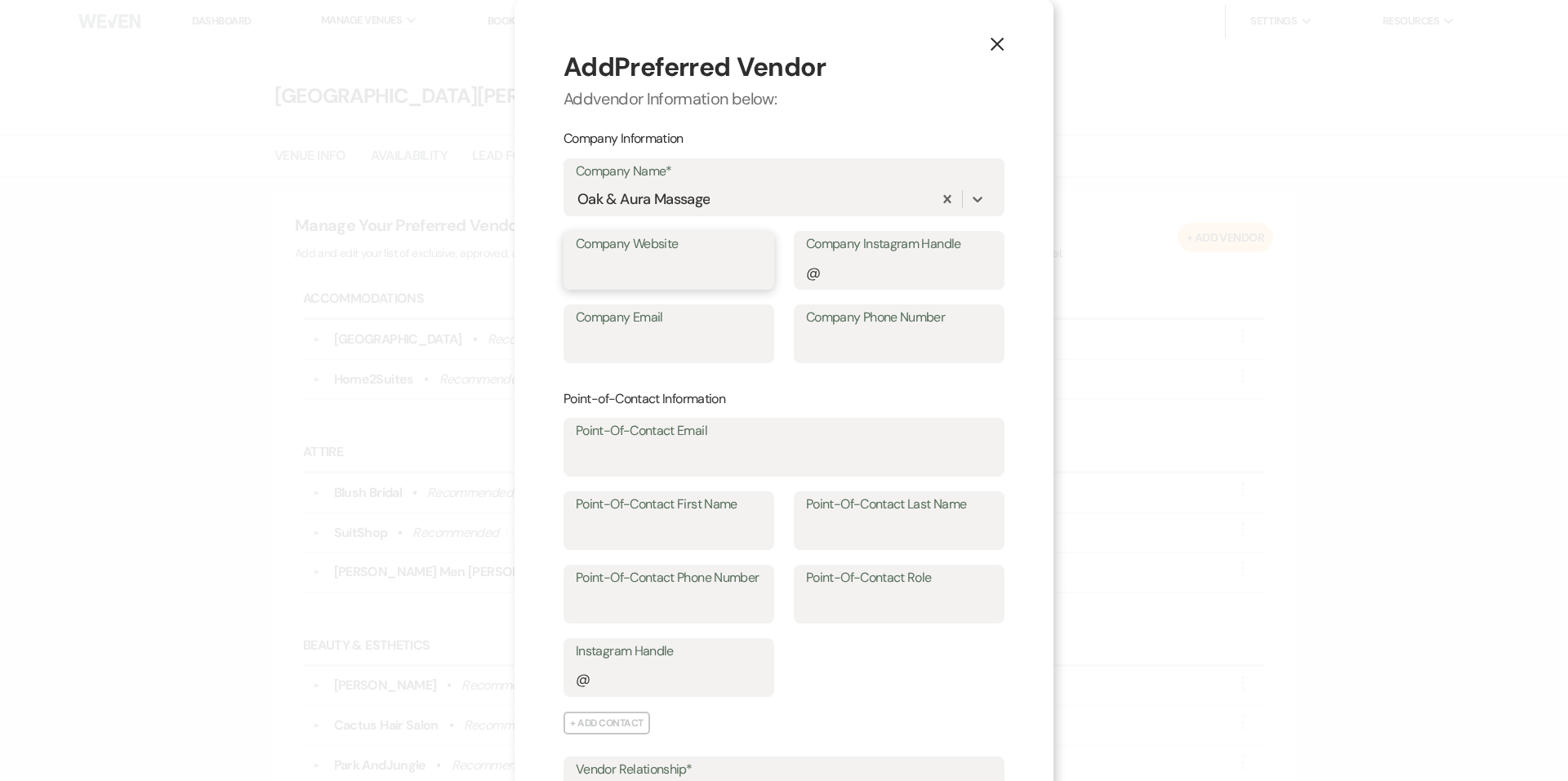
click at [717, 271] on input "Company Website" at bounding box center [668, 272] width 186 height 32
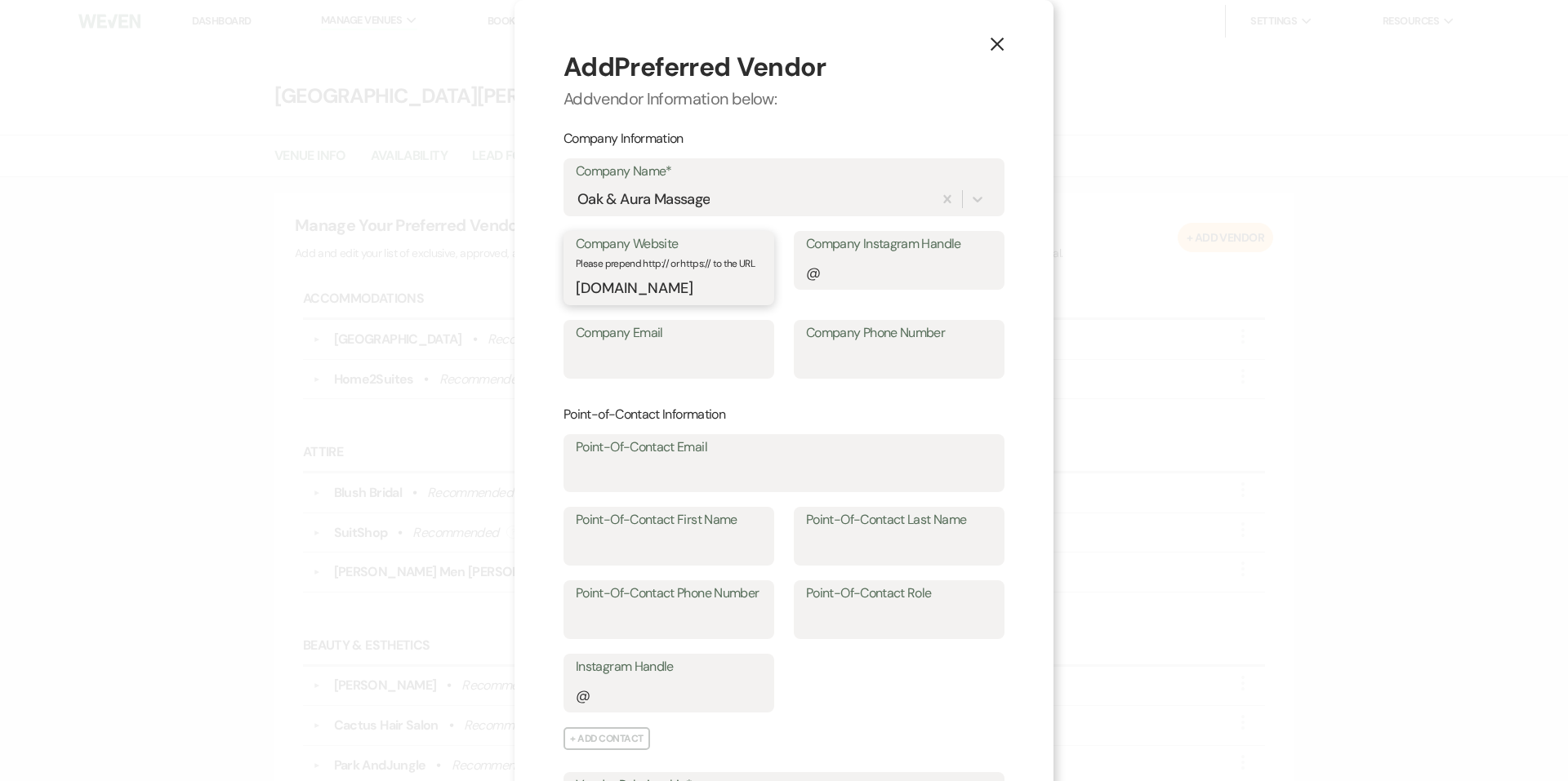
scroll to position [0, 27]
click at [828, 265] on input "Company Instagram Handle" at bounding box center [899, 272] width 186 height 32
click at [690, 288] on input "[DOMAIN_NAME]" at bounding box center [668, 288] width 185 height 32
click at [751, 281] on input "[DOMAIN_NAME]" at bounding box center [668, 288] width 185 height 32
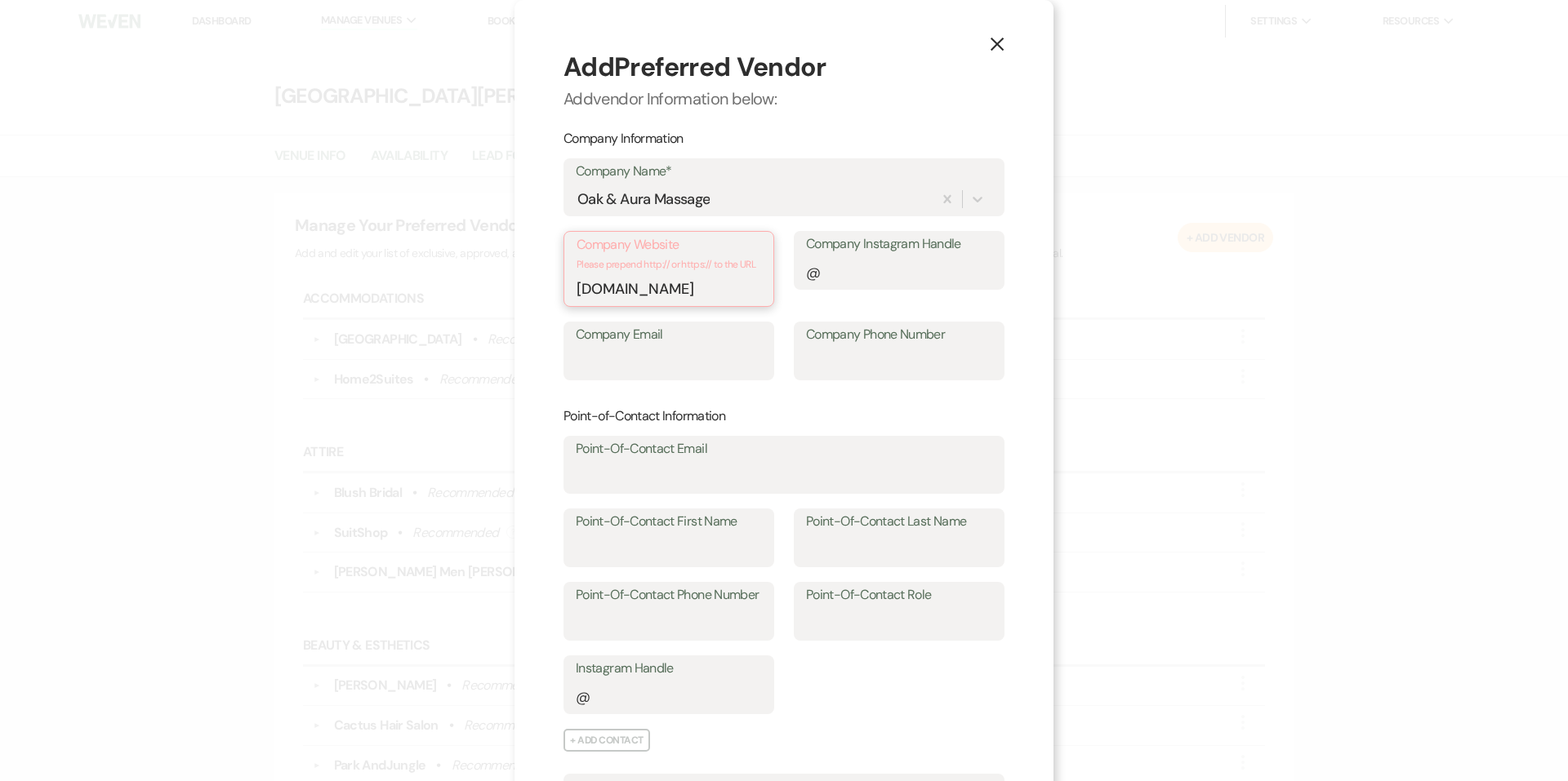
drag, startPoint x: 608, startPoint y: 292, endPoint x: 545, endPoint y: 285, distance: 63.4
click at [545, 285] on div "X Add Preferred Vendor Add vendor Information below: Company Information Compan…" at bounding box center [784, 560] width 539 height 1121
type input "[DOMAIN_NAME]"
click at [915, 255] on label "Company Instagram Handle" at bounding box center [899, 245] width 186 height 24
click at [915, 257] on input "Company Instagram Handle" at bounding box center [899, 272] width 186 height 32
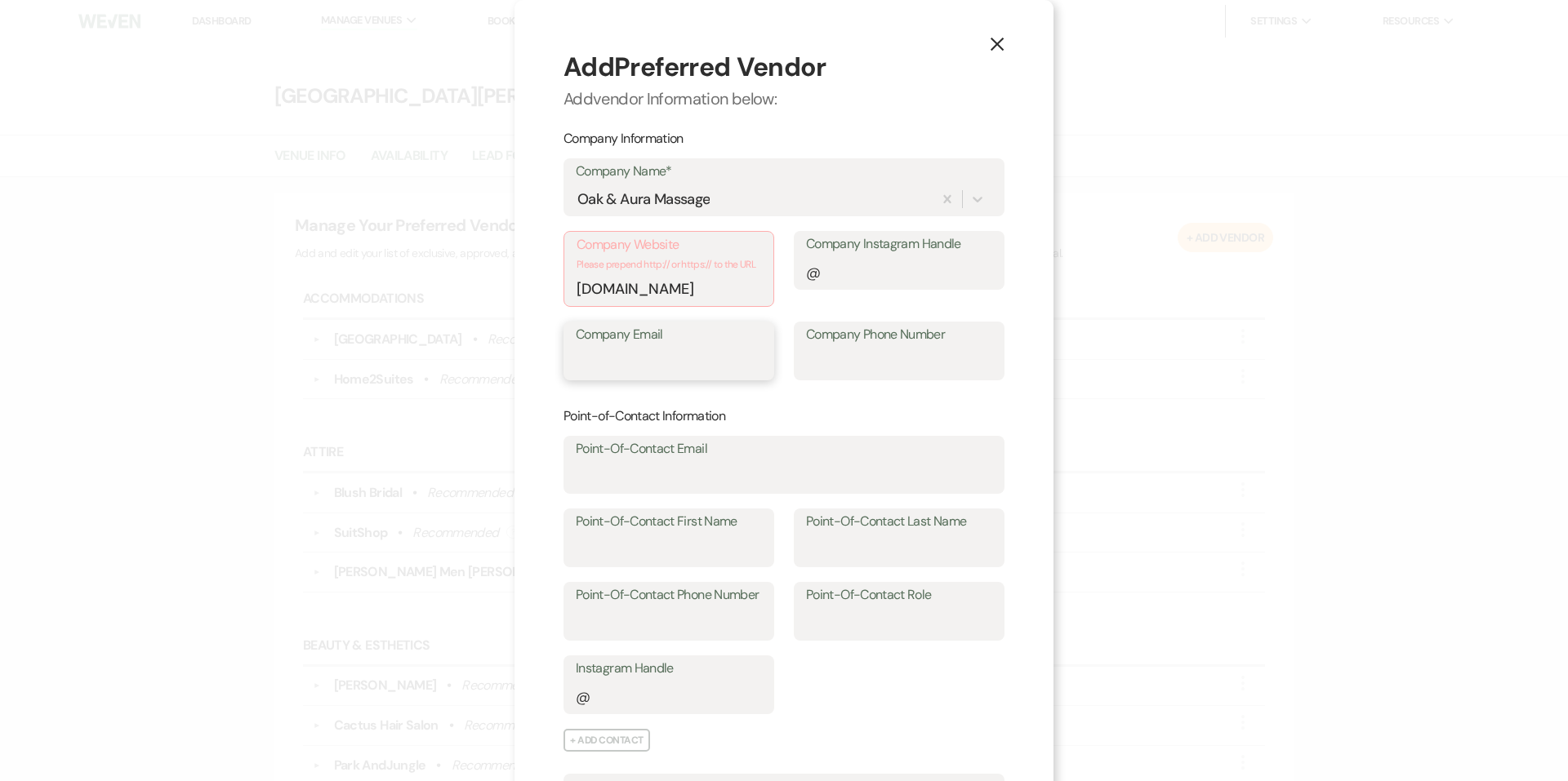
click at [718, 353] on input "Company Email" at bounding box center [668, 362] width 186 height 32
type input "[EMAIL_ADDRESS][DOMAIN_NAME]"
click at [850, 350] on input "Company Phone Number" at bounding box center [899, 362] width 186 height 32
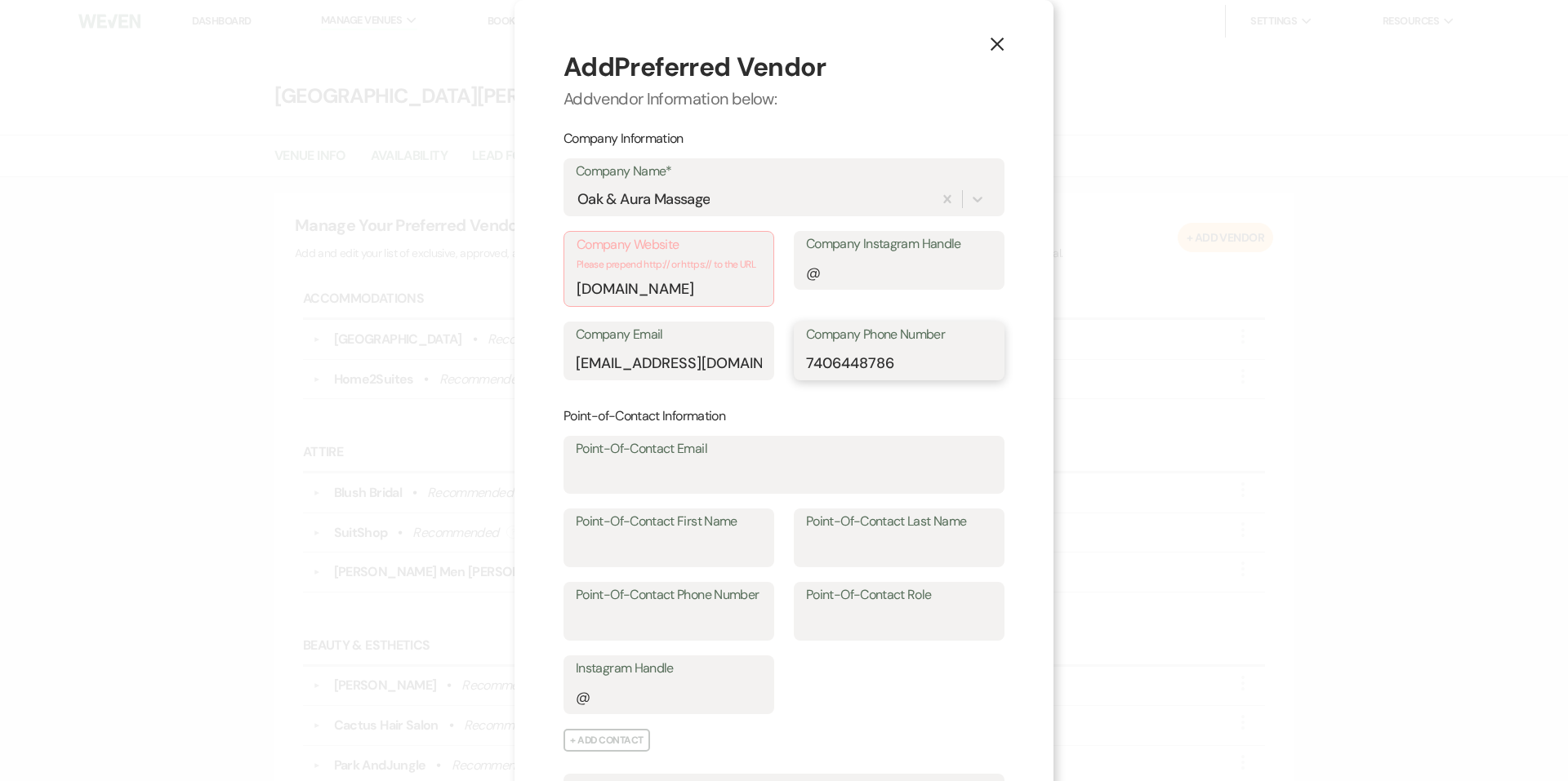
type input "7406448786"
click at [810, 451] on label "Point-Of-Contact Email" at bounding box center [783, 450] width 416 height 24
click at [810, 460] on input "Point-Of-Contact Email" at bounding box center [783, 475] width 416 height 32
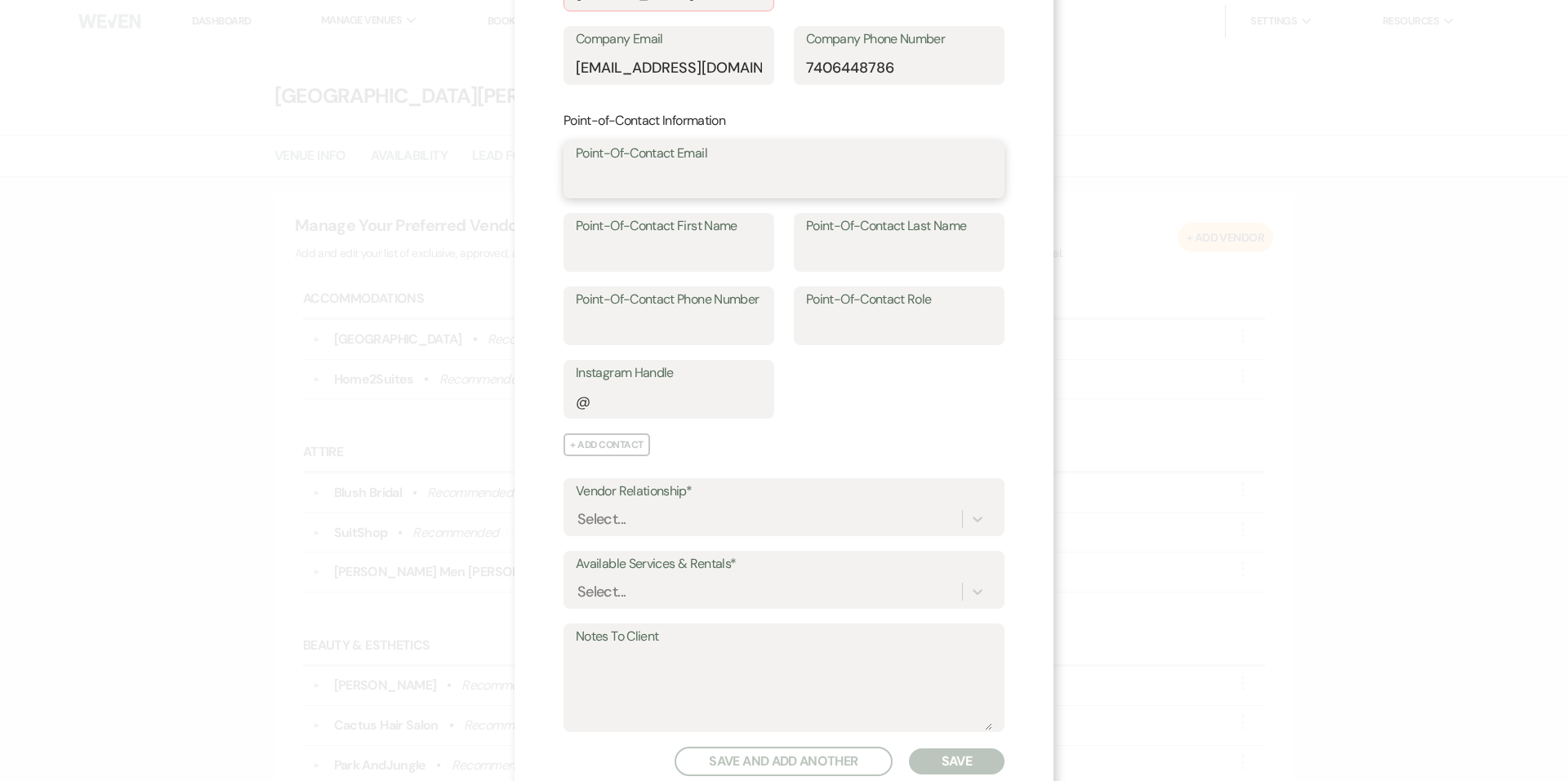
scroll to position [340, 0]
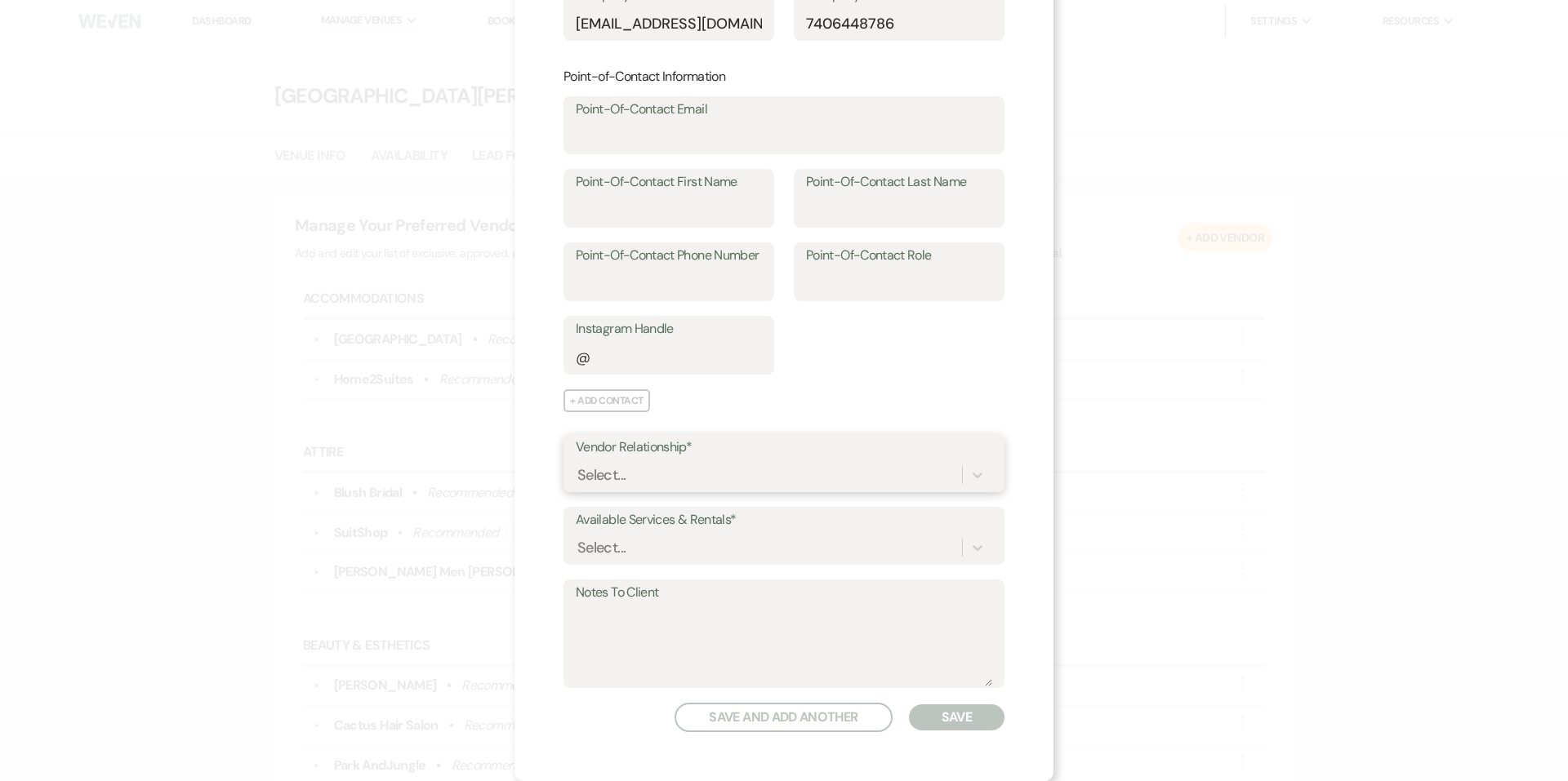
click at [714, 480] on div "Select..." at bounding box center [769, 474] width 386 height 28
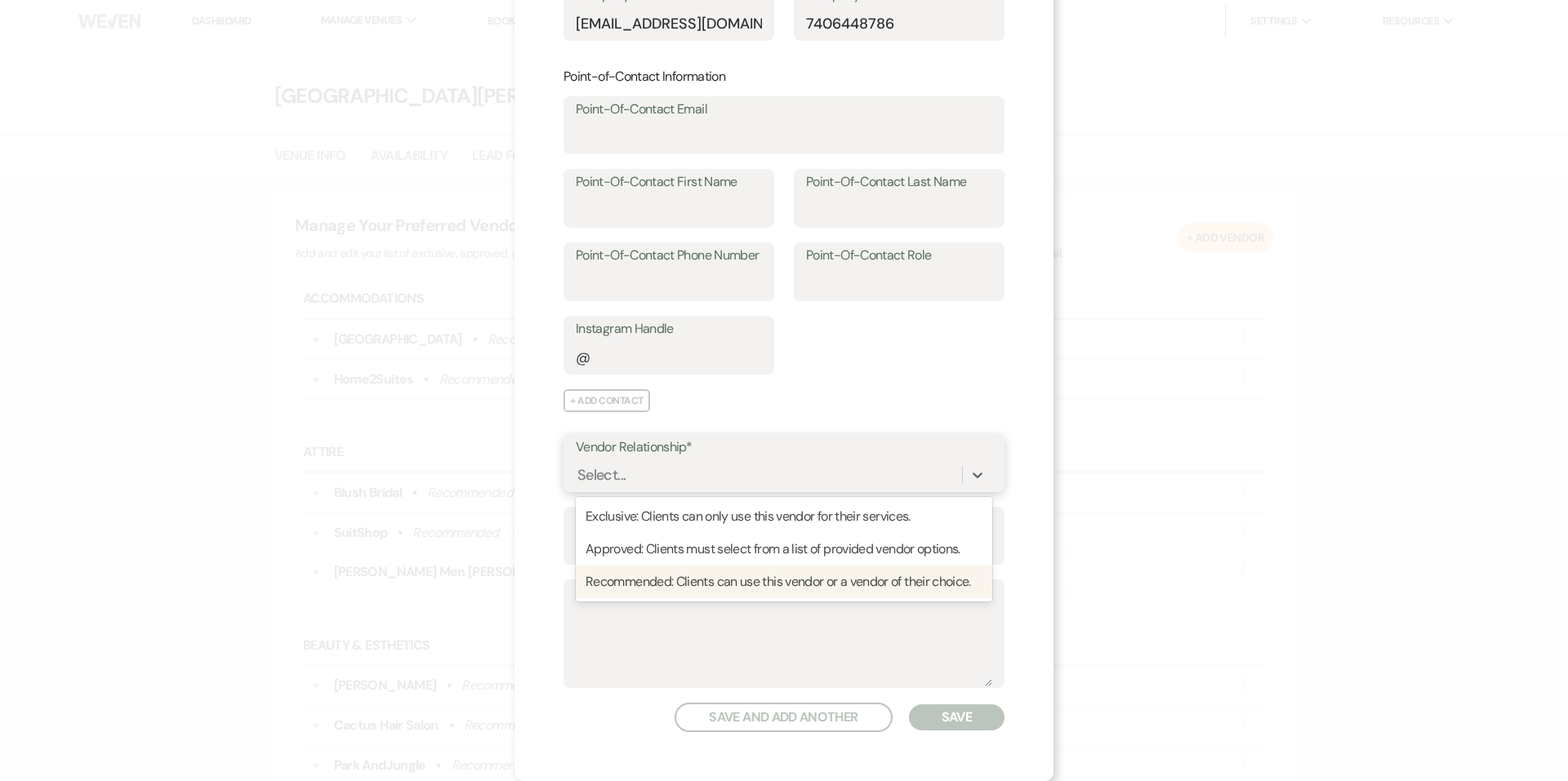
click at [742, 587] on div "Recommended: Clients can use this vendor or a vendor of their choice." at bounding box center [783, 582] width 416 height 33
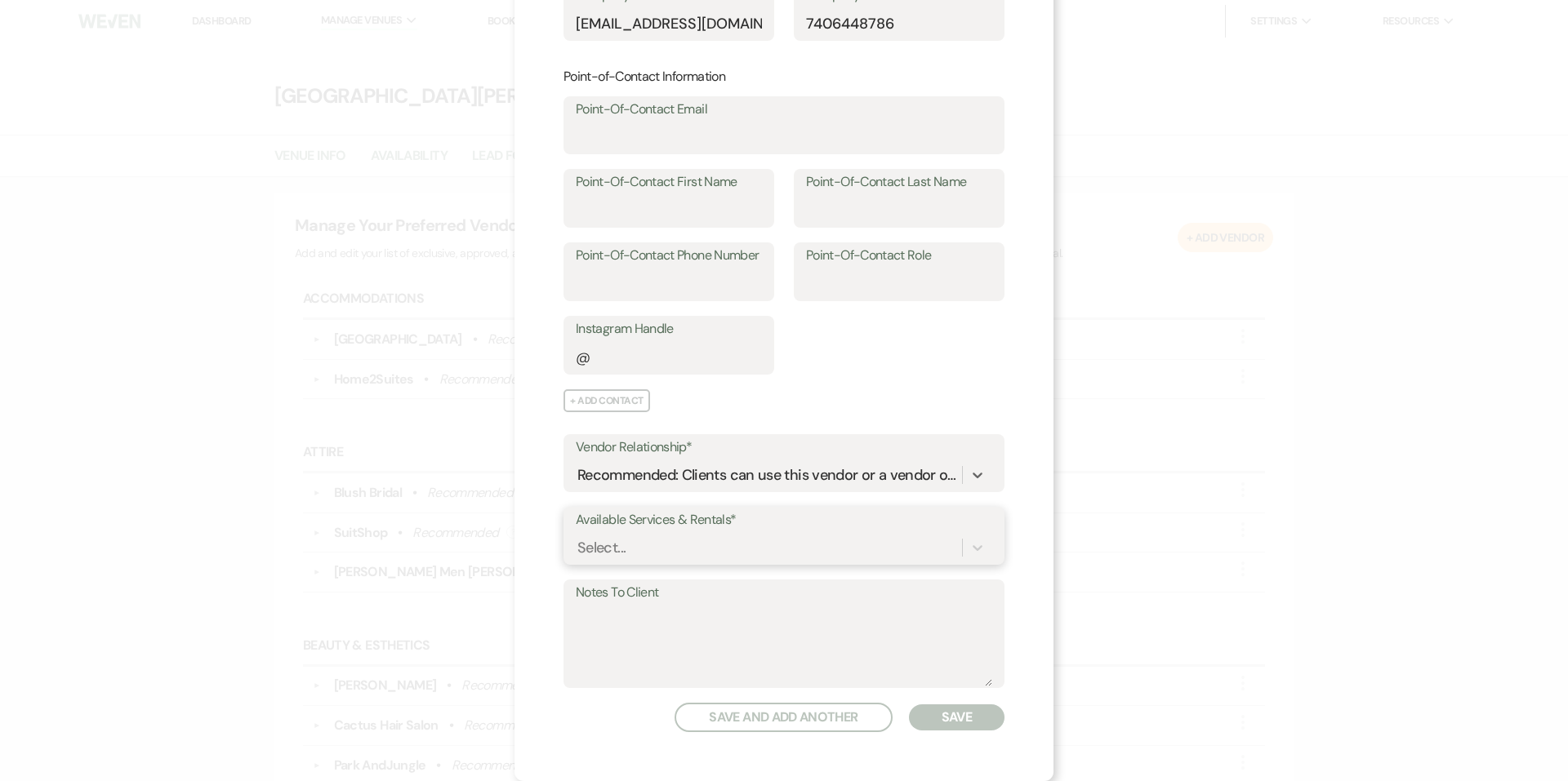
click at [716, 554] on div "Select..." at bounding box center [783, 548] width 416 height 31
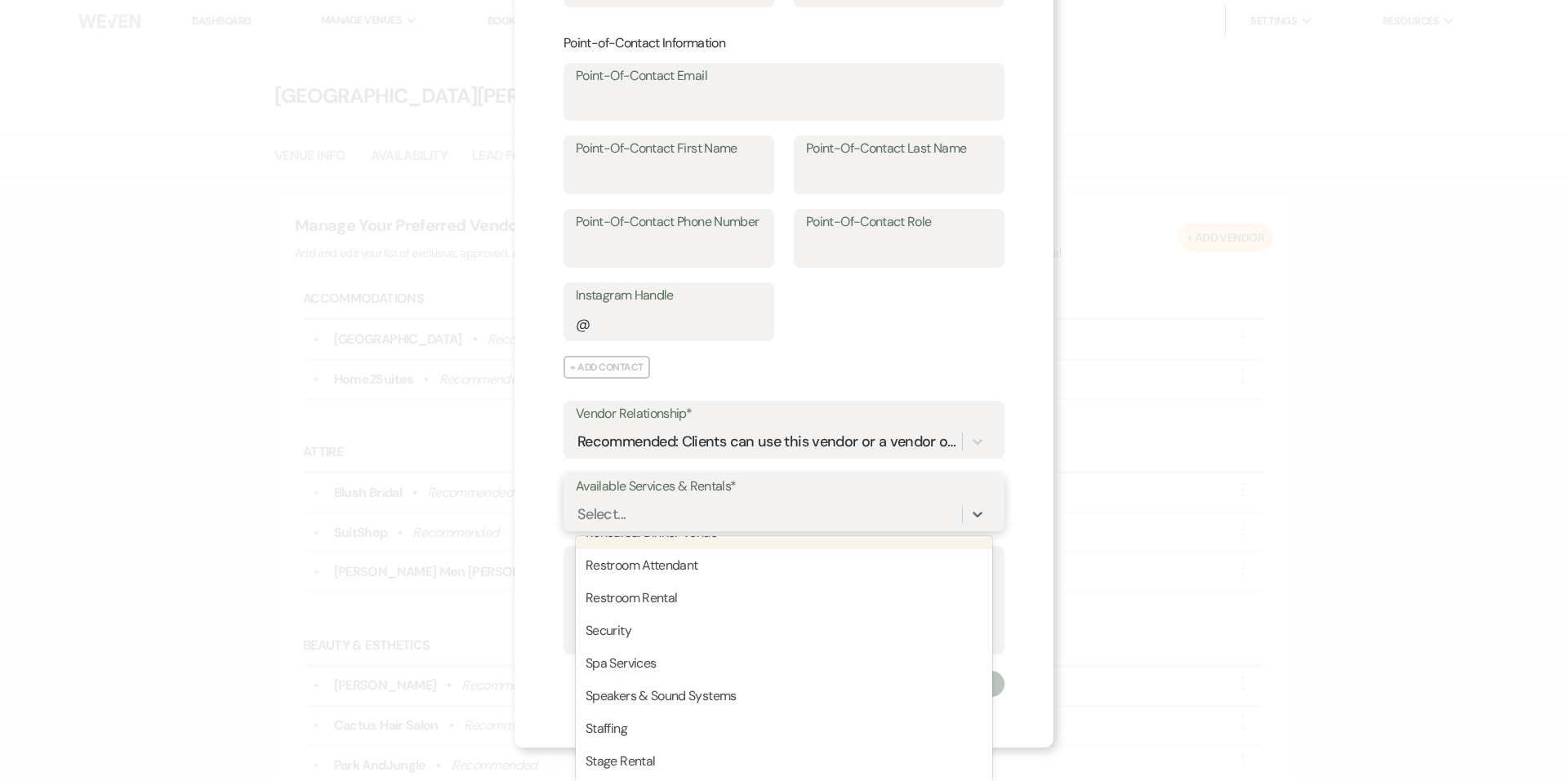
scroll to position [2367, 0]
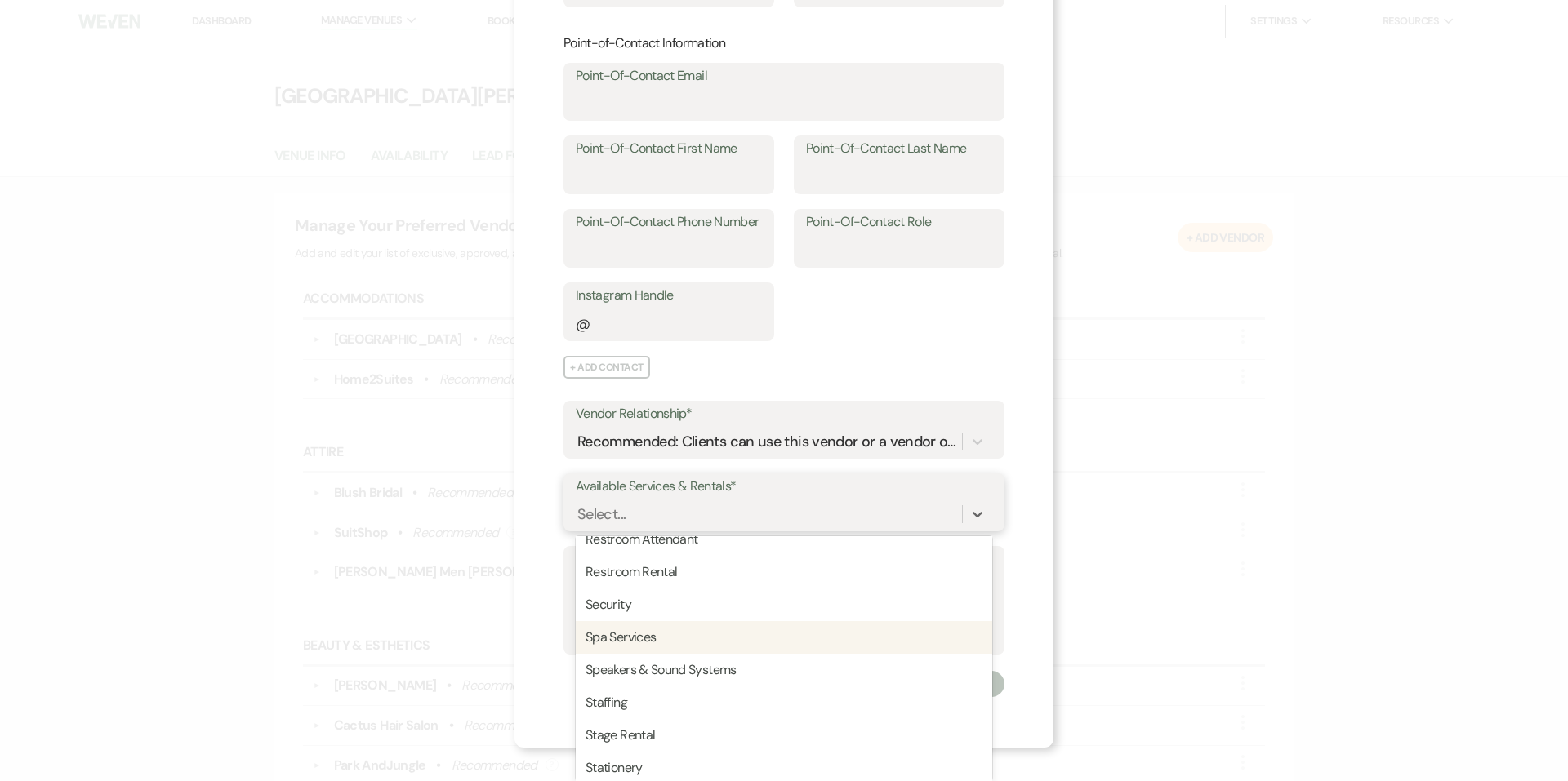
click at [730, 626] on div "Spa Services" at bounding box center [783, 638] width 416 height 33
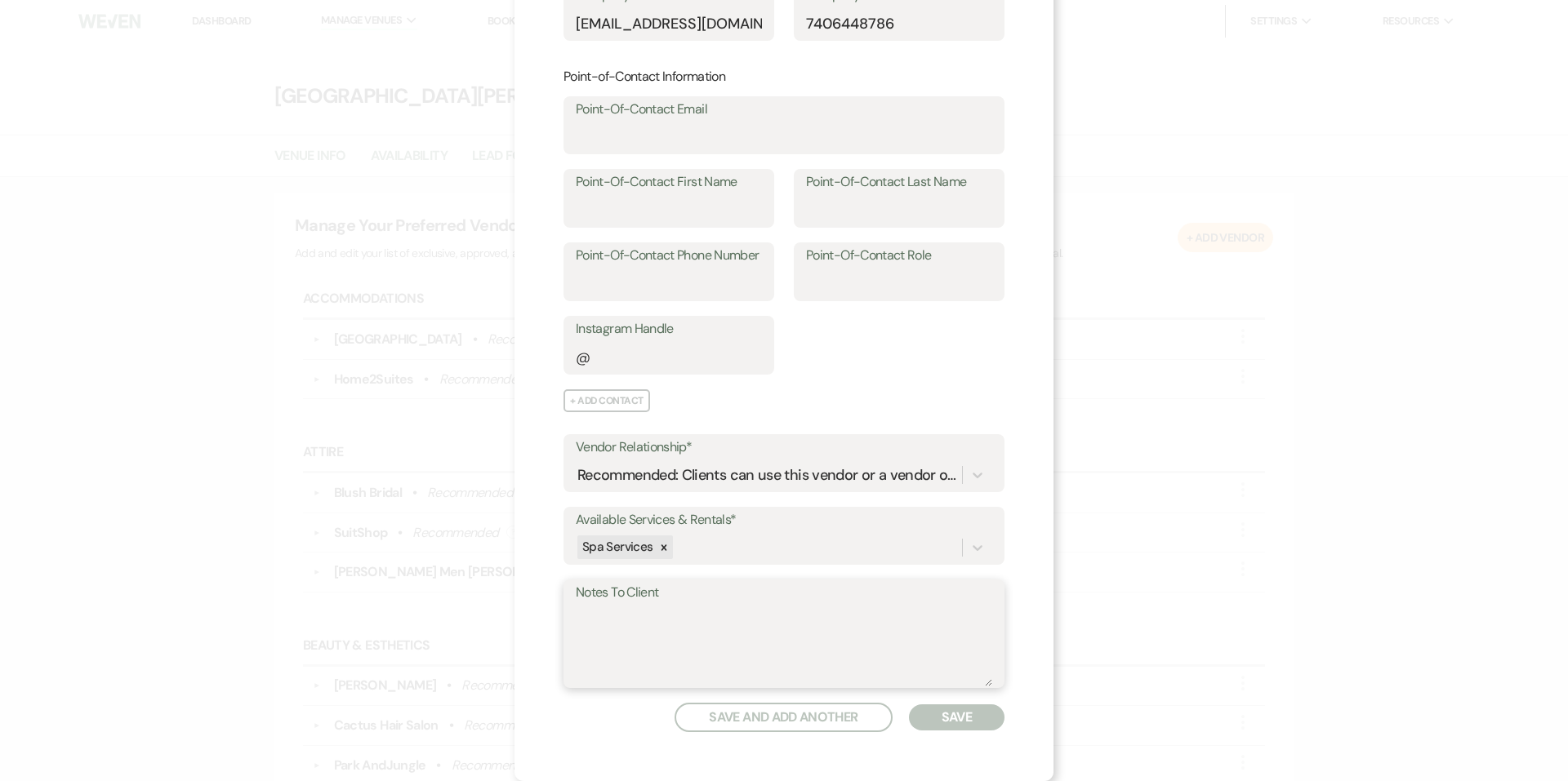
click at [740, 622] on textarea "Notes To Client" at bounding box center [783, 645] width 416 height 82
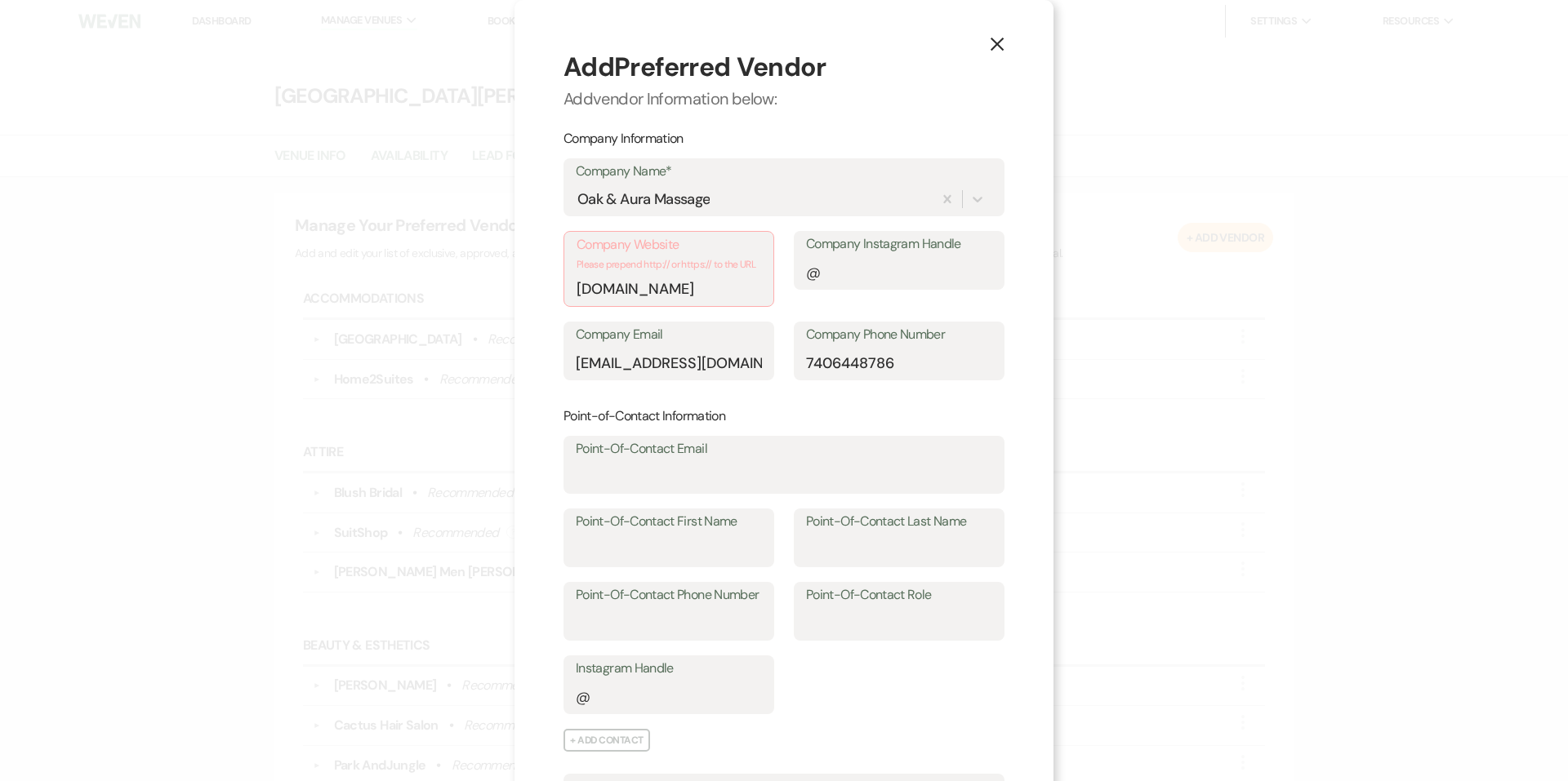
click at [684, 273] on p "Please prepend http:// or https:// to the URL" at bounding box center [668, 265] width 185 height 15
drag, startPoint x: 751, startPoint y: 282, endPoint x: 449, endPoint y: 282, distance: 302.0
click at [449, 282] on div "X Add Preferred Vendor Add vendor Information below: Company Information Compan…" at bounding box center [784, 390] width 1568 height 781
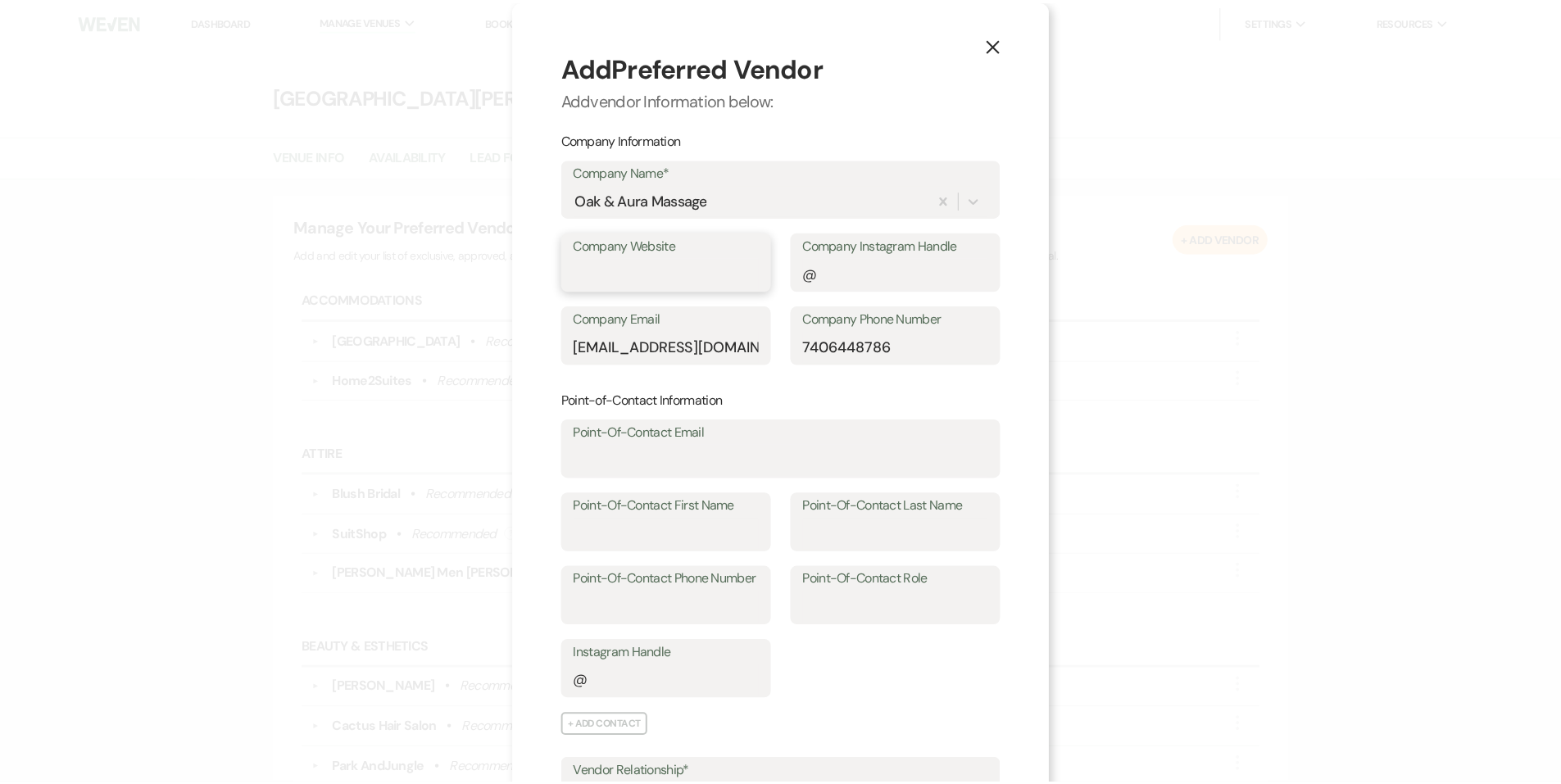
scroll to position [324, 0]
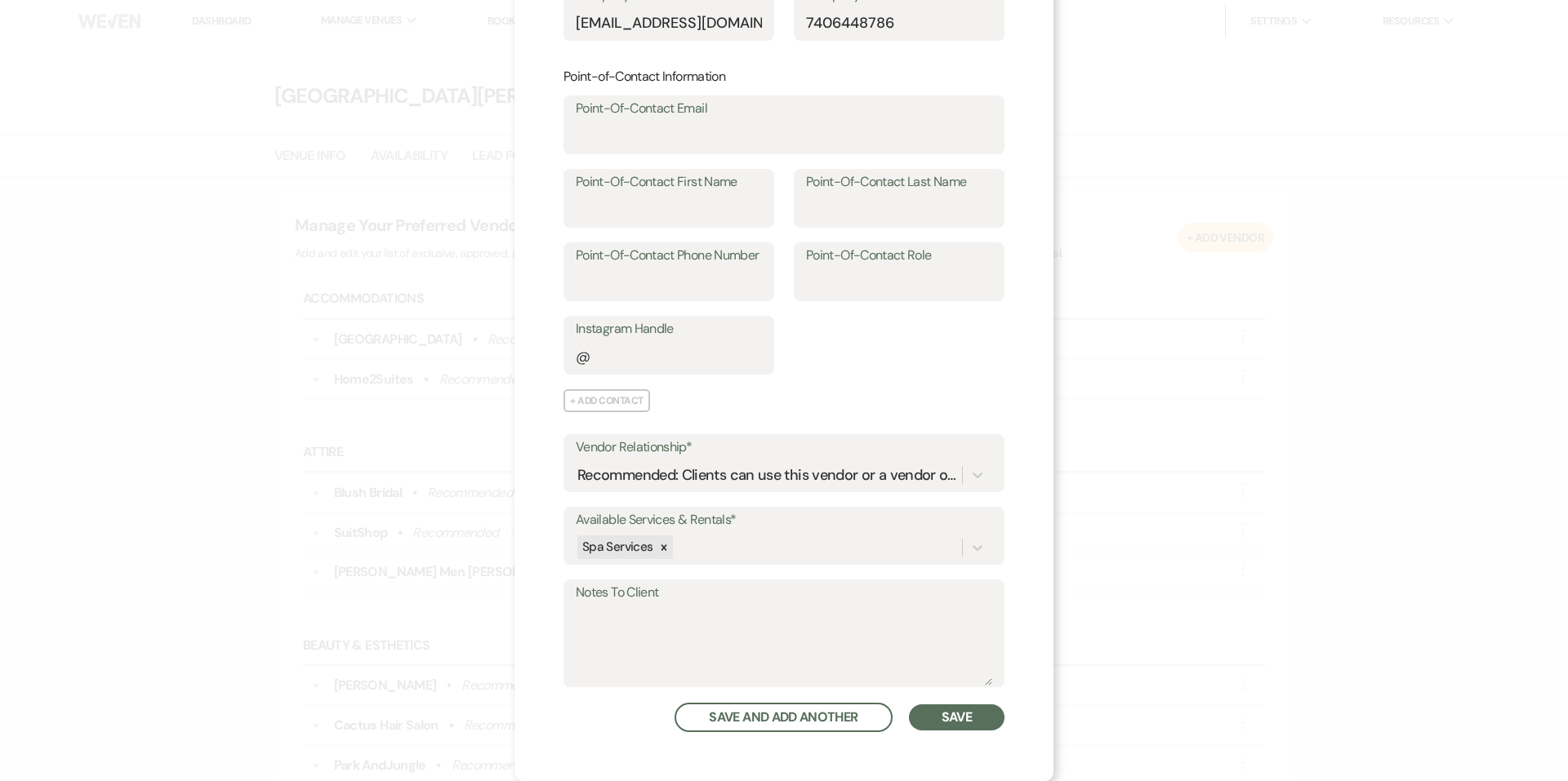
click at [939, 722] on button "Save" at bounding box center [956, 717] width 95 height 26
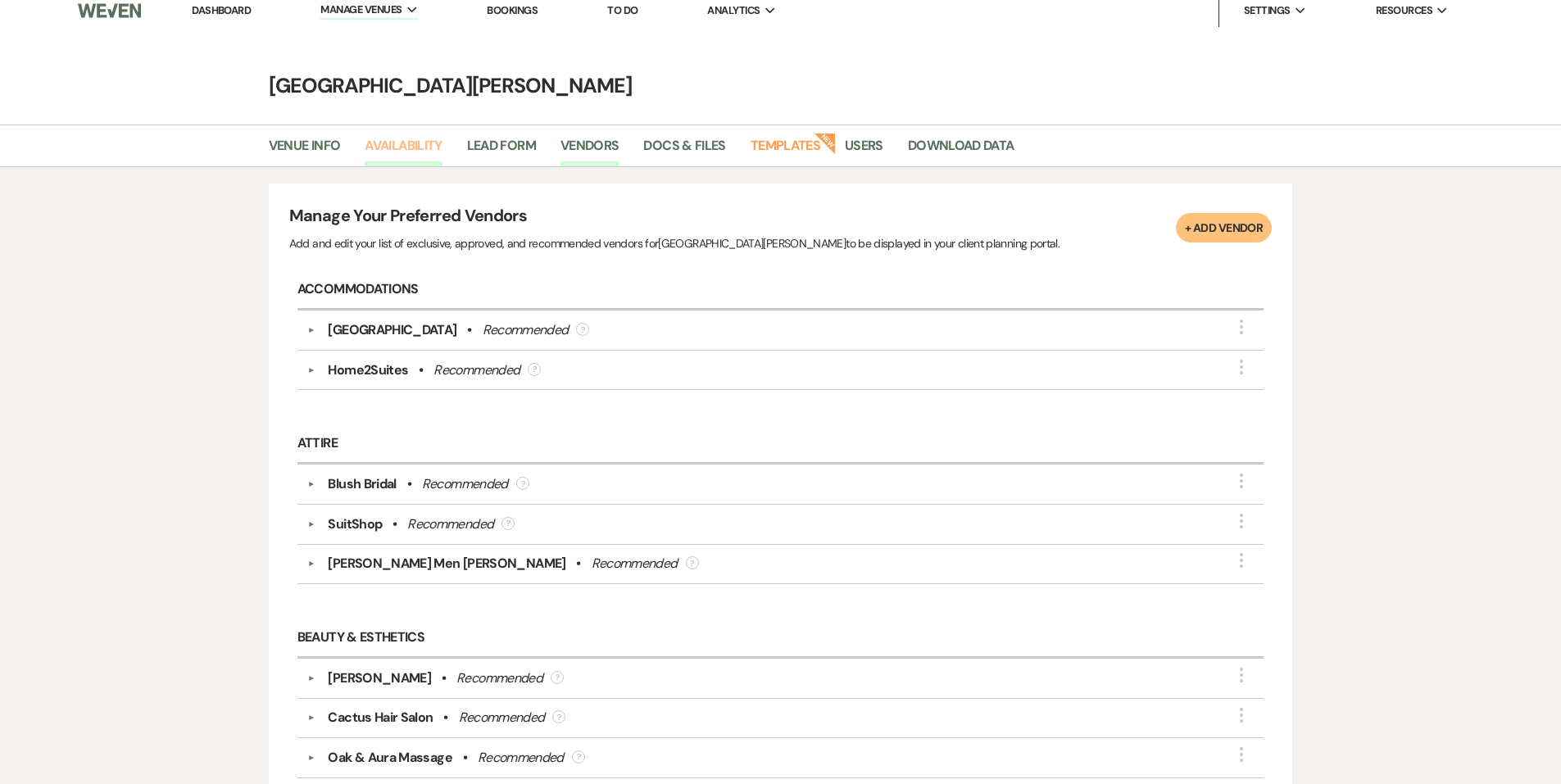
scroll to position [0, 0]
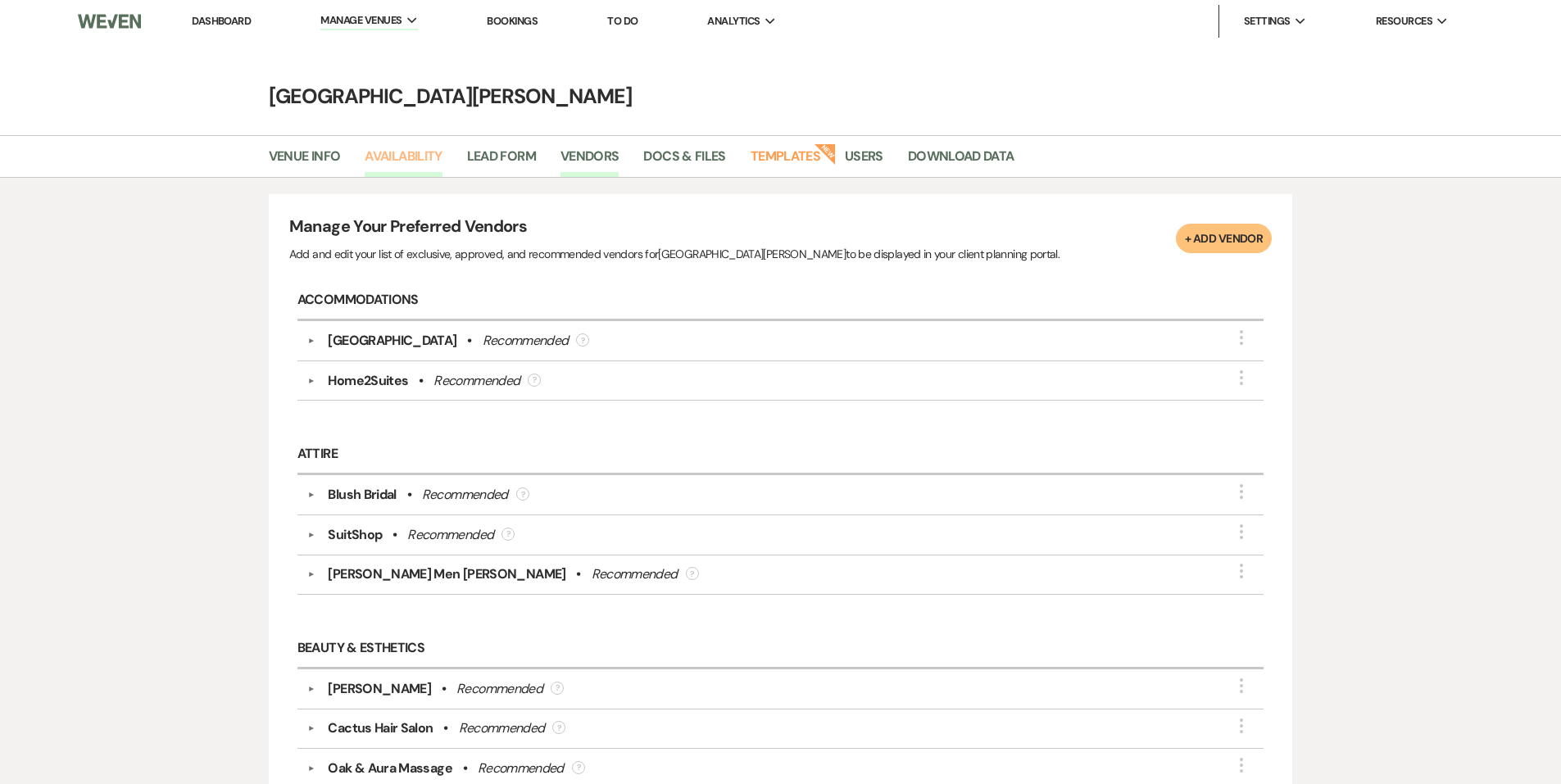
click at [403, 150] on link "Availability" at bounding box center [403, 161] width 77 height 31
select select "3"
select select "2026"
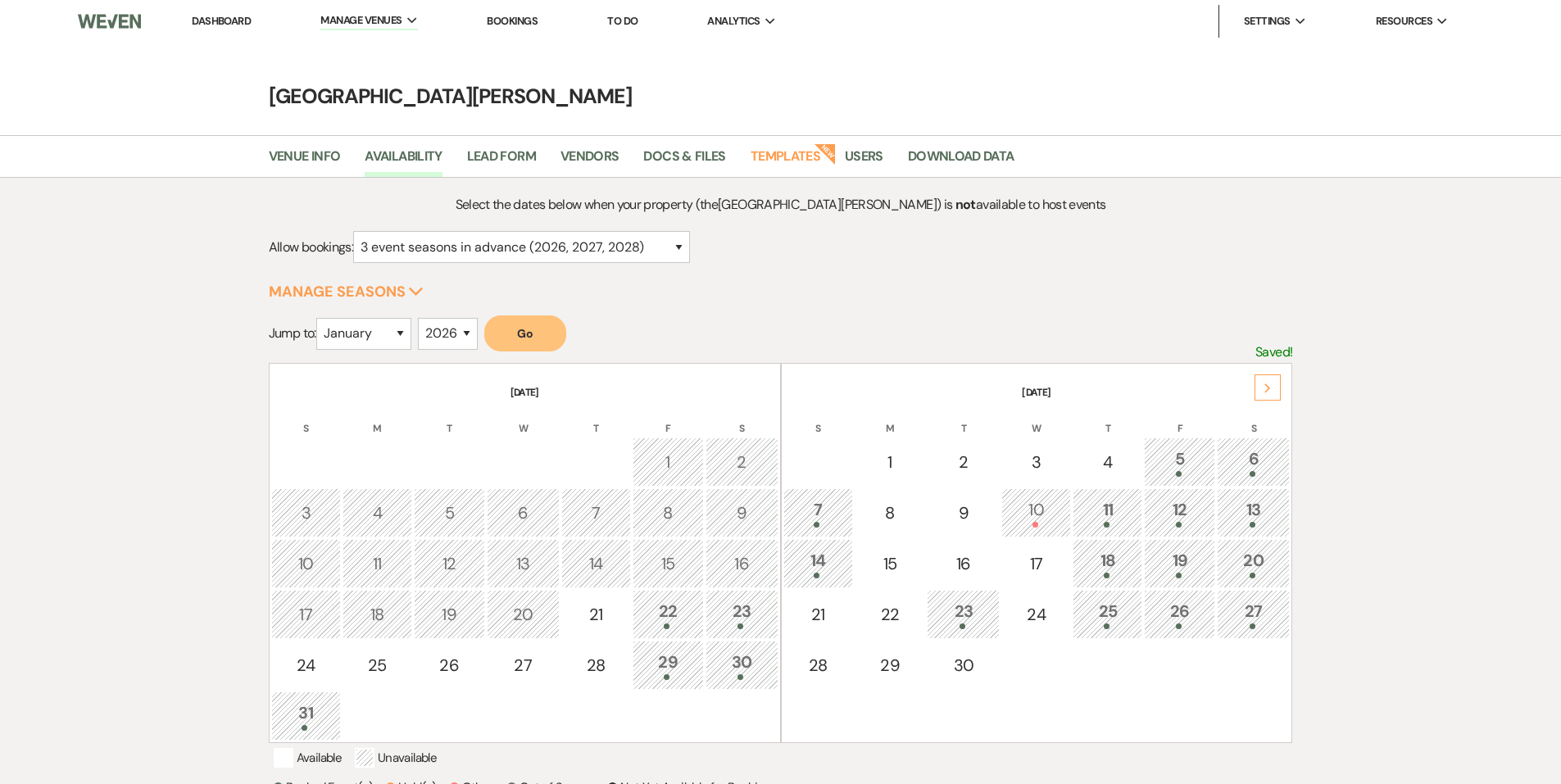
click at [749, 625] on div at bounding box center [742, 626] width 55 height 6
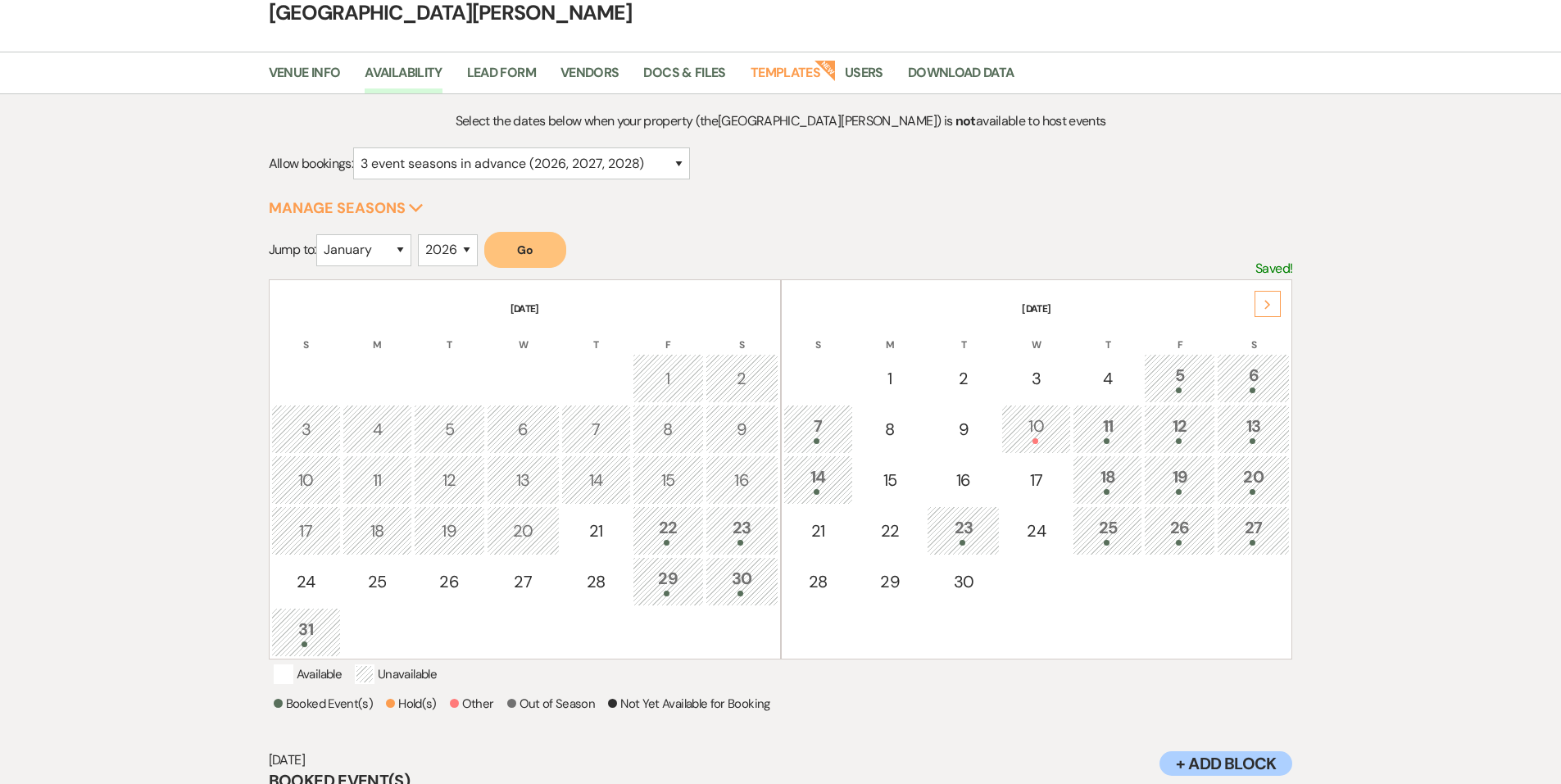
scroll to position [235, 0]
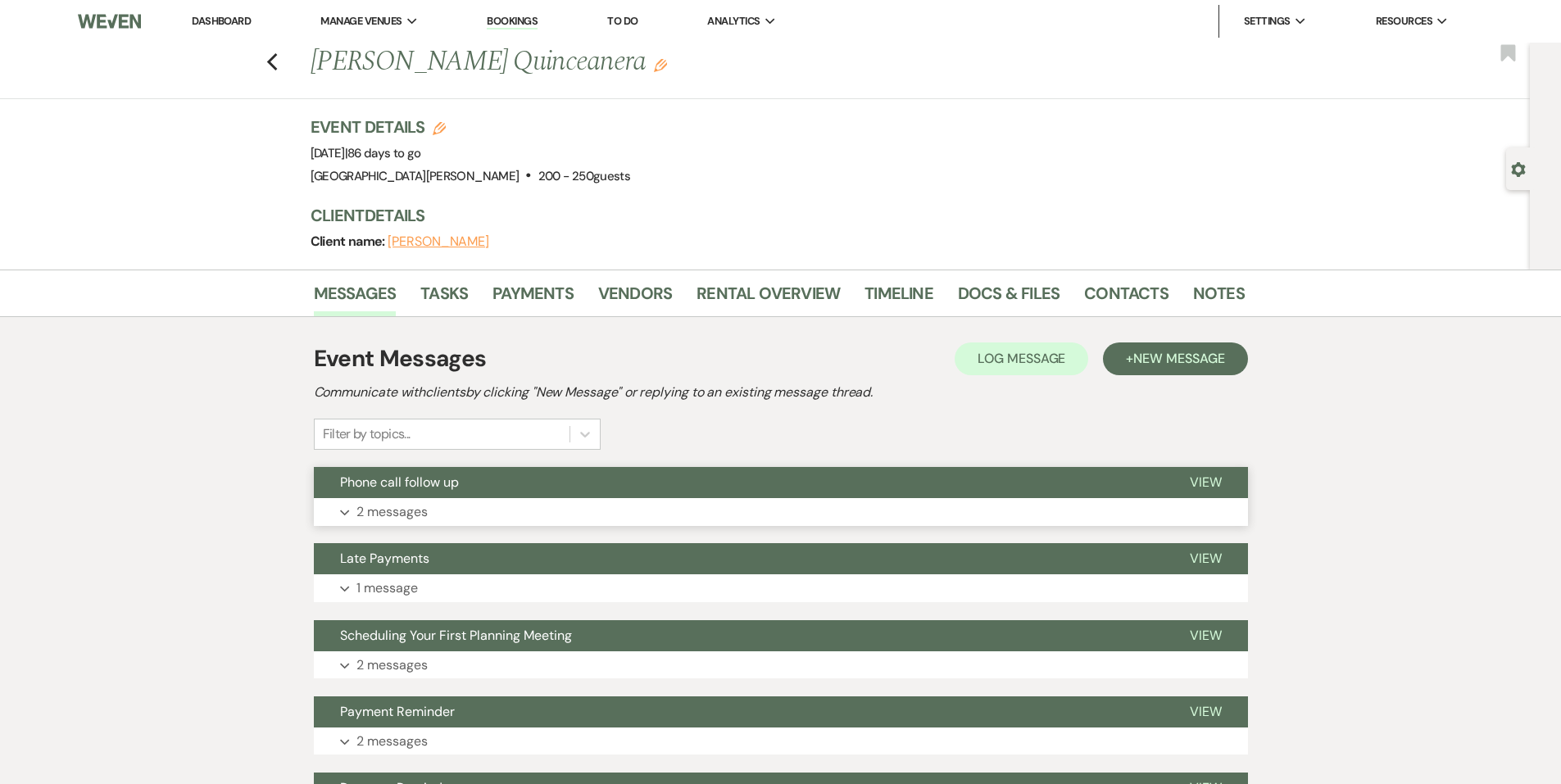
click at [553, 517] on button "Expand 2 messages" at bounding box center [781, 512] width 934 height 28
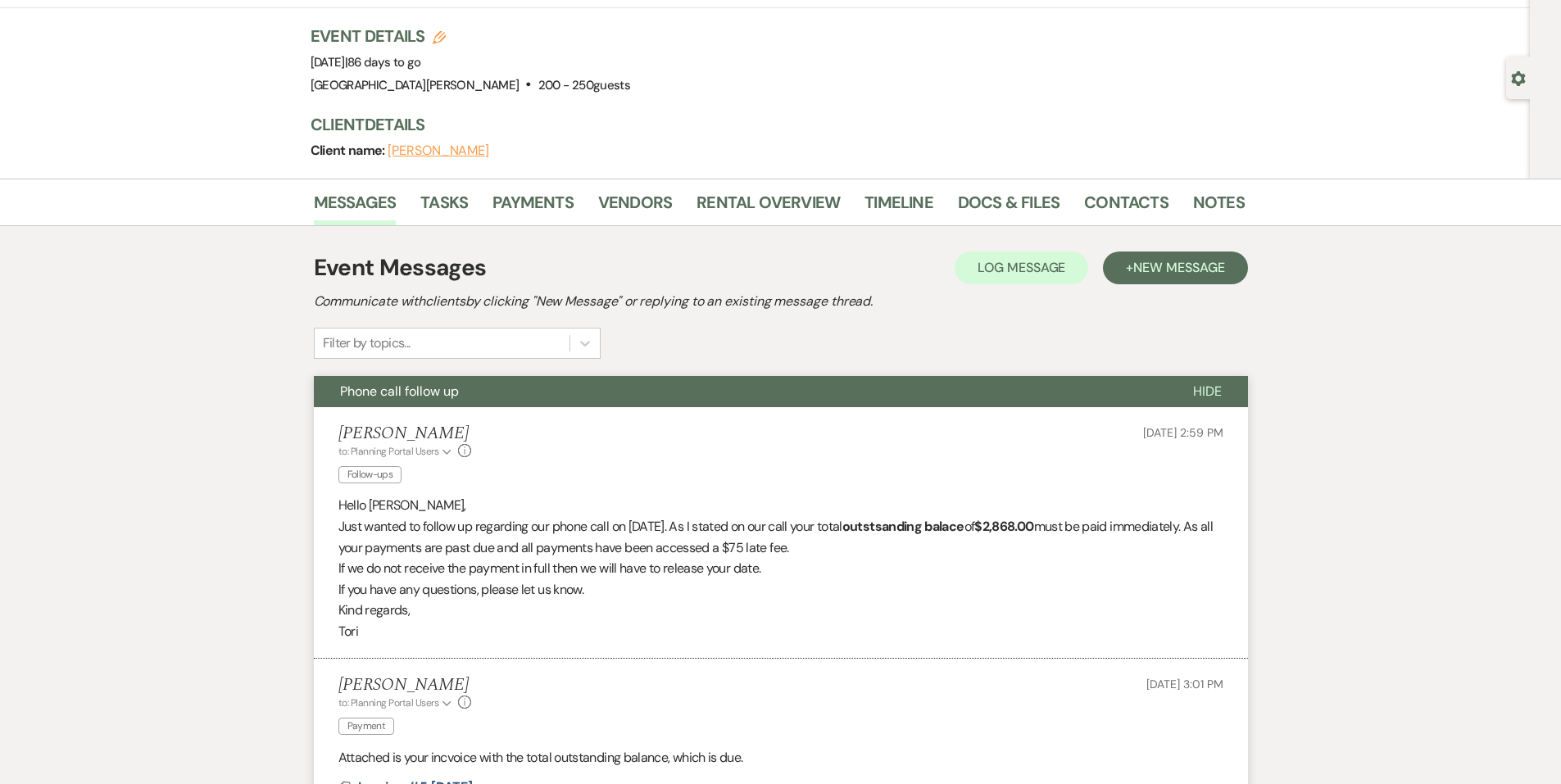
scroll to position [246, 0]
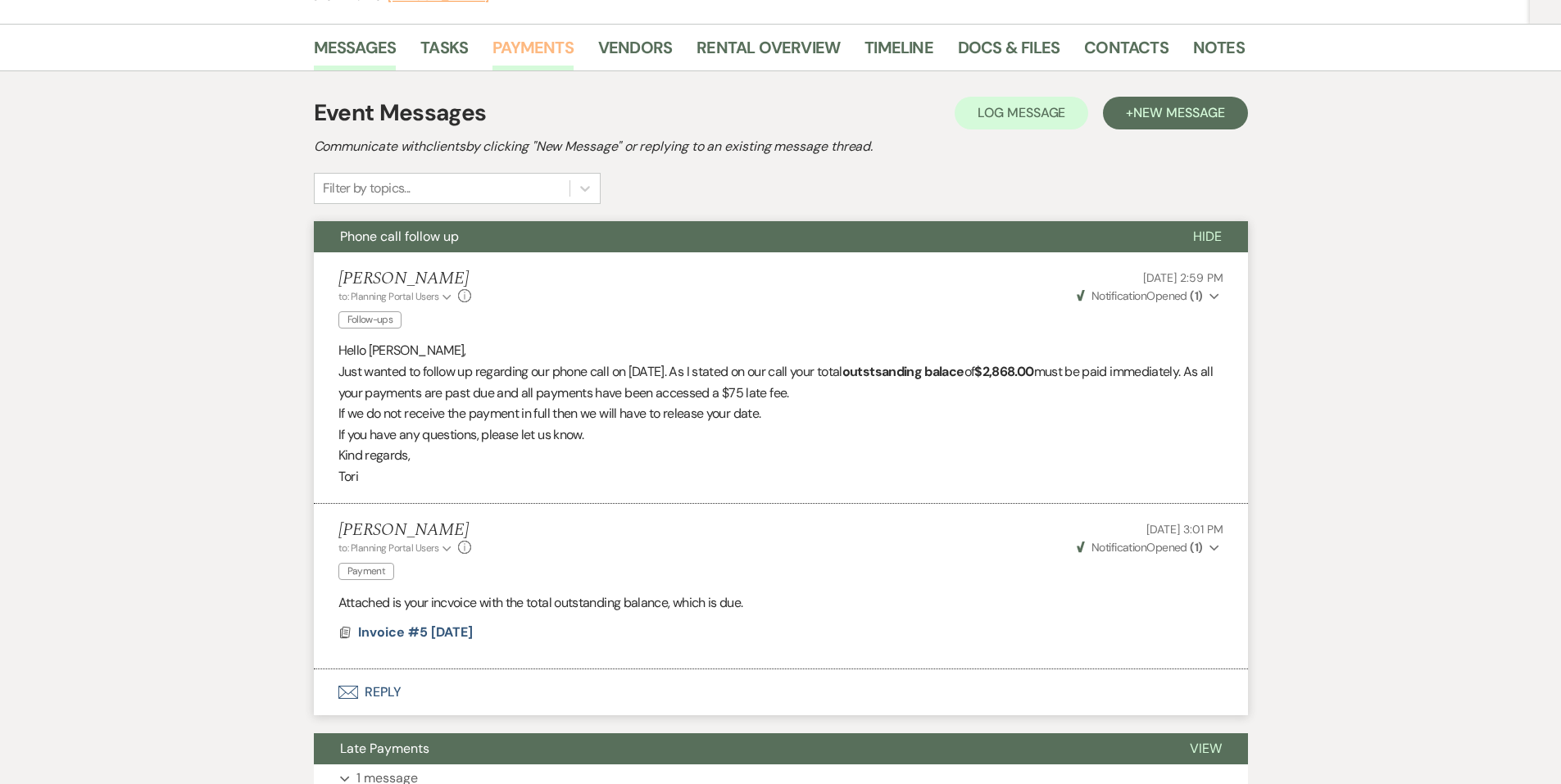
click at [540, 50] on link "Payments" at bounding box center [533, 53] width 81 height 36
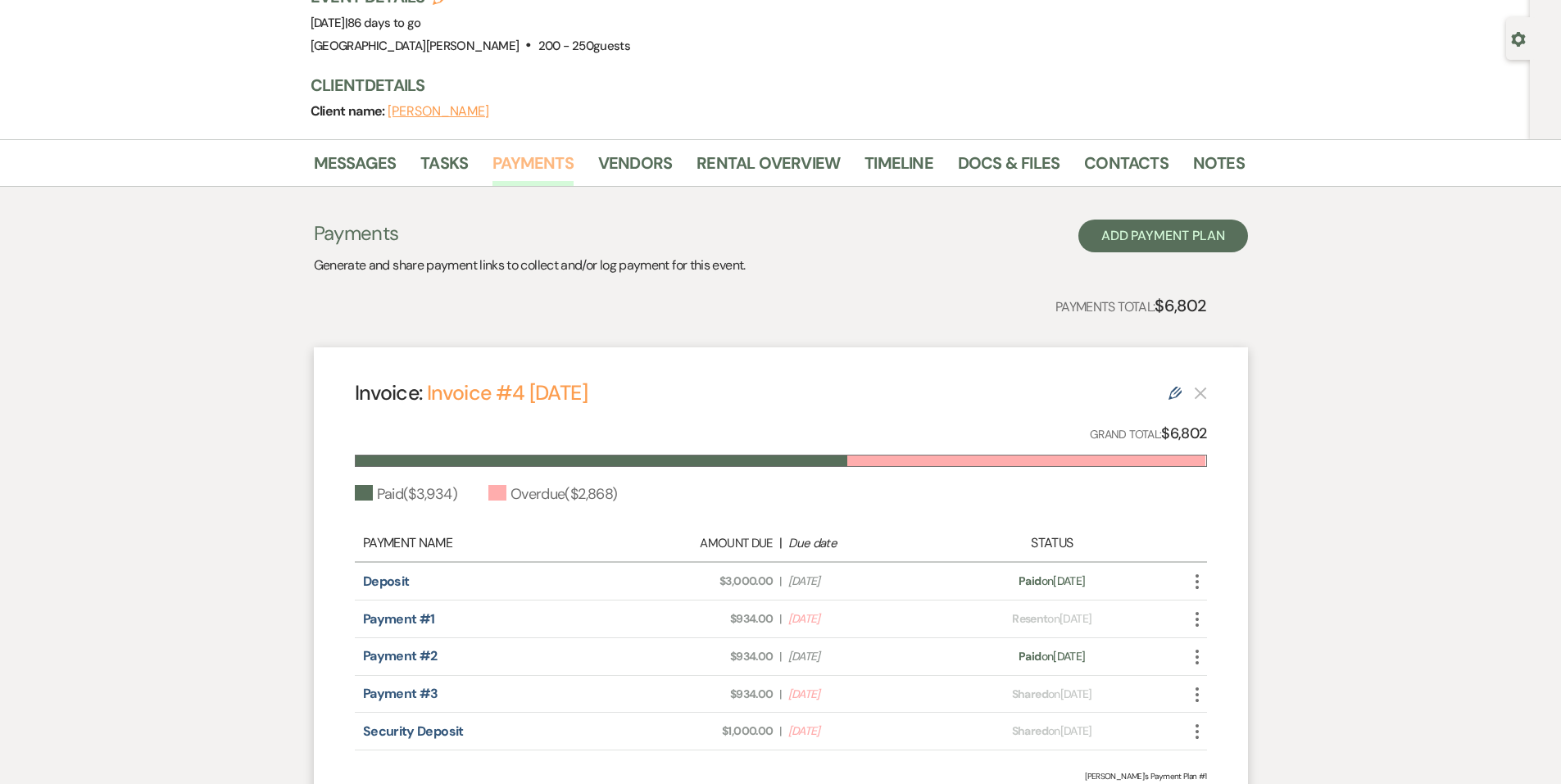
scroll to position [212, 0]
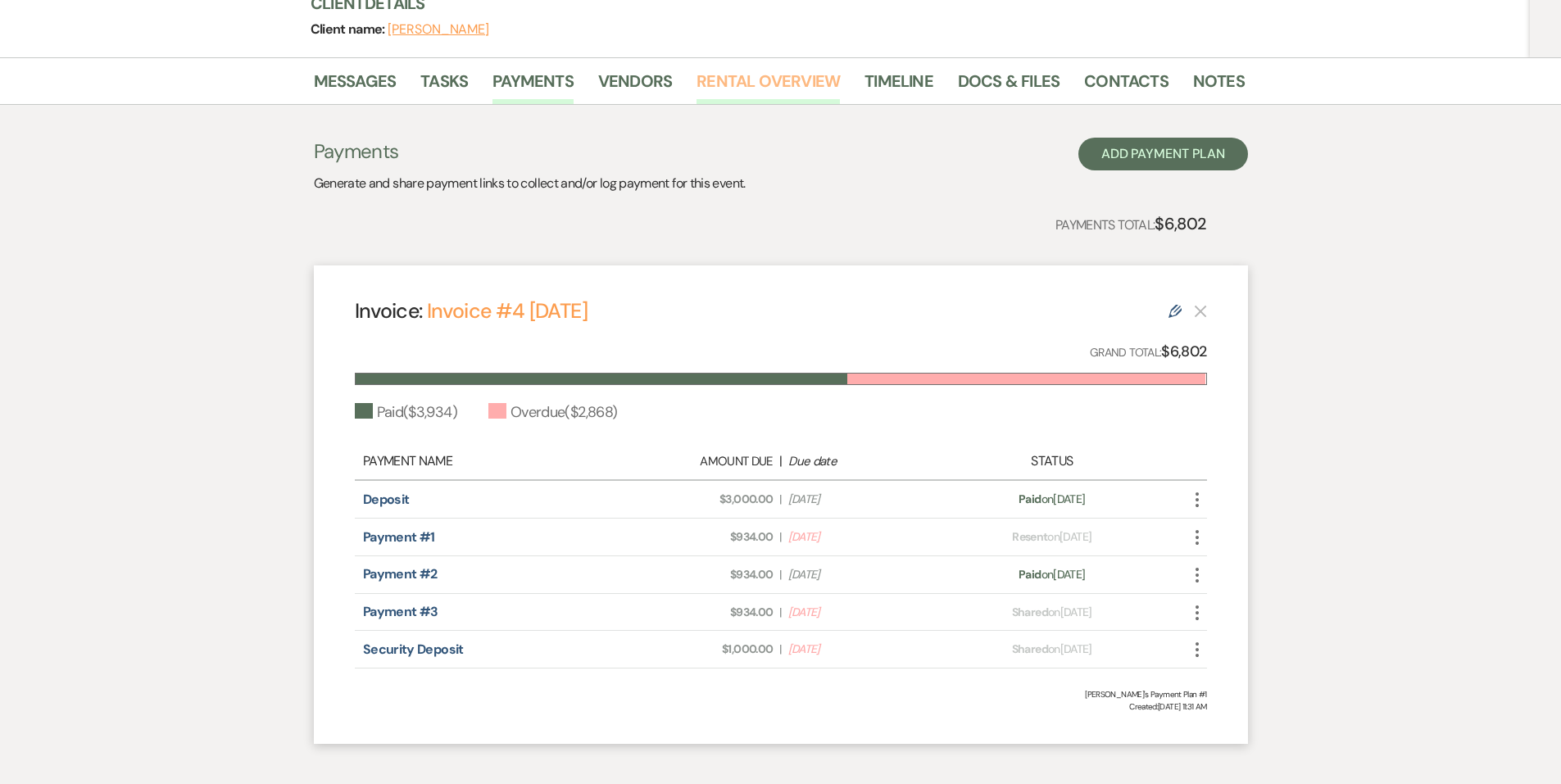
click at [759, 75] on link "Rental Overview" at bounding box center [768, 86] width 143 height 36
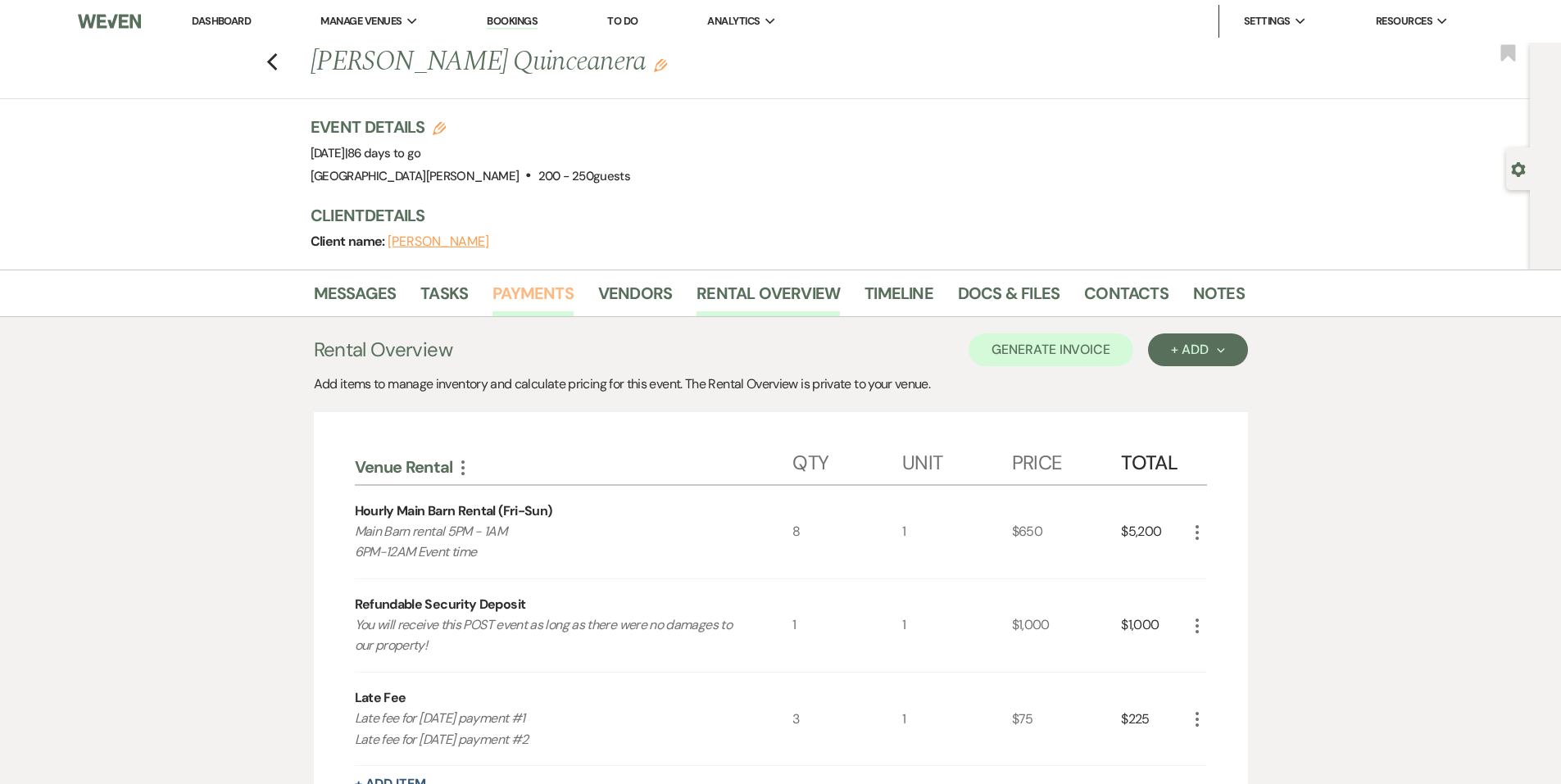
click at [550, 308] on link "Payments" at bounding box center [533, 298] width 81 height 36
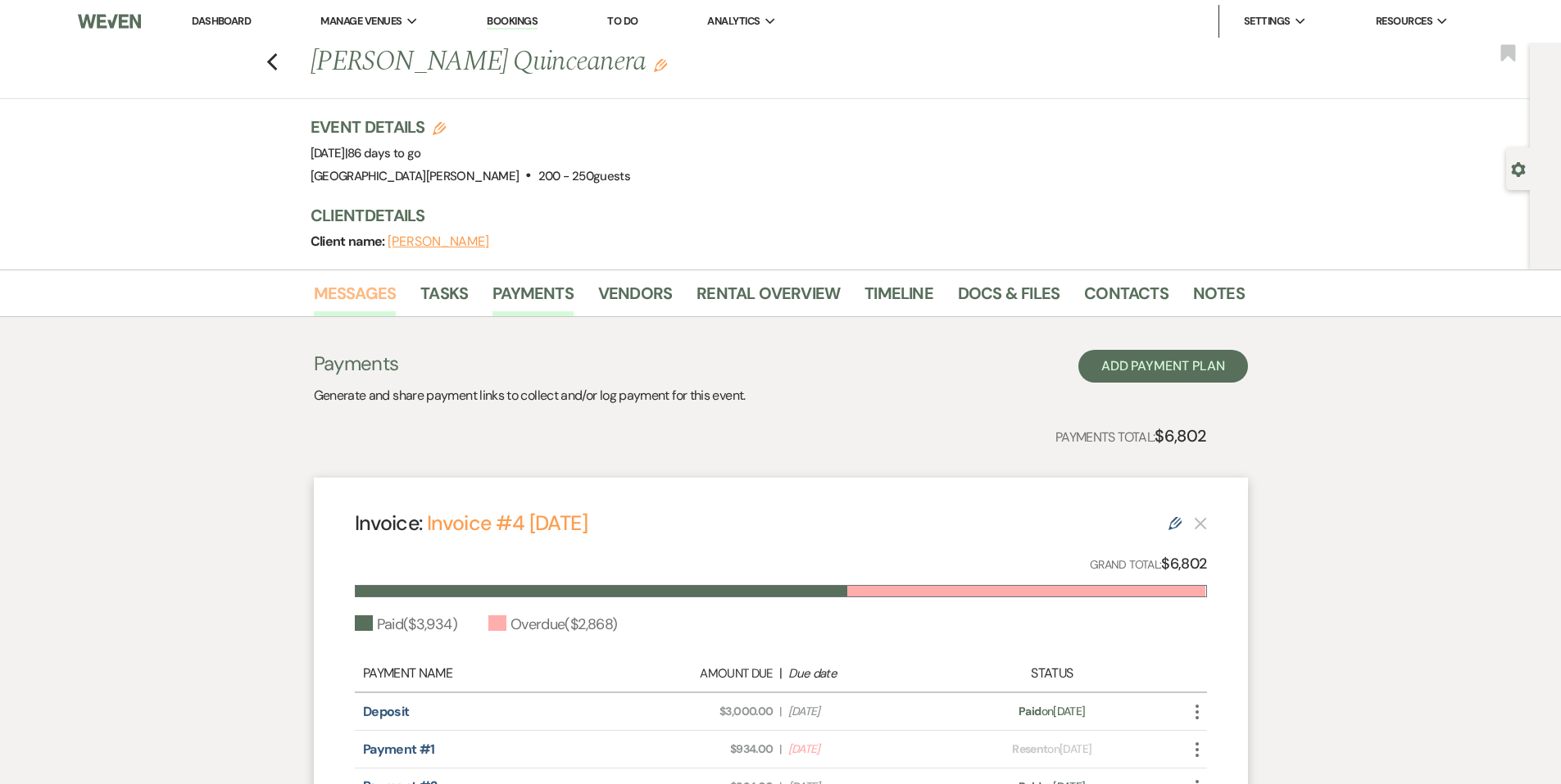
click at [365, 307] on link "Messages" at bounding box center [355, 298] width 83 height 36
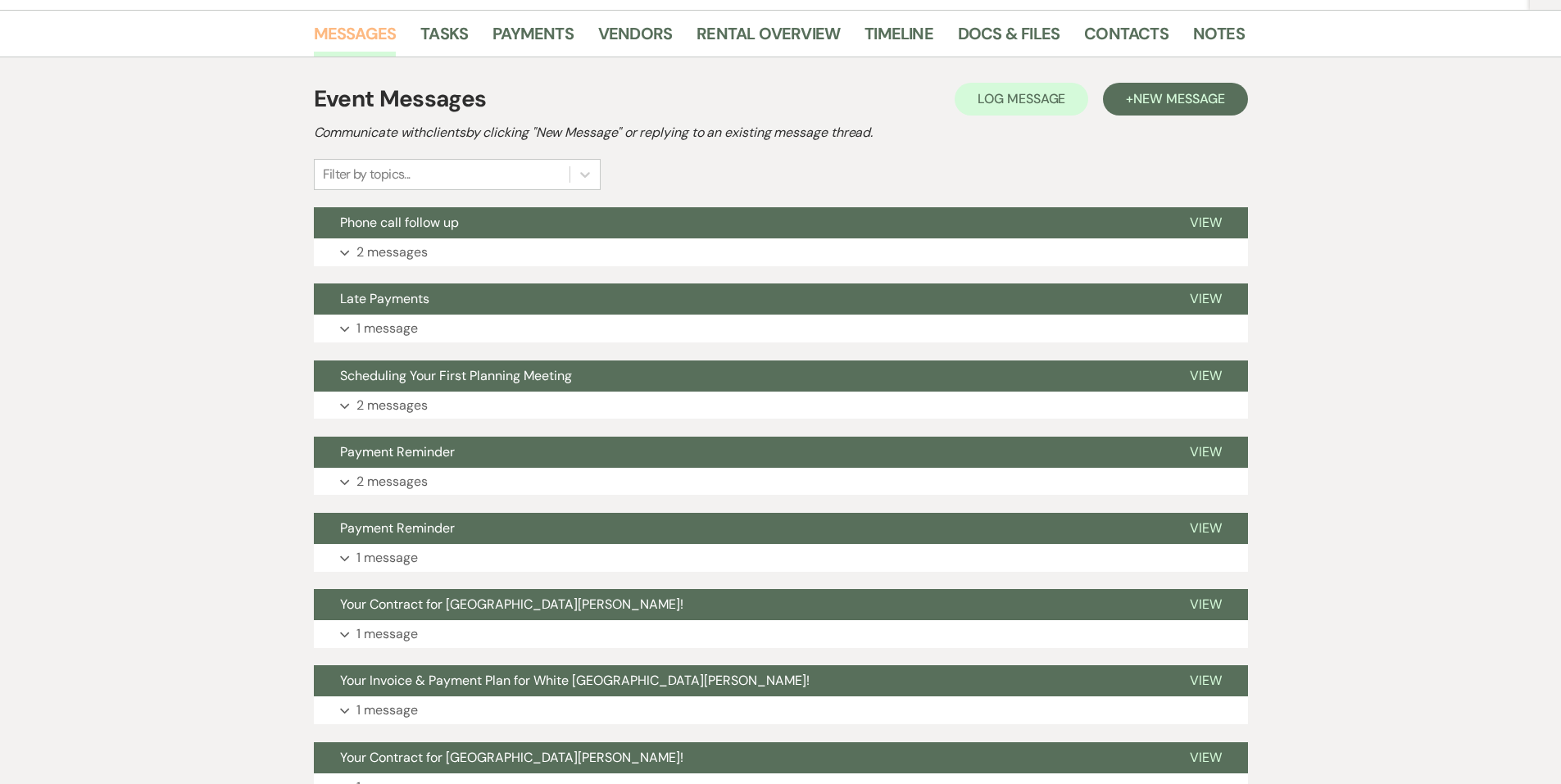
scroll to position [327, 0]
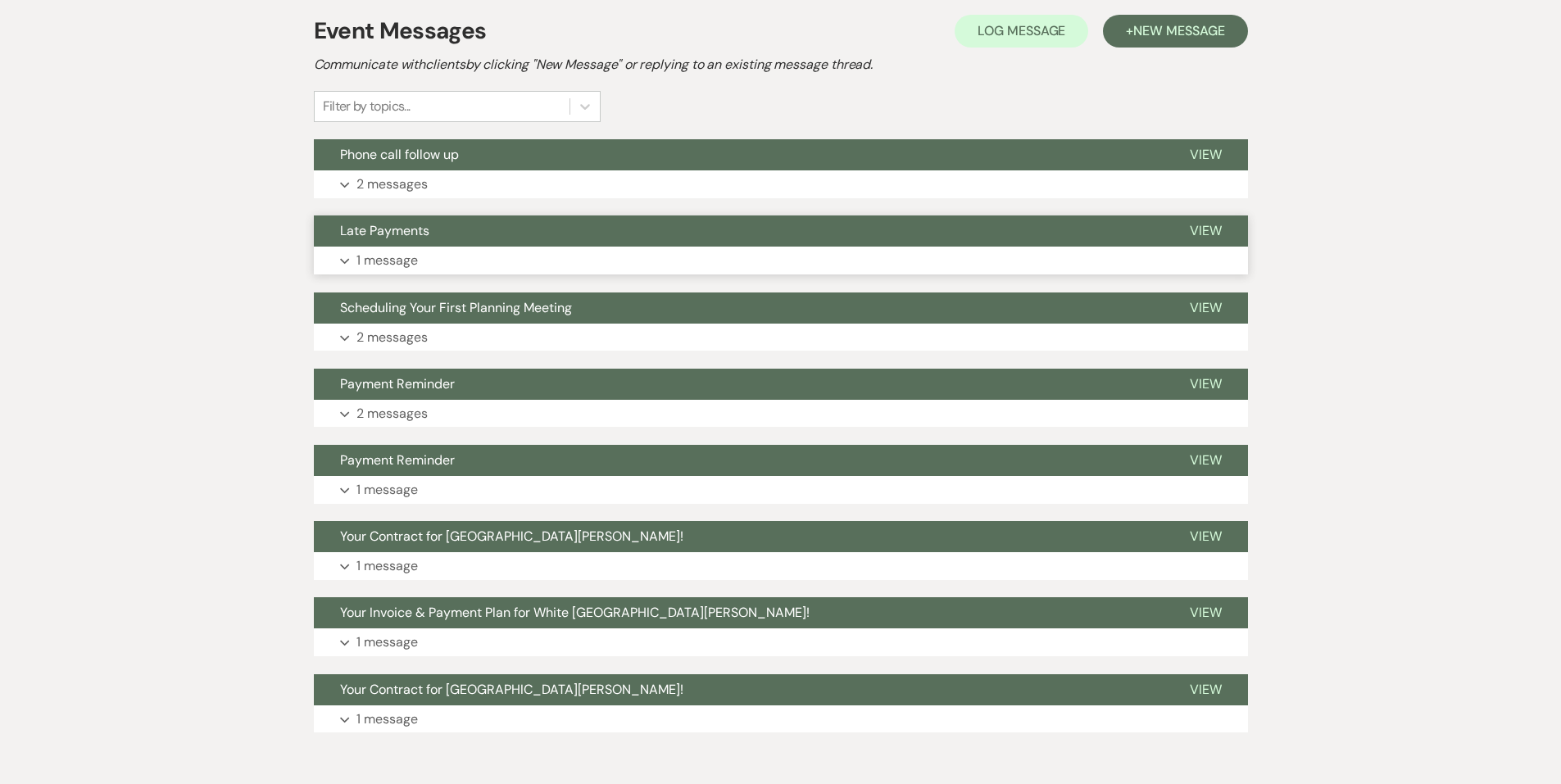
click at [438, 256] on button "Expand 1 message" at bounding box center [781, 260] width 934 height 28
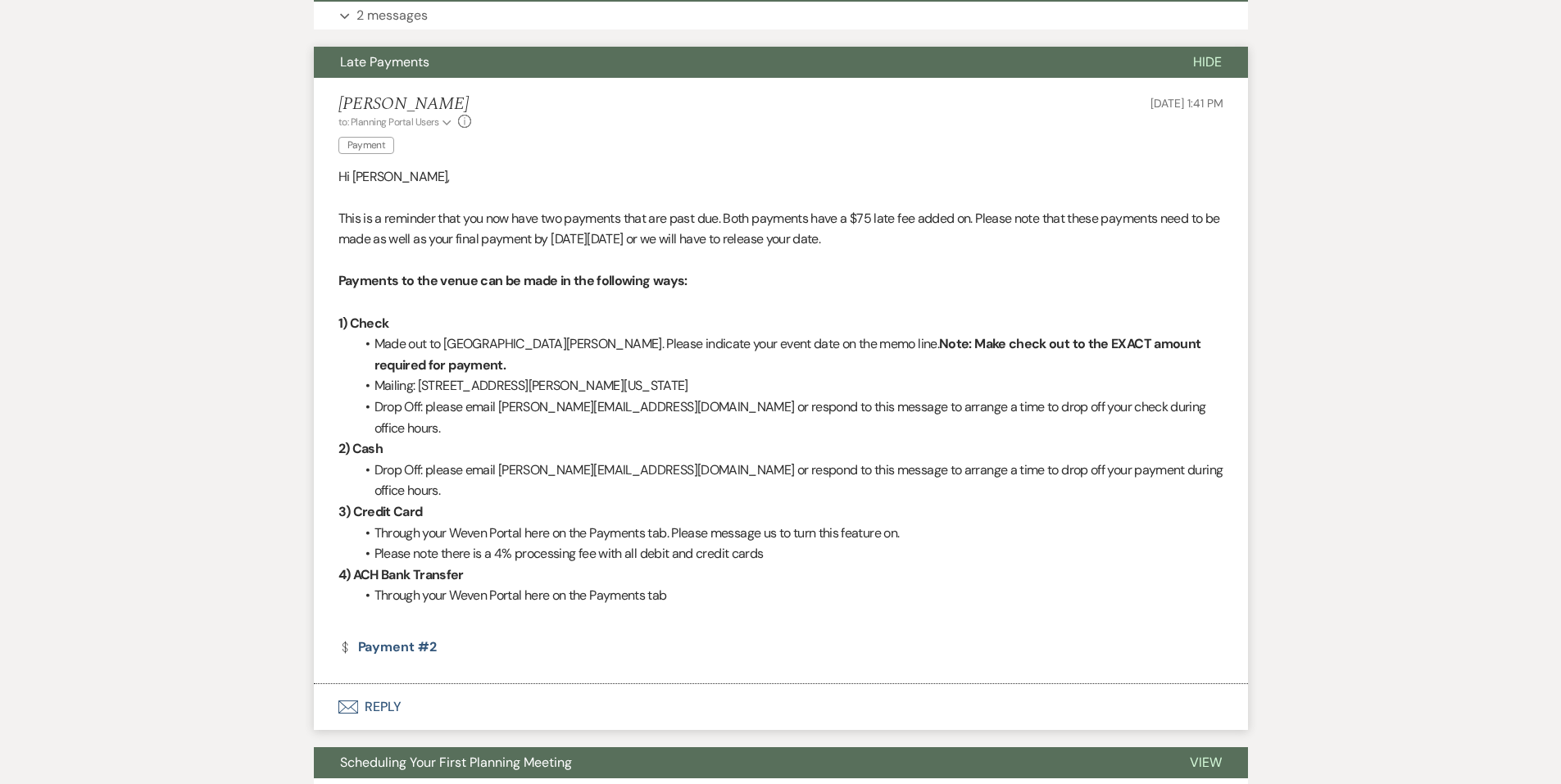
scroll to position [656, 0]
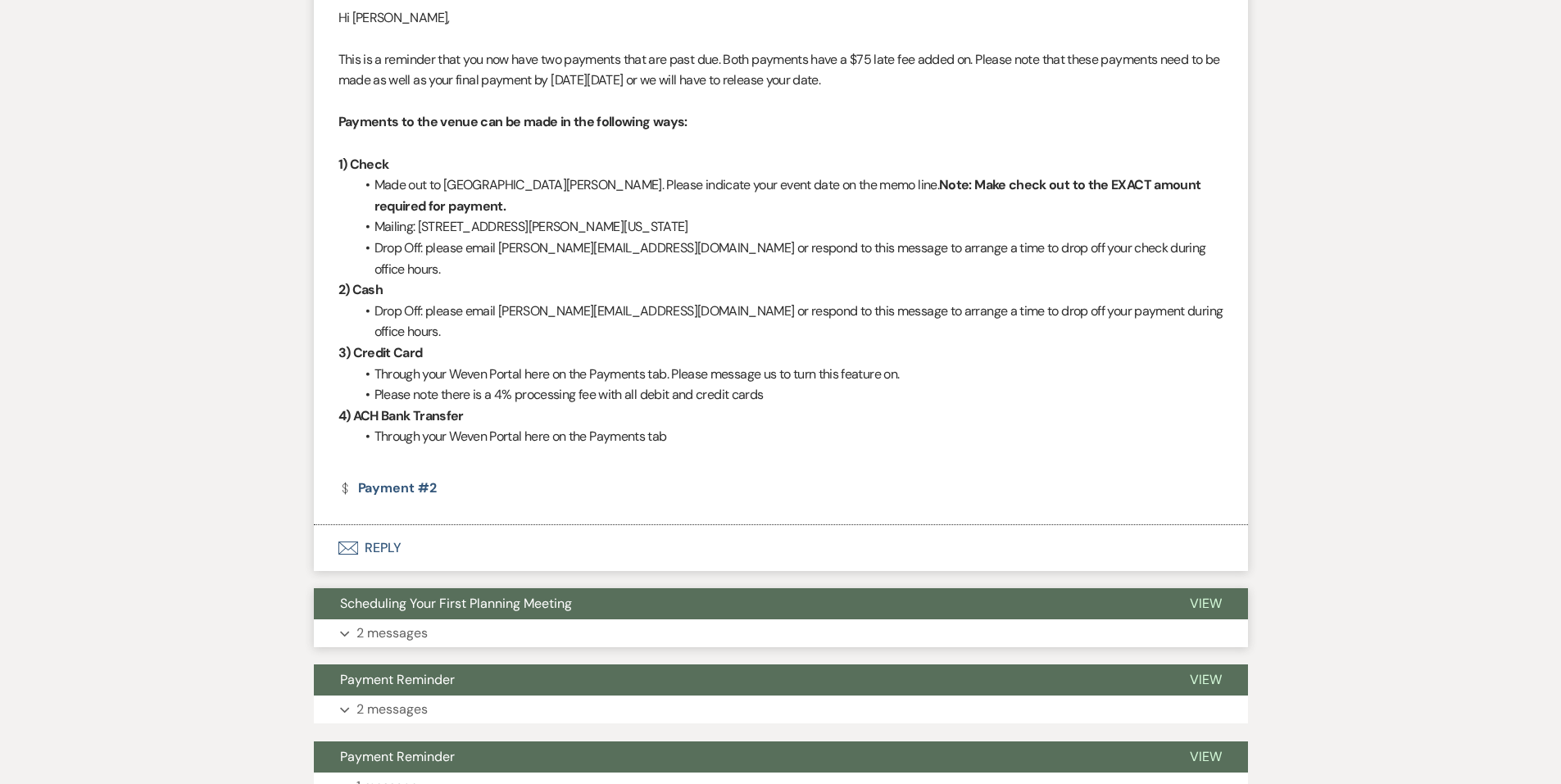
click at [546, 594] on span "Scheduling Your First Planning Meeting" at bounding box center [456, 603] width 232 height 17
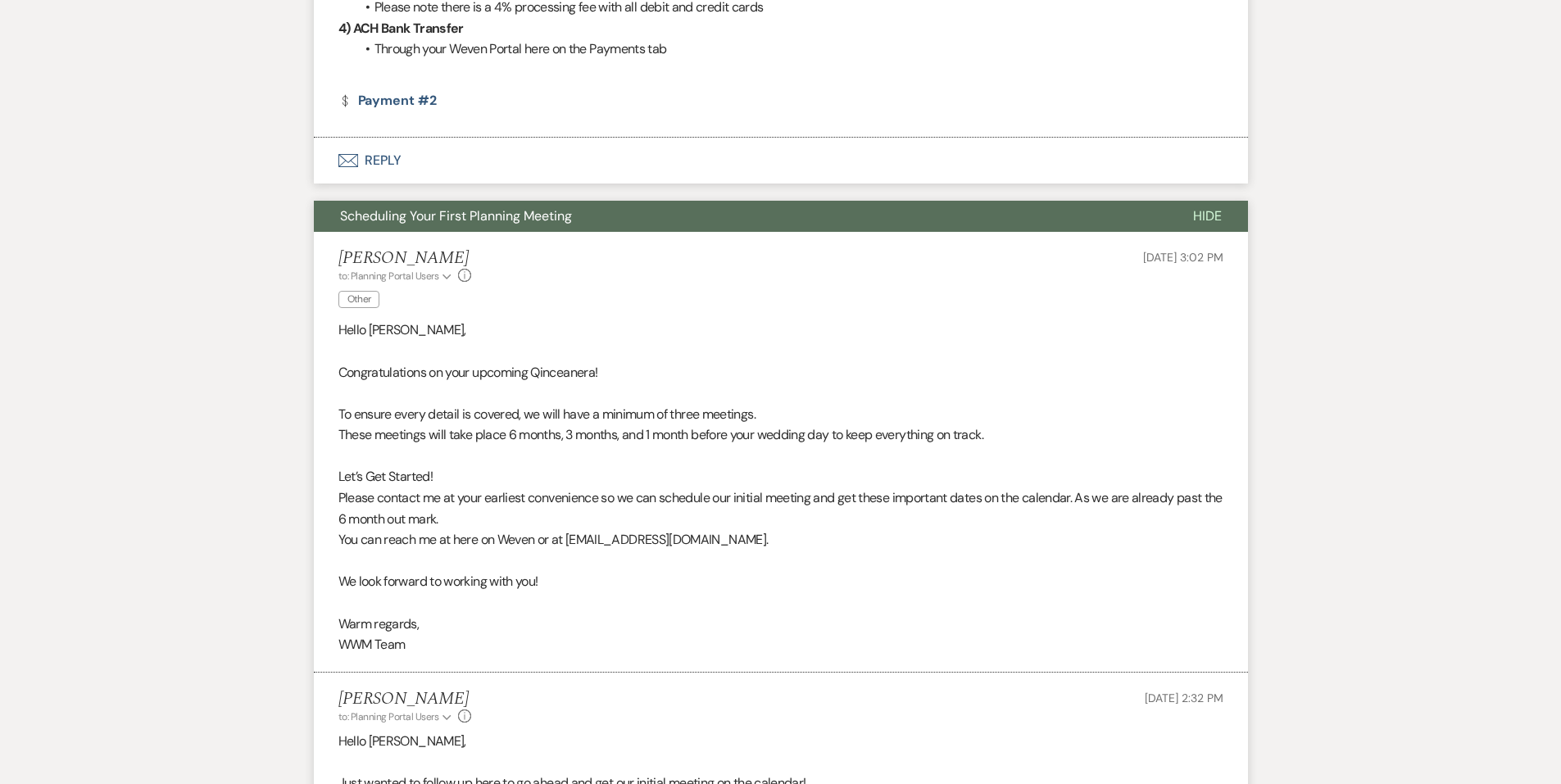
scroll to position [1147, 0]
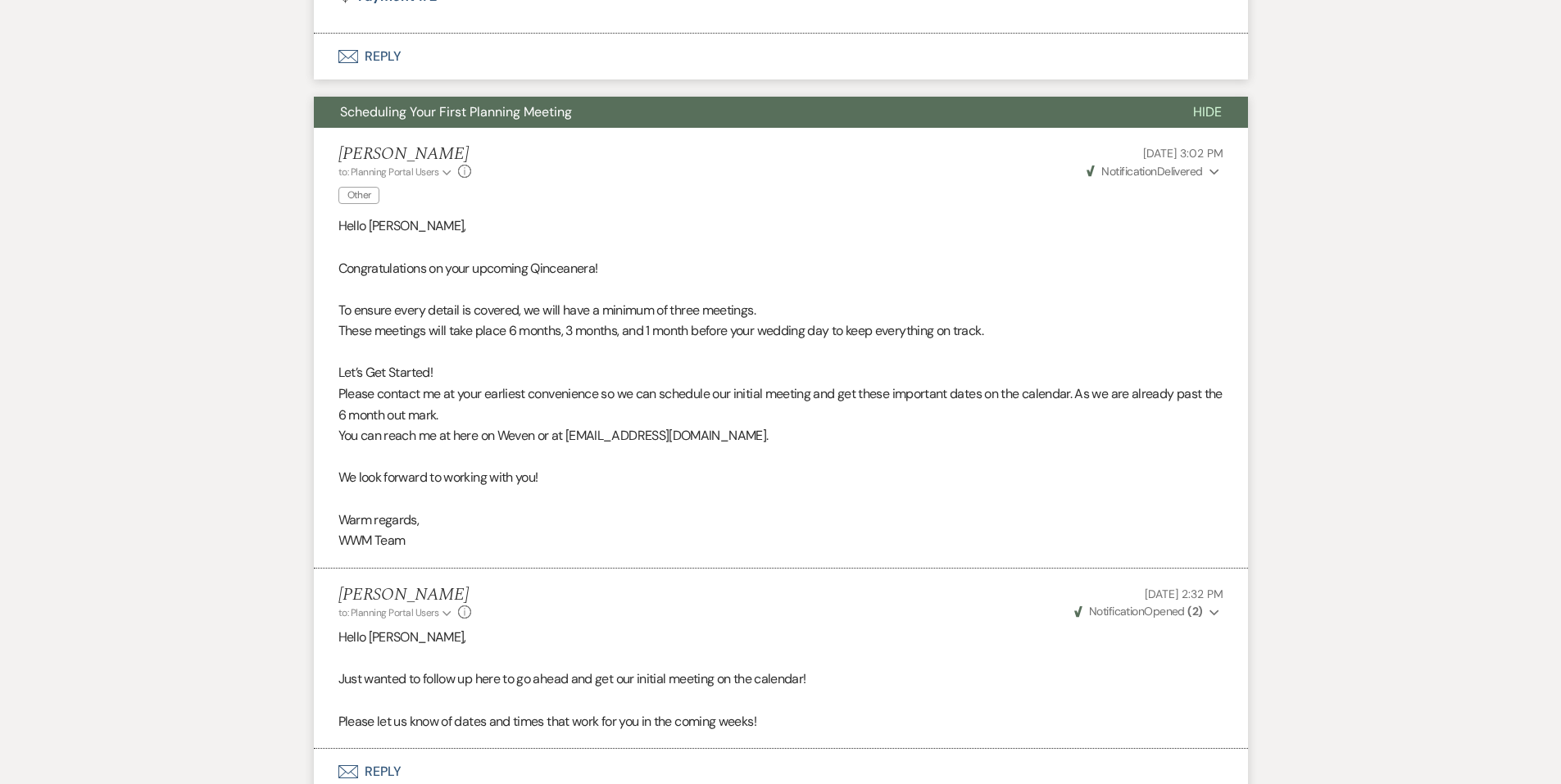
click at [1131, 604] on span "Notification" at bounding box center [1117, 611] width 55 height 15
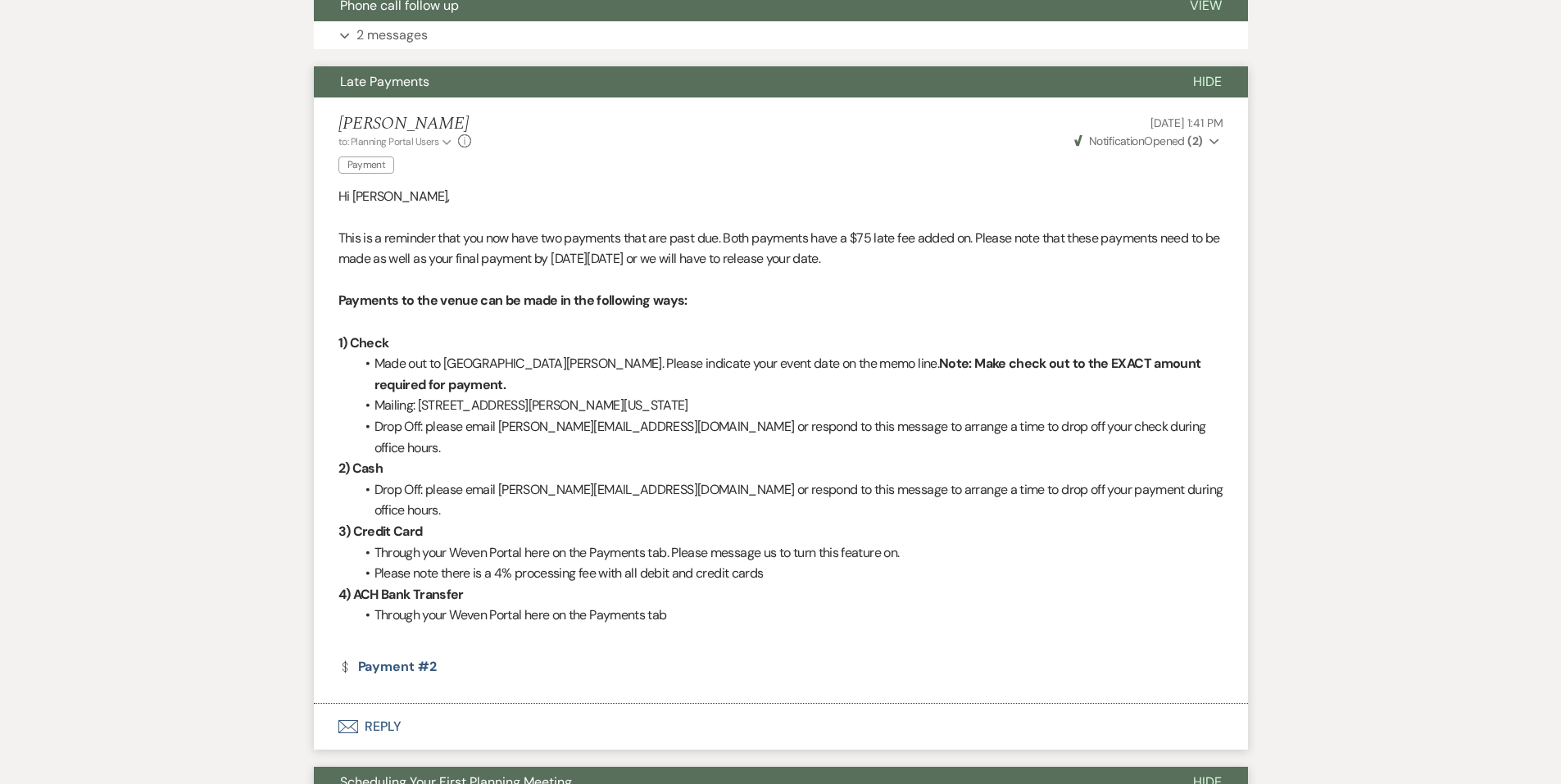
scroll to position [164, 0]
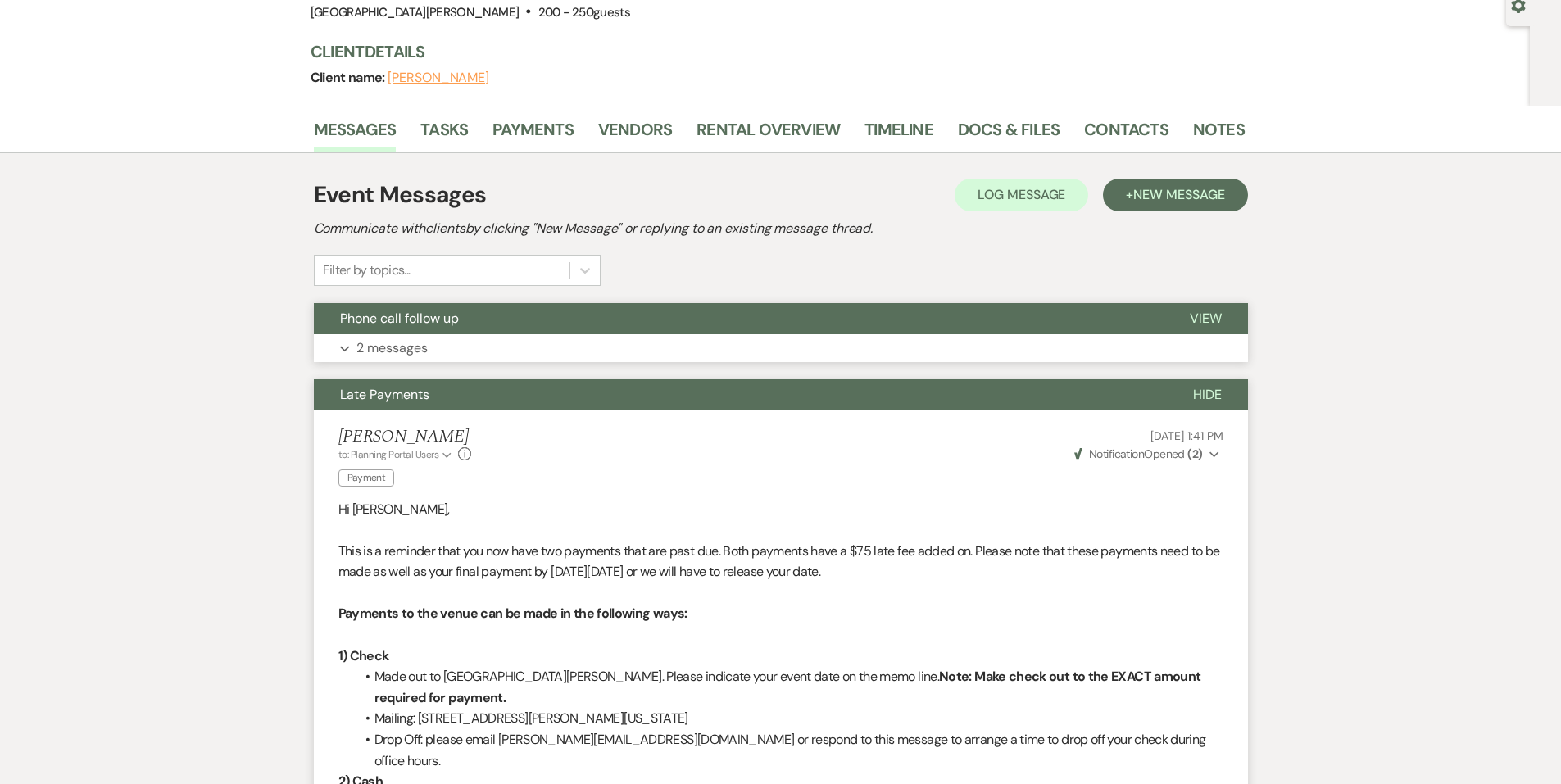
click at [554, 342] on button "Expand 2 messages" at bounding box center [781, 348] width 934 height 28
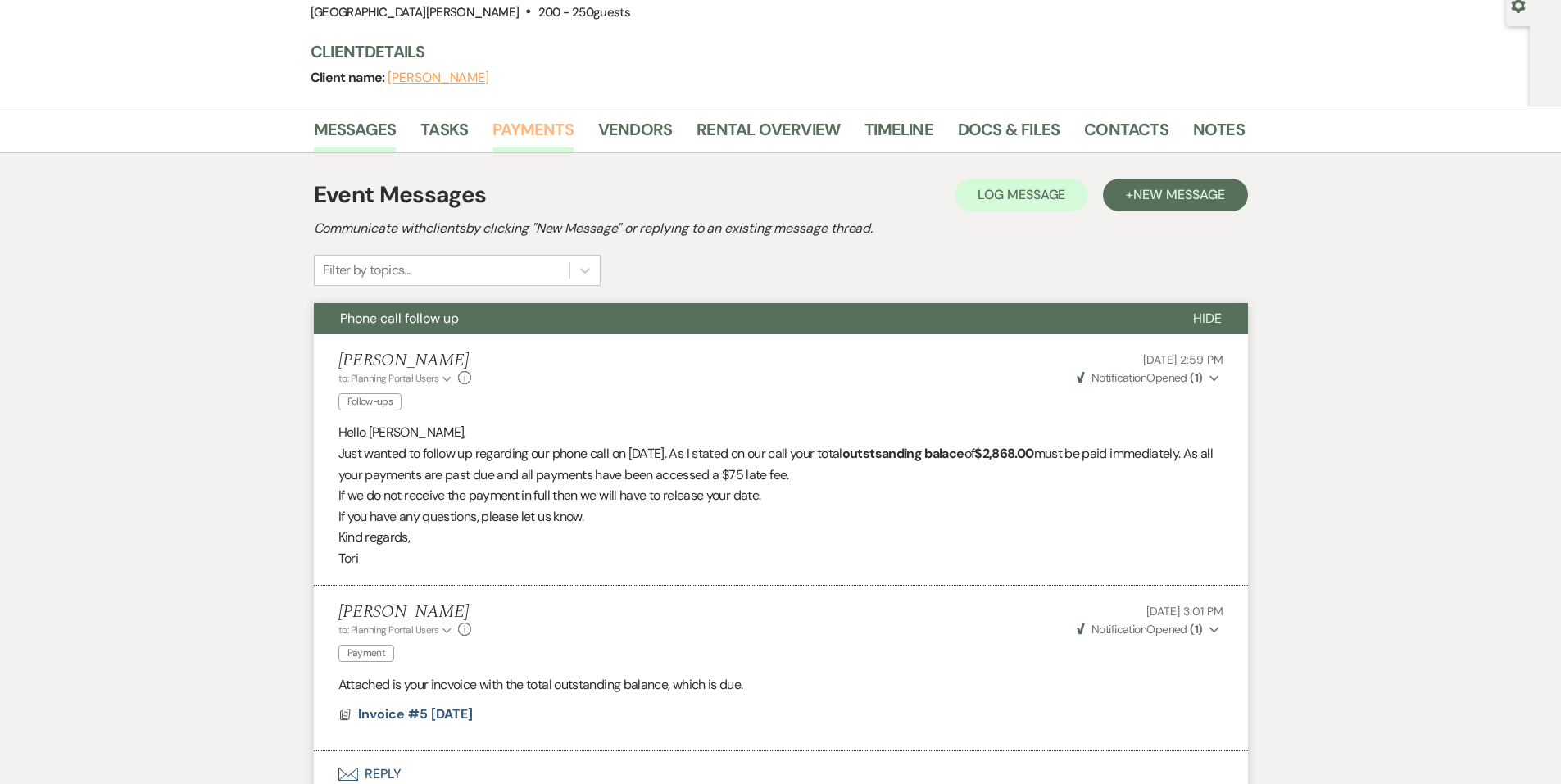
click at [528, 134] on link "Payments" at bounding box center [533, 134] width 81 height 36
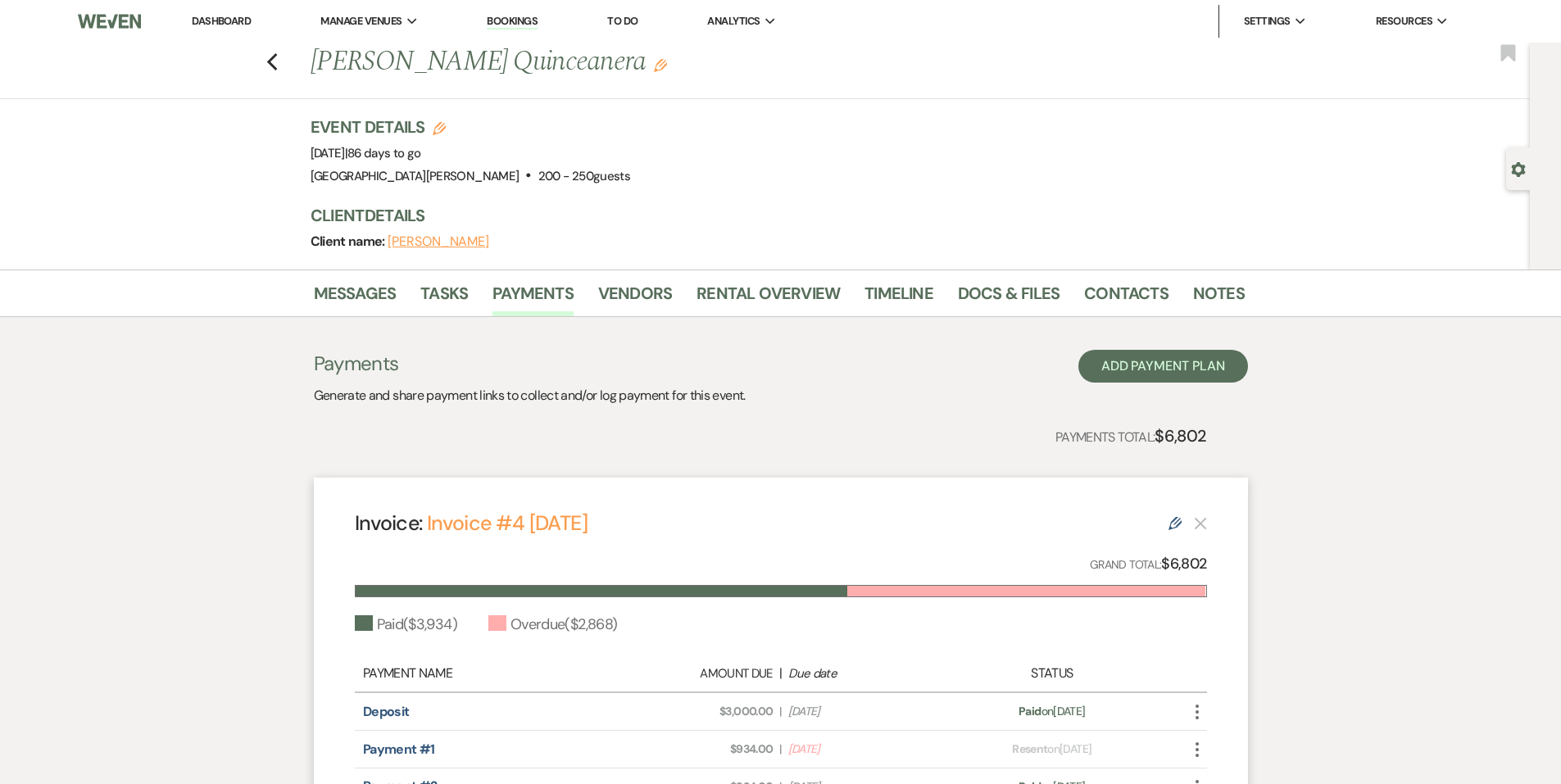
click at [1183, 297] on li "Contacts" at bounding box center [1139, 296] width 109 height 40
click at [1206, 308] on link "Notes" at bounding box center [1219, 298] width 52 height 36
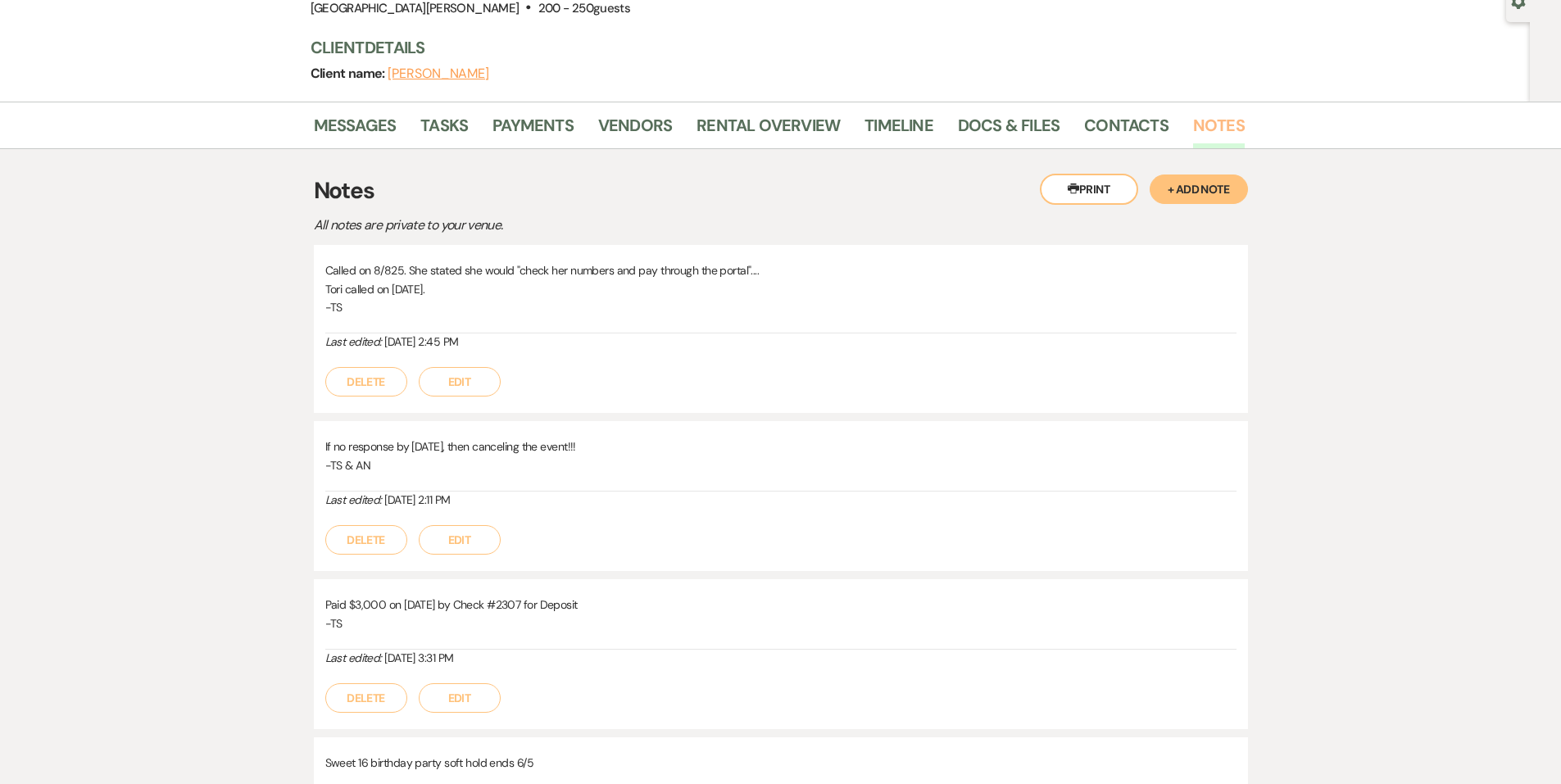
scroll to position [246, 0]
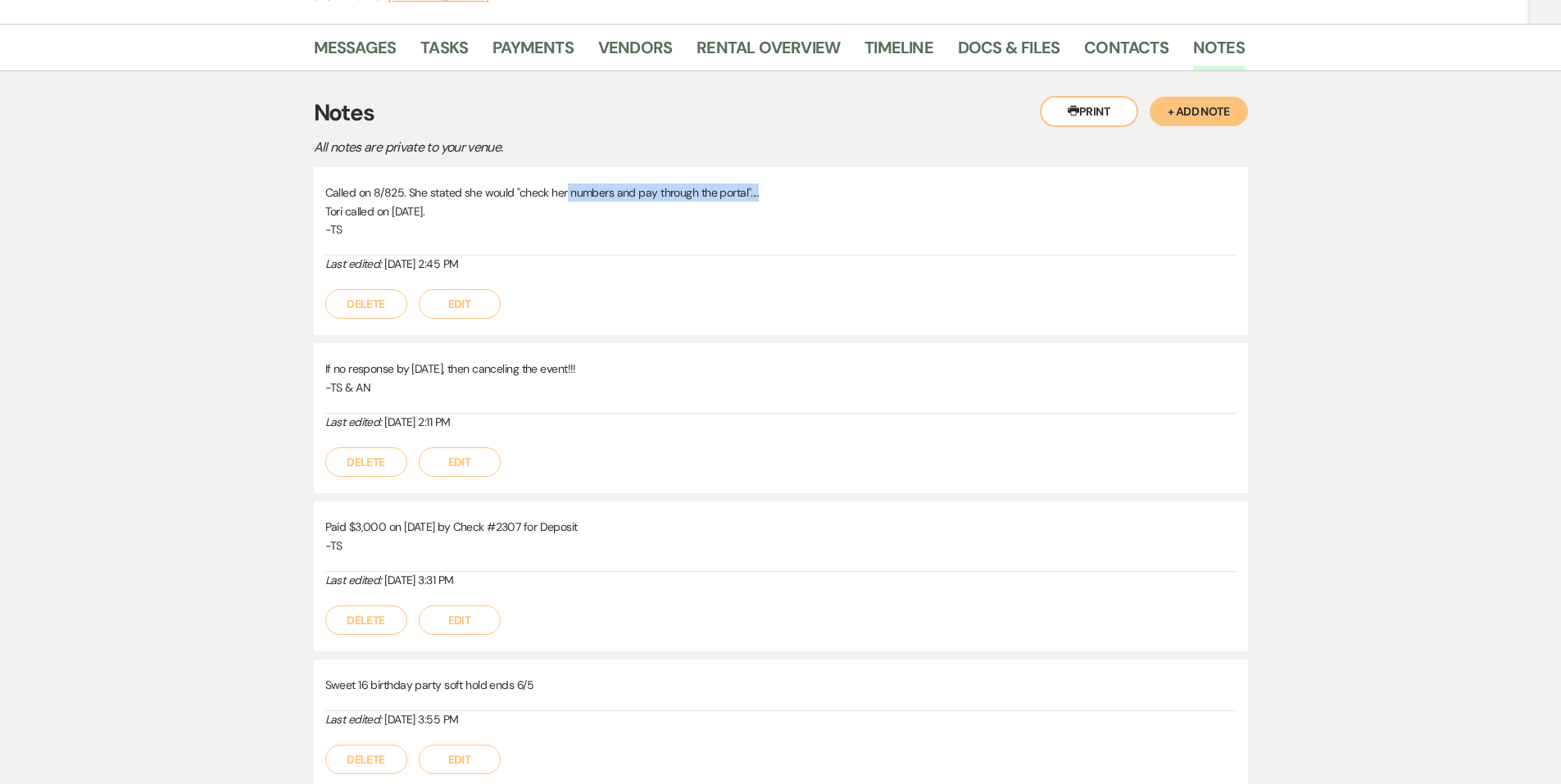
drag, startPoint x: 563, startPoint y: 195, endPoint x: 828, endPoint y: 192, distance: 265.0
click at [828, 192] on p "Called on 8/825. She stated she would "check her numbers and pay through the po…" at bounding box center [781, 192] width 911 height 18
click at [199, 198] on div "Messages Tasks Payments Vendors Rental Overview Timeline Docs & Files Contacts …" at bounding box center [780, 420] width 1561 height 793
click at [569, 43] on link "Payments" at bounding box center [533, 53] width 81 height 36
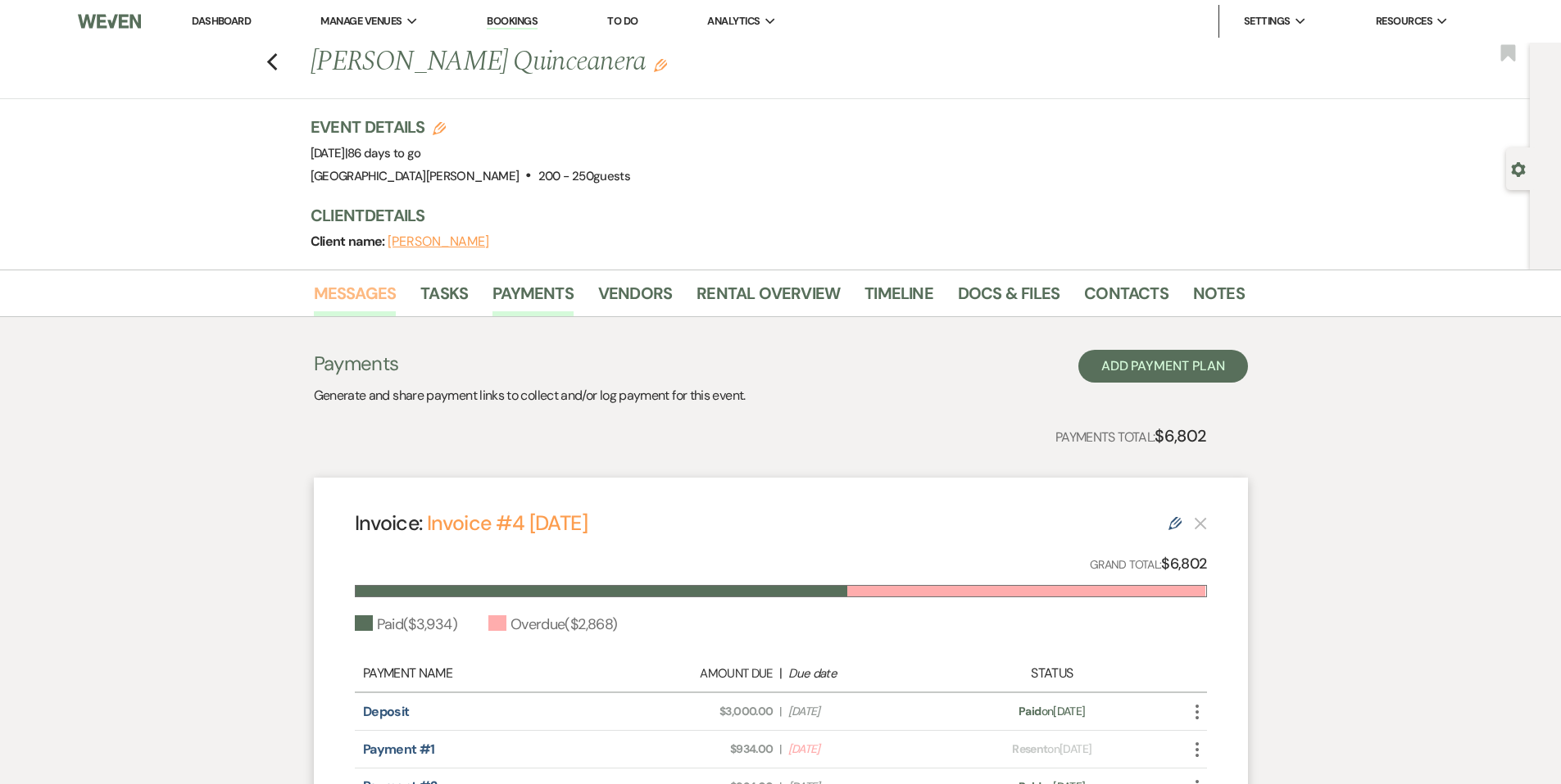
click at [357, 302] on link "Messages" at bounding box center [355, 298] width 83 height 36
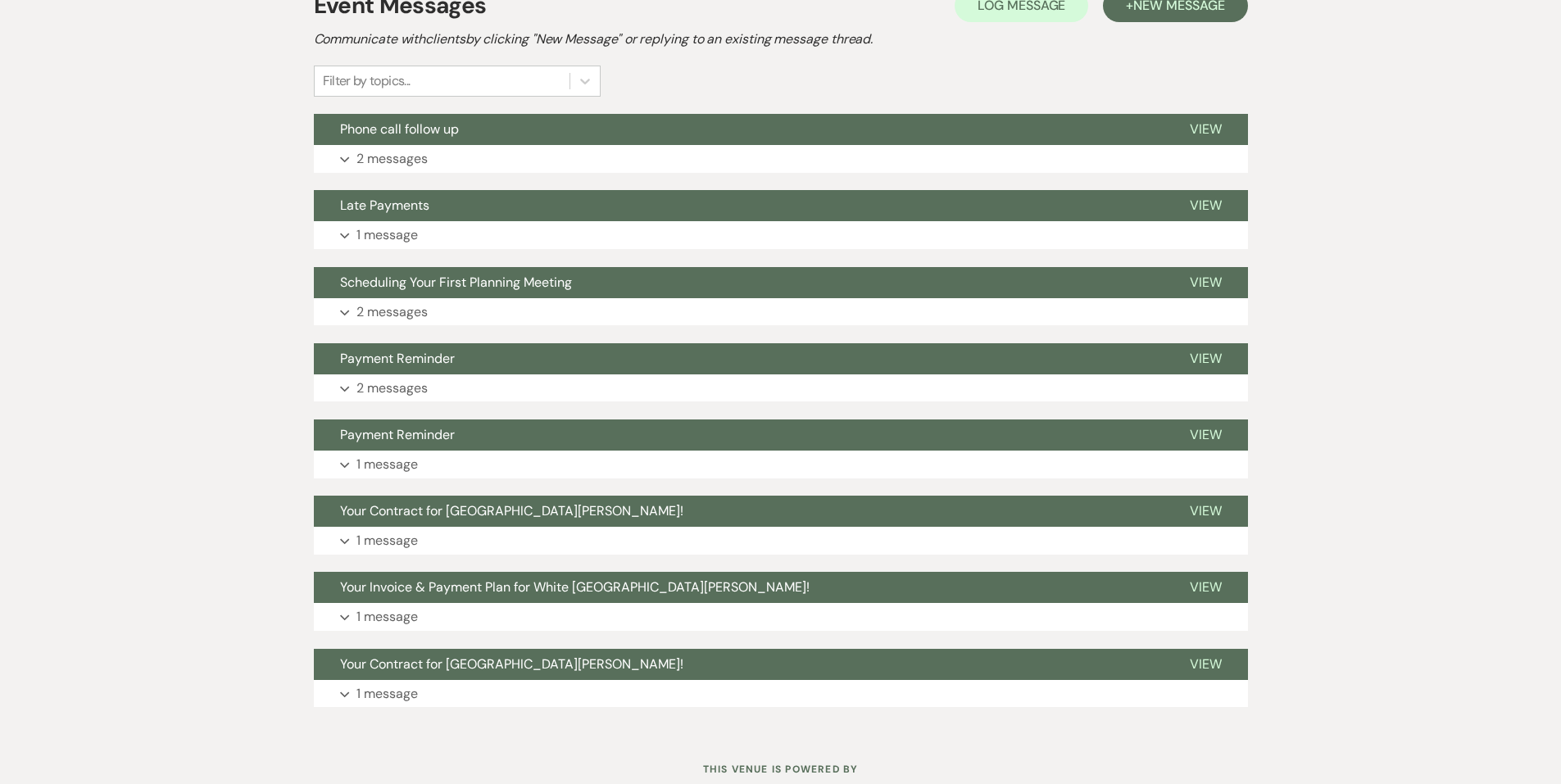
scroll to position [325, 0]
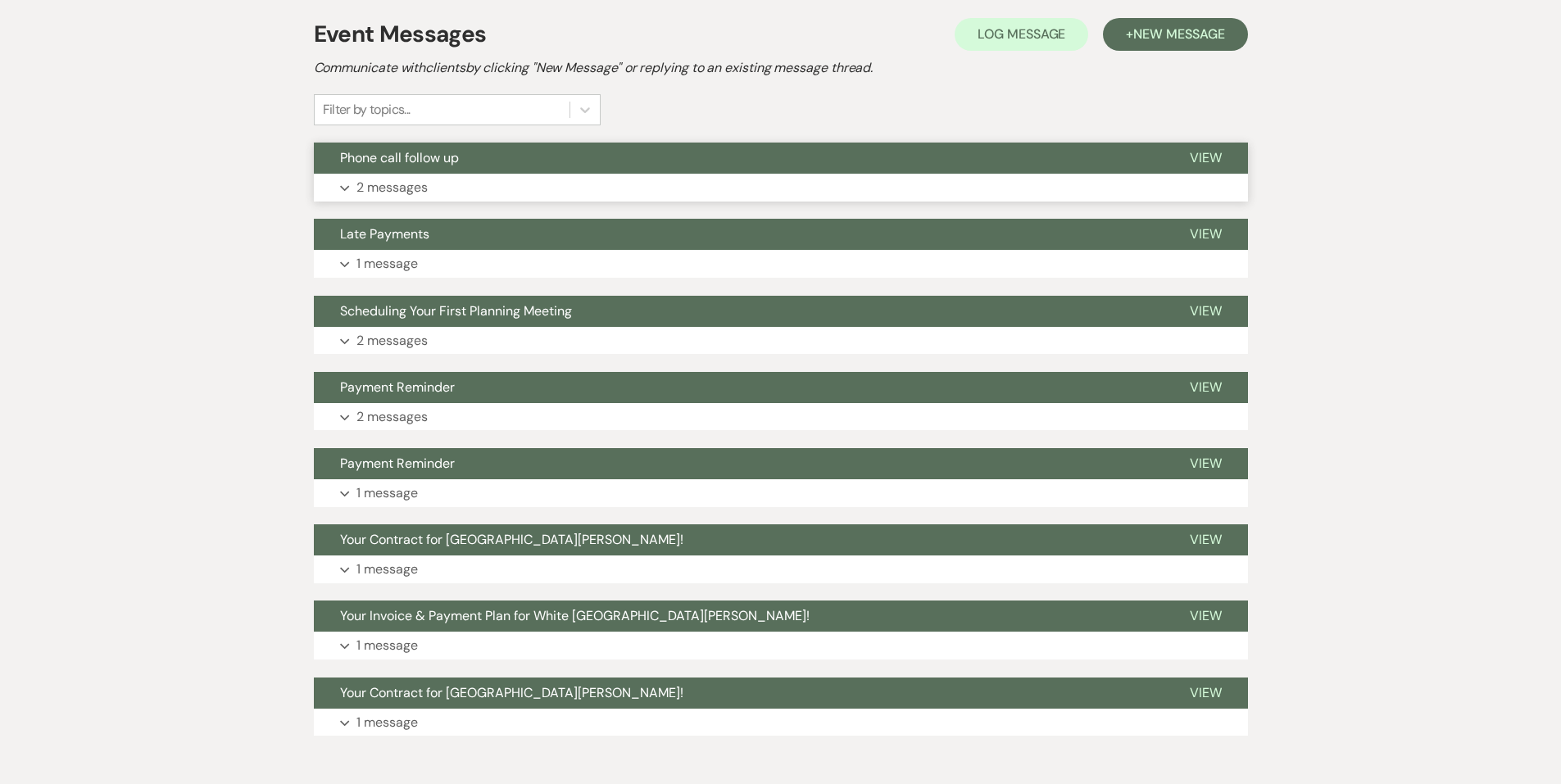
click at [607, 170] on button "Phone call follow up" at bounding box center [739, 158] width 850 height 31
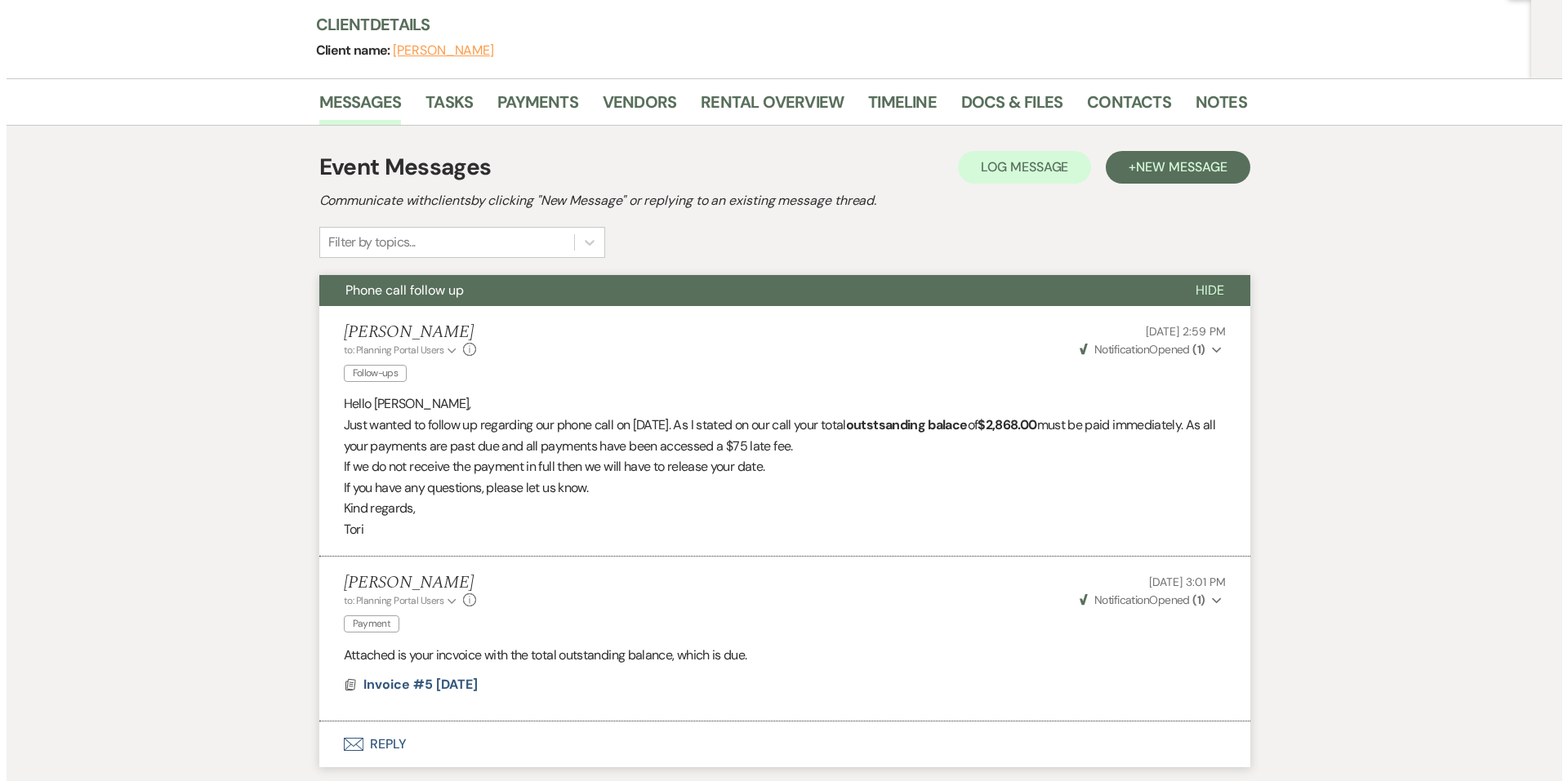
scroll to position [0, 0]
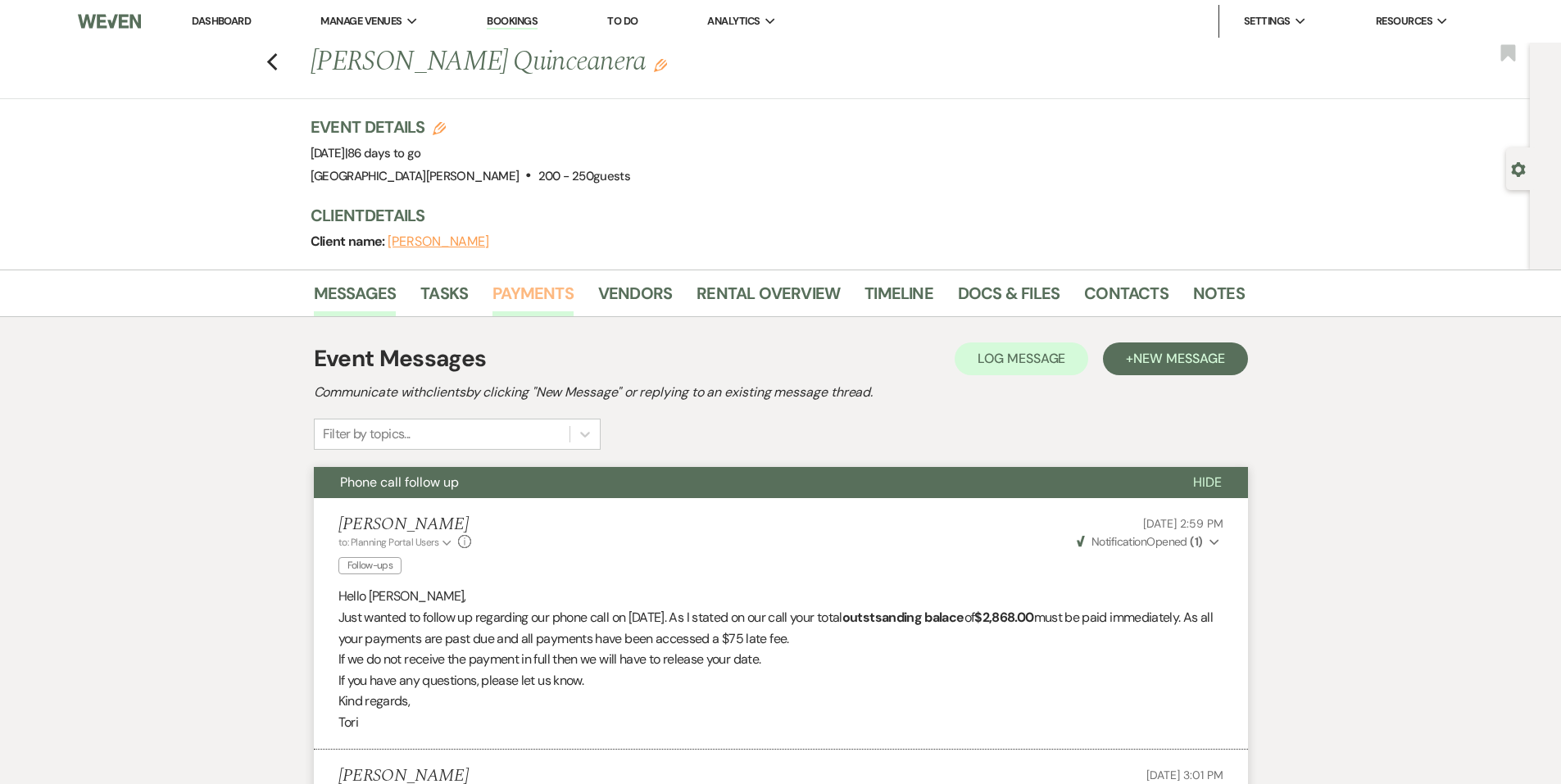
click at [562, 298] on link "Payments" at bounding box center [533, 298] width 81 height 36
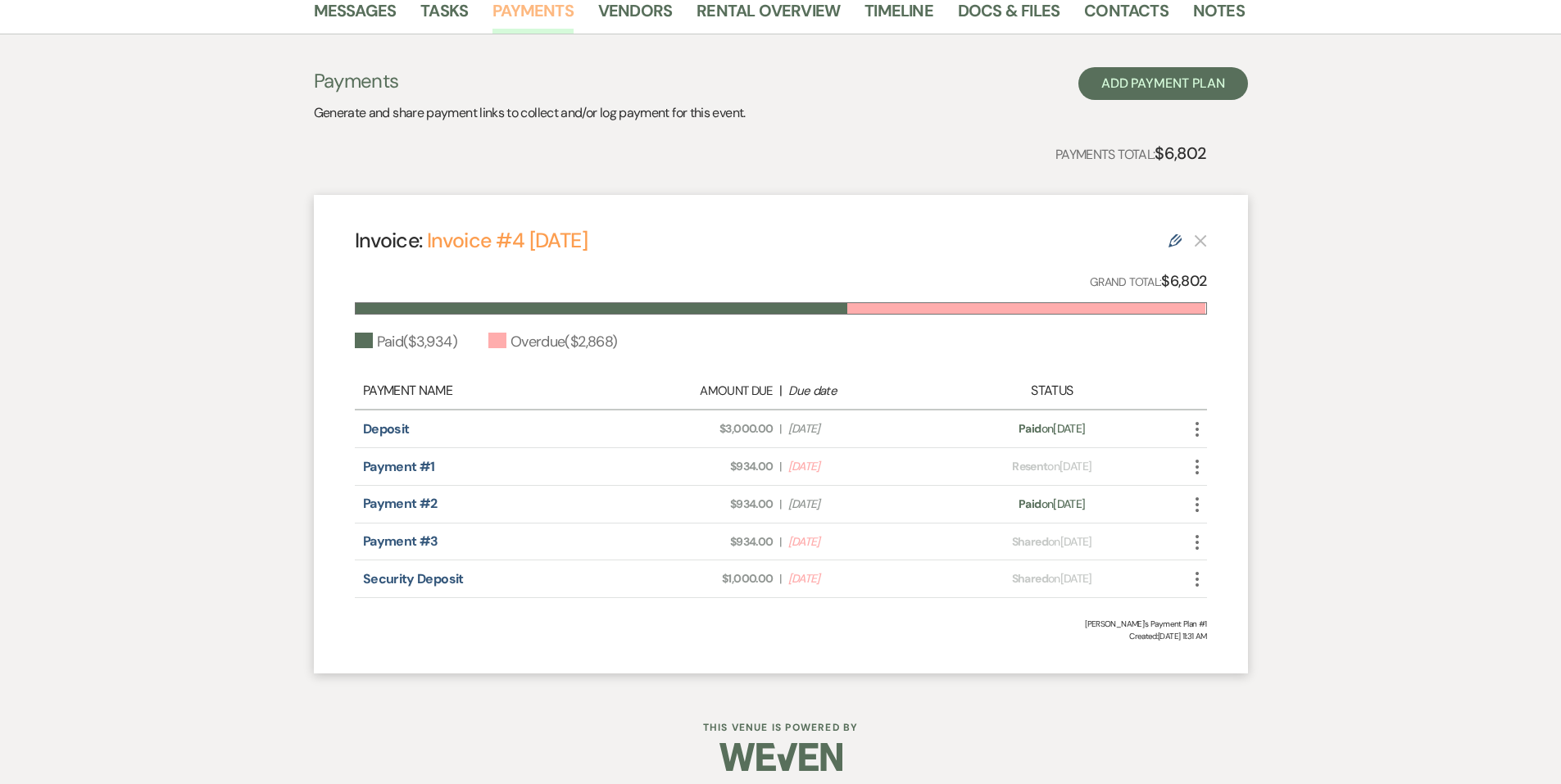
scroll to position [294, 0]
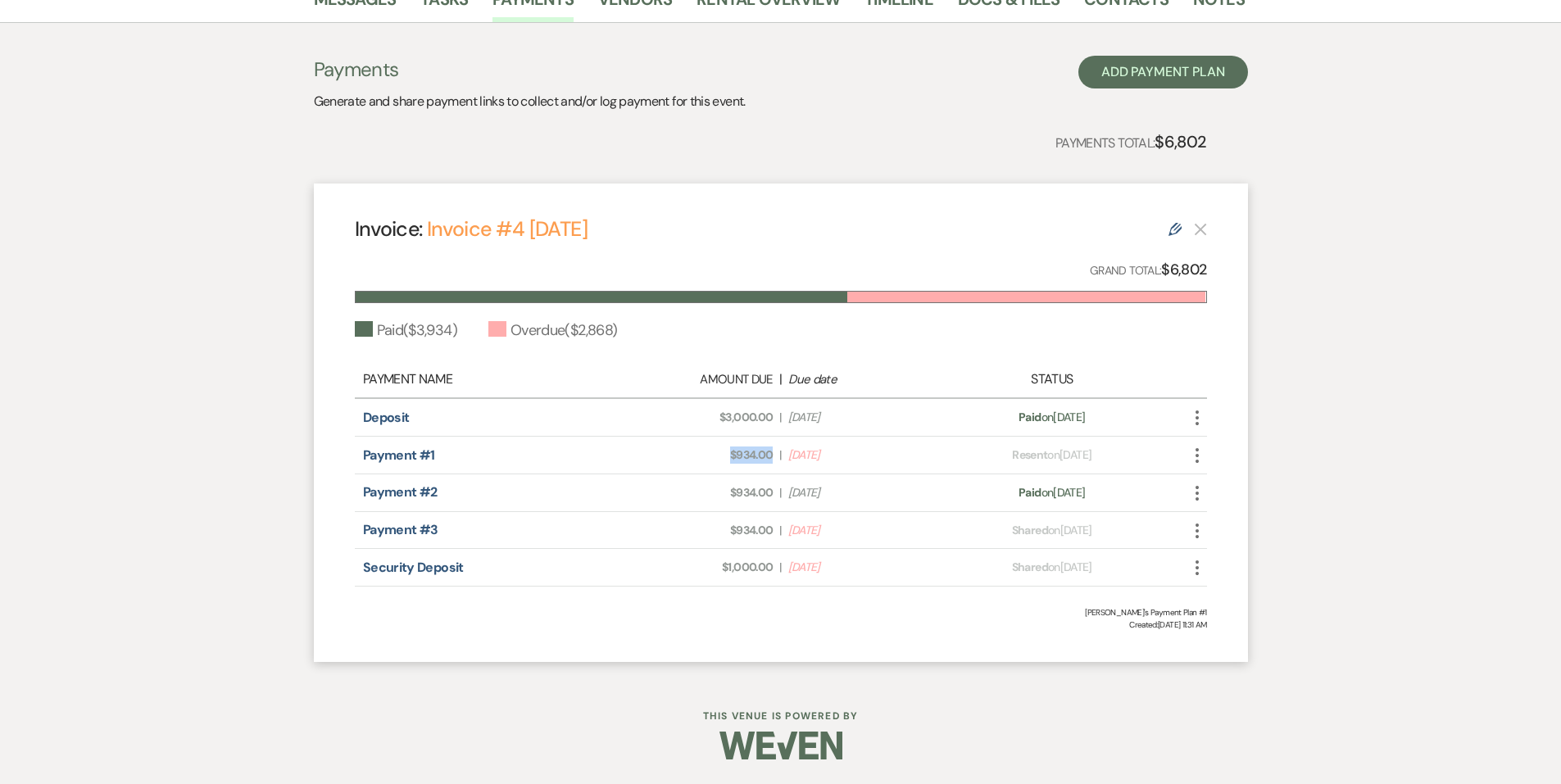
drag, startPoint x: 763, startPoint y: 458, endPoint x: 705, endPoint y: 458, distance: 58.0
click at [705, 458] on span "Amount Due: $934.00" at bounding box center [697, 455] width 151 height 17
drag, startPoint x: 567, startPoint y: 327, endPoint x: 633, endPoint y: 333, distance: 66.3
click at [633, 333] on div "Paid ( $3,934 ) Overdue ( $2,868 )" at bounding box center [781, 331] width 852 height 22
click at [627, 334] on div "Paid ( $3,934 ) Overdue ( $2,868 )" at bounding box center [781, 331] width 852 height 22
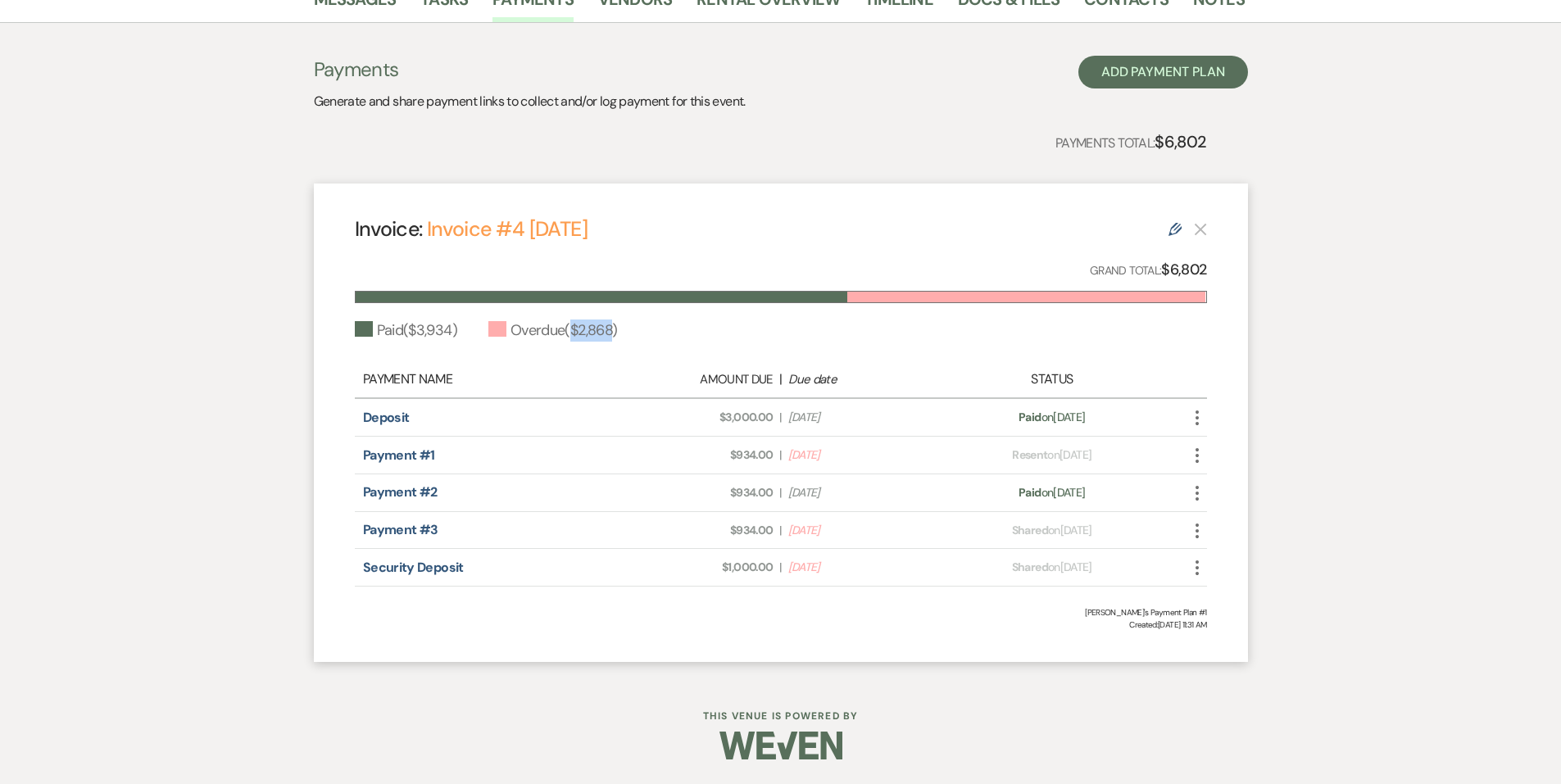
drag, startPoint x: 614, startPoint y: 333, endPoint x: 578, endPoint y: 336, distance: 36.1
click at [578, 336] on div "Overdue ( $2,868 )" at bounding box center [553, 331] width 128 height 22
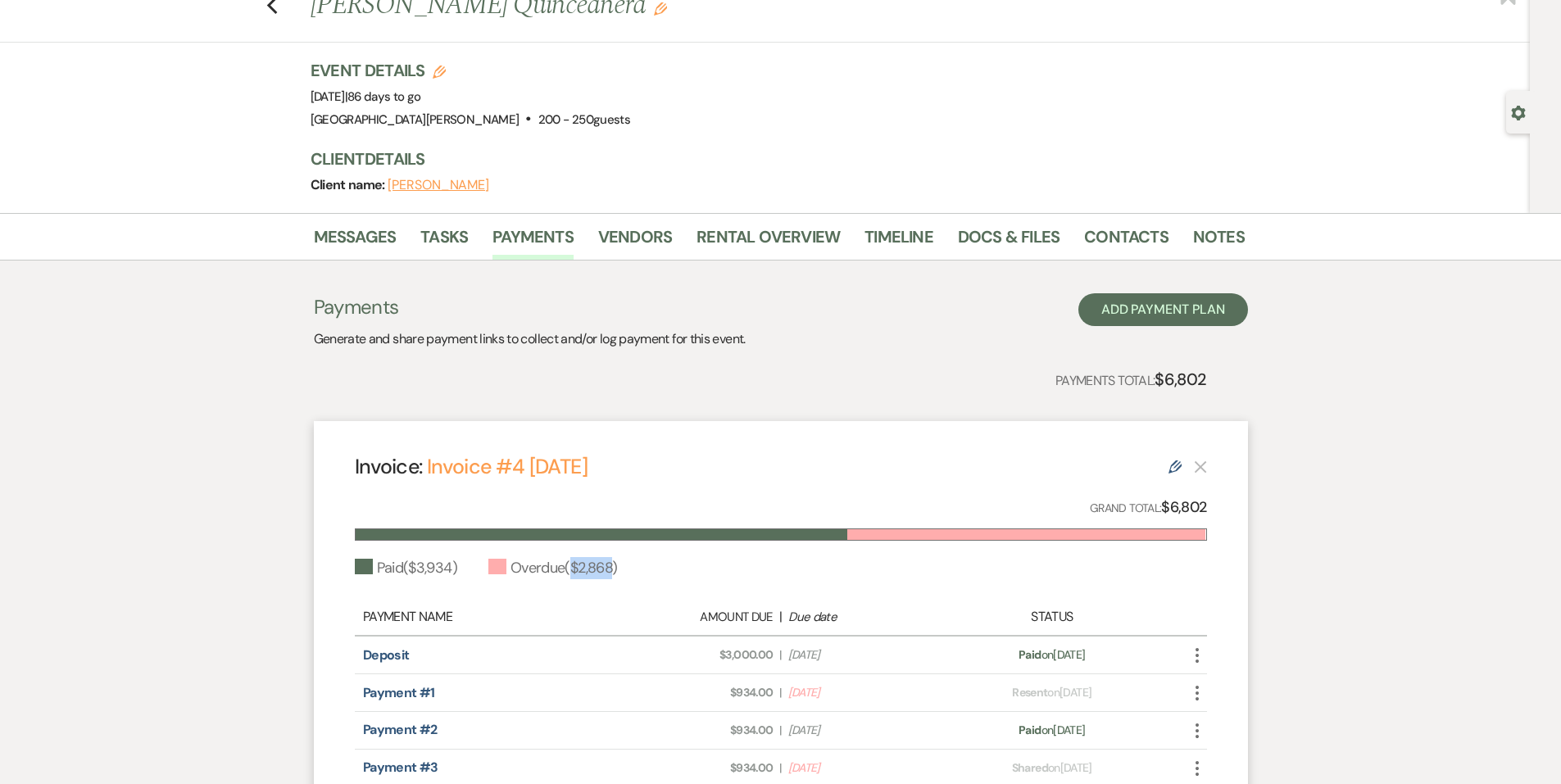
scroll to position [48, 0]
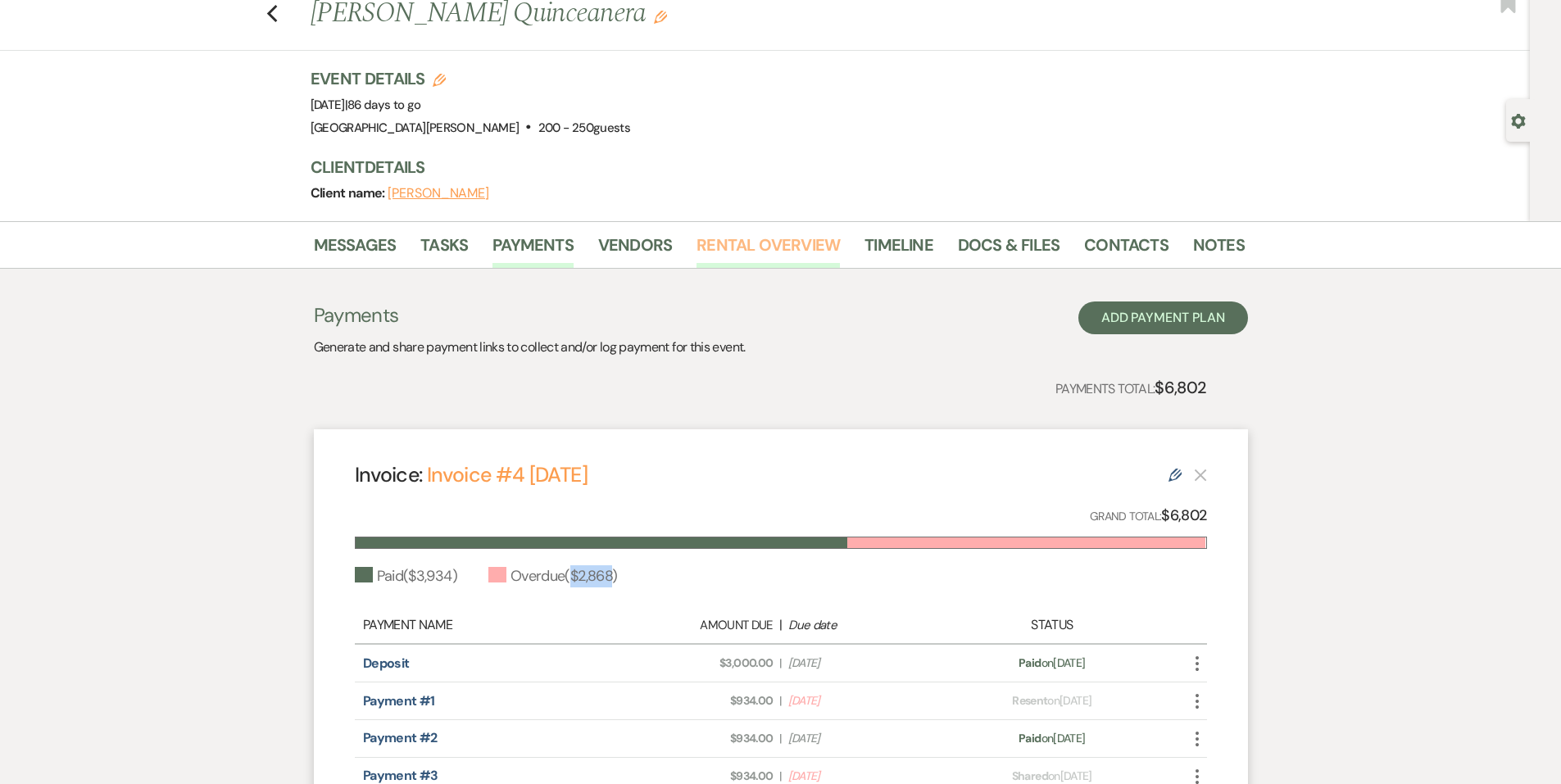
click at [796, 250] on link "Rental Overview" at bounding box center [768, 250] width 143 height 36
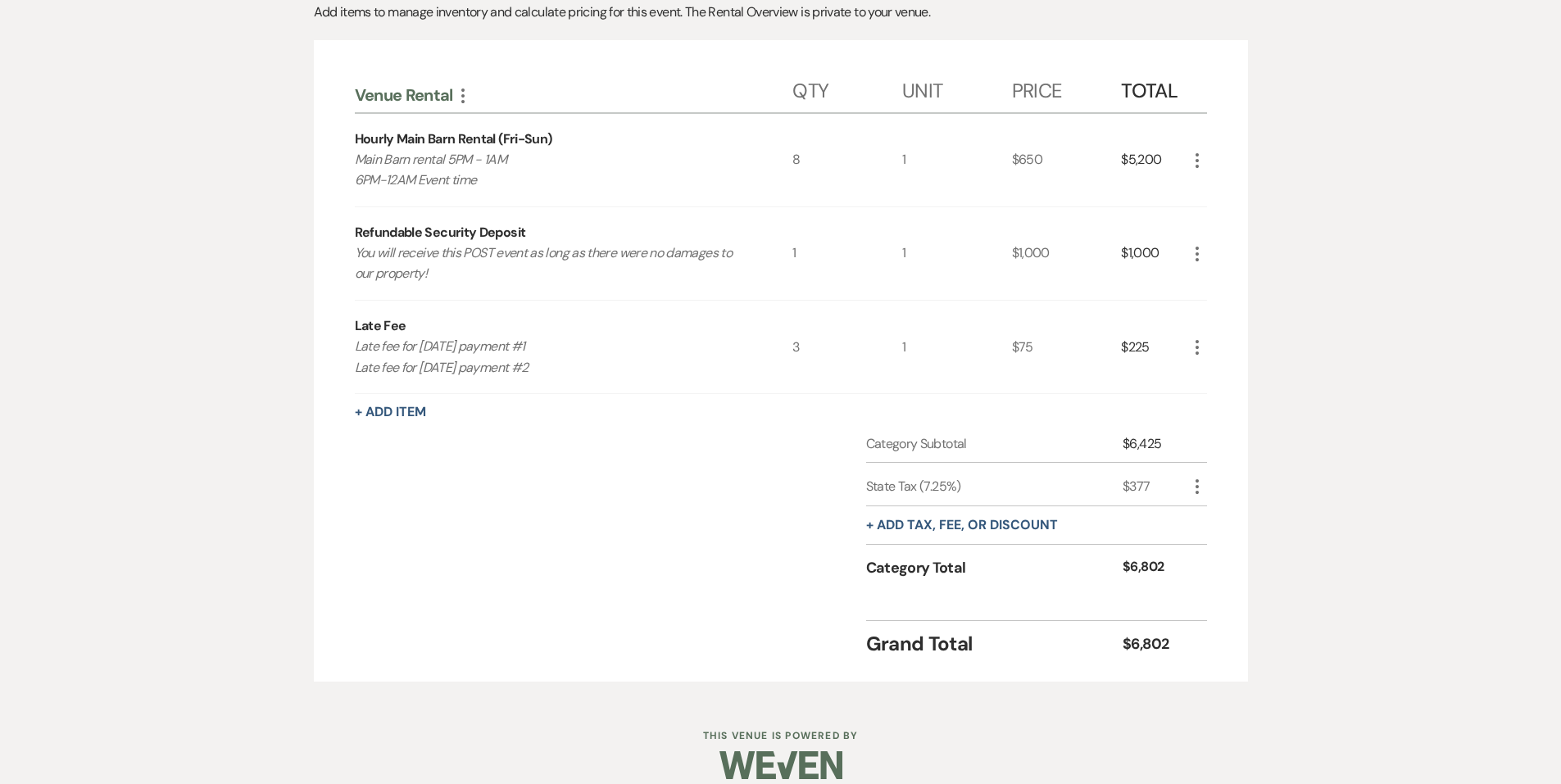
scroll to position [392, 0]
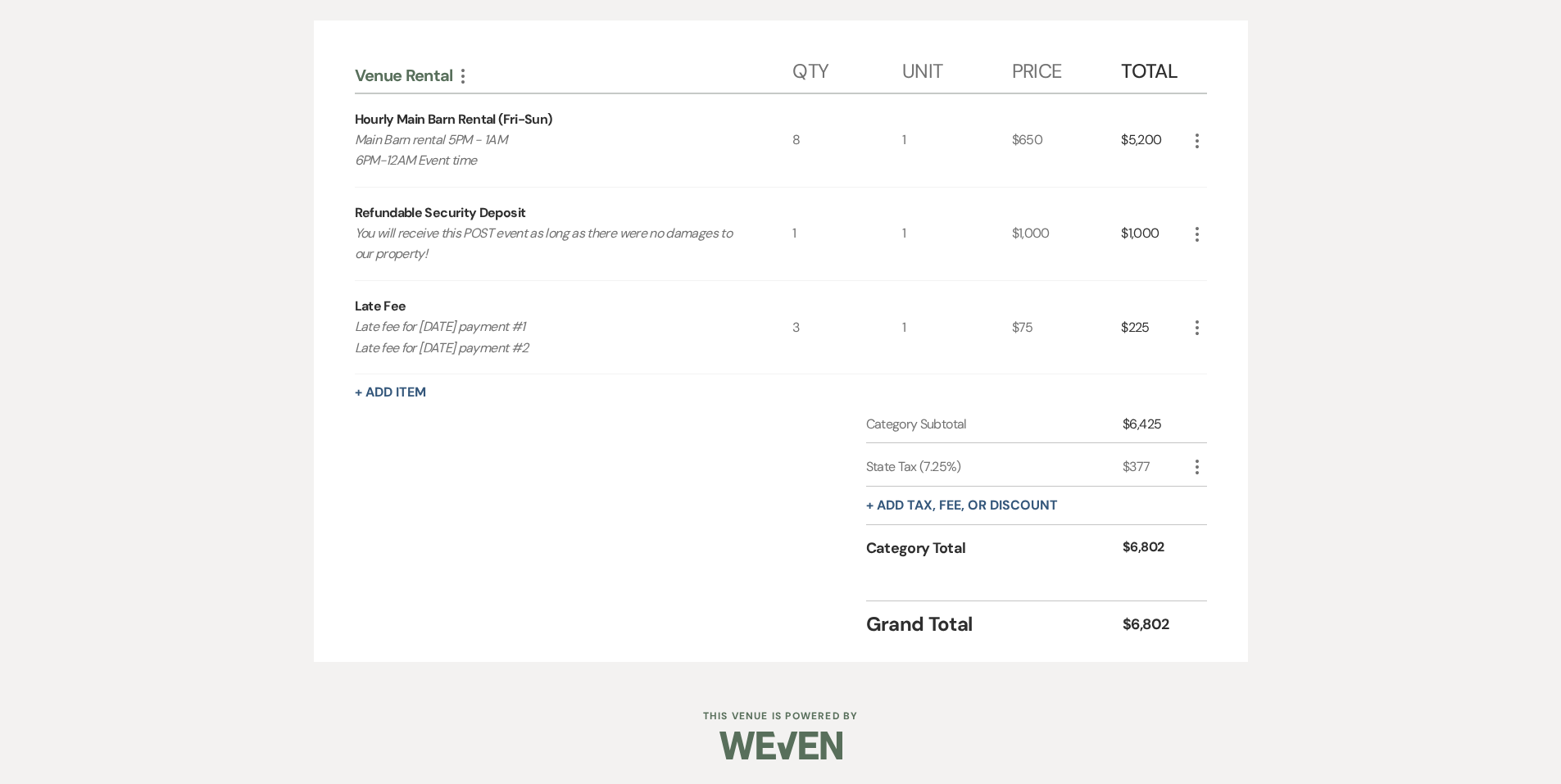
drag, startPoint x: 581, startPoint y: 329, endPoint x: 433, endPoint y: 331, distance: 148.0
click at [433, 331] on p "Late fee for July 1st, 2025 payment #1 Late fee for July 15th, 2025 payment #2" at bounding box center [552, 337] width 394 height 41
drag, startPoint x: 589, startPoint y: 358, endPoint x: 503, endPoint y: 358, distance: 86.0
click at [503, 358] on p "Late fee for July 1st, 2025 payment #1 Late fee for July 15th, 2025 payment #2" at bounding box center [552, 337] width 394 height 41
drag, startPoint x: 503, startPoint y: 358, endPoint x: 540, endPoint y: 471, distance: 118.9
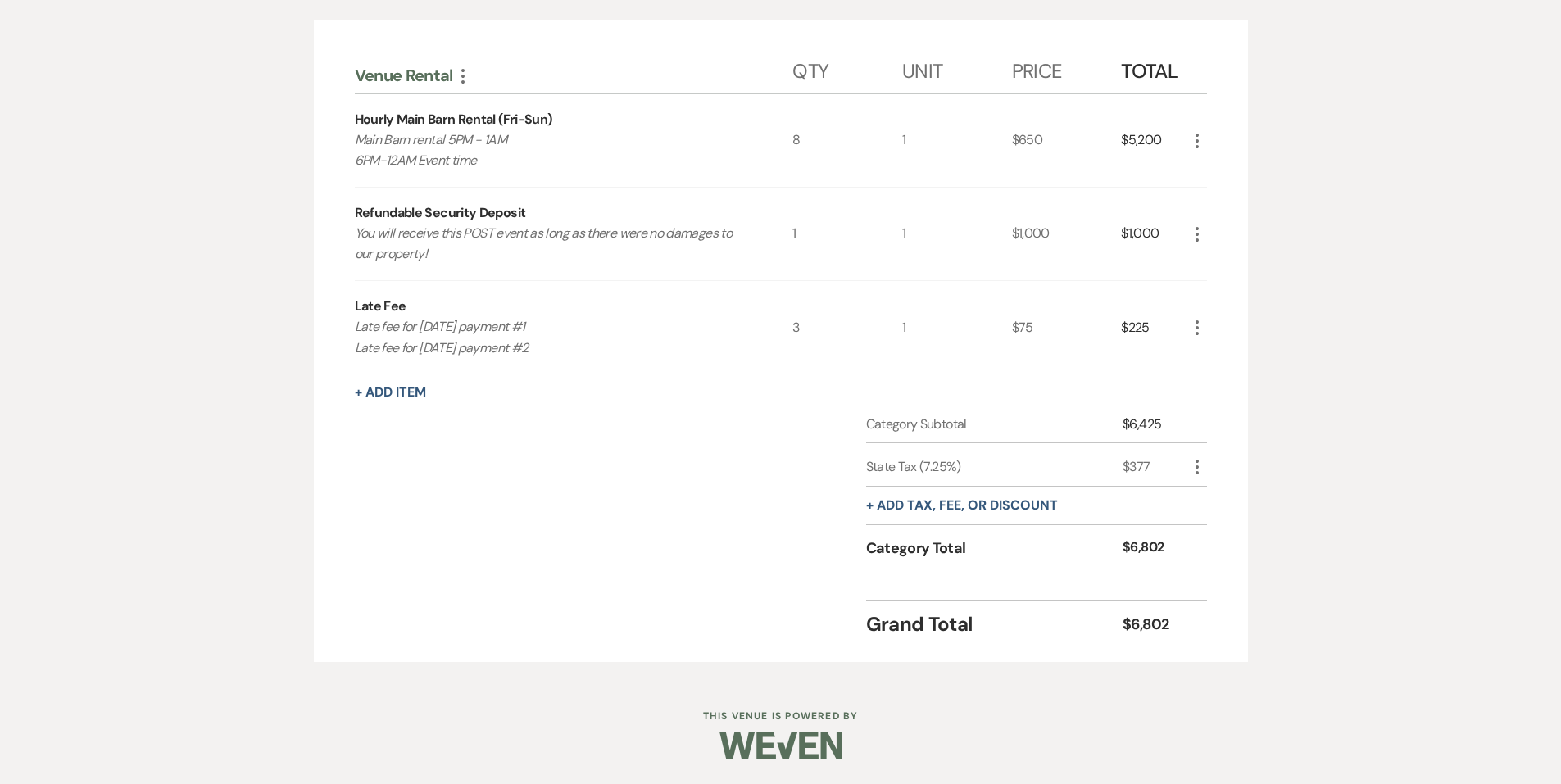
click at [540, 471] on div "Category Subtotal $6,425 State Tax (7.25%) $377 More + Add tax, fee, or discoun…" at bounding box center [781, 501] width 852 height 174
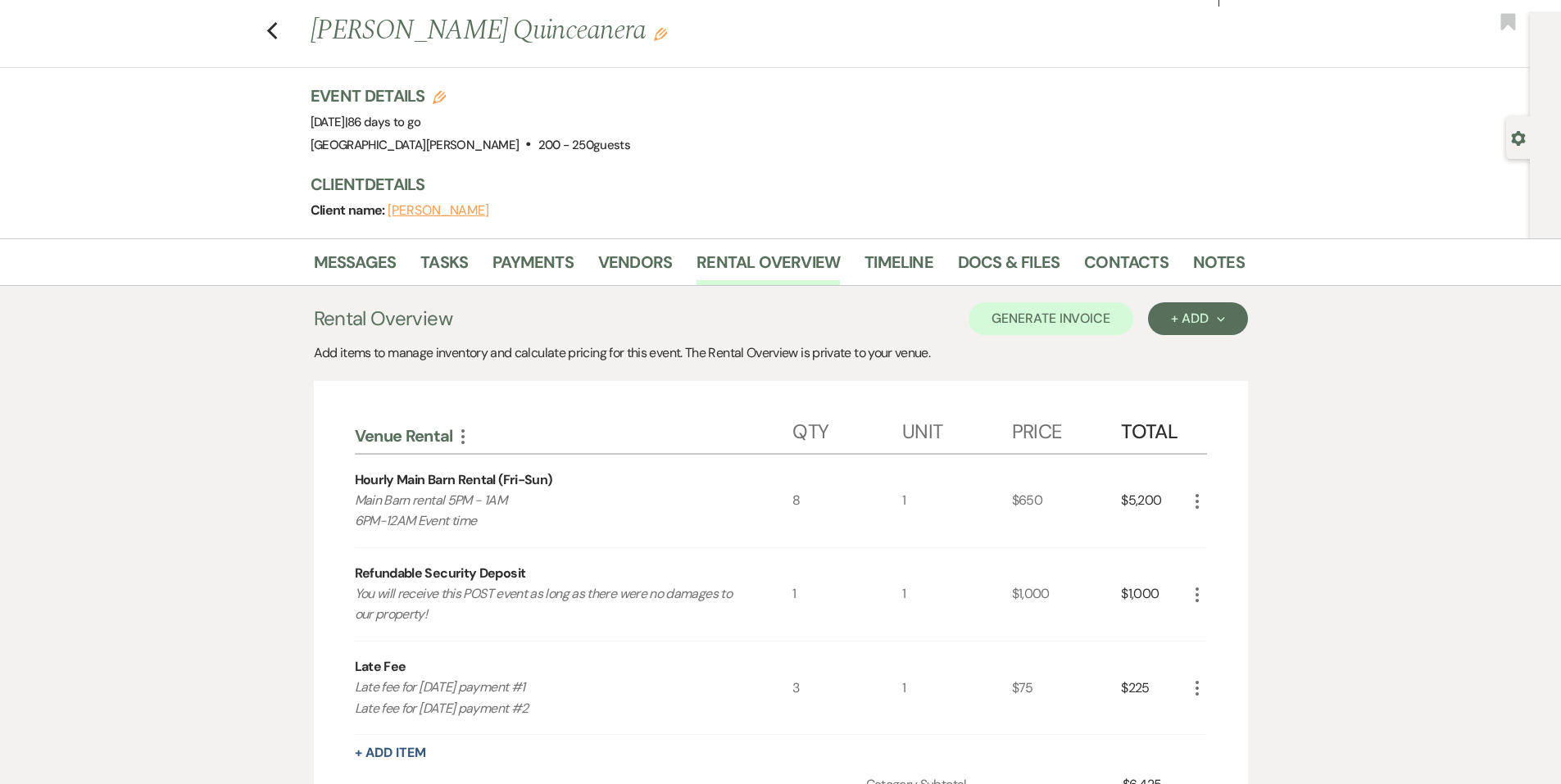
scroll to position [0, 0]
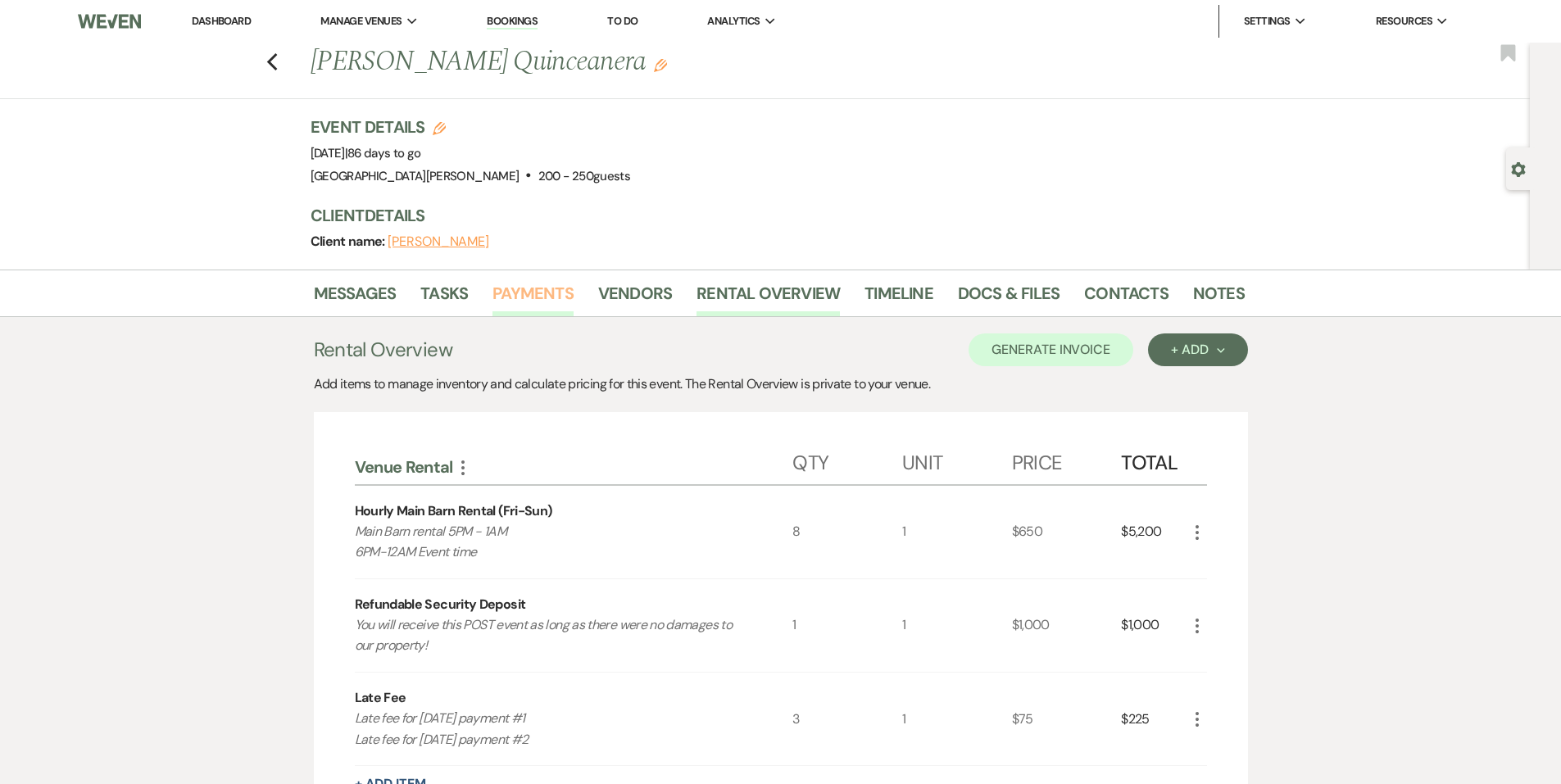
click at [526, 298] on link "Payments" at bounding box center [533, 298] width 81 height 36
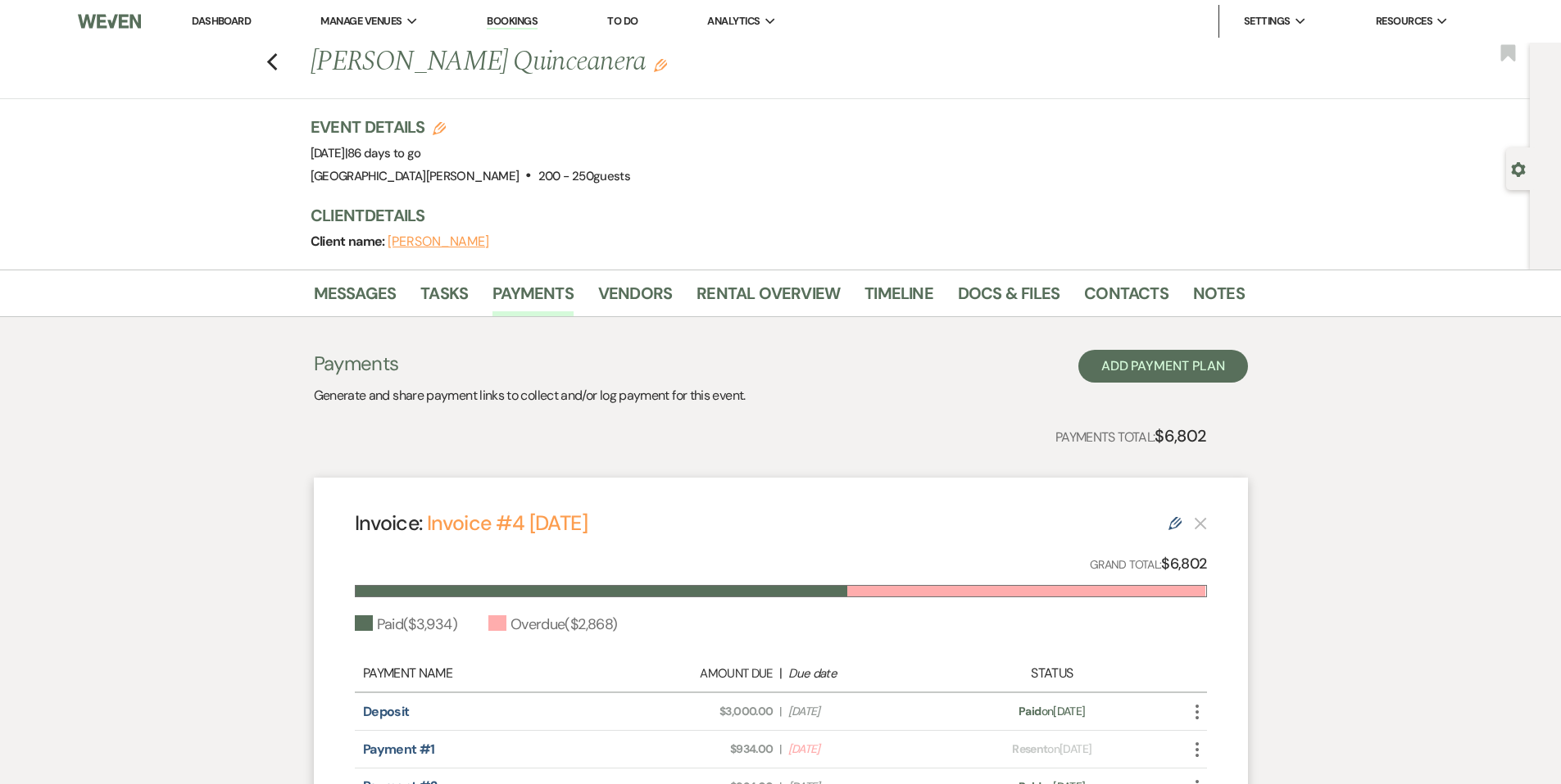
click at [292, 296] on div "Messages Tasks Payments Vendors Rental Overview Timeline Docs & Files Contacts …" at bounding box center [780, 293] width 1561 height 47
drag, startPoint x: 351, startPoint y: 305, endPoint x: 374, endPoint y: 313, distance: 24.4
click at [353, 306] on link "Messages" at bounding box center [355, 298] width 83 height 36
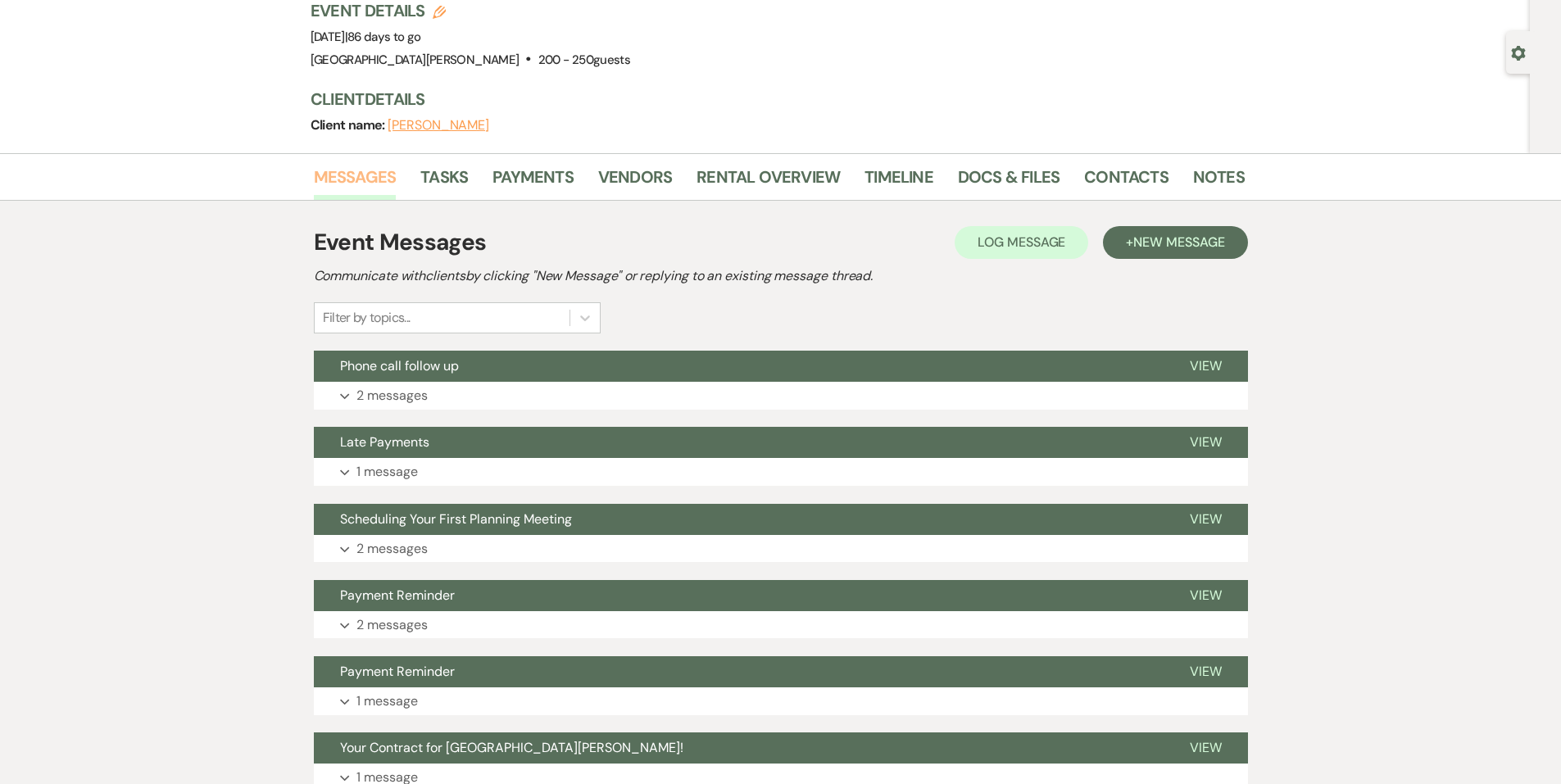
scroll to position [327, 0]
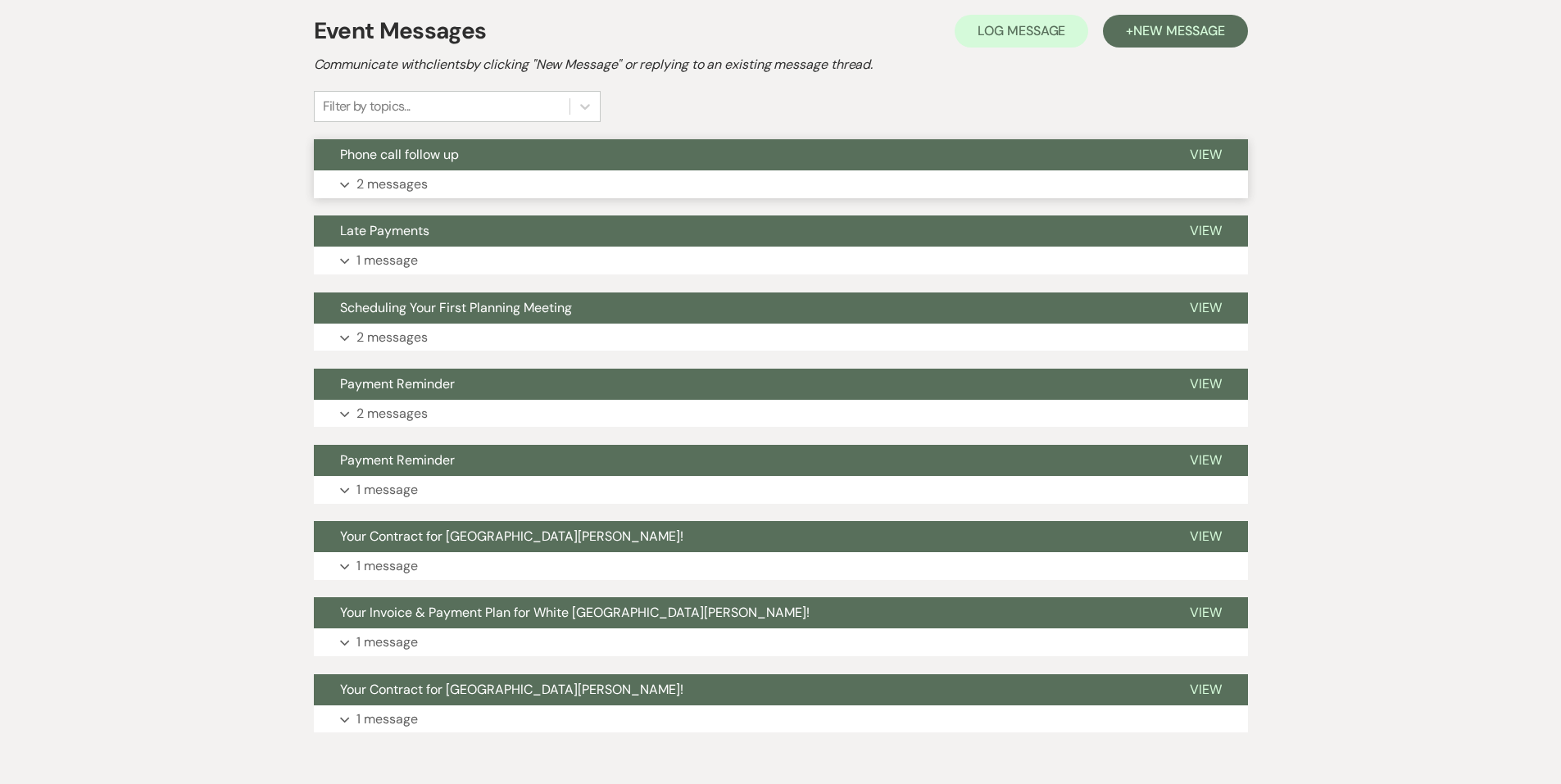
click at [430, 160] on span "Phone call follow up" at bounding box center [400, 154] width 119 height 17
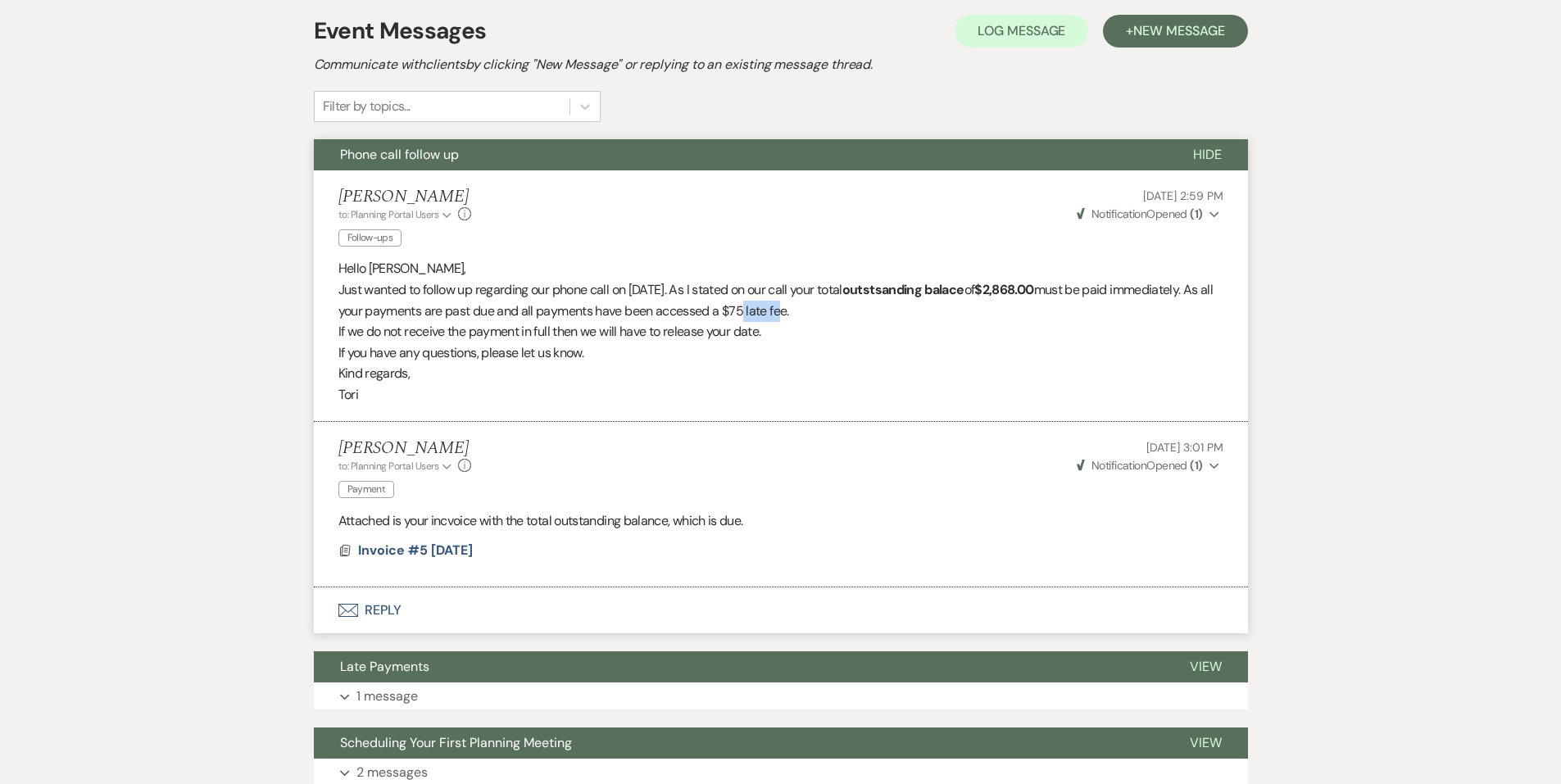
drag, startPoint x: 749, startPoint y: 315, endPoint x: 788, endPoint y: 320, distance: 39.3
click at [788, 320] on p "Just wanted to follow up regarding our phone call on 8/8/25. As I stated on our…" at bounding box center [781, 300] width 885 height 41
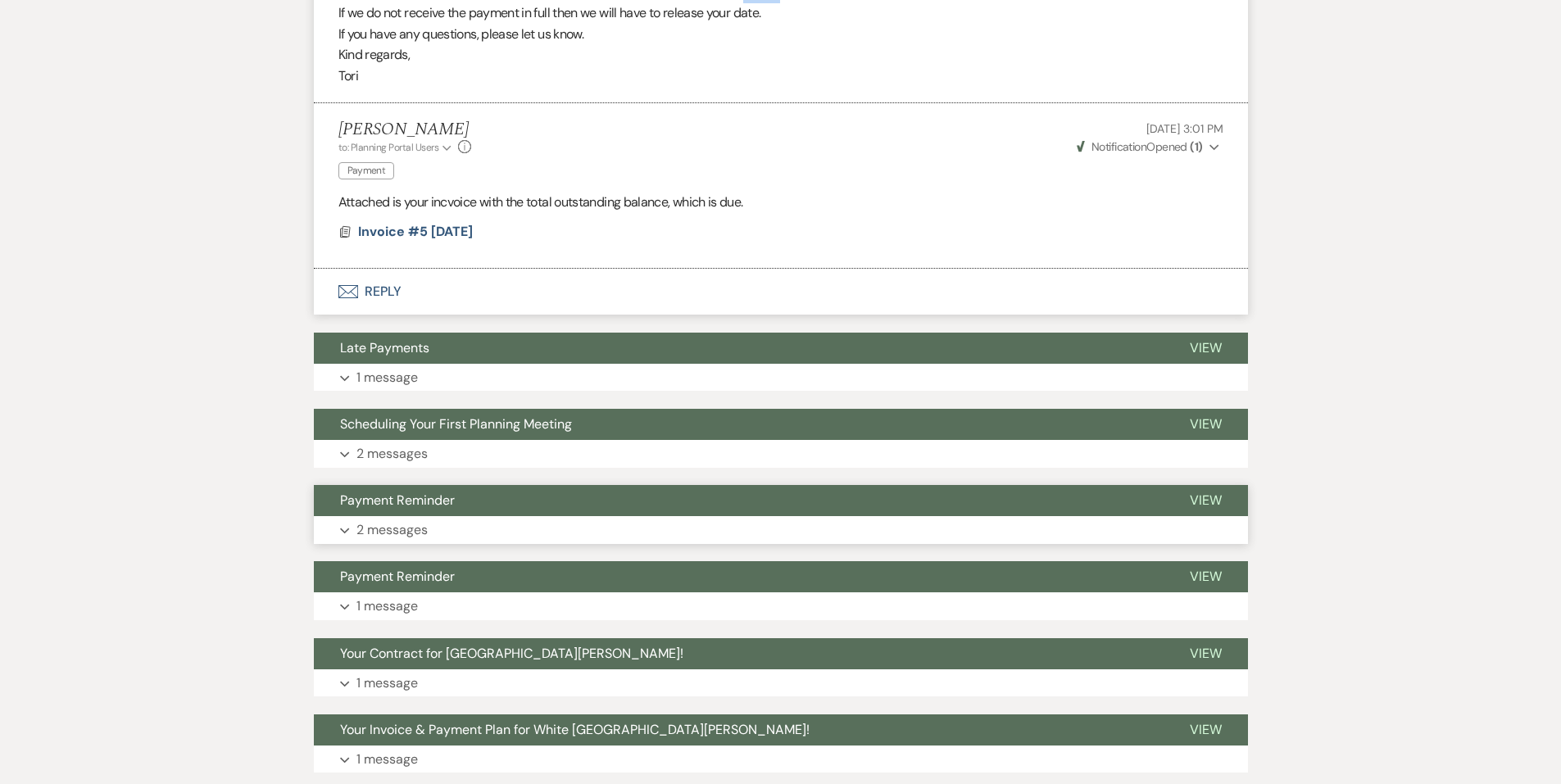
scroll to position [656, 0]
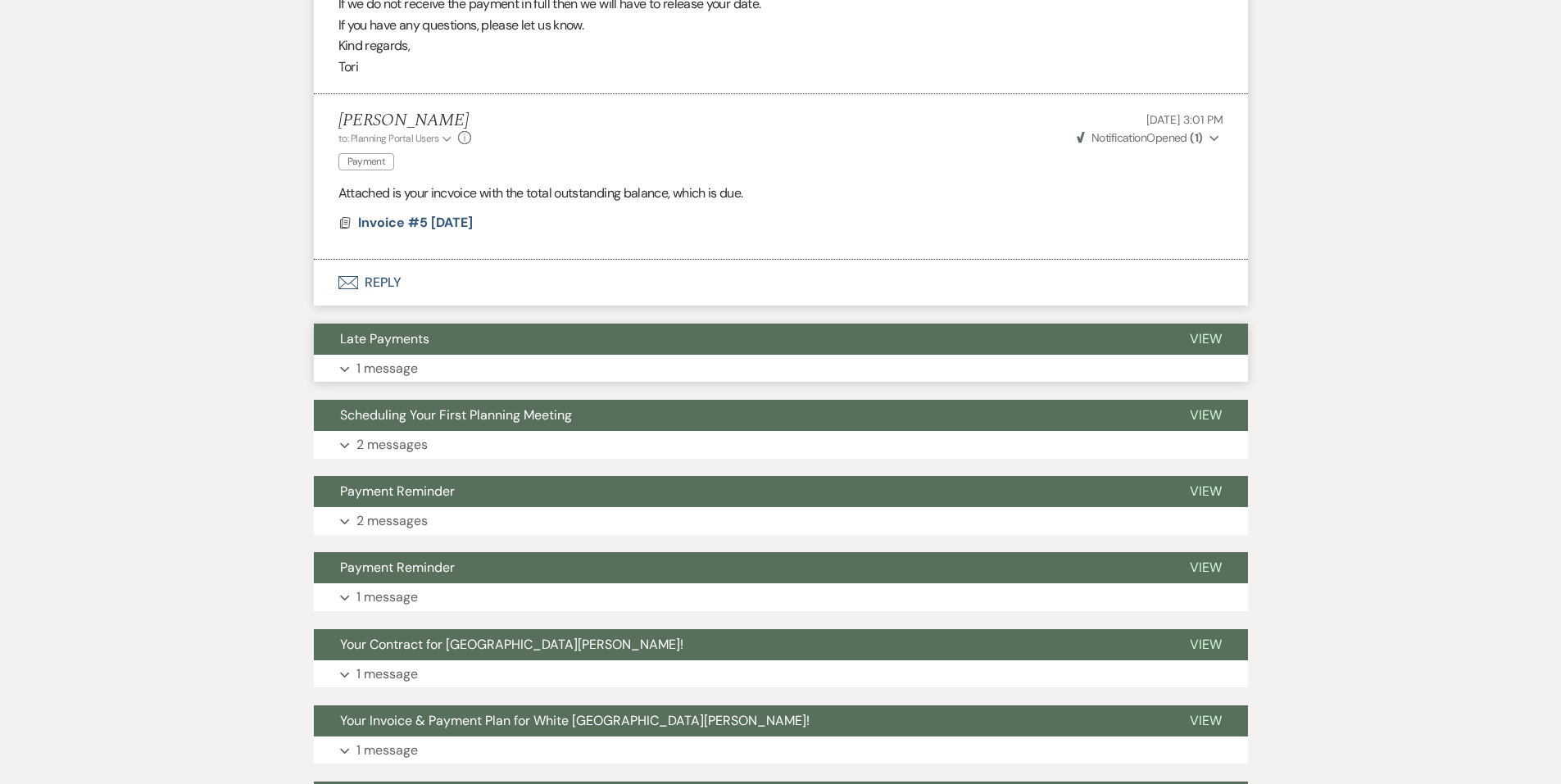
click at [521, 375] on button "Expand 1 message" at bounding box center [781, 369] width 934 height 28
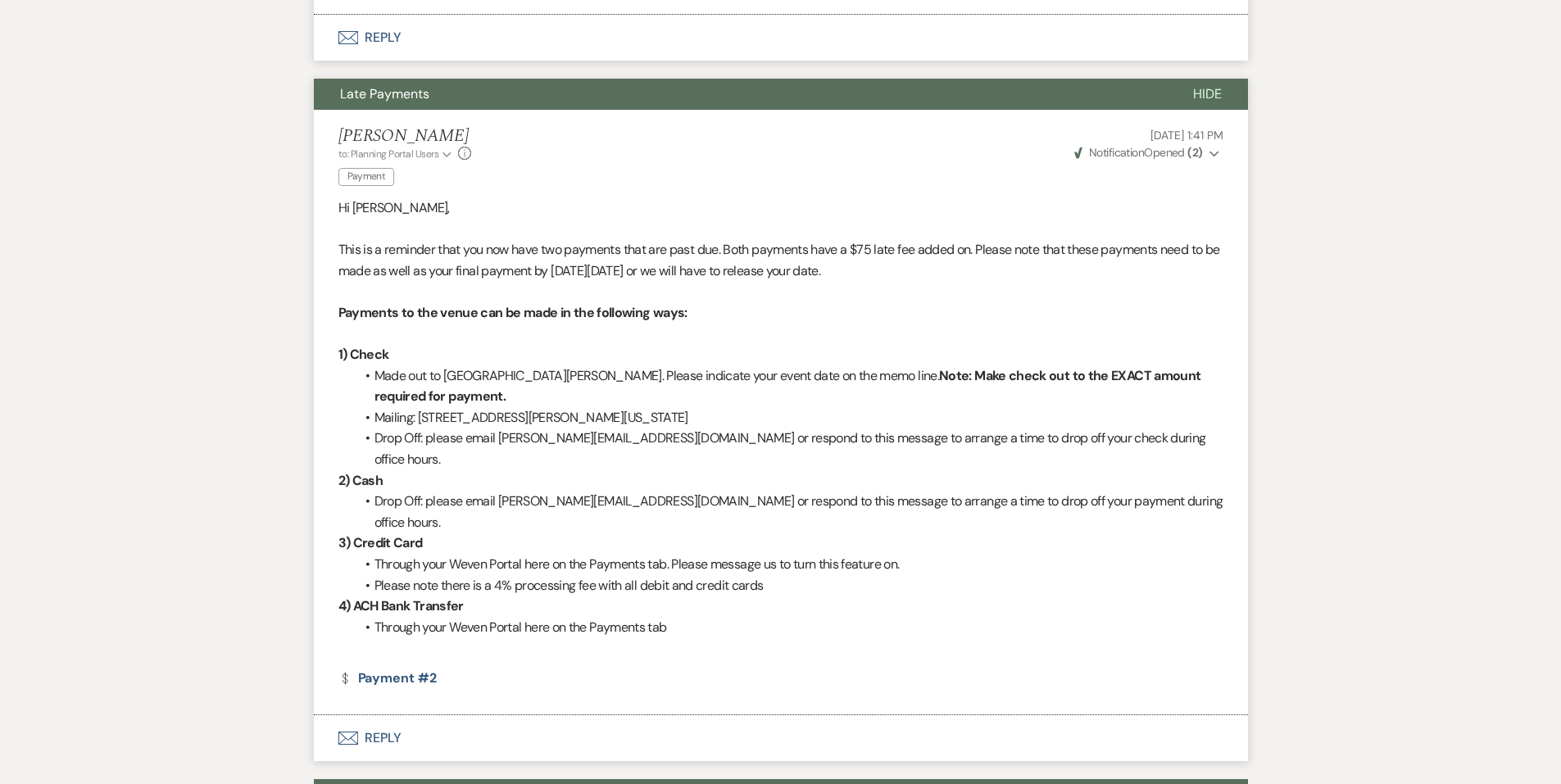
scroll to position [901, 0]
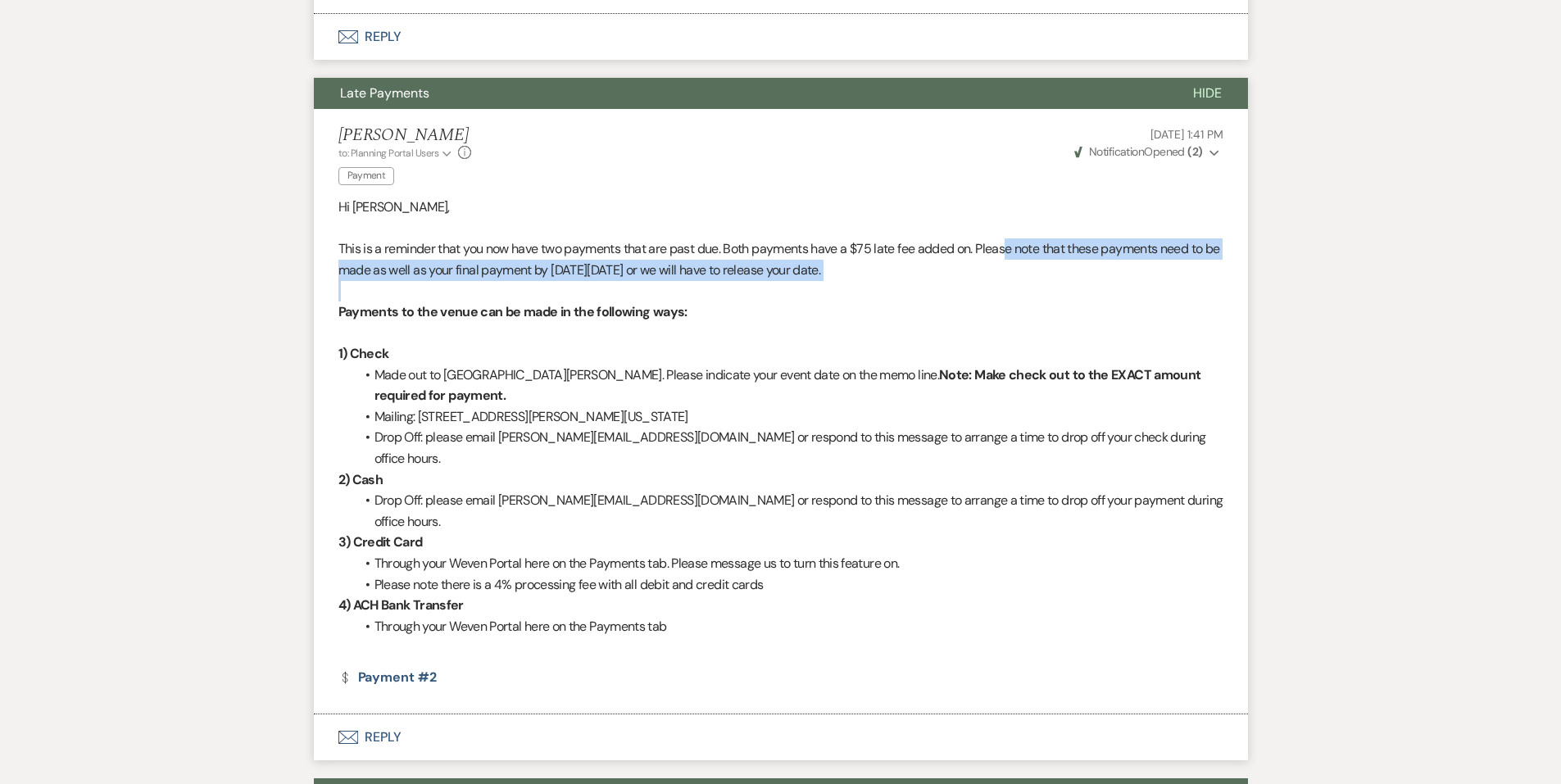
drag, startPoint x: 1082, startPoint y: 249, endPoint x: 1149, endPoint y: 283, distance: 75.1
click at [1149, 283] on div "Hi Veronica, This is a reminder that you now have two payments that are past du…" at bounding box center [781, 426] width 885 height 461
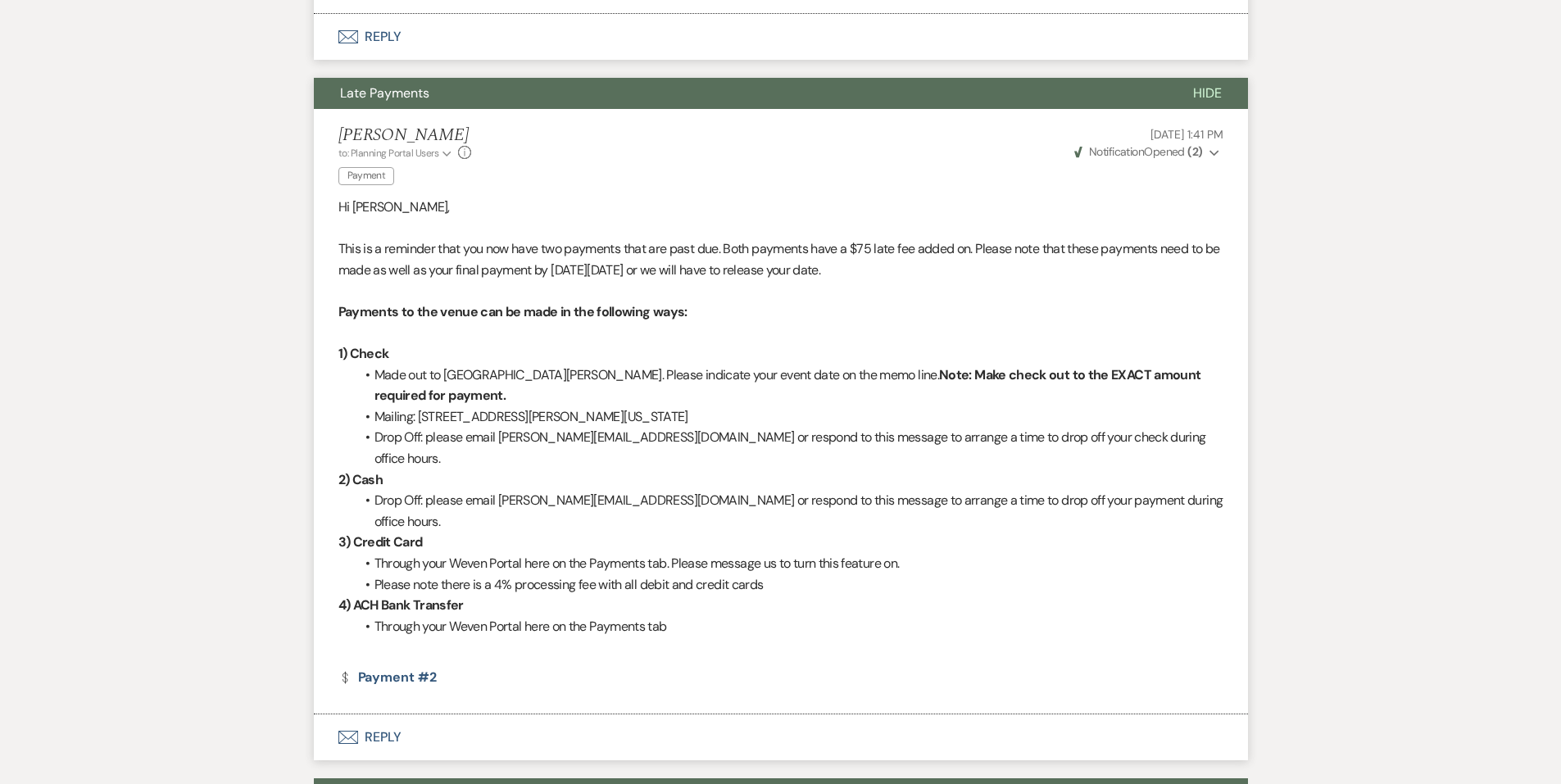
click at [1277, 490] on div "Messages Tasks Payments Vendors Rental Overview Timeline Docs & Files Contacts …" at bounding box center [780, 306] width 1561 height 1876
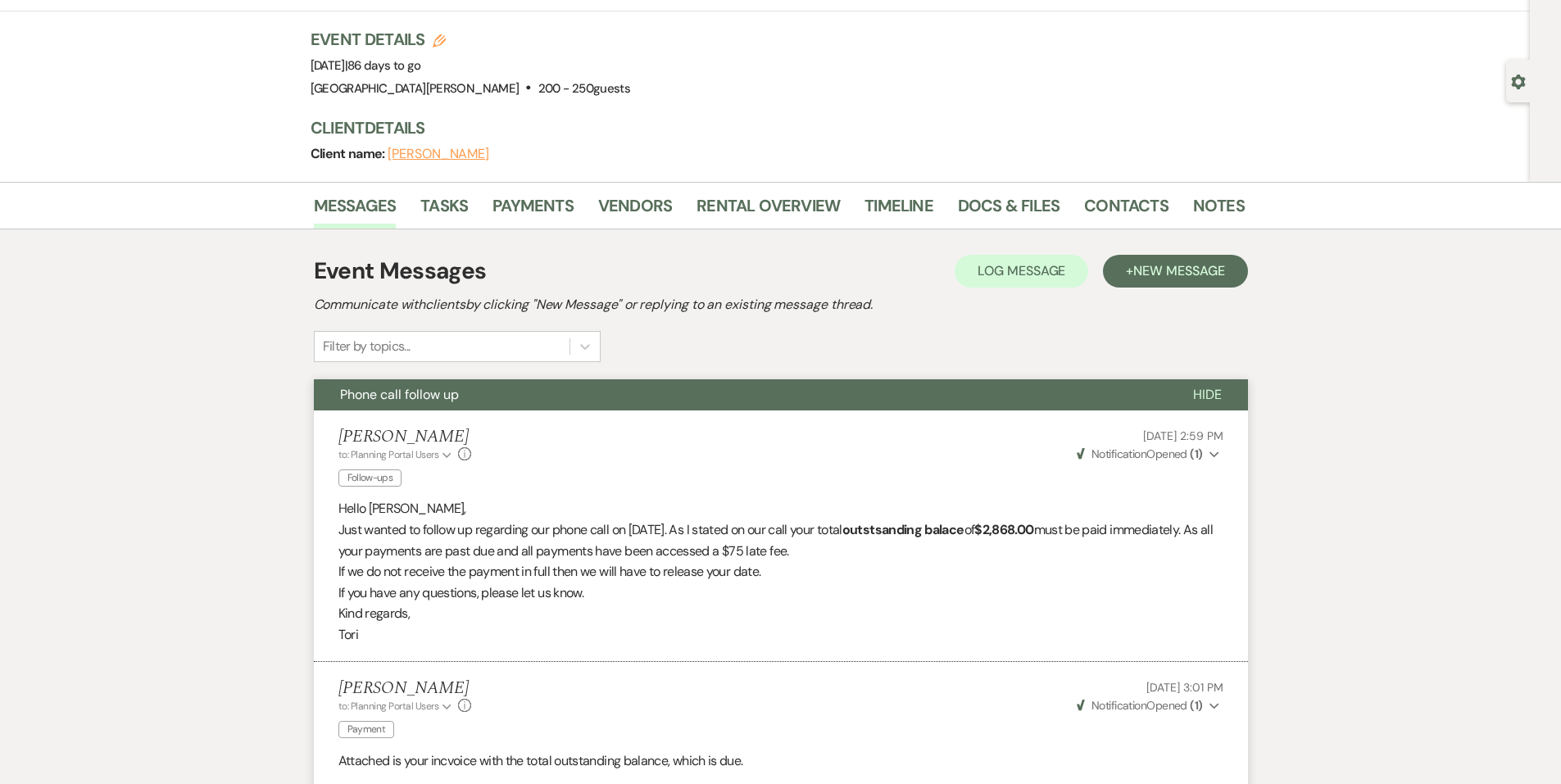
scroll to position [164, 0]
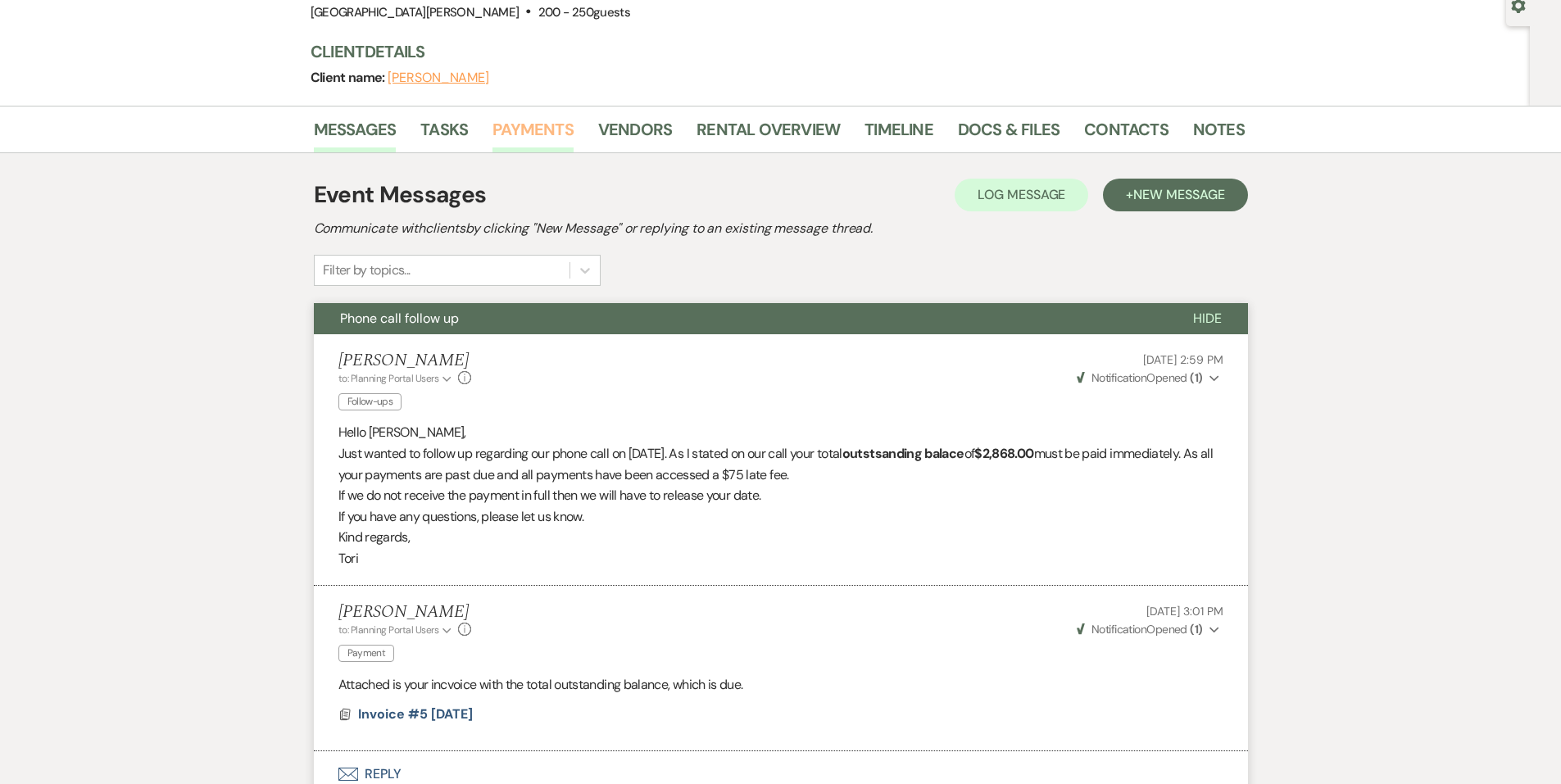
click at [525, 146] on link "Payments" at bounding box center [533, 134] width 81 height 36
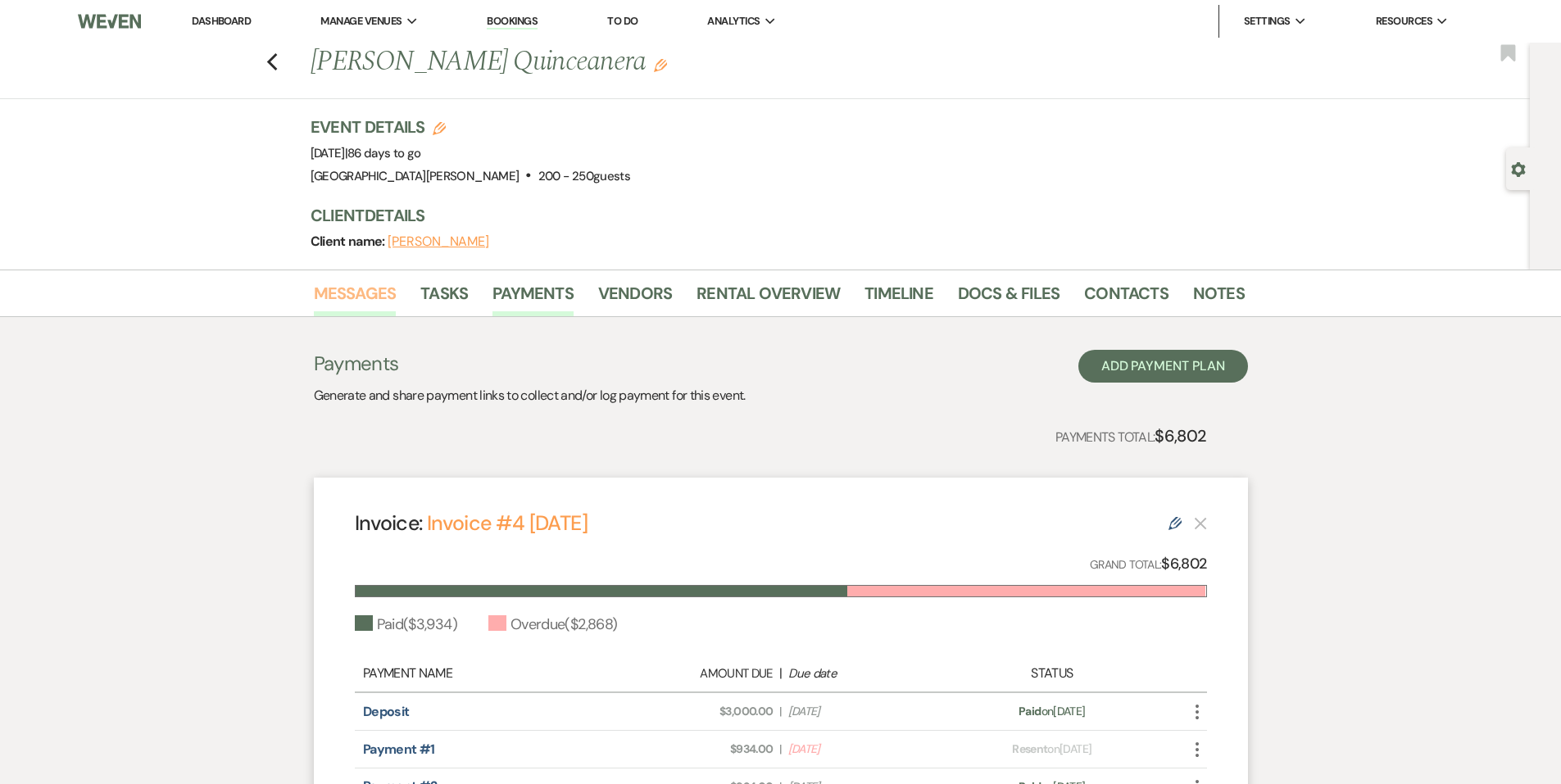
click at [378, 297] on link "Messages" at bounding box center [355, 298] width 83 height 36
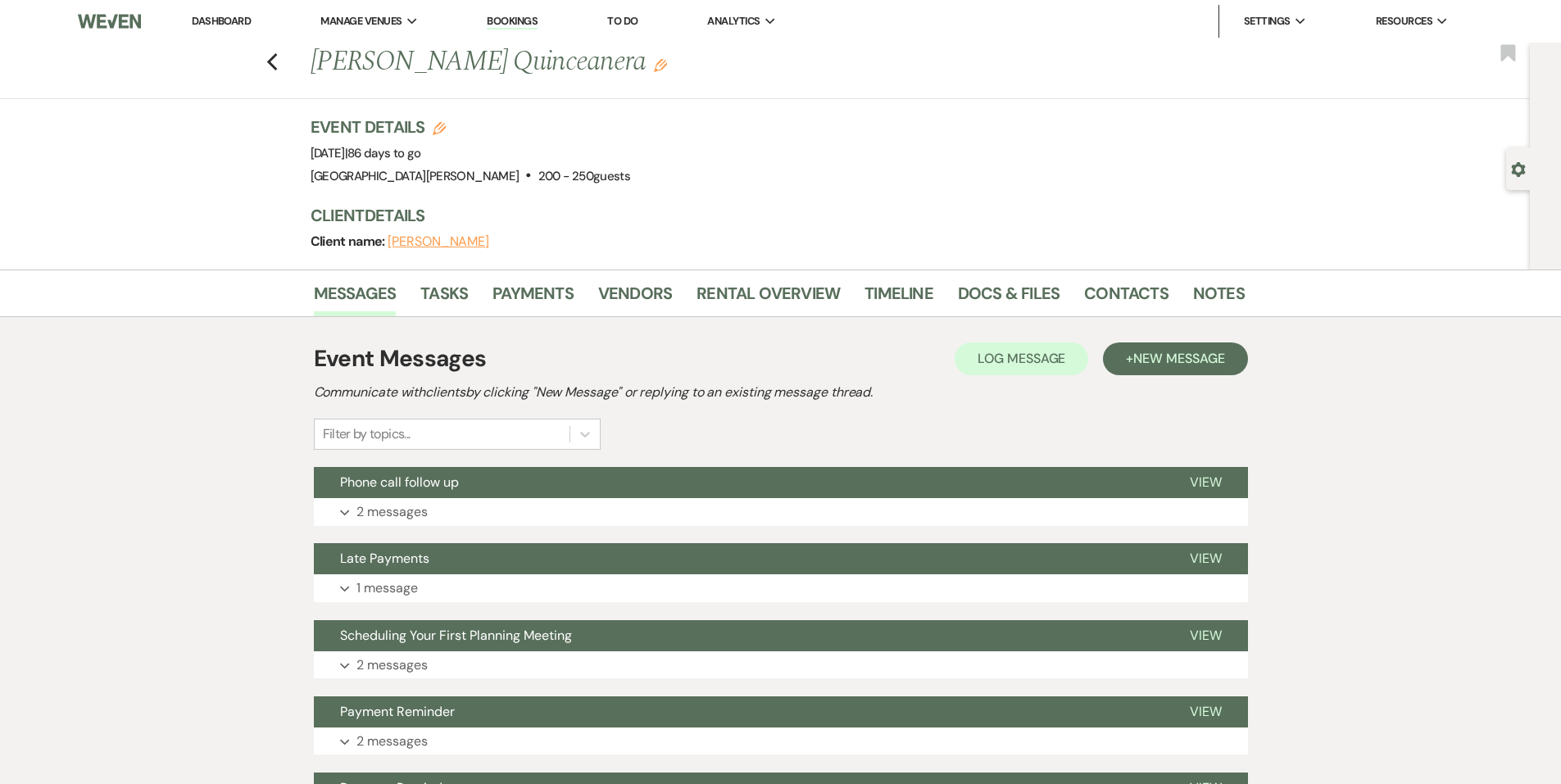
click at [1140, 380] on div "Event Messages Log Log Message + New Message Communicate with clients by clicki…" at bounding box center [781, 396] width 934 height 109
drag, startPoint x: 1140, startPoint y: 352, endPoint x: 1117, endPoint y: 369, distance: 28.6
click at [1141, 352] on span "New Message" at bounding box center [1179, 358] width 91 height 17
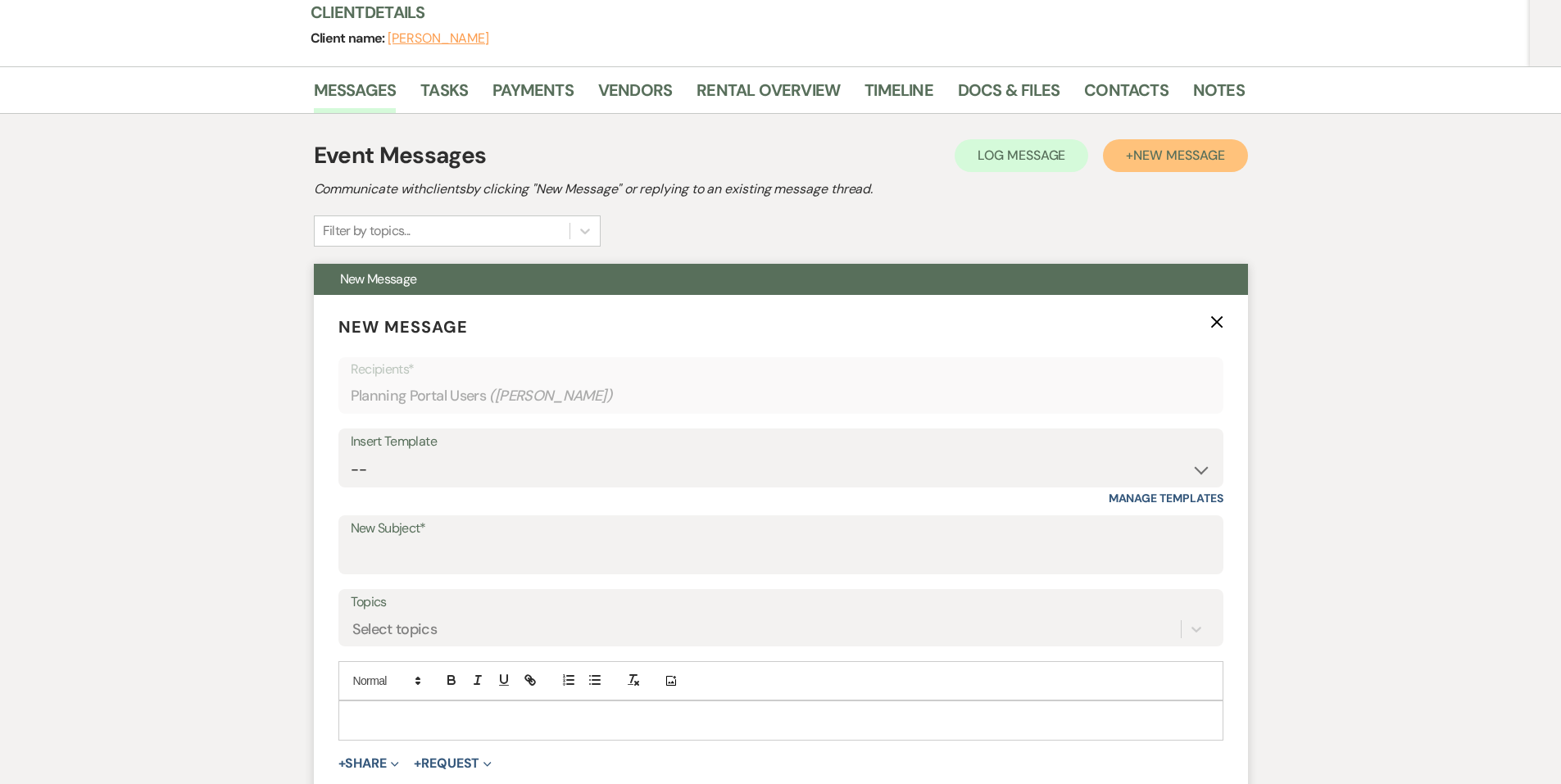
scroll to position [409, 0]
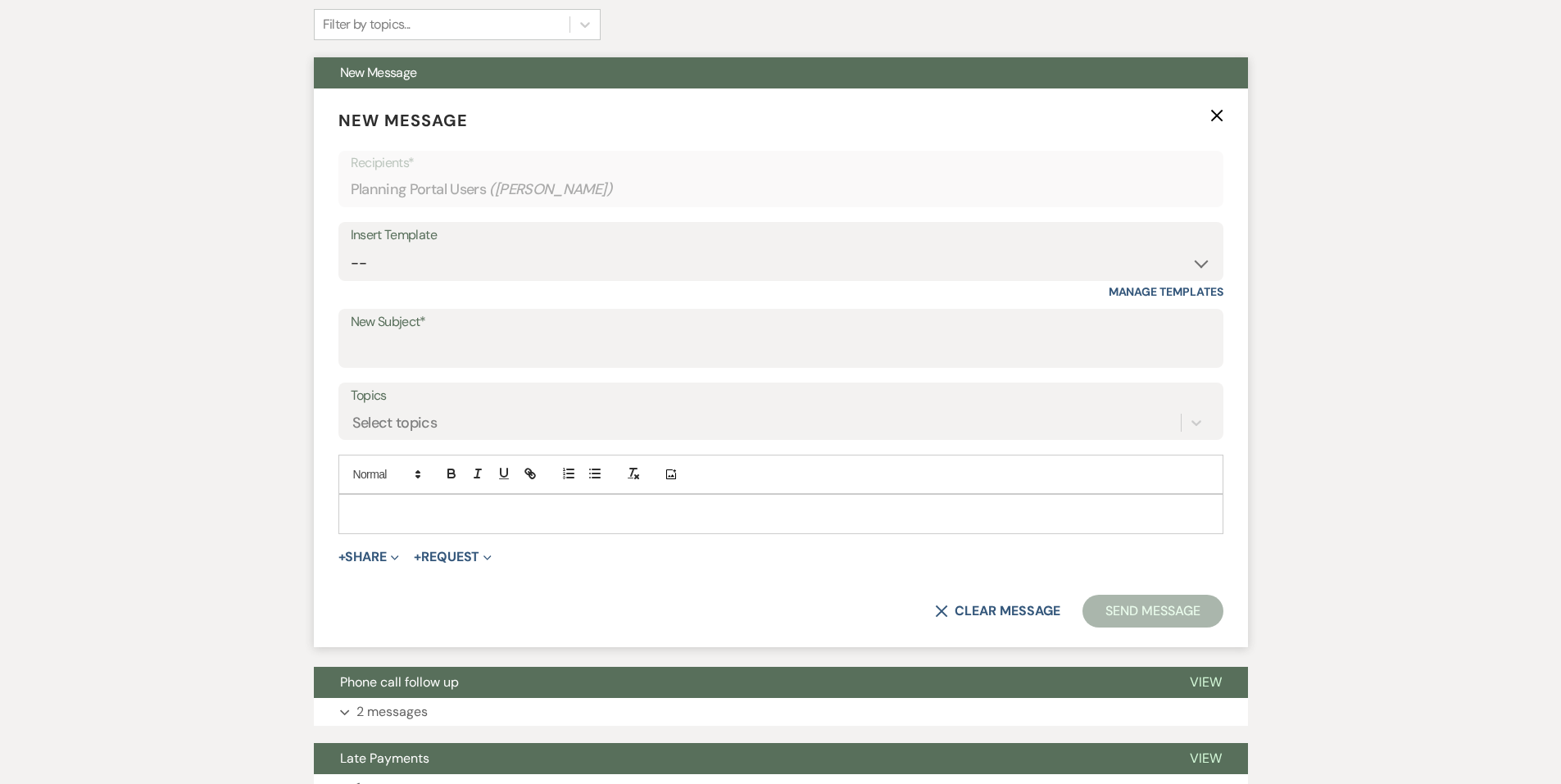
click at [473, 327] on label "New Subject*" at bounding box center [781, 322] width 860 height 24
click at [473, 334] on input "New Subject*" at bounding box center [781, 350] width 860 height 32
drag, startPoint x: 515, startPoint y: 355, endPoint x: 203, endPoint y: 352, distance: 312.0
click at [203, 352] on div "Messages Tasks Payments Vendors Rental Overview Timeline Docs & Files Contacts …" at bounding box center [780, 572] width 1561 height 1425
type input "FINAL WARNING!"
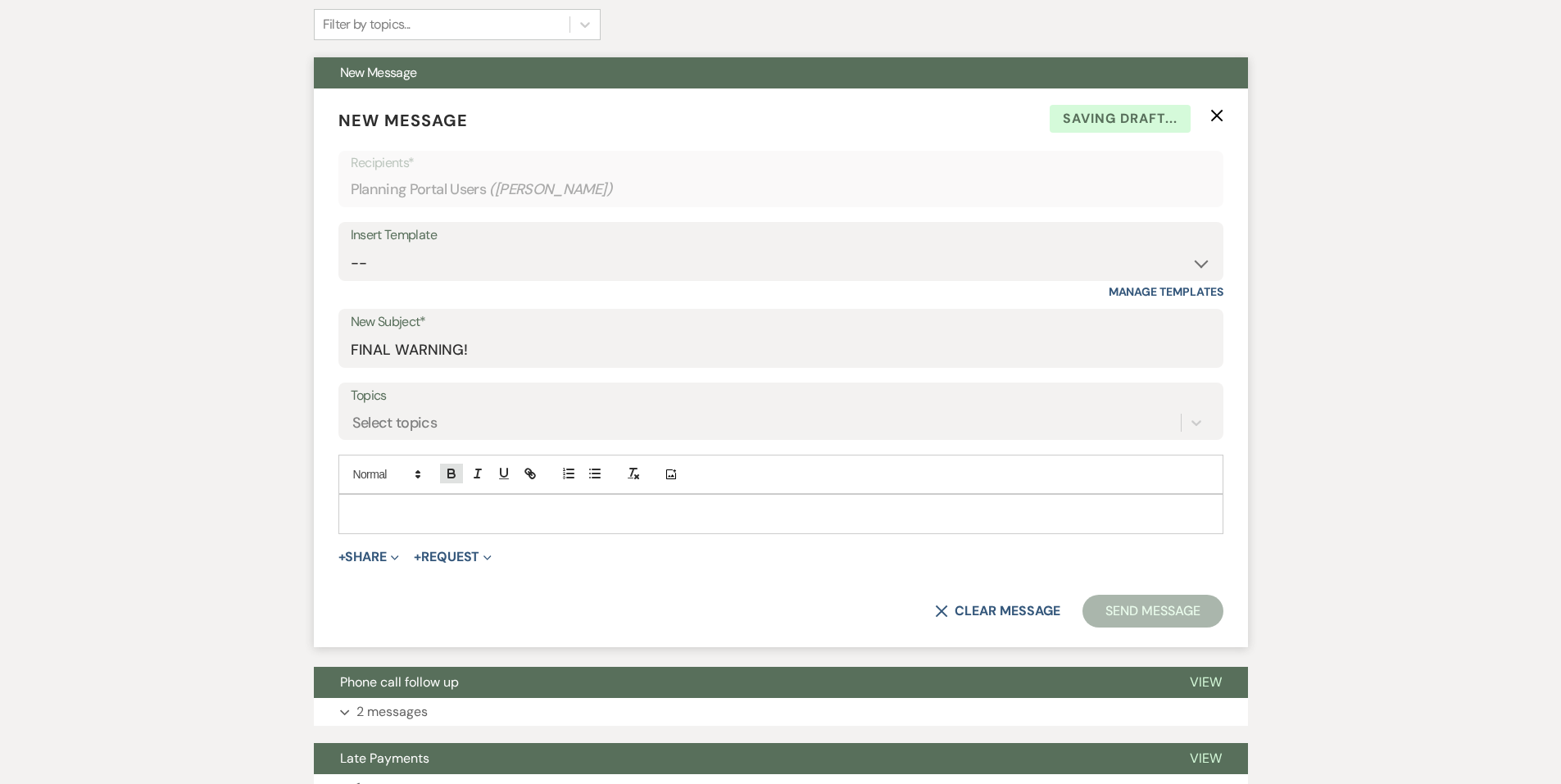
click at [458, 477] on icon "button" at bounding box center [451, 473] width 15 height 15
click at [446, 526] on div "﻿" at bounding box center [781, 513] width 884 height 38
click at [452, 469] on icon "button" at bounding box center [451, 473] width 15 height 15
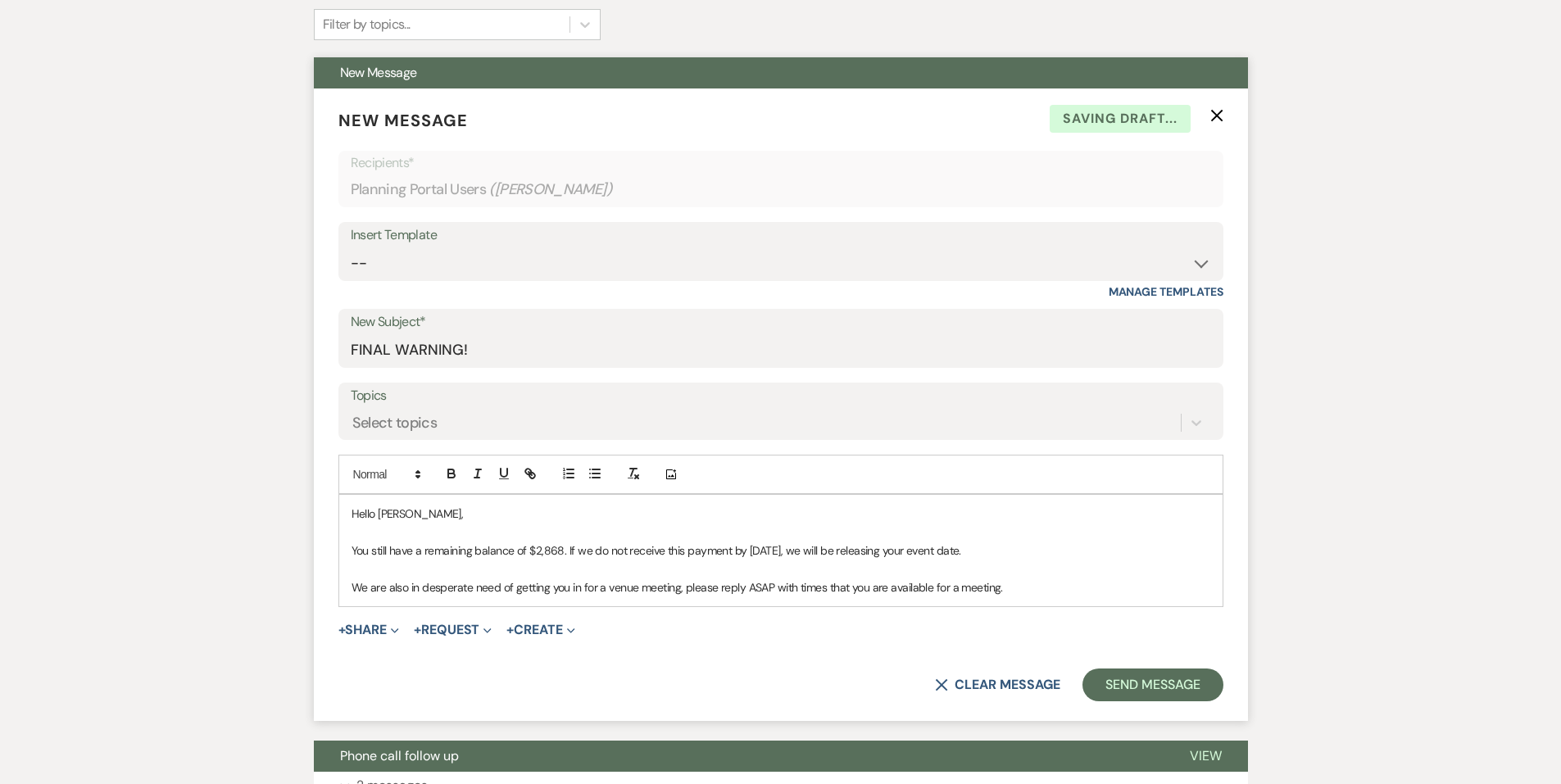
click at [1052, 582] on p "We are also in desperate need of getting you in for a venue meeting, please rep…" at bounding box center [781, 587] width 859 height 18
drag, startPoint x: 419, startPoint y: 592, endPoint x: 469, endPoint y: 598, distance: 50.4
click at [469, 598] on div "Hello Veronica, You still have a remaining balance of $2,868. If we do not rece…" at bounding box center [781, 550] width 884 height 111
click at [478, 469] on icon "button" at bounding box center [478, 473] width 15 height 15
click at [632, 594] on p "We are also in desperate need of getting you in for a venue meeting, please rep…" at bounding box center [781, 587] width 859 height 18
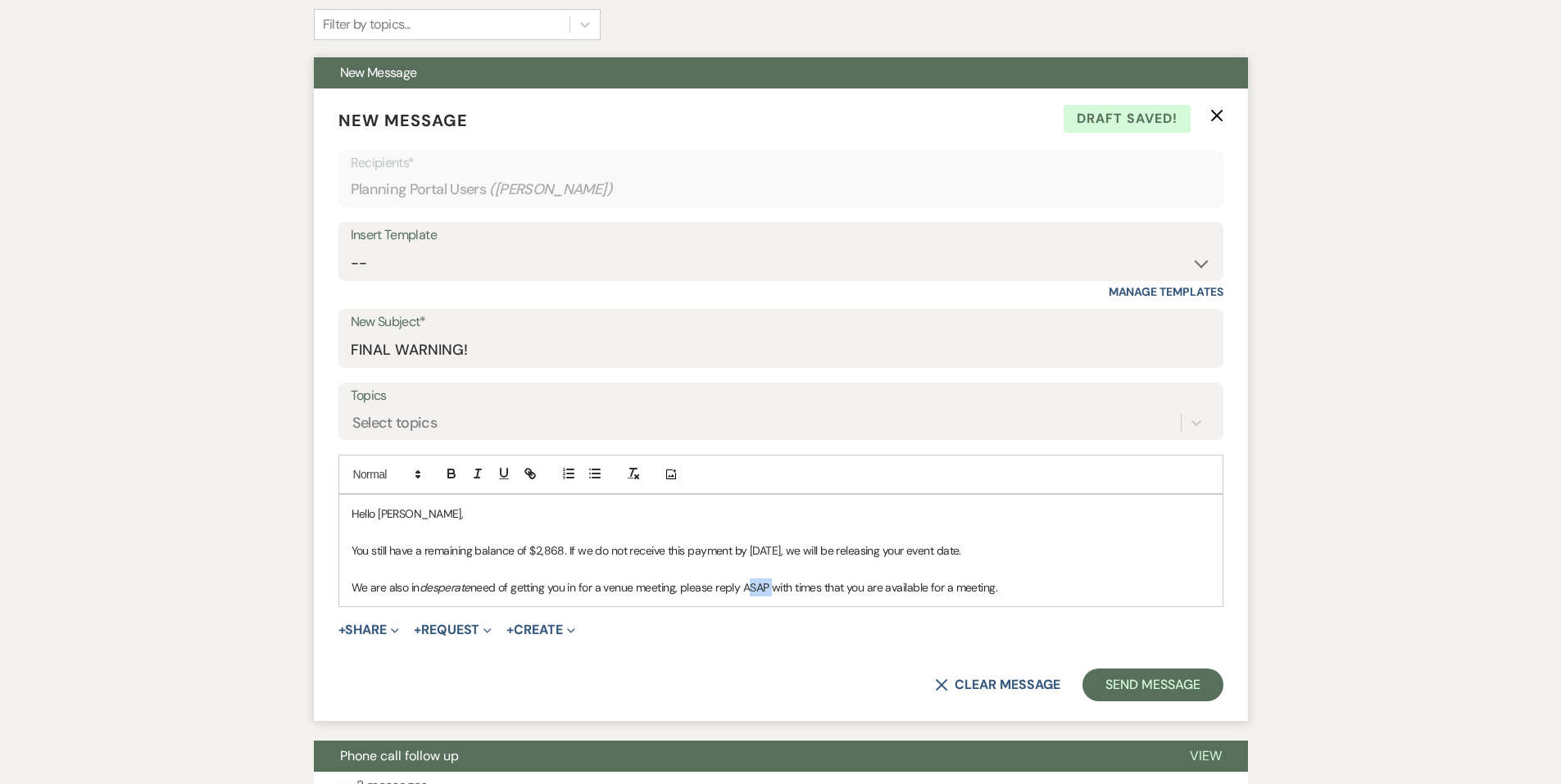
drag, startPoint x: 743, startPoint y: 588, endPoint x: 772, endPoint y: 588, distance: 29.0
click at [772, 588] on p "We are also in desperate need of getting you in for a venue meeting, please rep…" at bounding box center [781, 587] width 859 height 18
click at [460, 476] on button "button" at bounding box center [452, 473] width 23 height 20
click at [1033, 590] on p "We are also in desperate need of getting you in for a venue meeting, please rep…" at bounding box center [781, 587] width 859 height 18
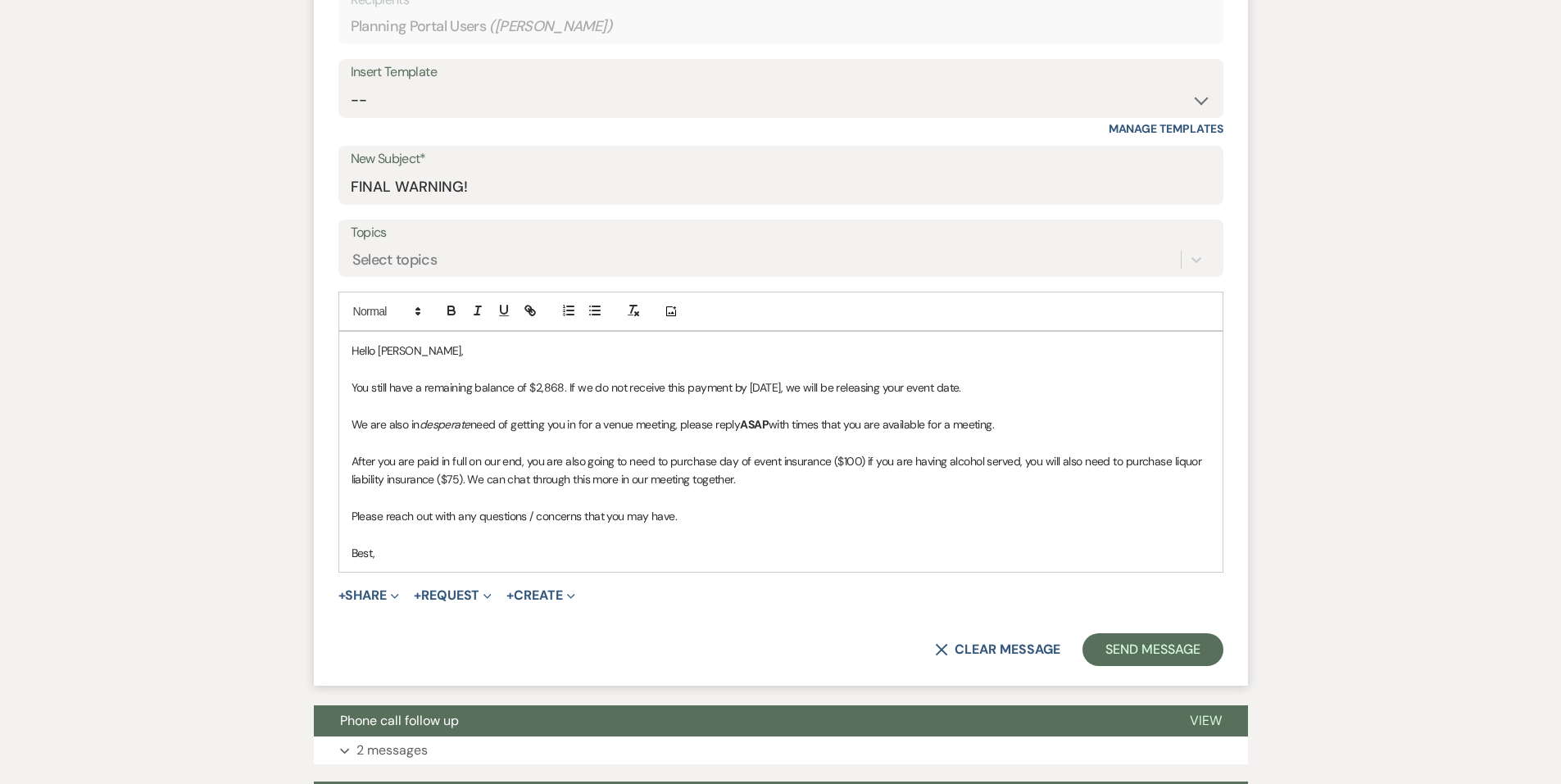
scroll to position [574, 0]
click at [1163, 648] on button "Send Message" at bounding box center [1152, 649] width 140 height 33
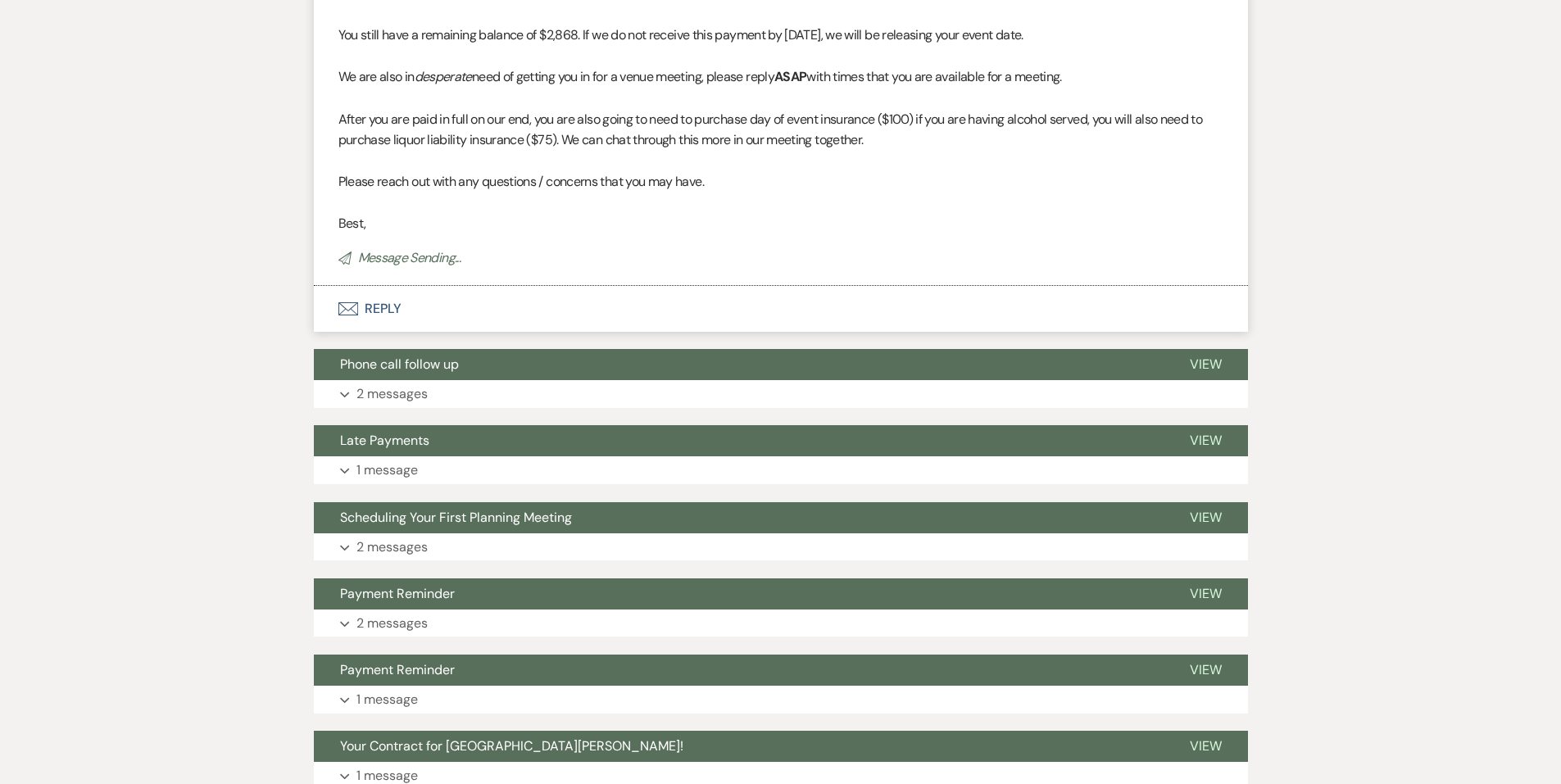
scroll to position [0, 0]
